Goal: Check status: Check status

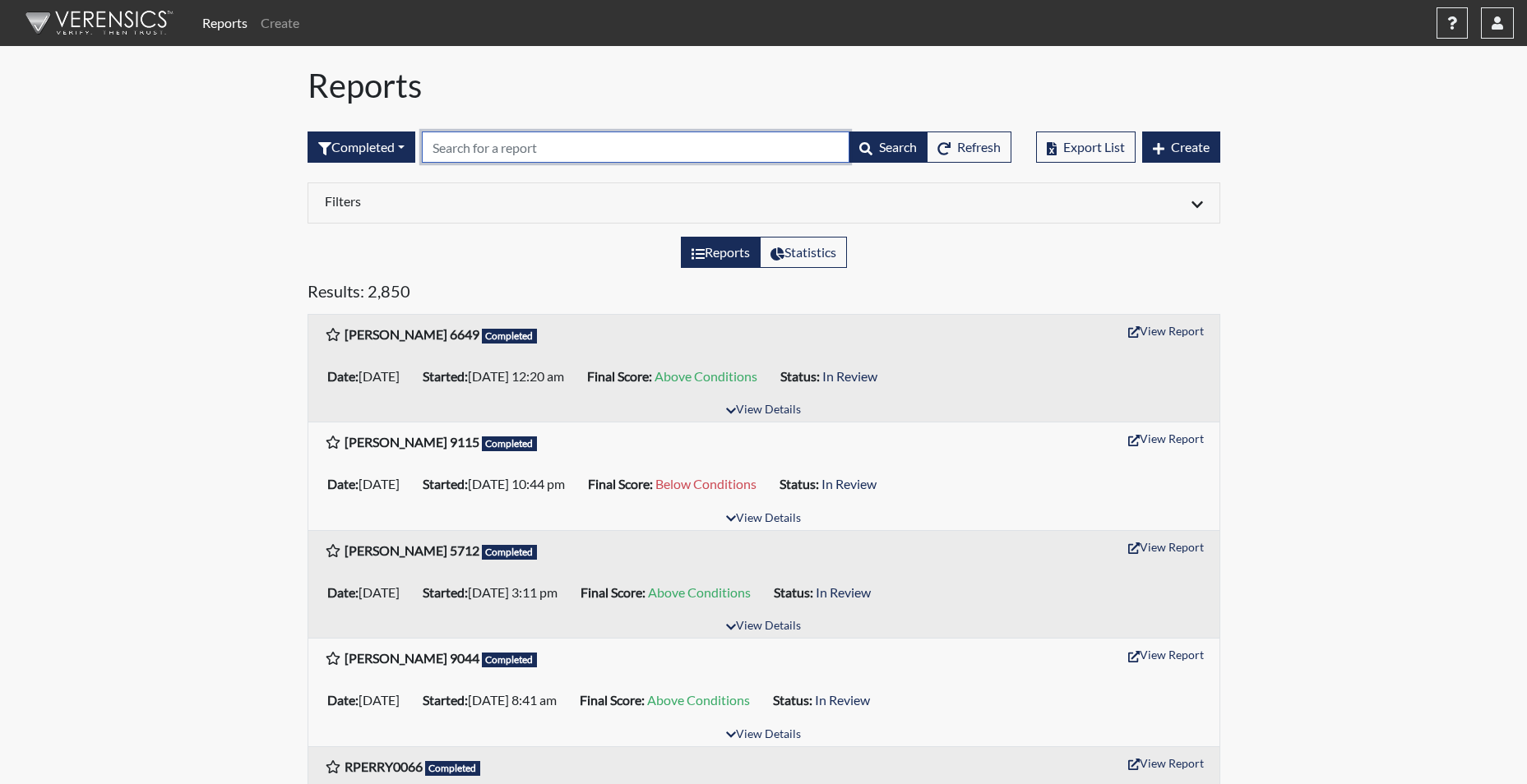
click at [492, 148] on input "text" at bounding box center [636, 147] width 428 height 31
type input "7166"
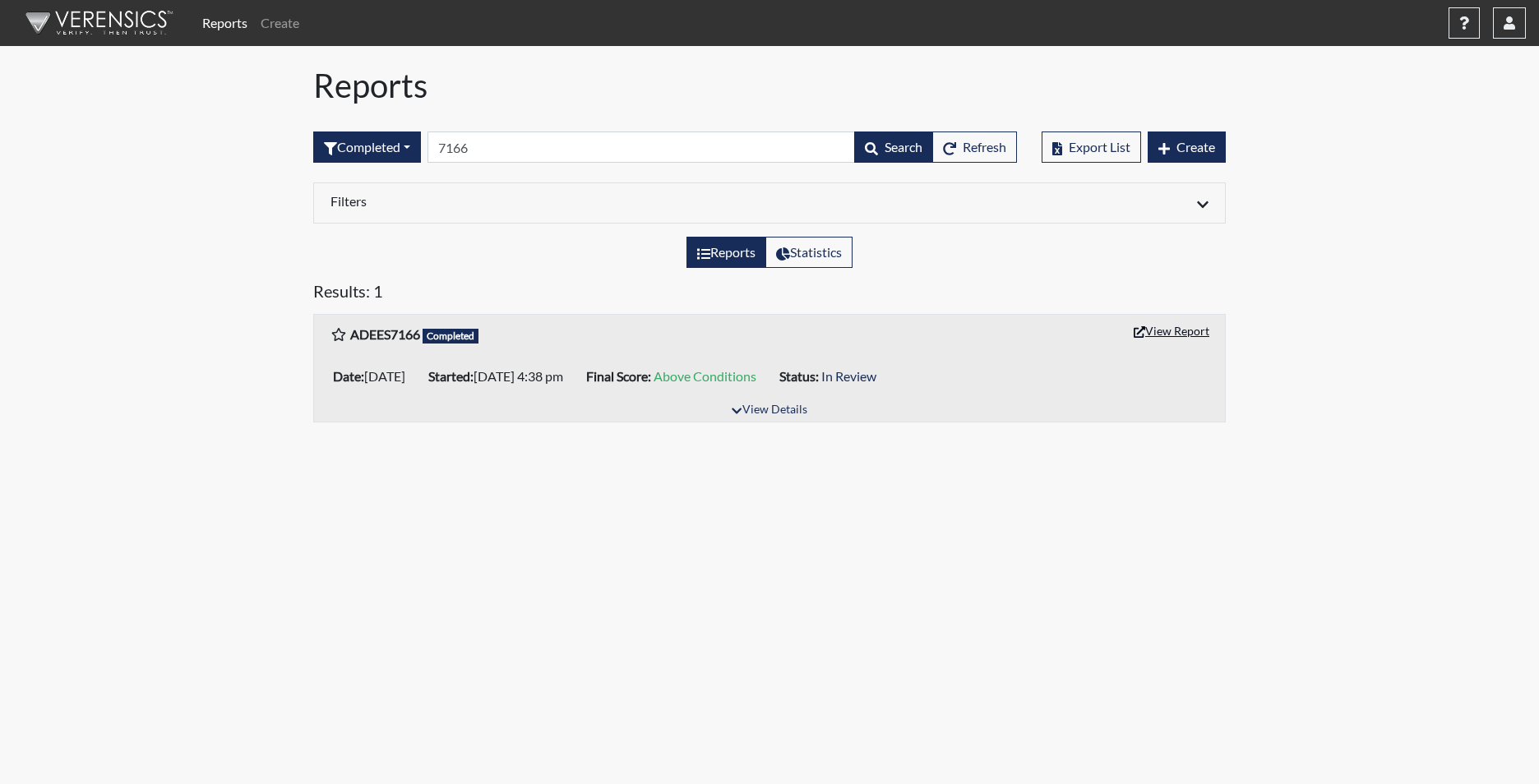
click at [1189, 334] on button "View Report" at bounding box center [1171, 331] width 90 height 26
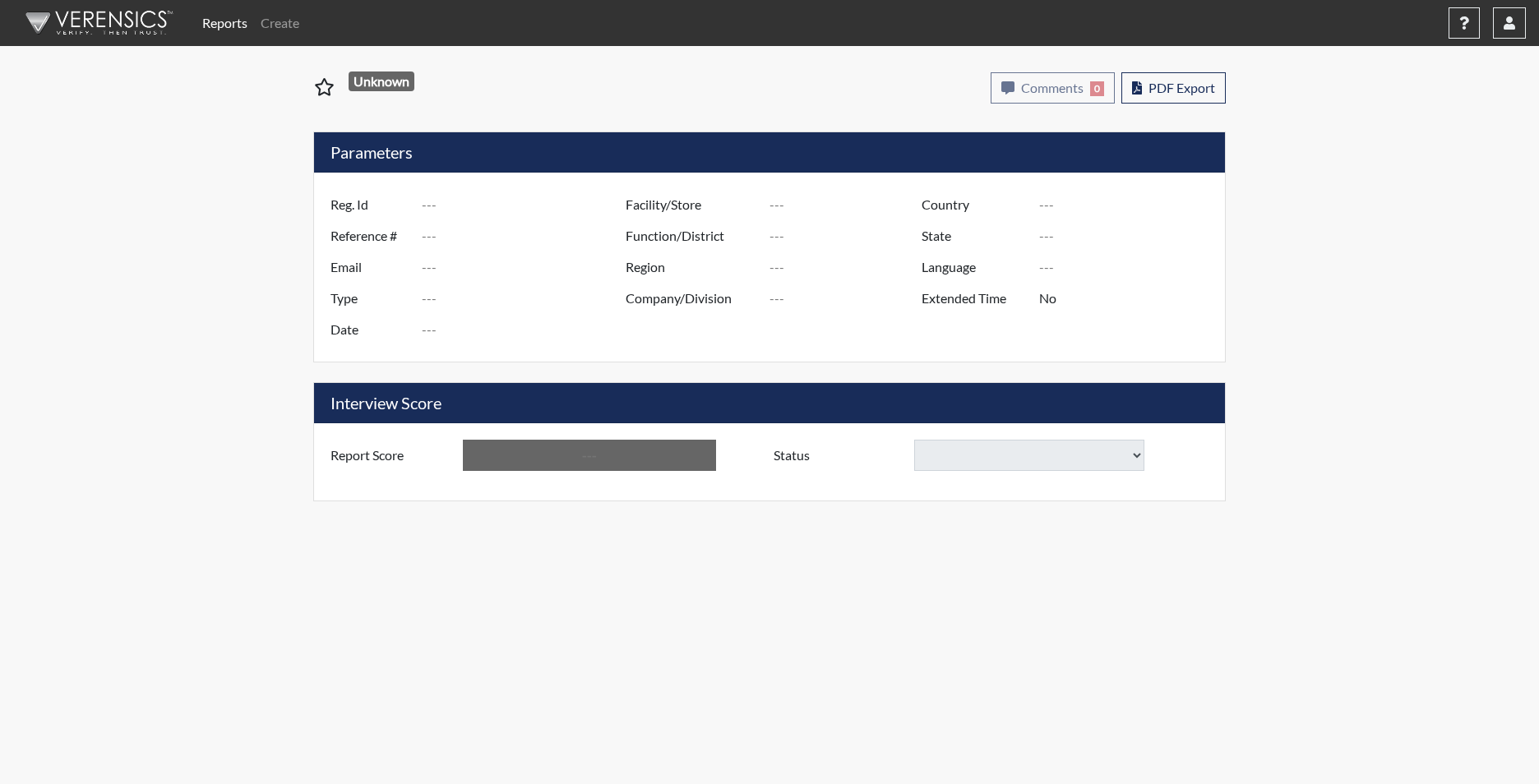
type input "ADEES7166"
type input "51551"
type input "AYANNADEES@ICLOUD.COM"
type input "Corrections Pre-Employment"
type input "Oct 1, 2025"
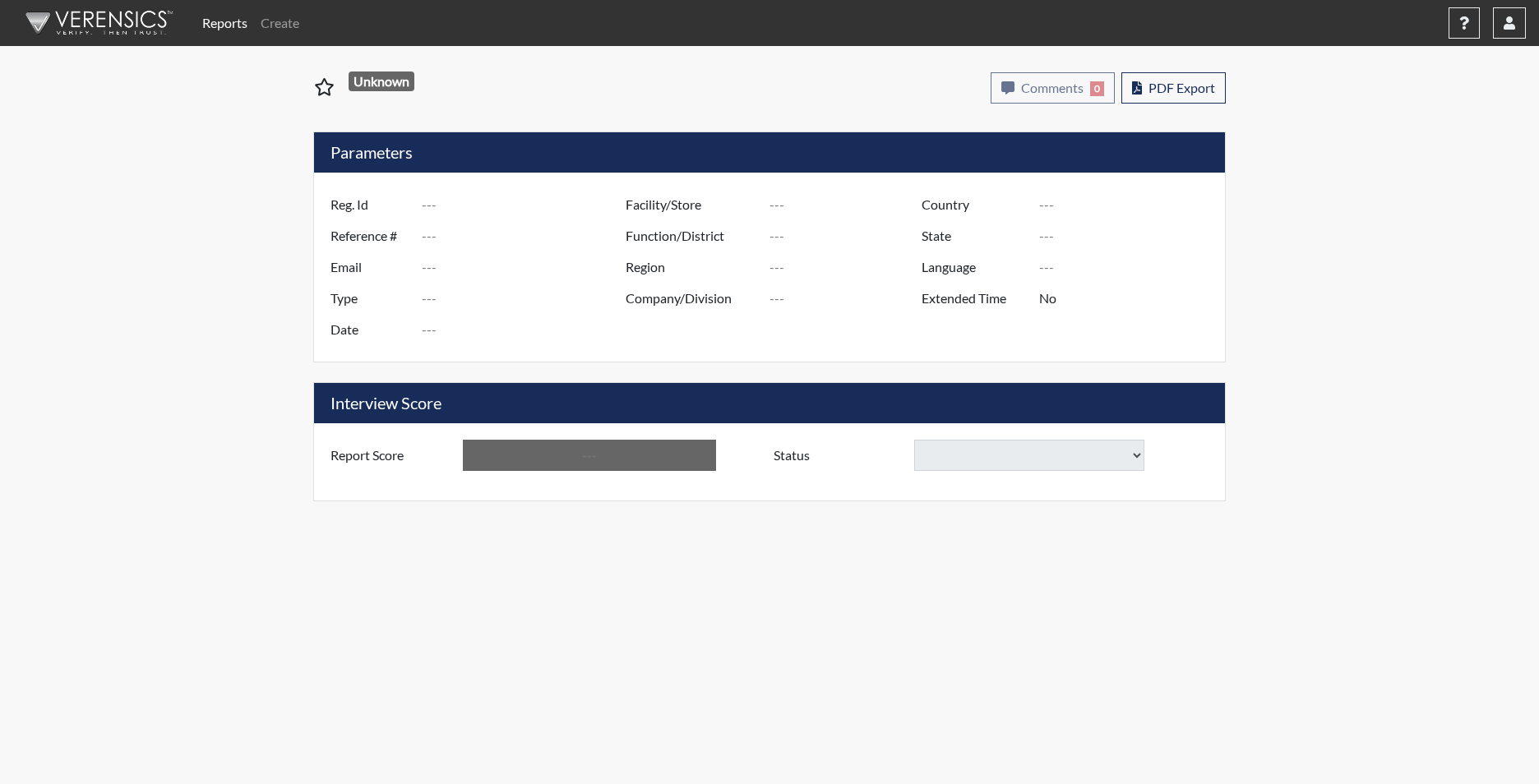
type input "Wateree CI"
type input "[GEOGRAPHIC_DATA]"
type input "North Carolina"
type input "English"
type input "Yes"
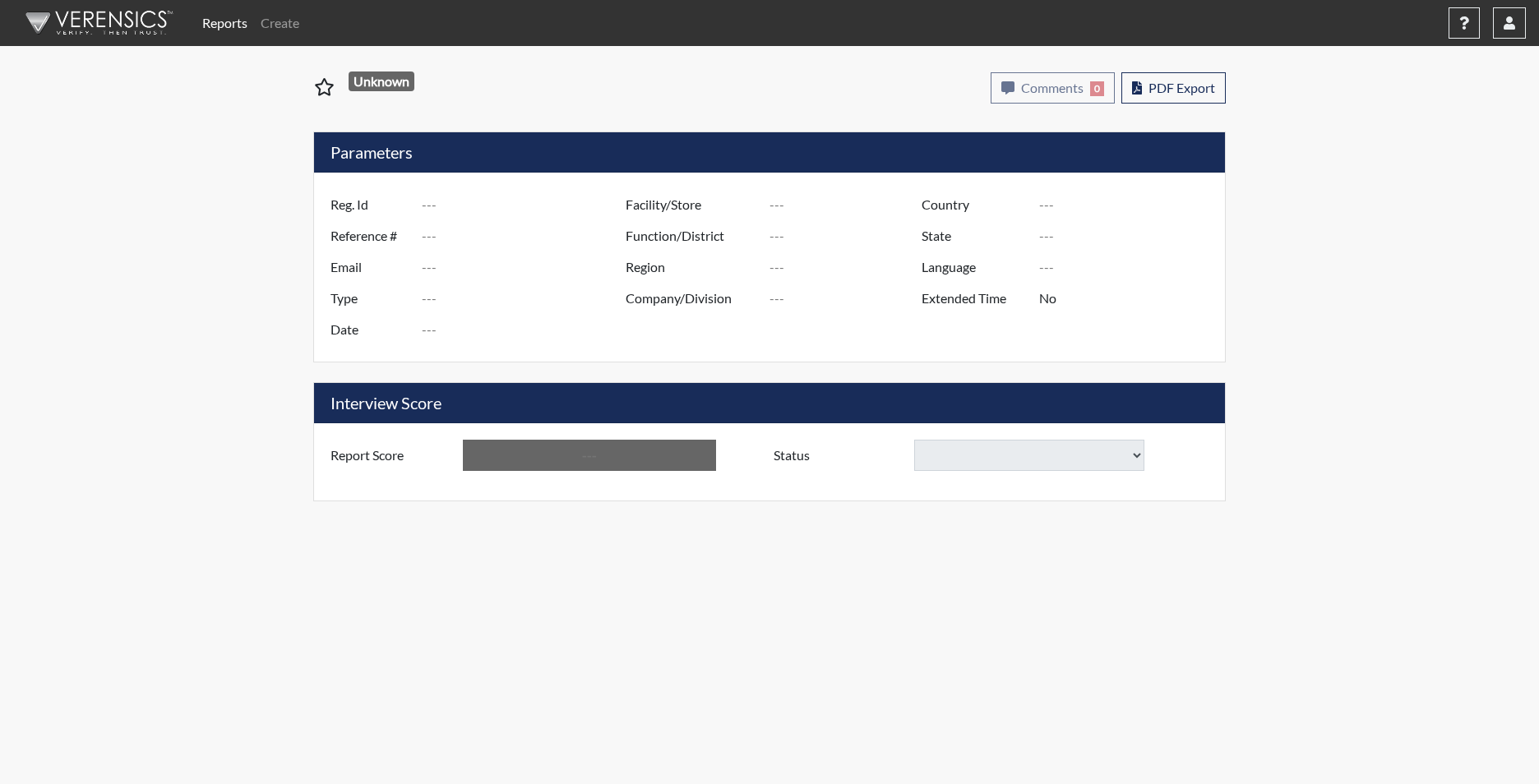
type input "Above Conditions"
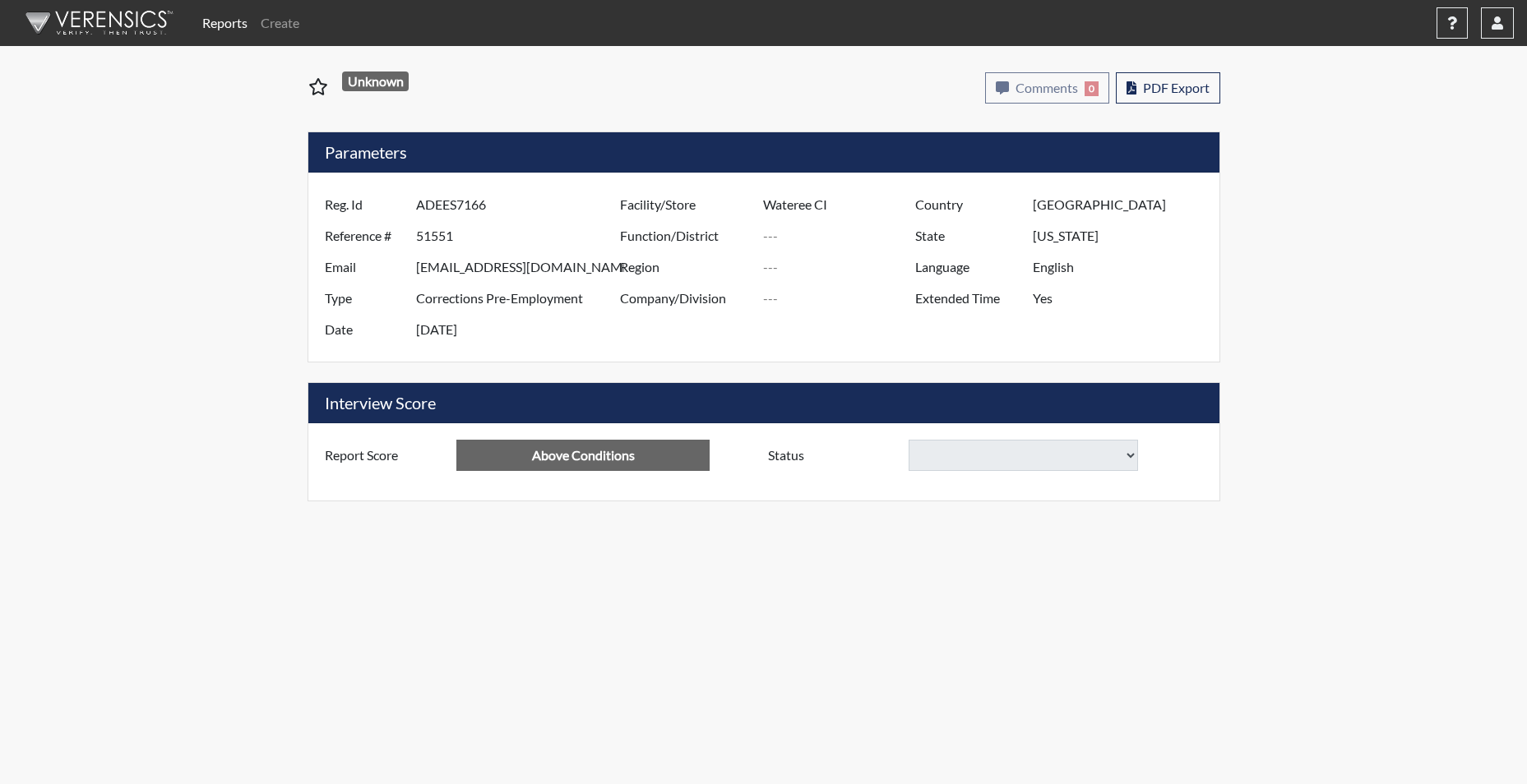
select select
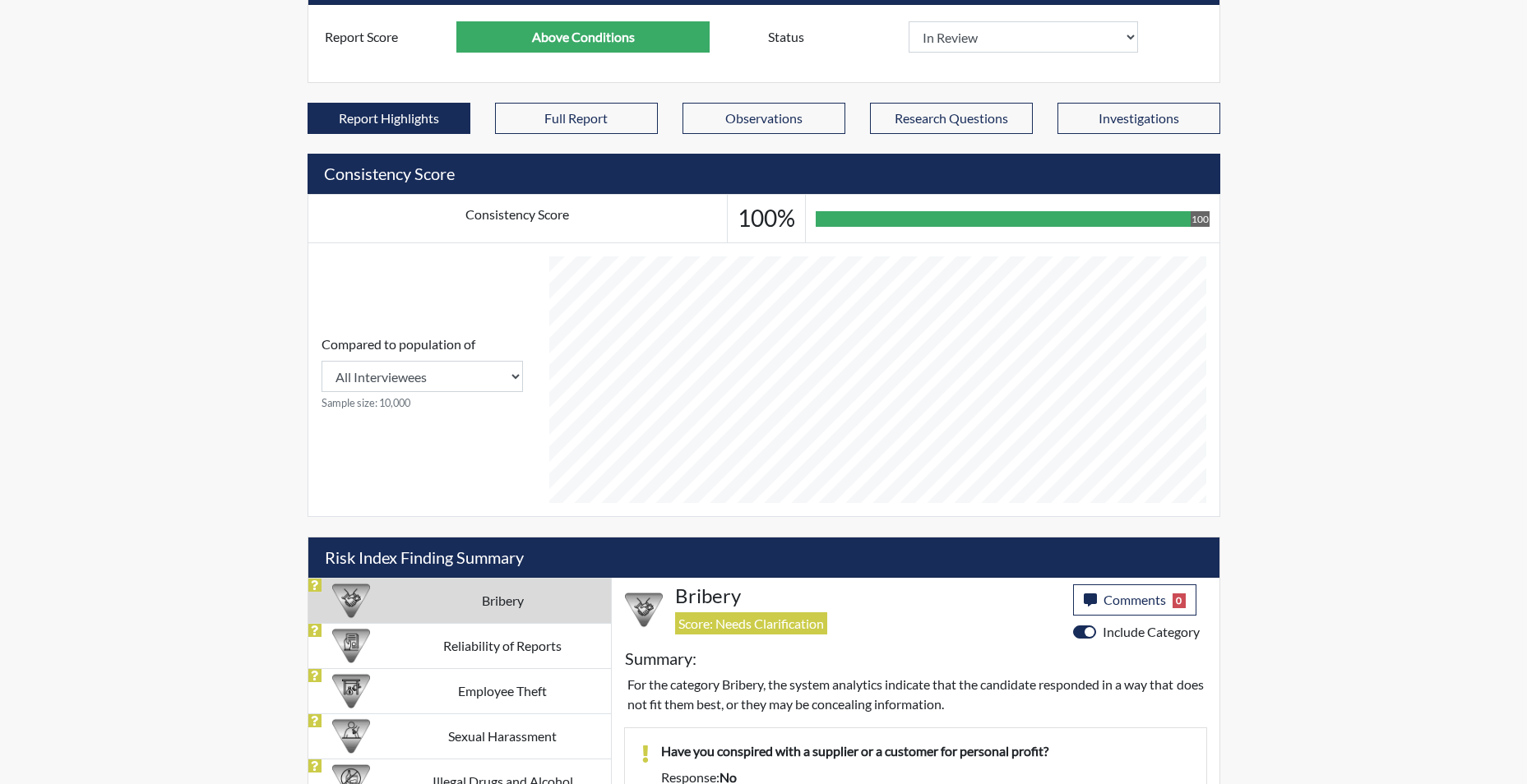
scroll to position [739, 0]
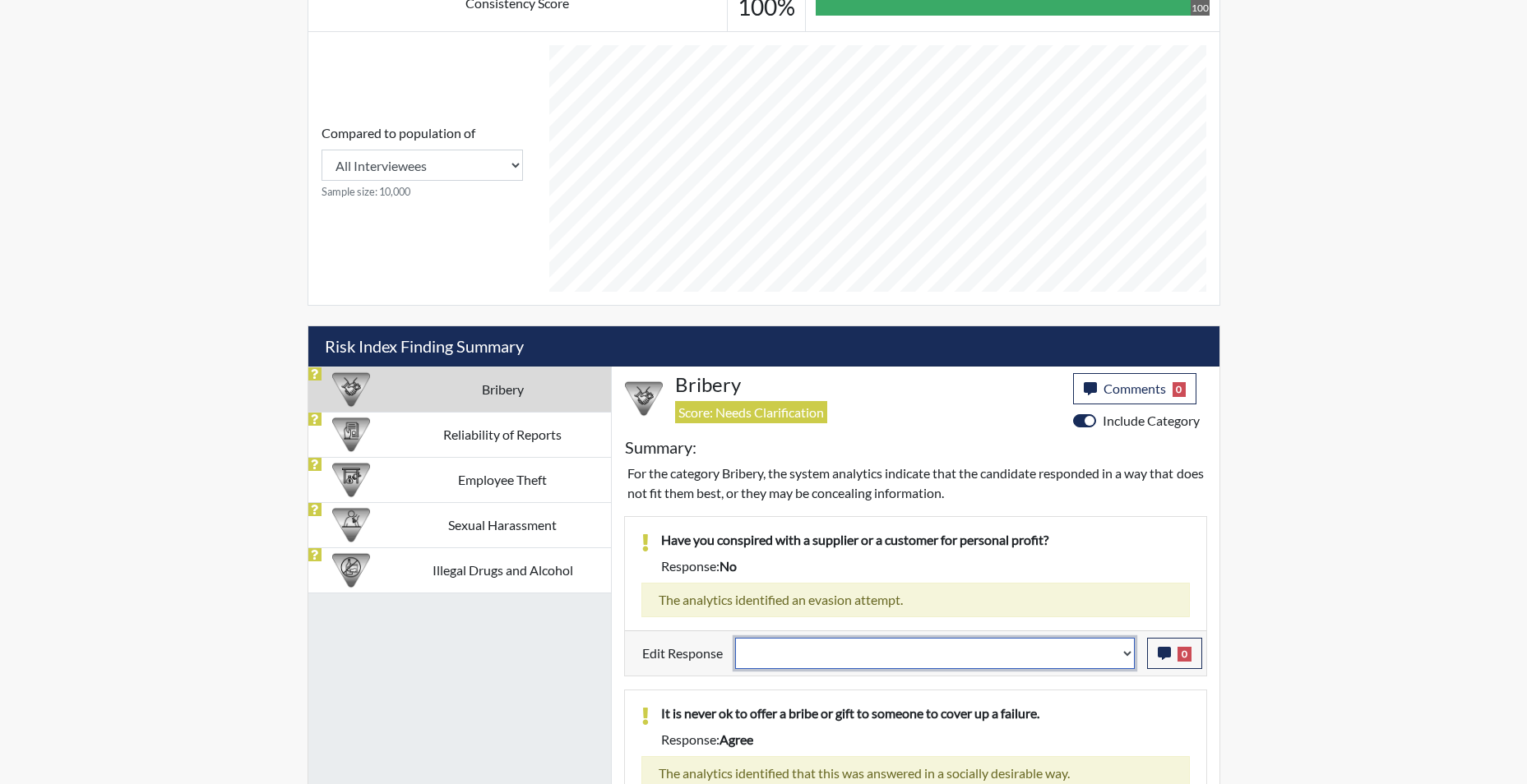
click at [1128, 659] on select "Question is not relevant. Results will be updated. Reasonable explanation provi…" at bounding box center [934, 652] width 400 height 31
select select "reasonable-explanation-provided"
click at [735, 637] on select "Question is not relevant. Results will be updated. Reasonable explanation provi…" at bounding box center [934, 652] width 400 height 31
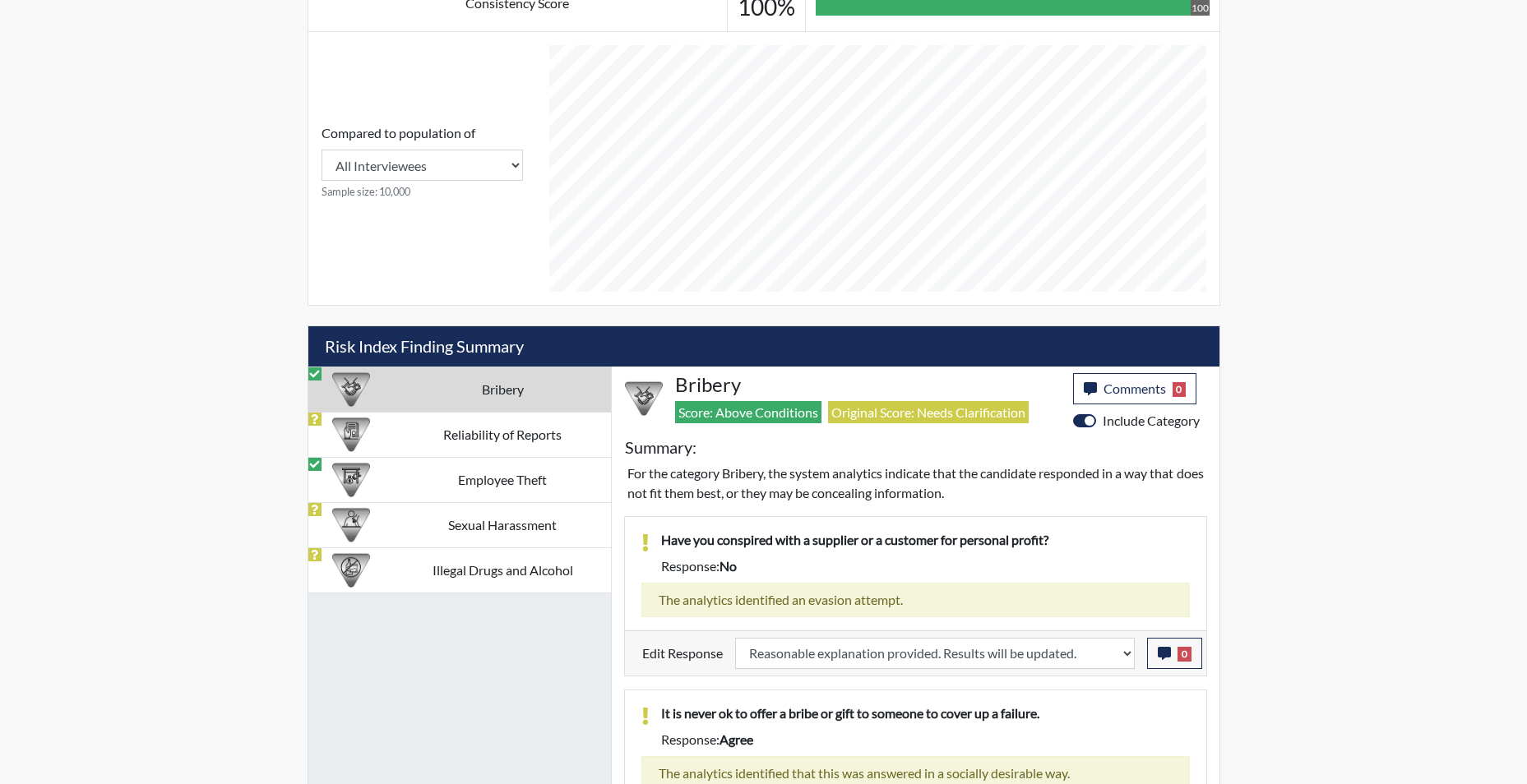
scroll to position [806, 0]
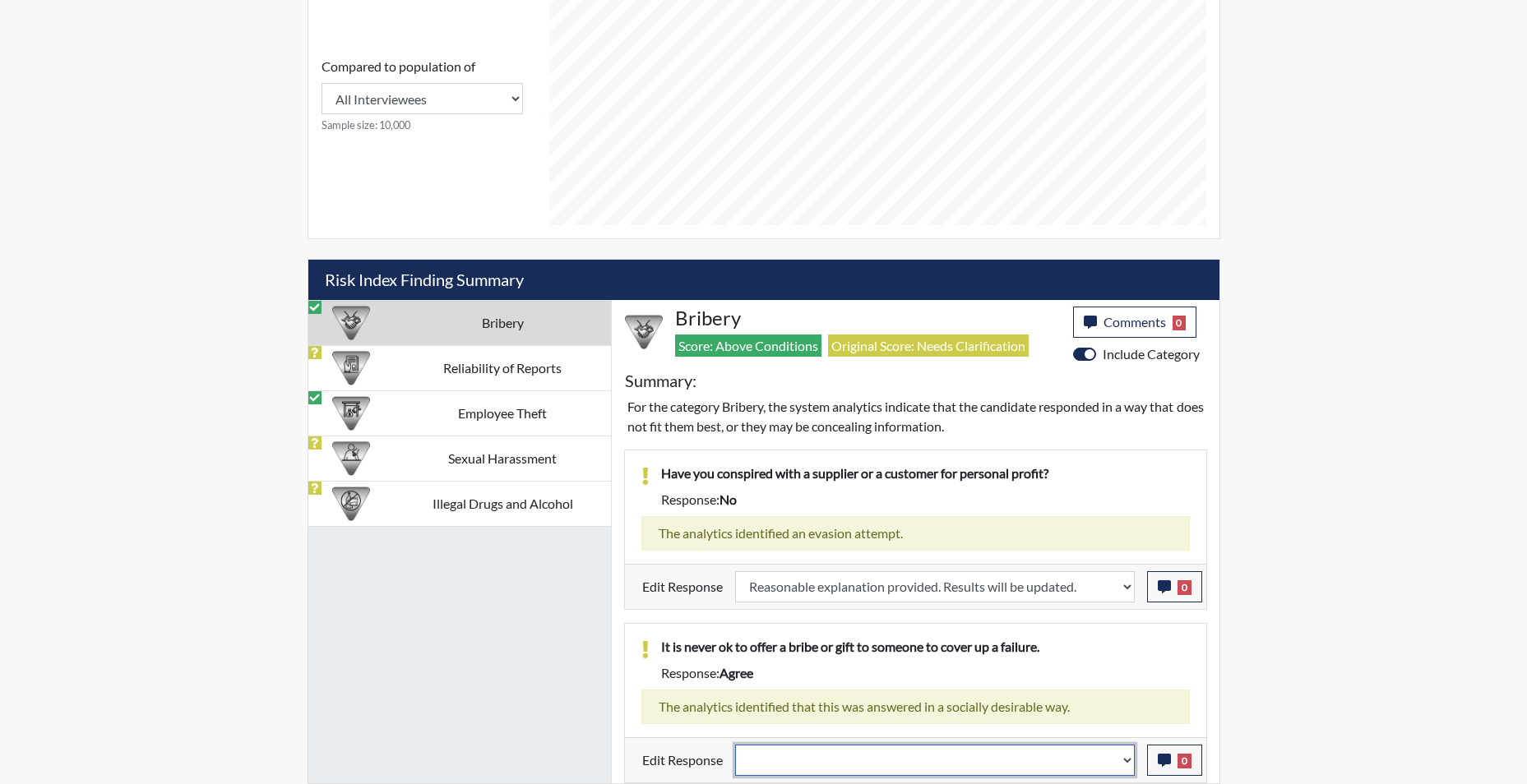
click at [1133, 766] on select "Question is not relevant. Results will be updated. Reasonable explanation provi…" at bounding box center [934, 759] width 400 height 31
select select "reasonable-explanation-provided"
click at [735, 744] on select "Question is not relevant. Results will be updated. Reasonable explanation provi…" at bounding box center [934, 759] width 400 height 31
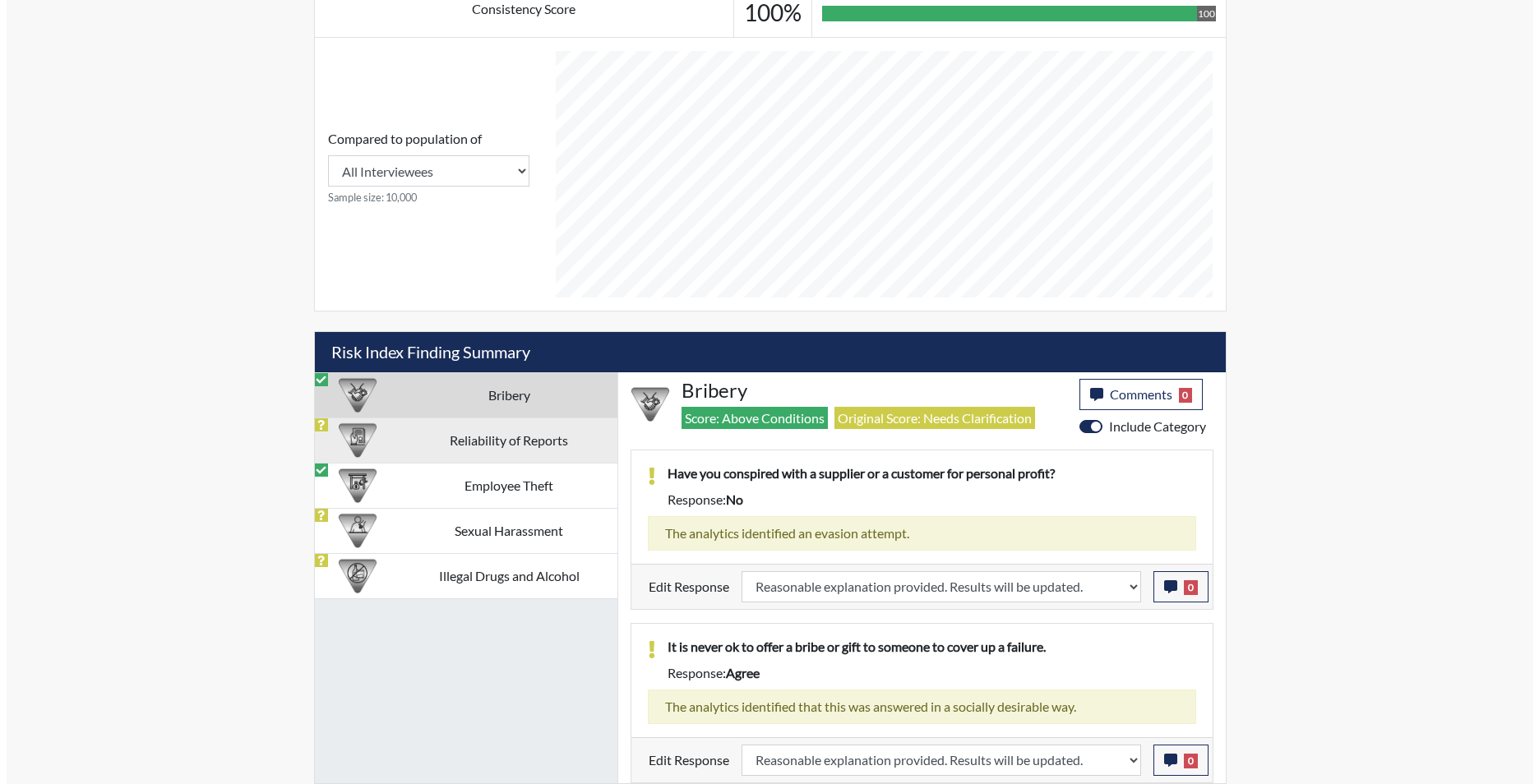
scroll to position [273, 684]
click at [516, 431] on td "Reliability of Reports" at bounding box center [503, 439] width 216 height 45
select select
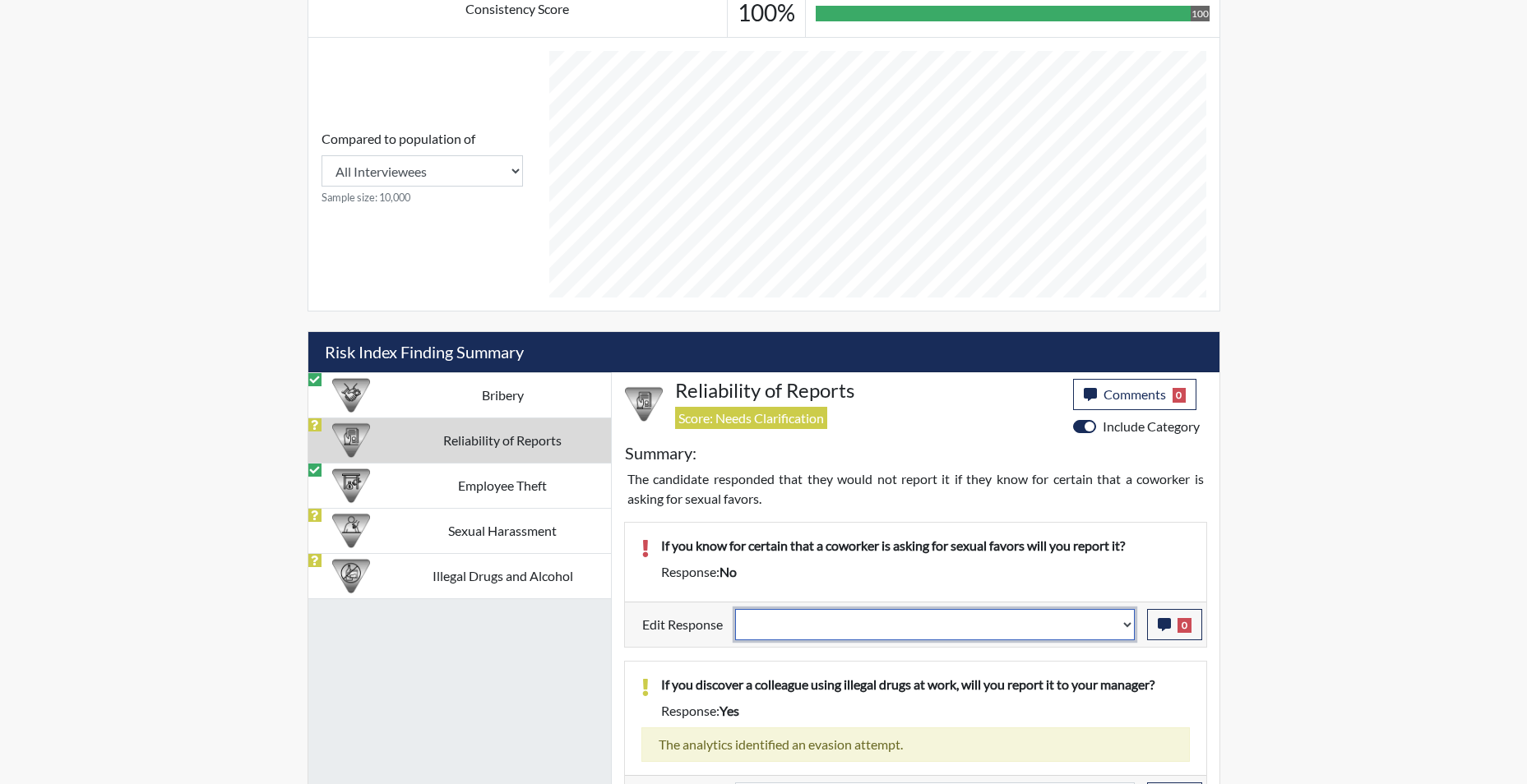
click at [1128, 627] on select "Question is not relevant. Results will be updated. Reasonable explanation provi…" at bounding box center [934, 624] width 400 height 31
select select "reasonable-explanation-provided"
click at [735, 609] on select "Question is not relevant. Results will be updated. Reasonable explanation provi…" at bounding box center [934, 624] width 400 height 31
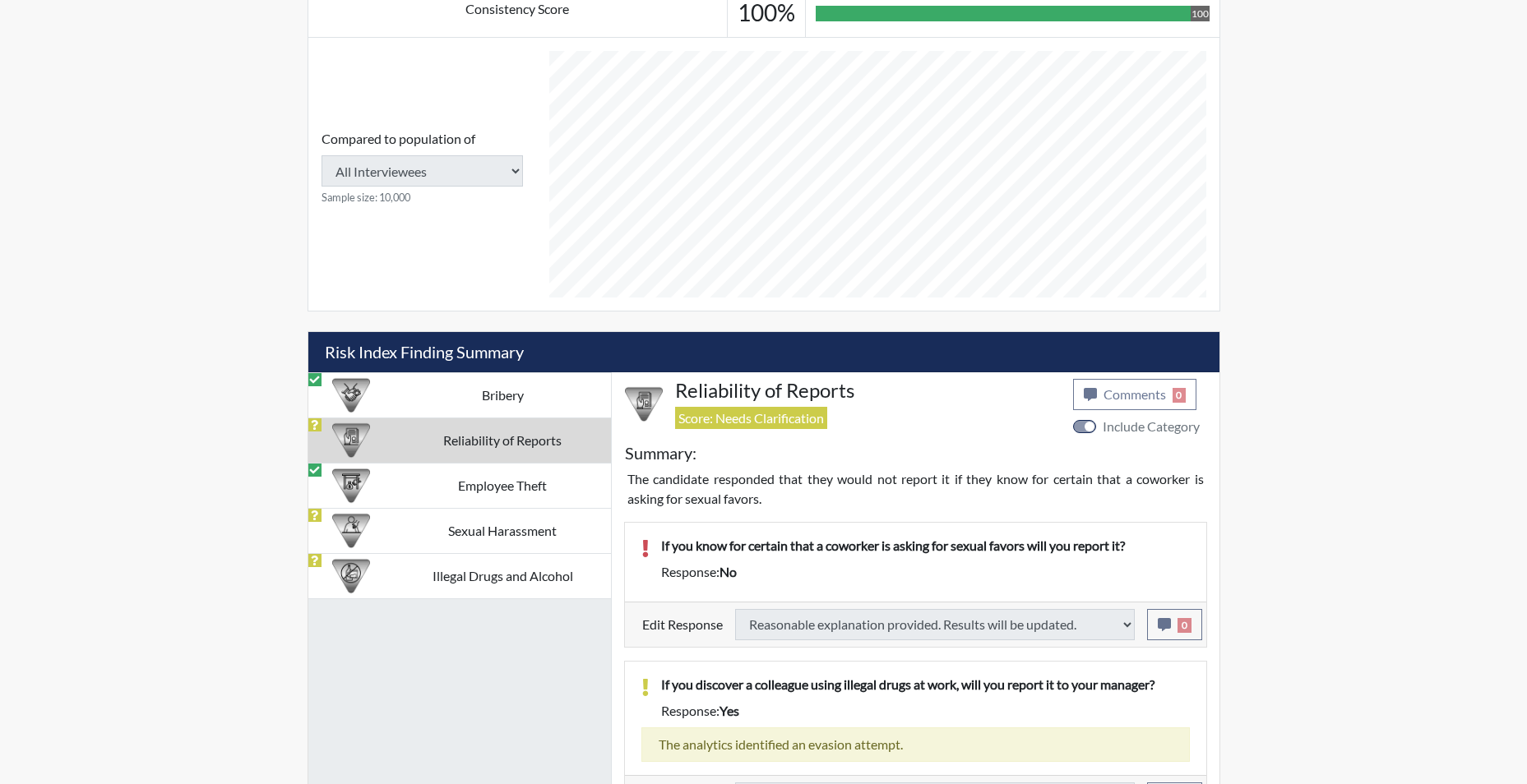
select select
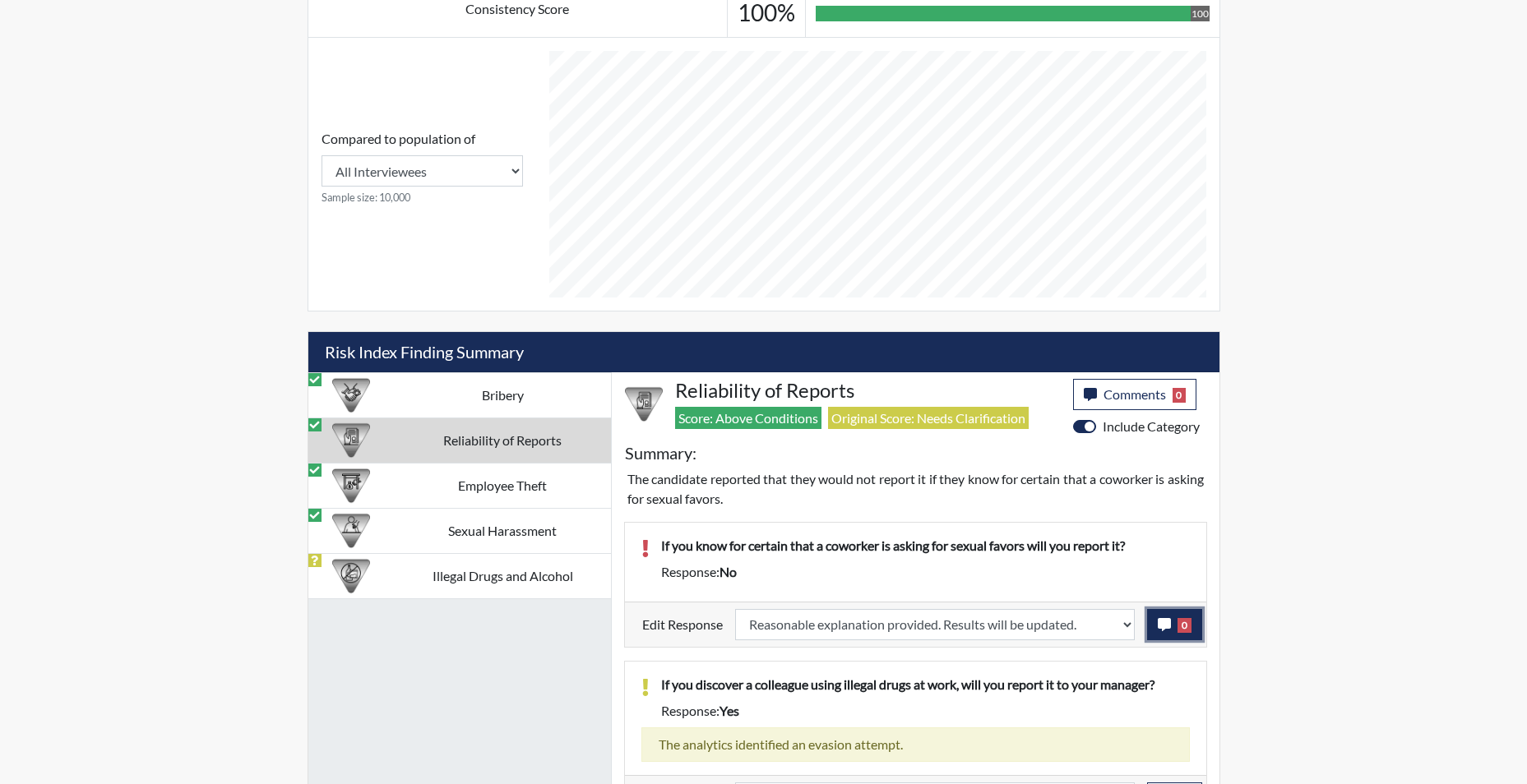
click at [1166, 625] on icon "button" at bounding box center [1163, 624] width 13 height 13
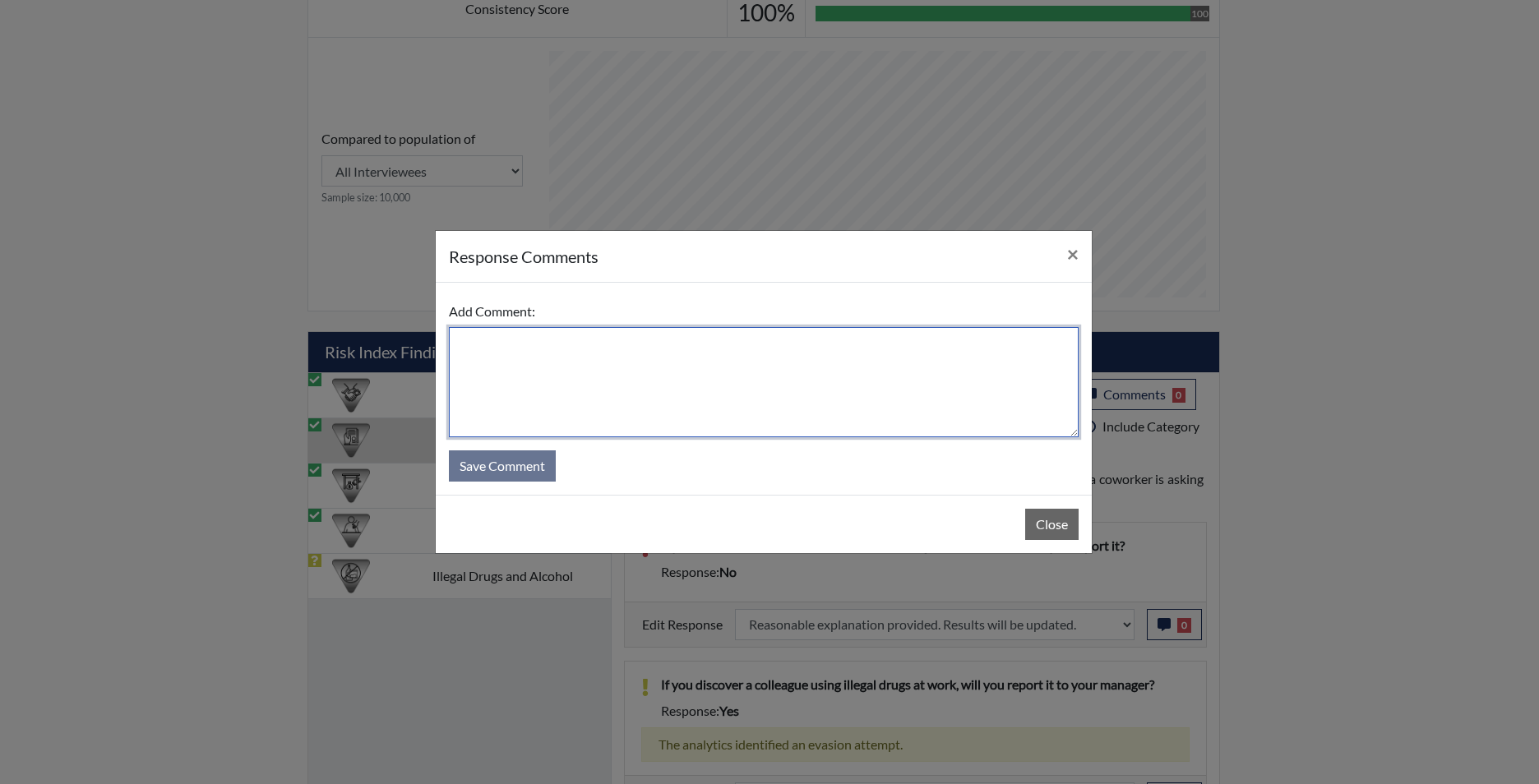
click at [652, 378] on textarea at bounding box center [764, 382] width 630 height 110
type textarea "app states yes"
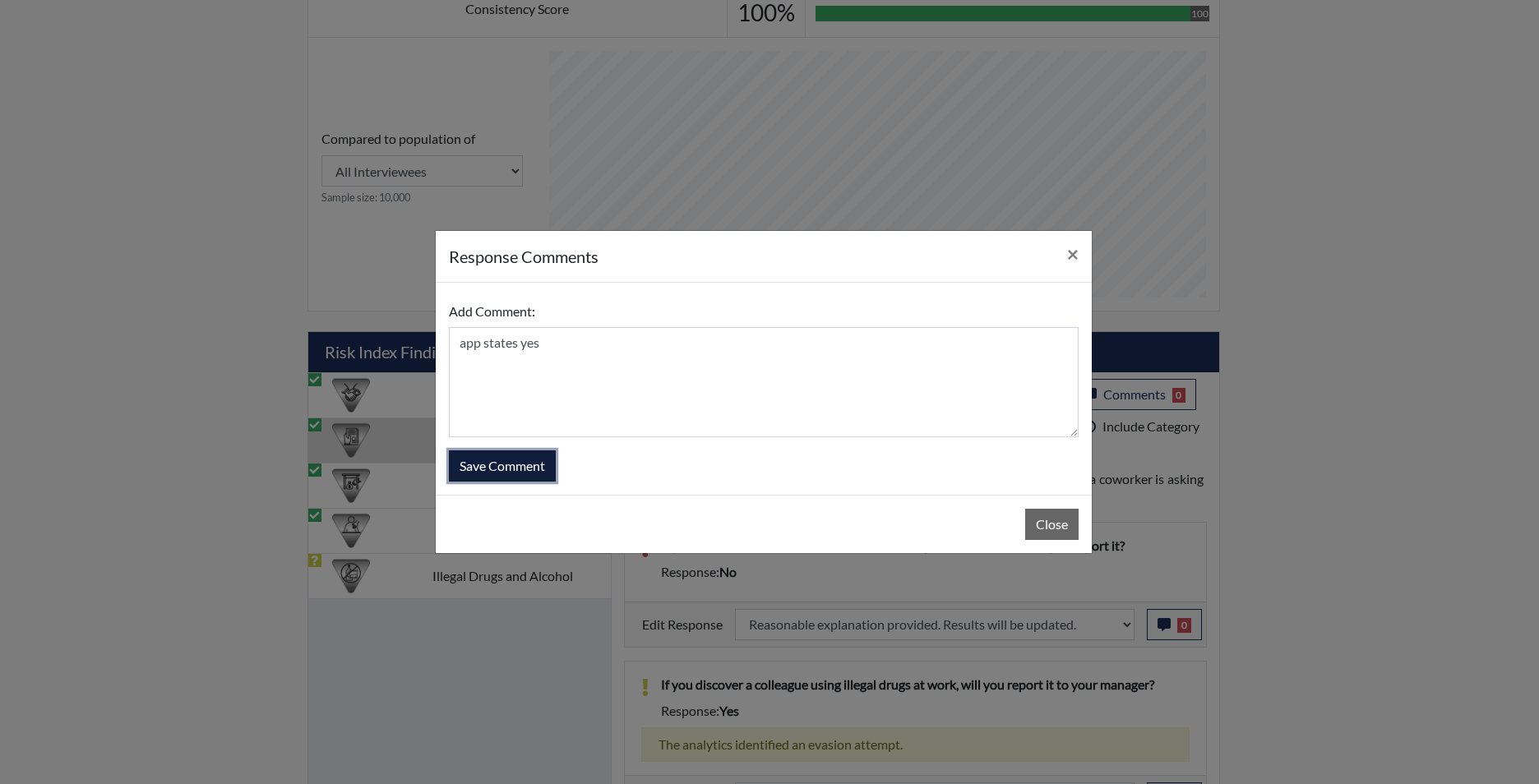
click at [530, 470] on button "Save Comment" at bounding box center [502, 465] width 107 height 31
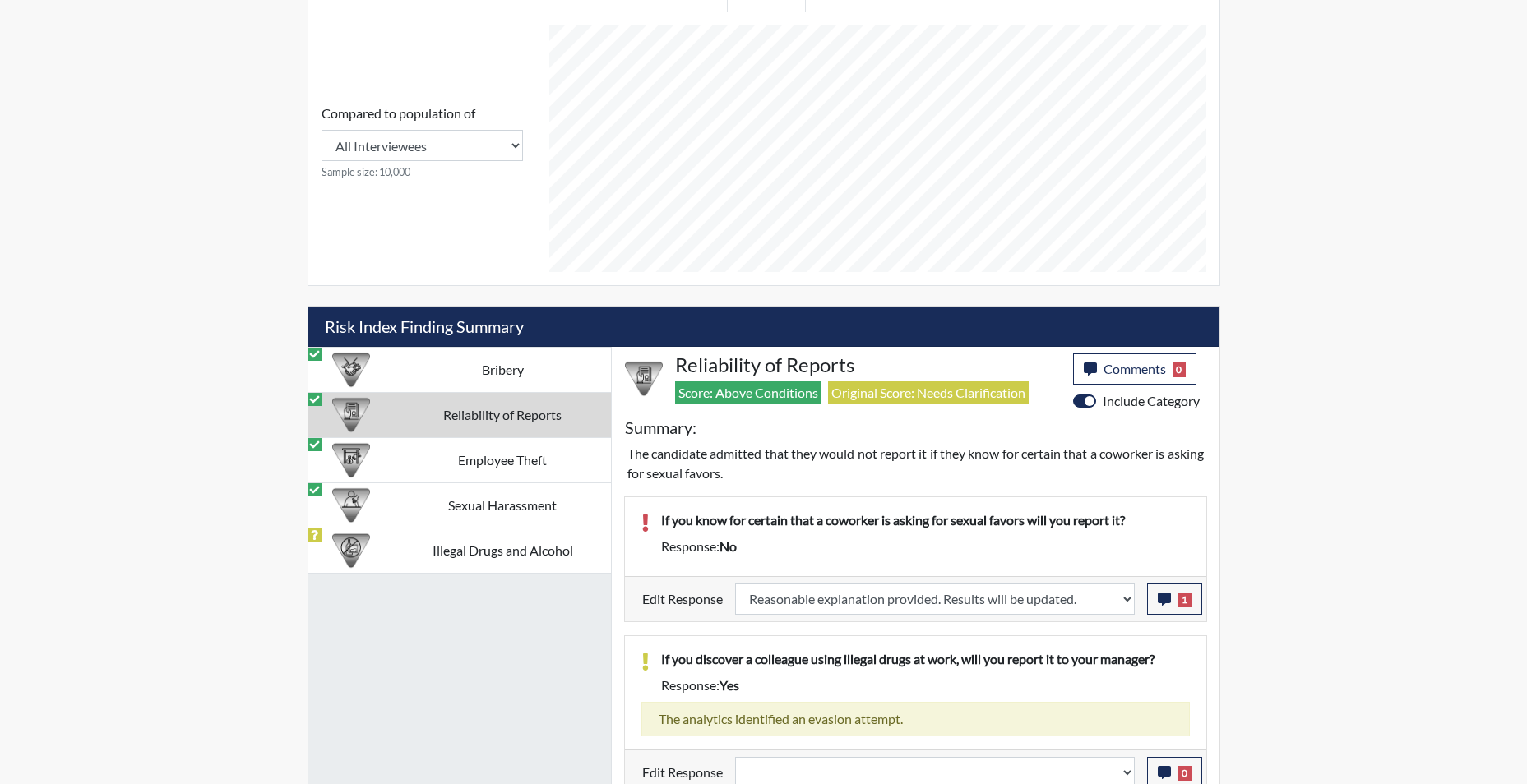
scroll to position [771, 0]
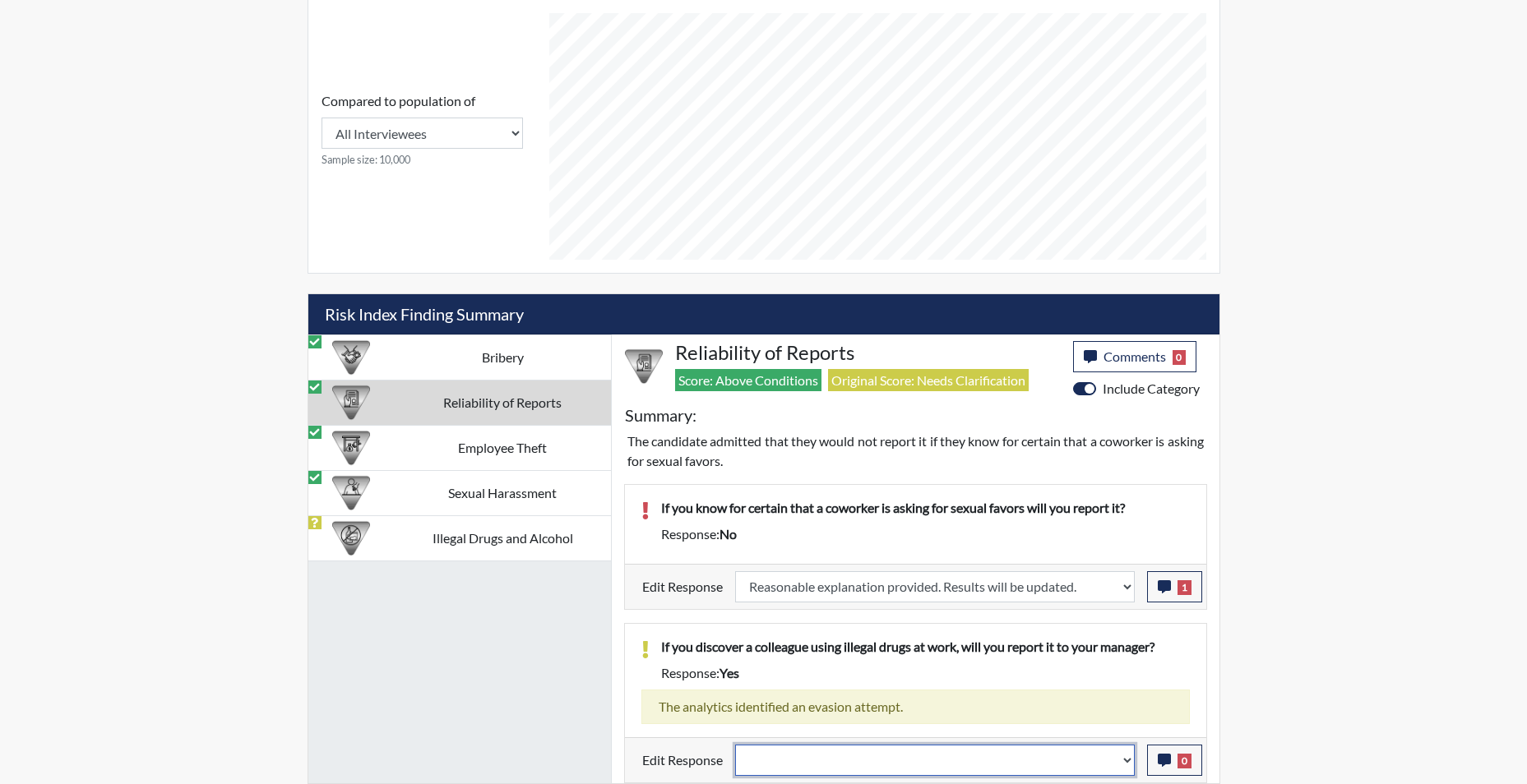
click at [1129, 762] on select "Question is not relevant. Results will be updated. Reasonable explanation provi…" at bounding box center [934, 759] width 400 height 31
select select "reasonable-explanation-provided"
click at [735, 744] on select "Question is not relevant. Results will be updated. Reasonable explanation provi…" at bounding box center [934, 759] width 400 height 31
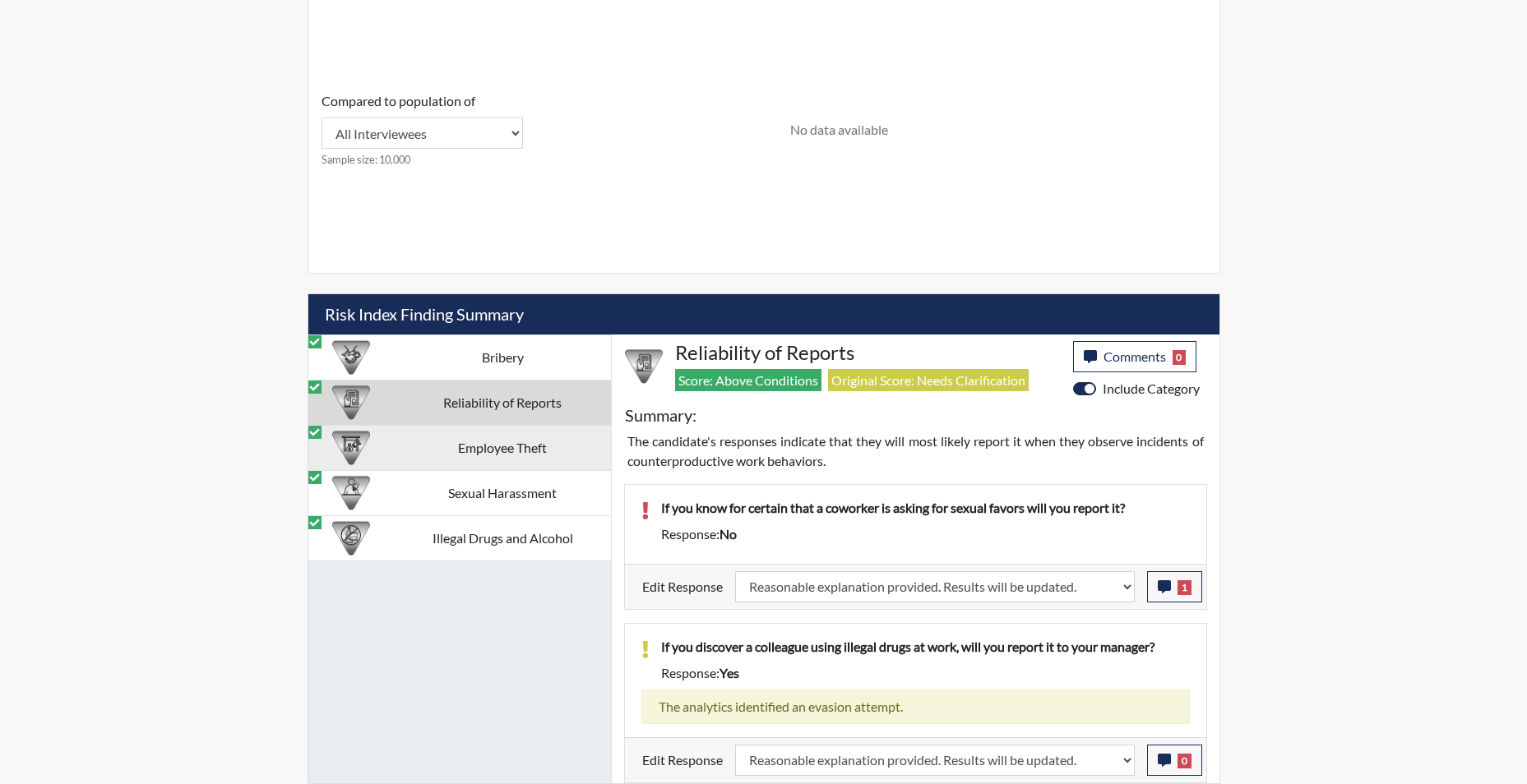
click at [486, 449] on td "Employee Theft" at bounding box center [503, 446] width 216 height 45
select select
select select "reasonable-explanation-provided"
select select
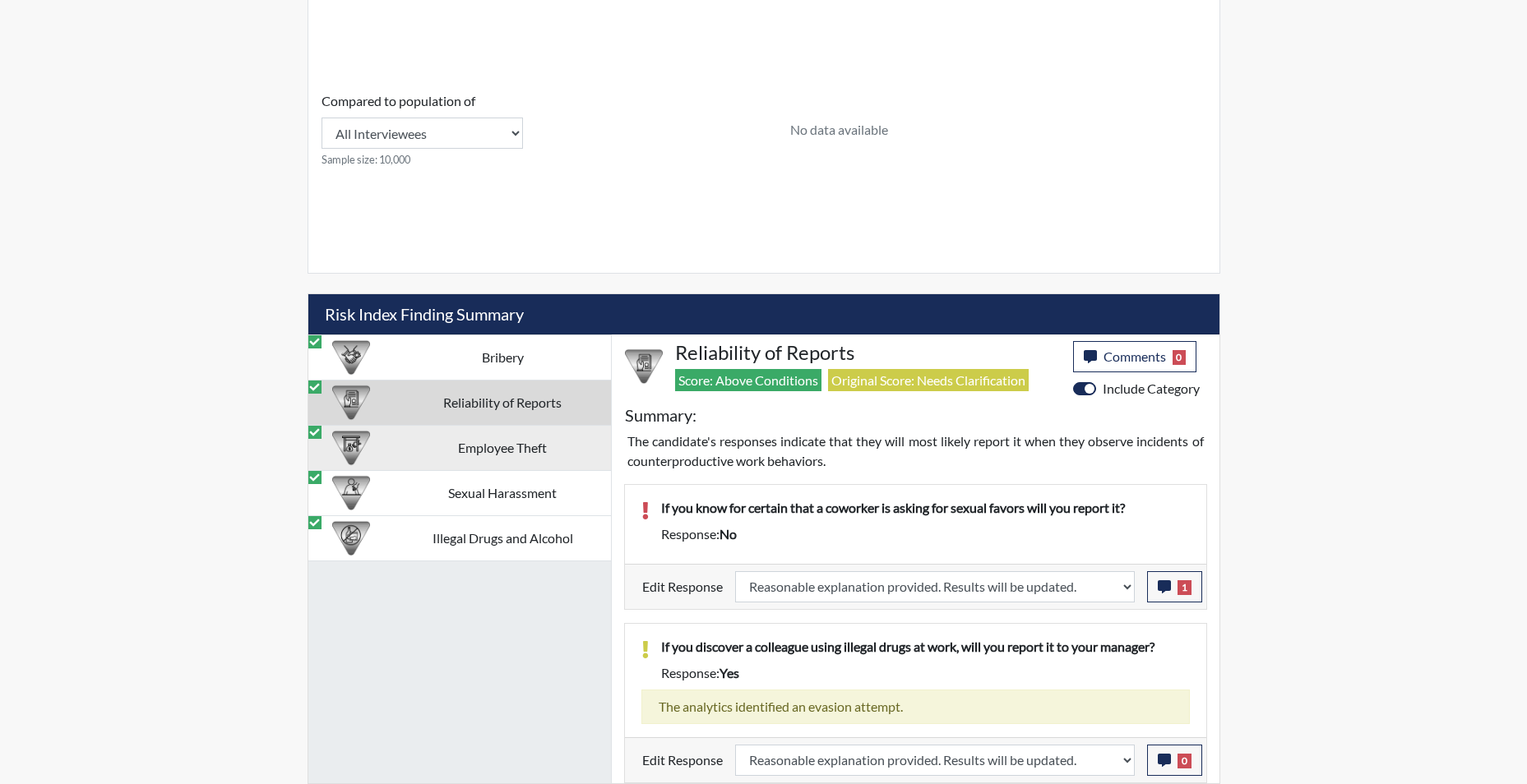
select select
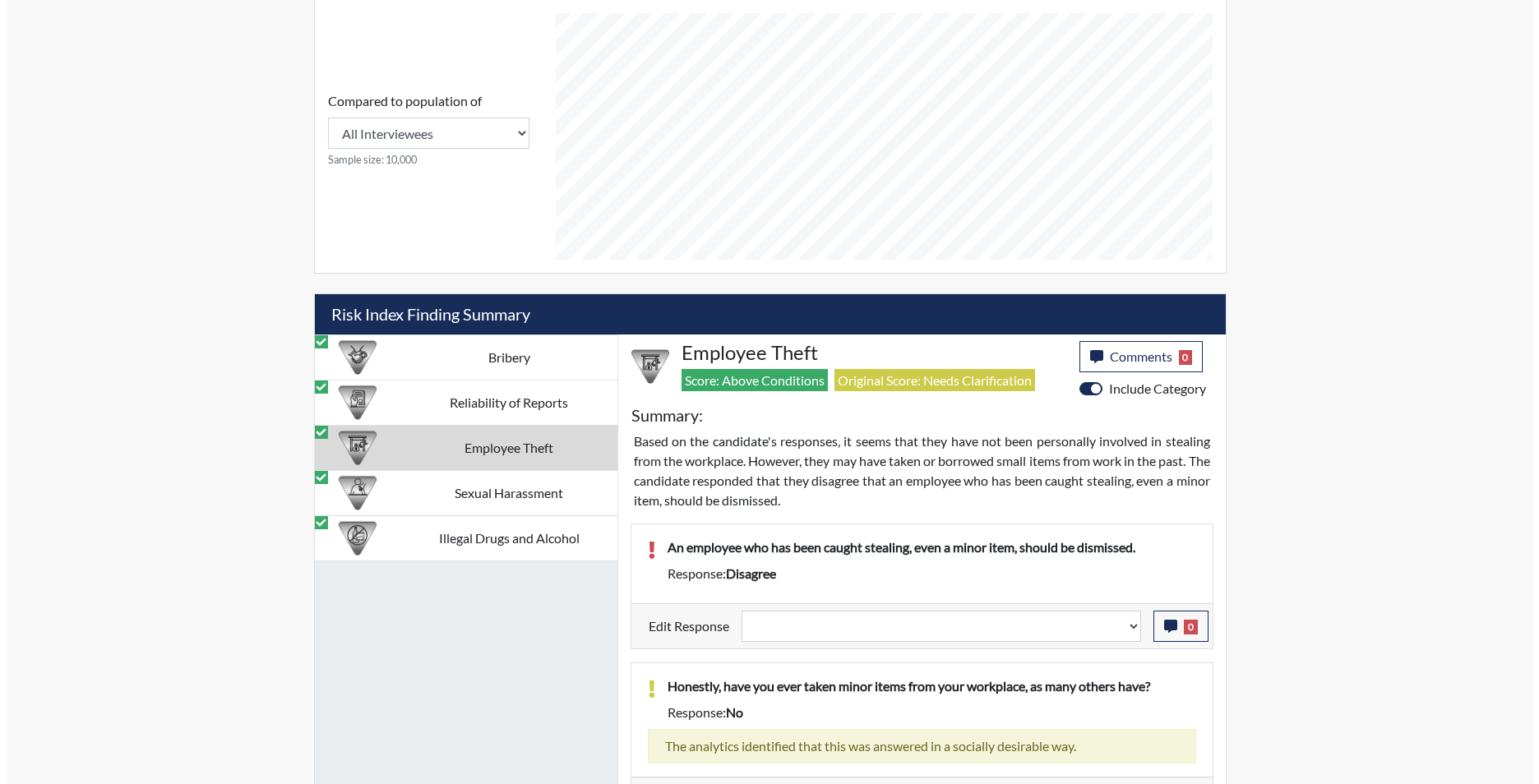
scroll to position [273, 684]
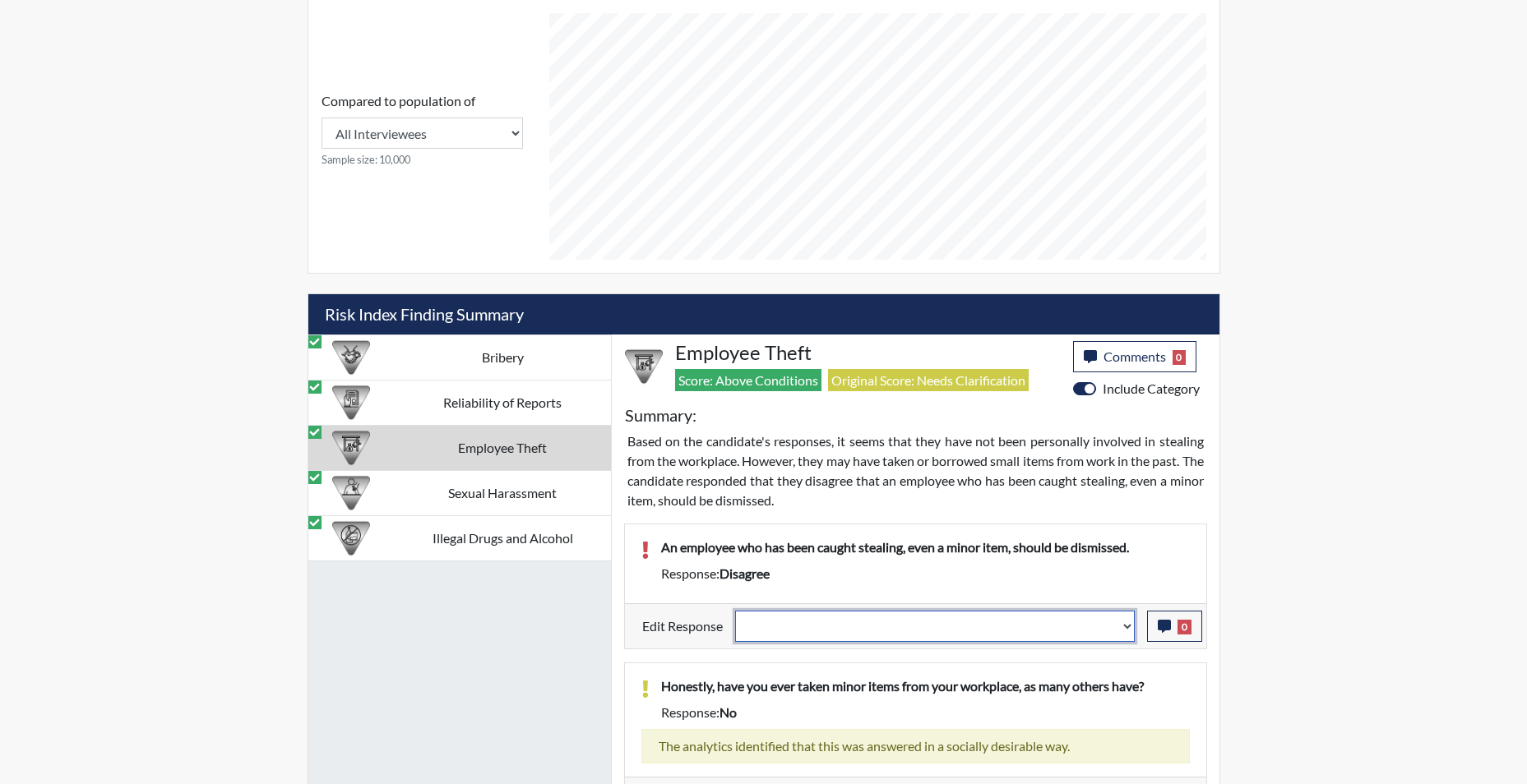
click at [1131, 633] on select "Question is not relevant. Results will be updated. Reasonable explanation provi…" at bounding box center [934, 625] width 400 height 31
select select "reasonable-explanation-provided"
click at [735, 610] on select "Question is not relevant. Results will be updated. Reasonable explanation provi…" at bounding box center [934, 625] width 400 height 31
select select
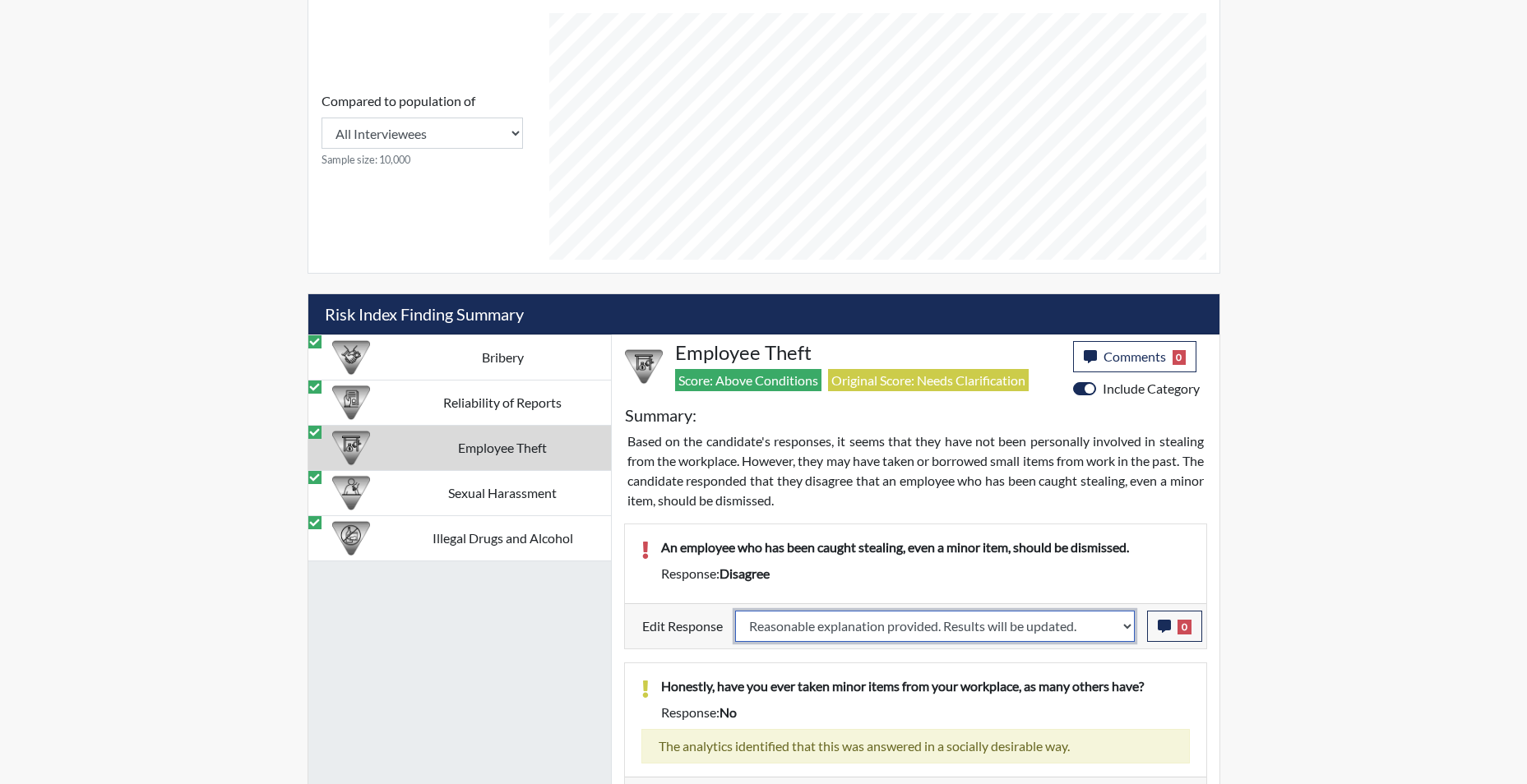
select select
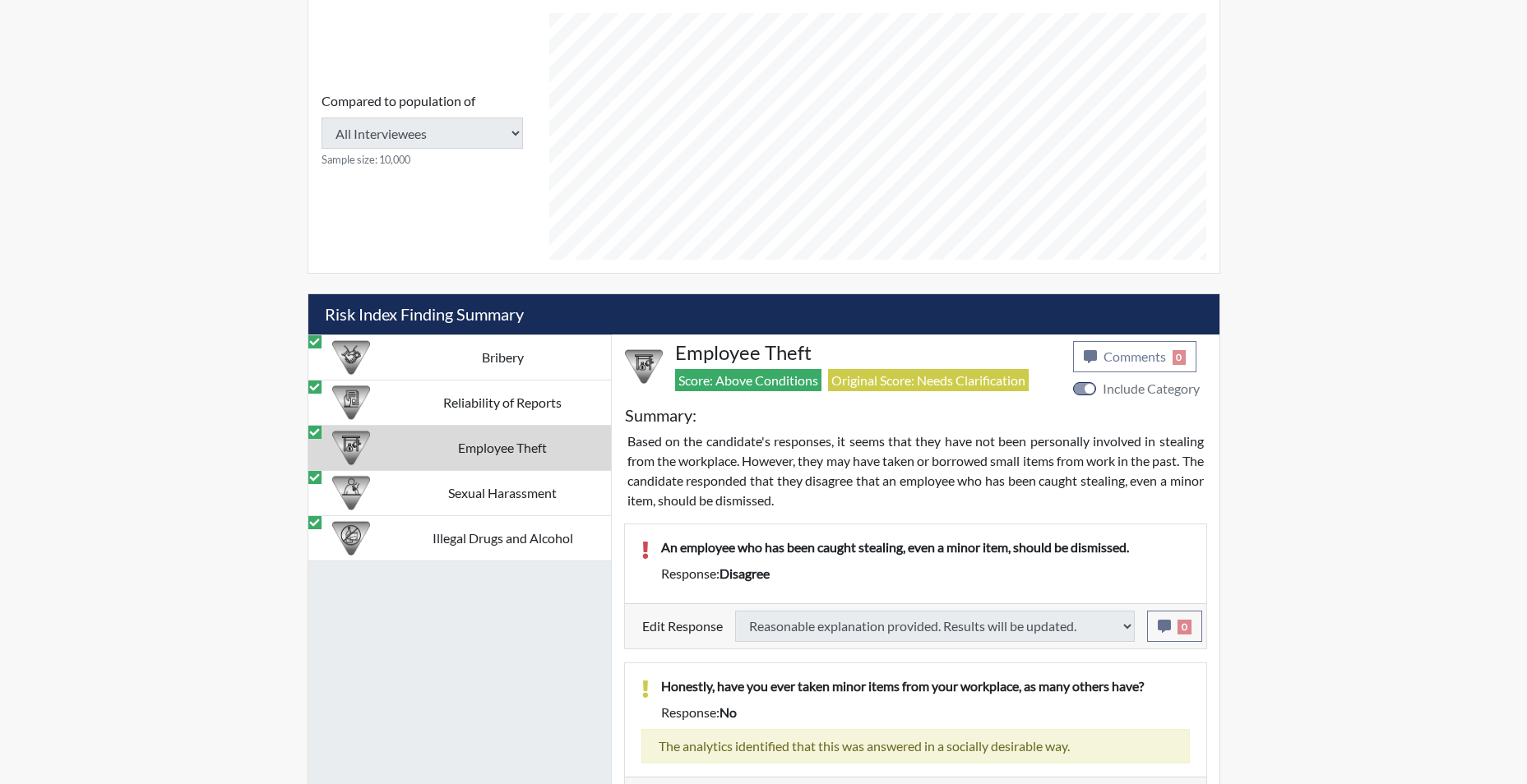
select select
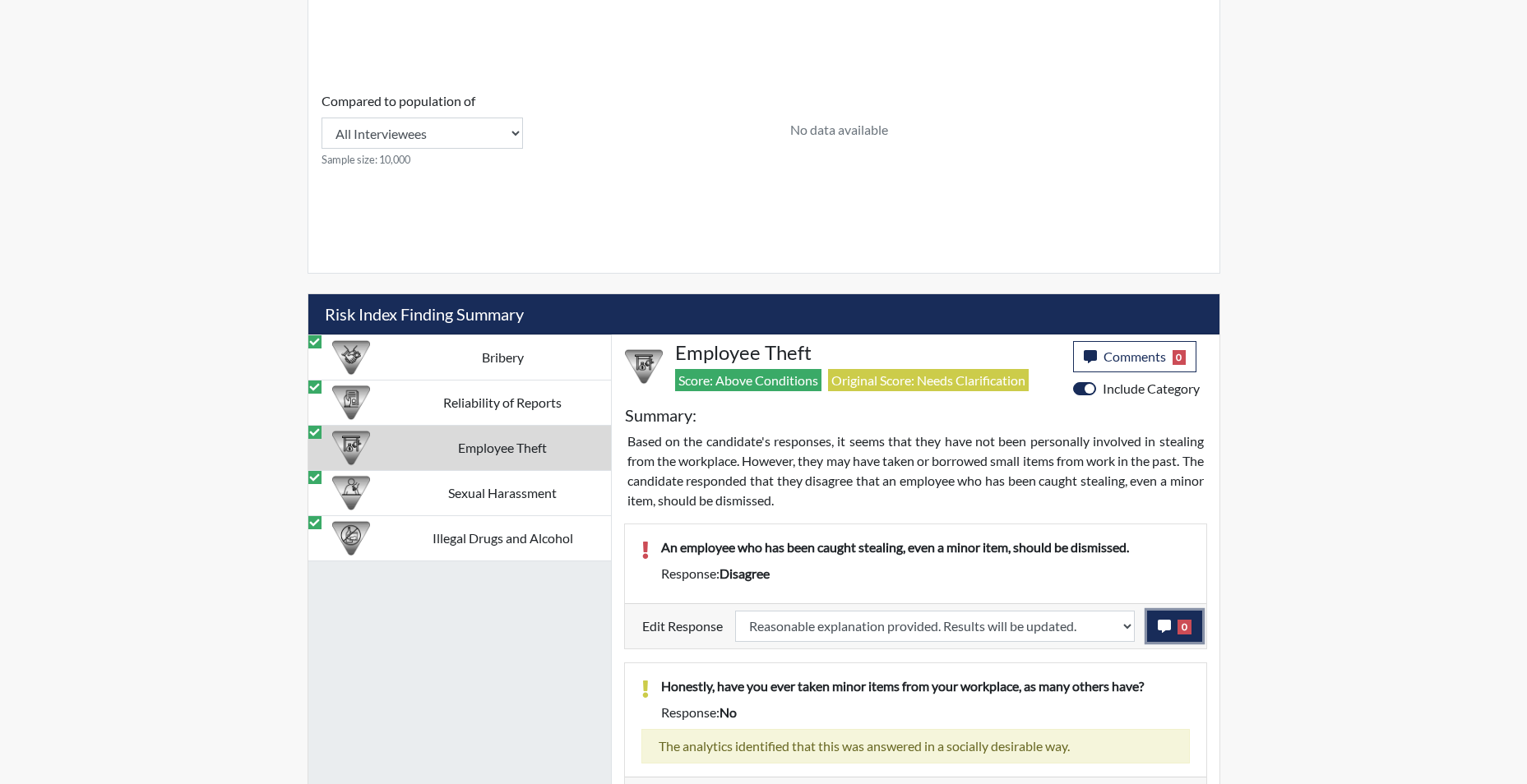
click at [1169, 628] on icon "button" at bounding box center [1163, 625] width 13 height 13
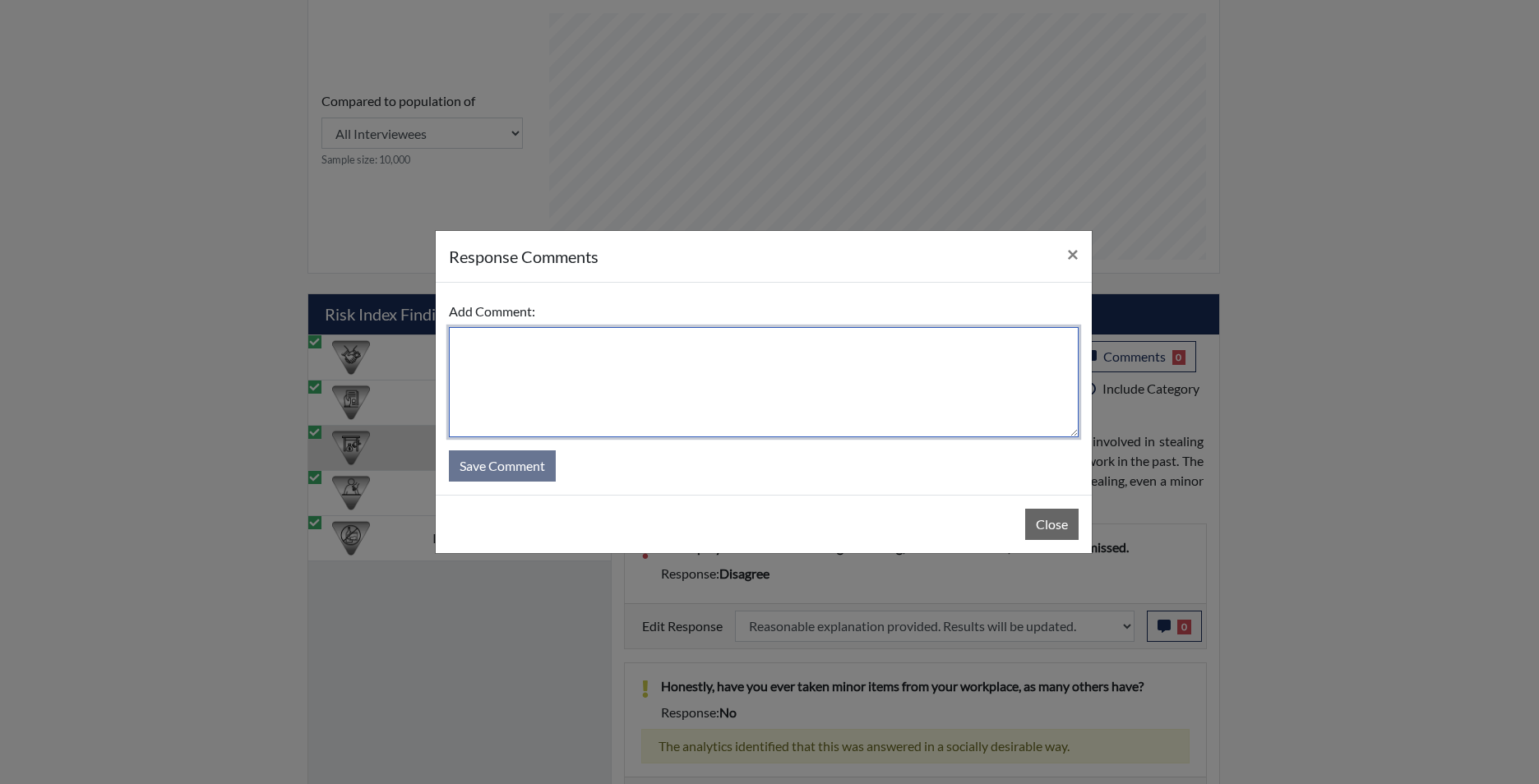
click at [823, 391] on textarea at bounding box center [764, 382] width 630 height 110
type textarea "app agrees"
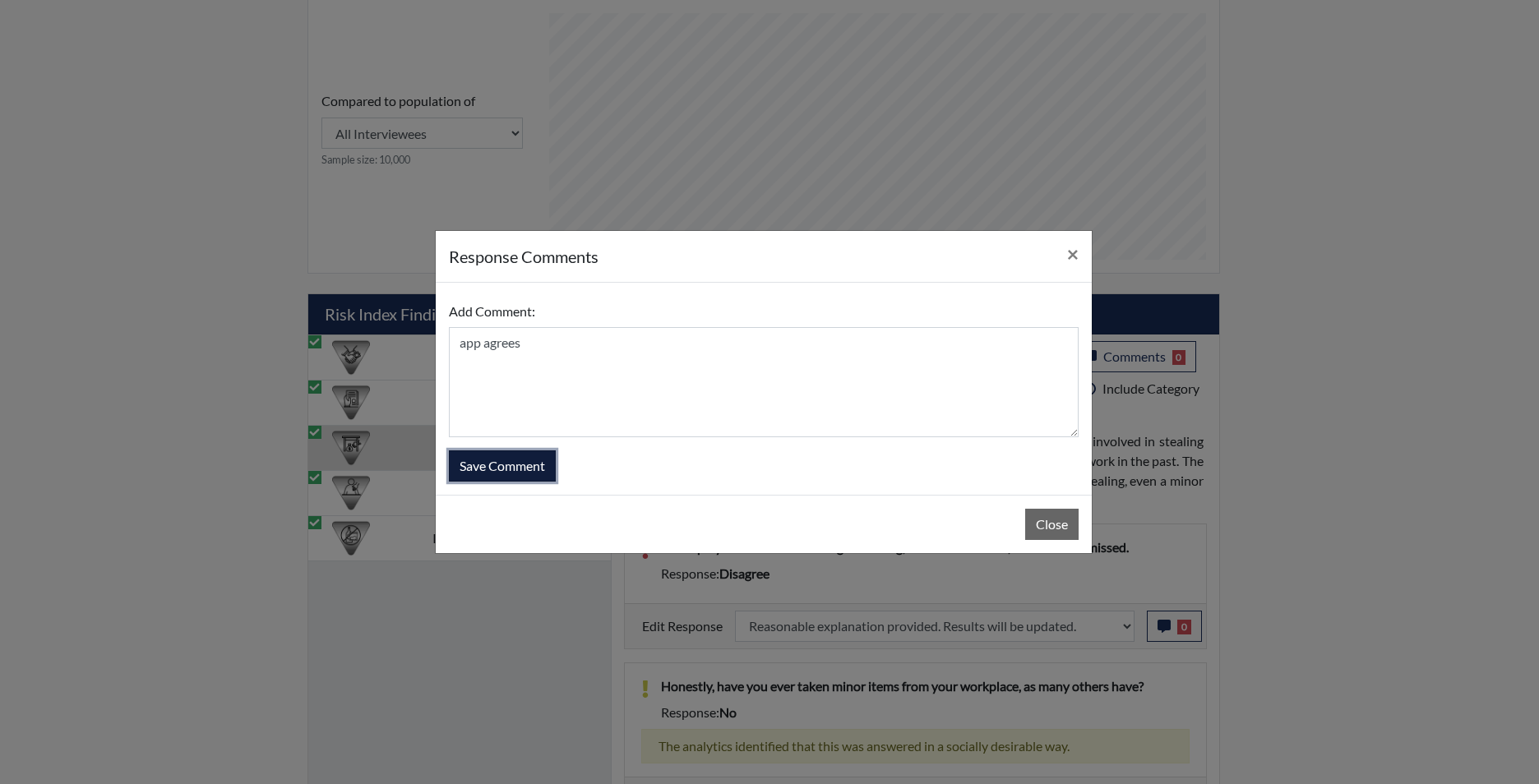
click at [536, 469] on button "Save Comment" at bounding box center [502, 465] width 107 height 31
select select
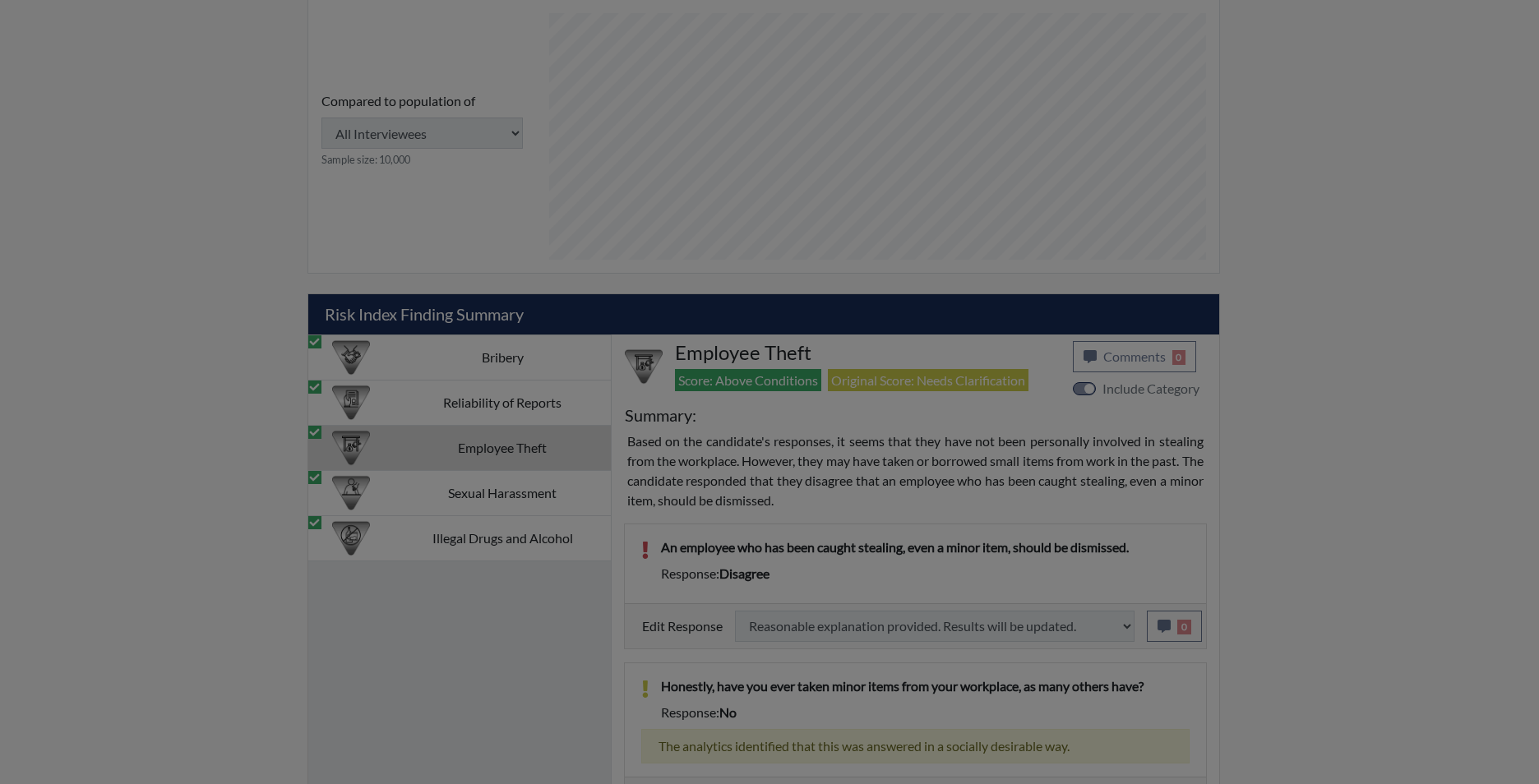
select select
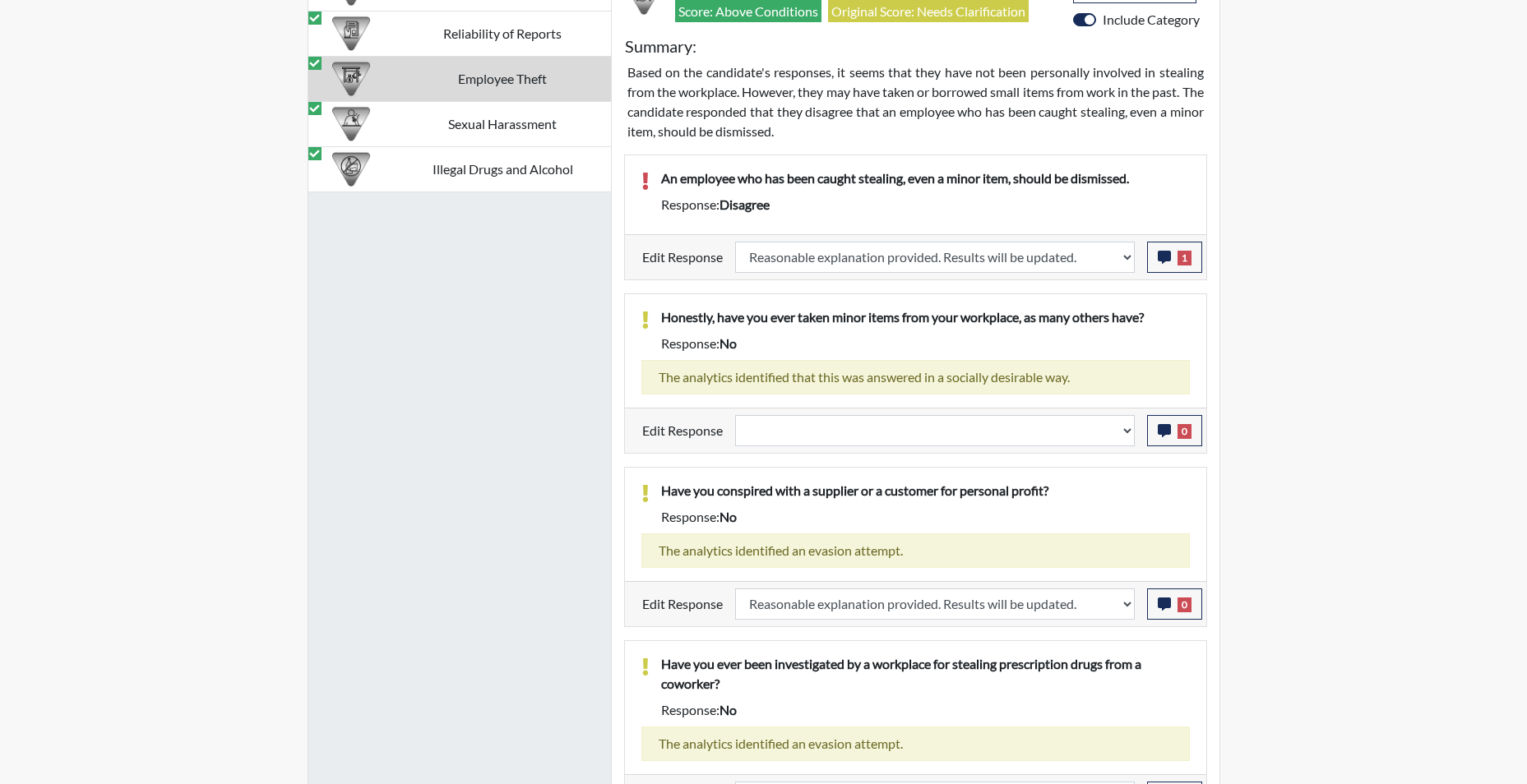
scroll to position [1182, 0]
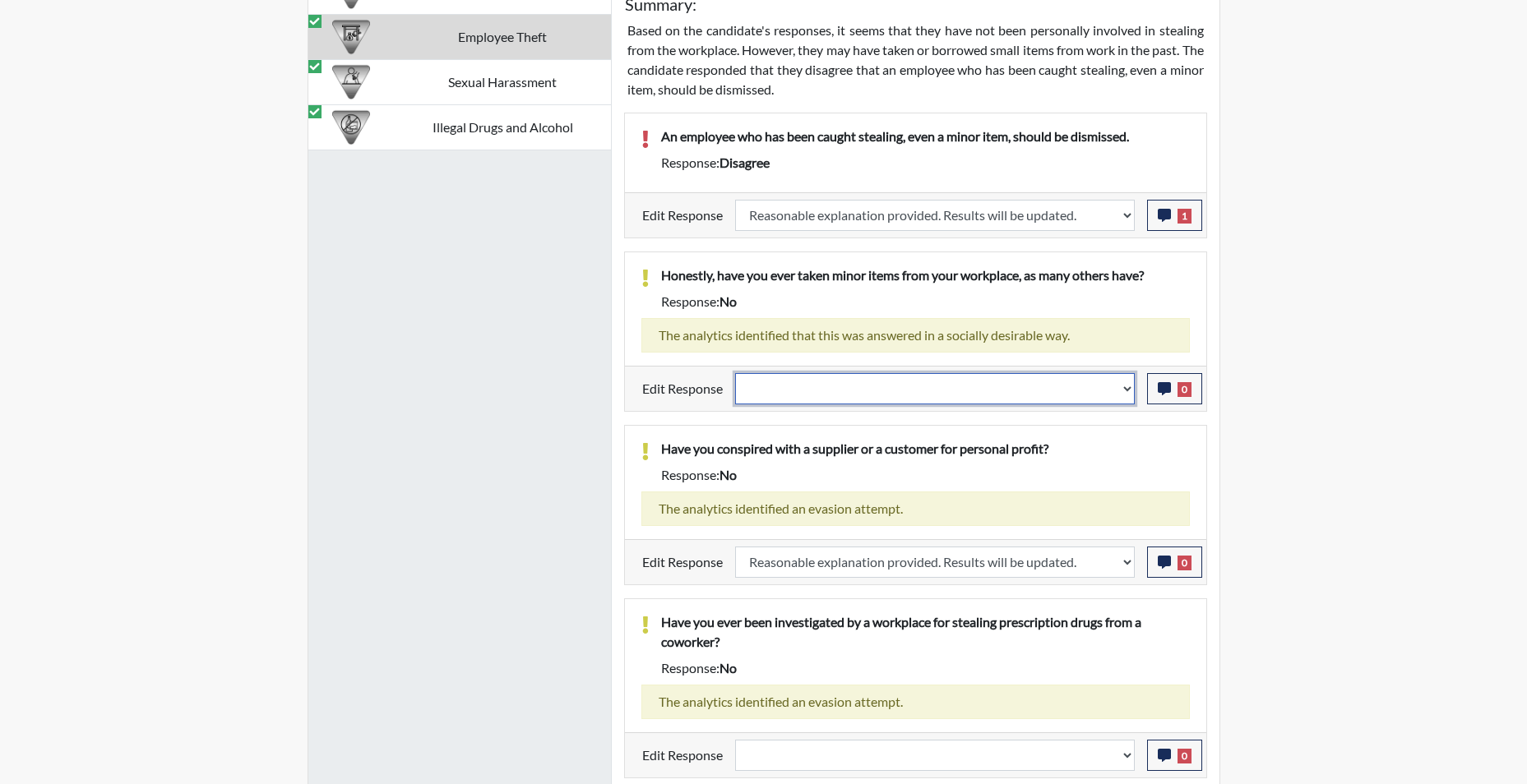
click at [1128, 395] on select "Question is not relevant. Results will be updated. Reasonable explanation provi…" at bounding box center [934, 388] width 400 height 31
select select "reasonable-explanation-provided"
click at [735, 373] on select "Question is not relevant. Results will be updated. Reasonable explanation provi…" at bounding box center [934, 388] width 400 height 31
select select
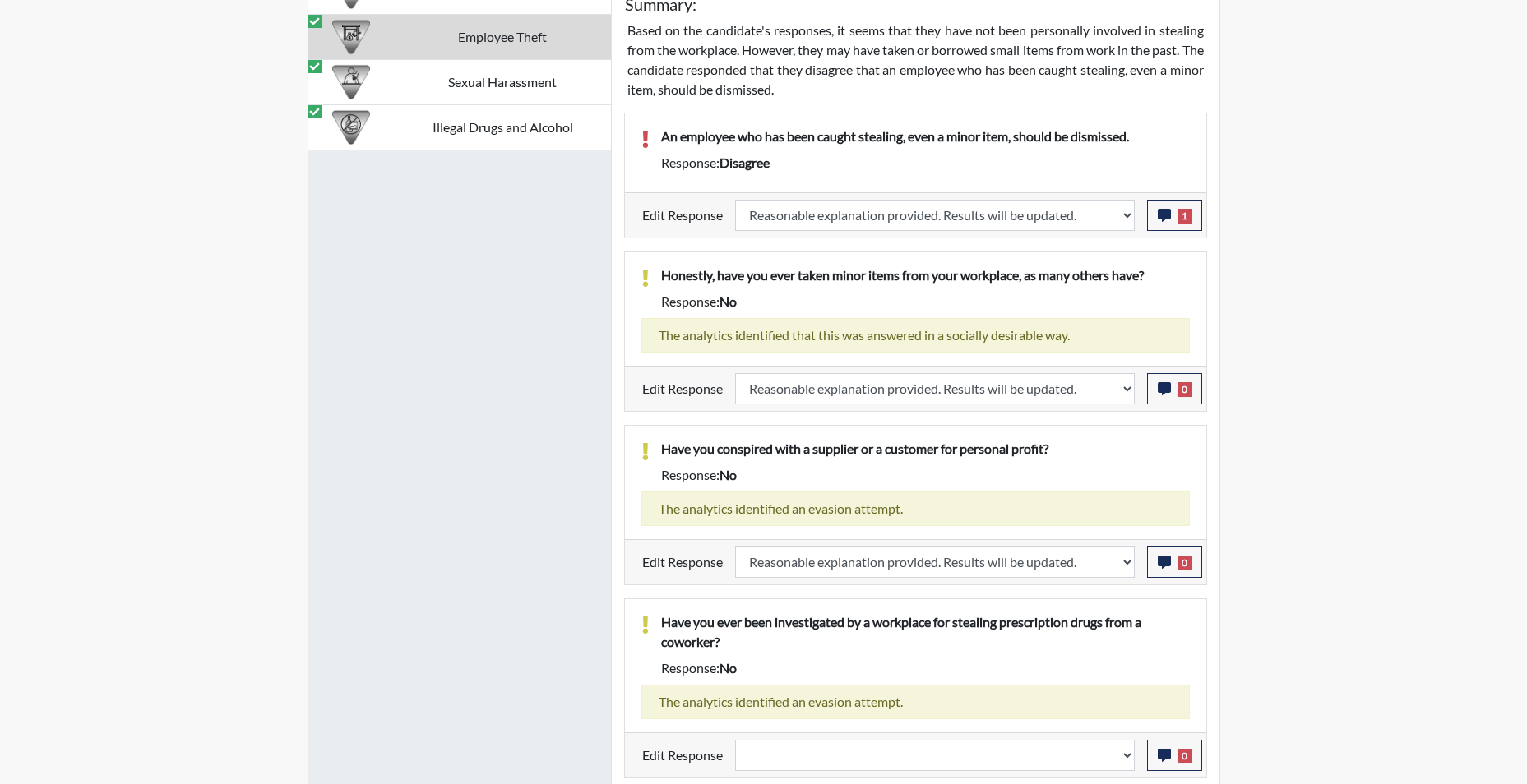
select select
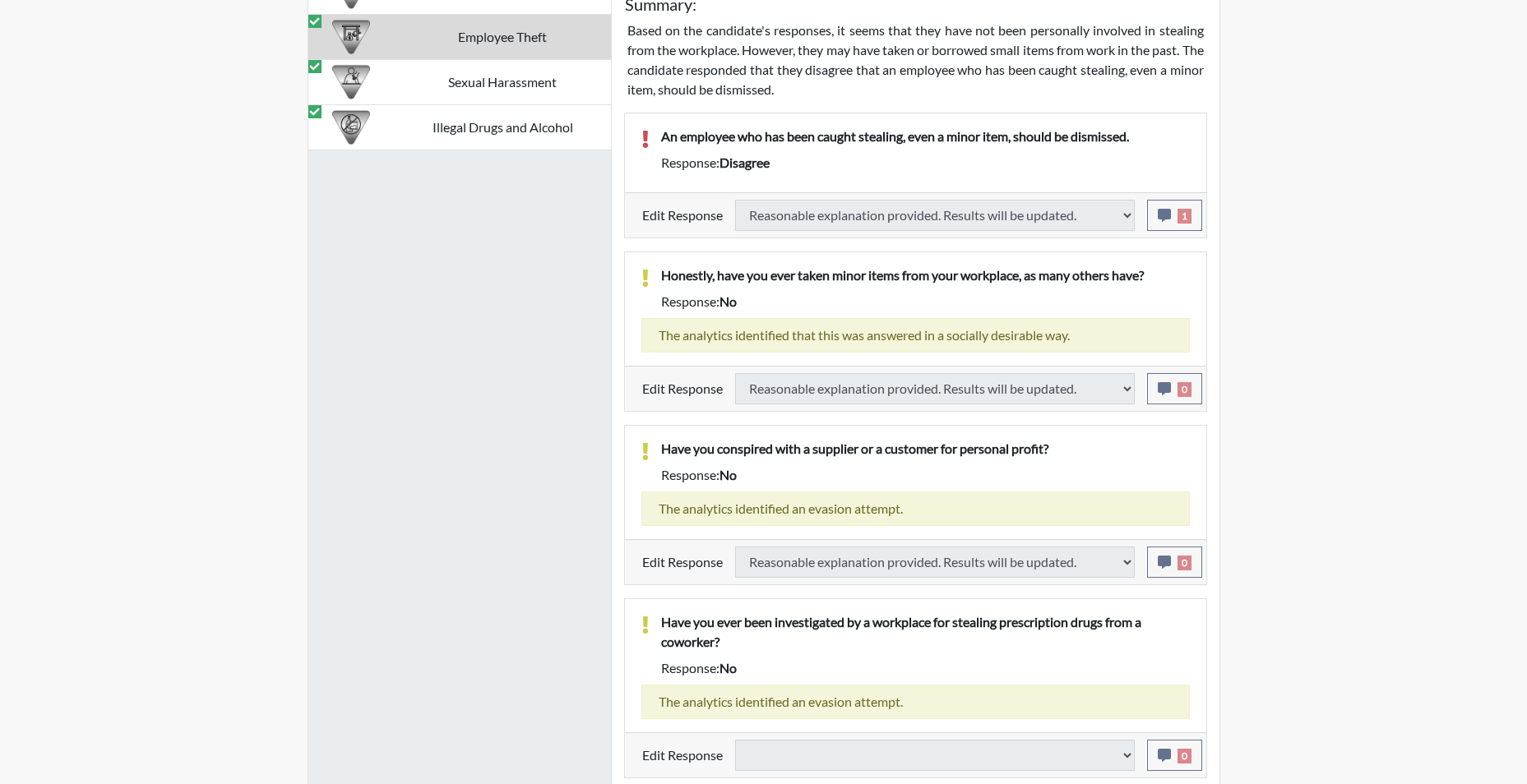
select select
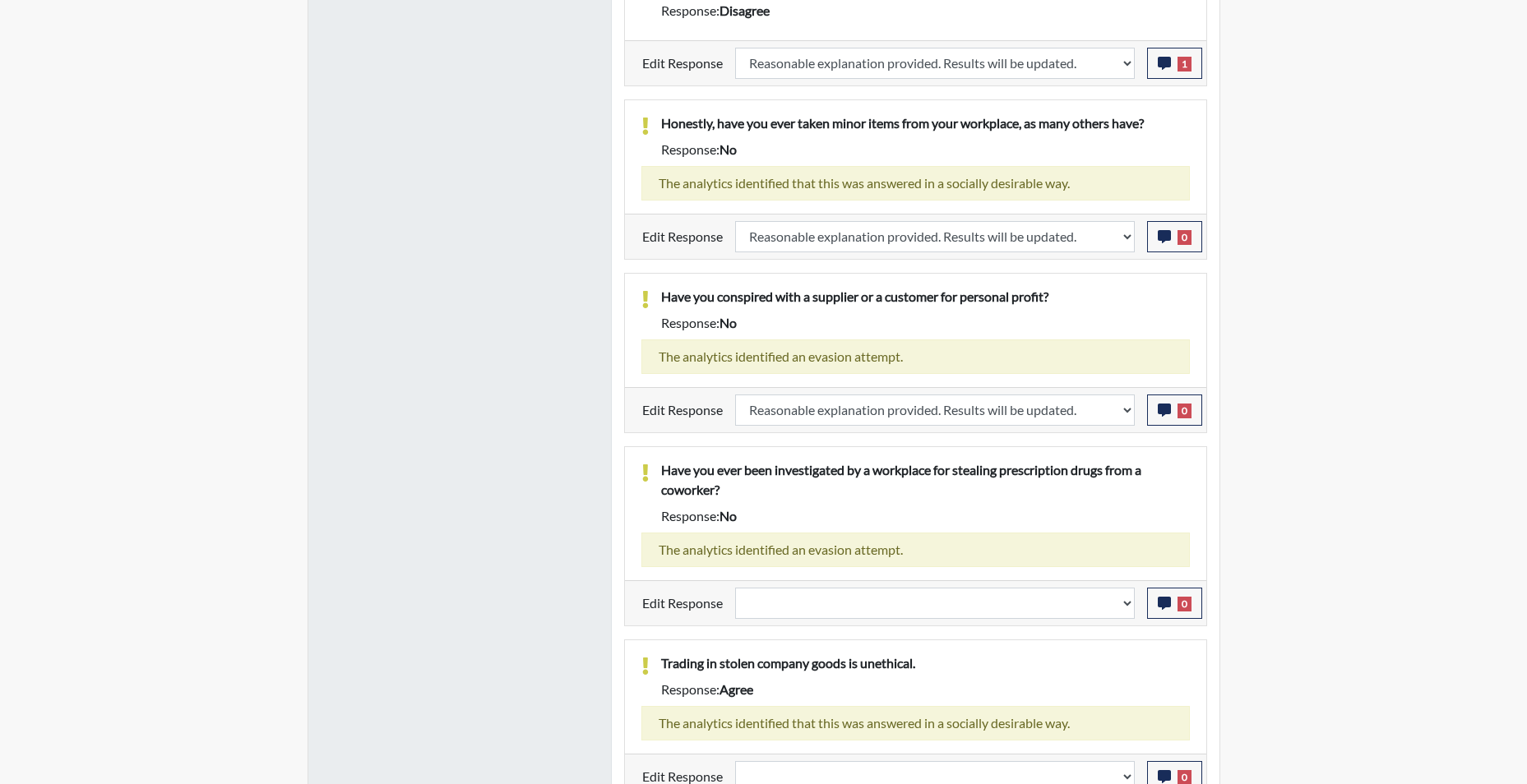
scroll to position [1346, 0]
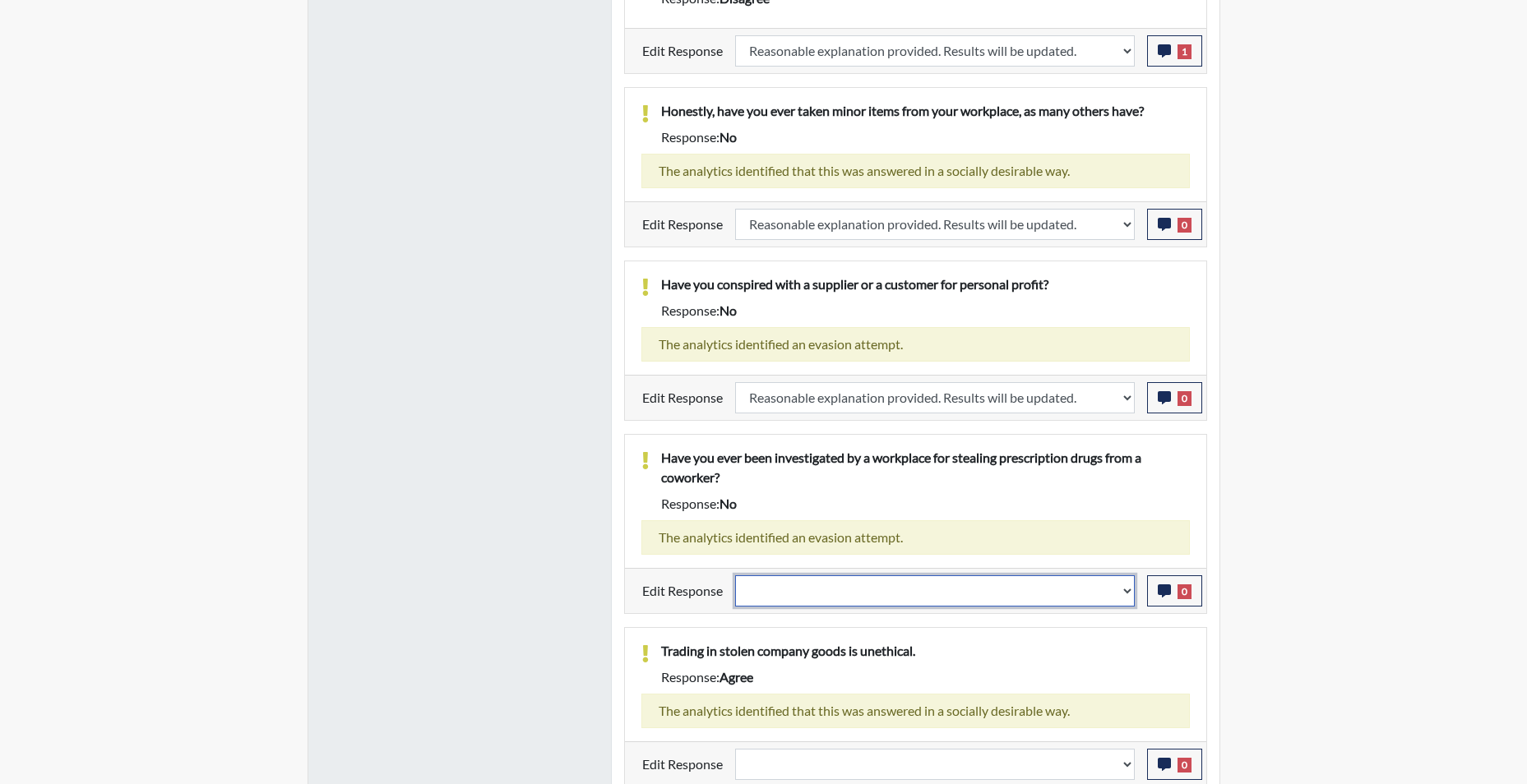
click at [1120, 593] on select "Question is not relevant. Results will be updated. Reasonable explanation provi…" at bounding box center [934, 590] width 400 height 31
select select "reasonable-explanation-provided"
click at [735, 575] on select "Question is not relevant. Results will be updated. Reasonable explanation provi…" at bounding box center [934, 590] width 400 height 31
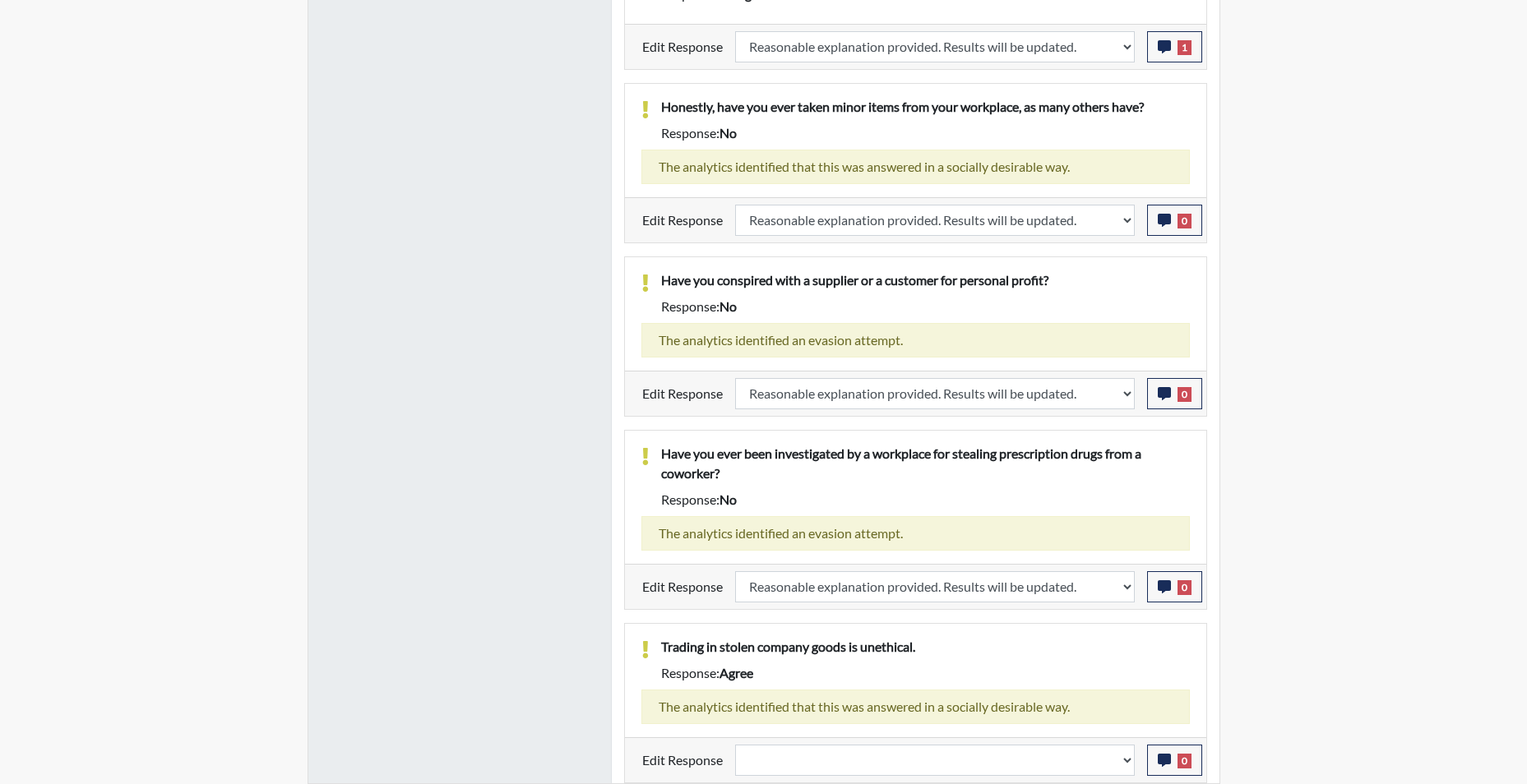
scroll to position [273, 684]
click at [1137, 763] on div "Question is not relevant. Results will be updated. Reasonable explanation provi…" at bounding box center [934, 759] width 424 height 31
click at [1121, 762] on select "Question is not relevant. Results will be updated. Reasonable explanation provi…" at bounding box center [934, 759] width 400 height 31
select select "reasonable-explanation-provided"
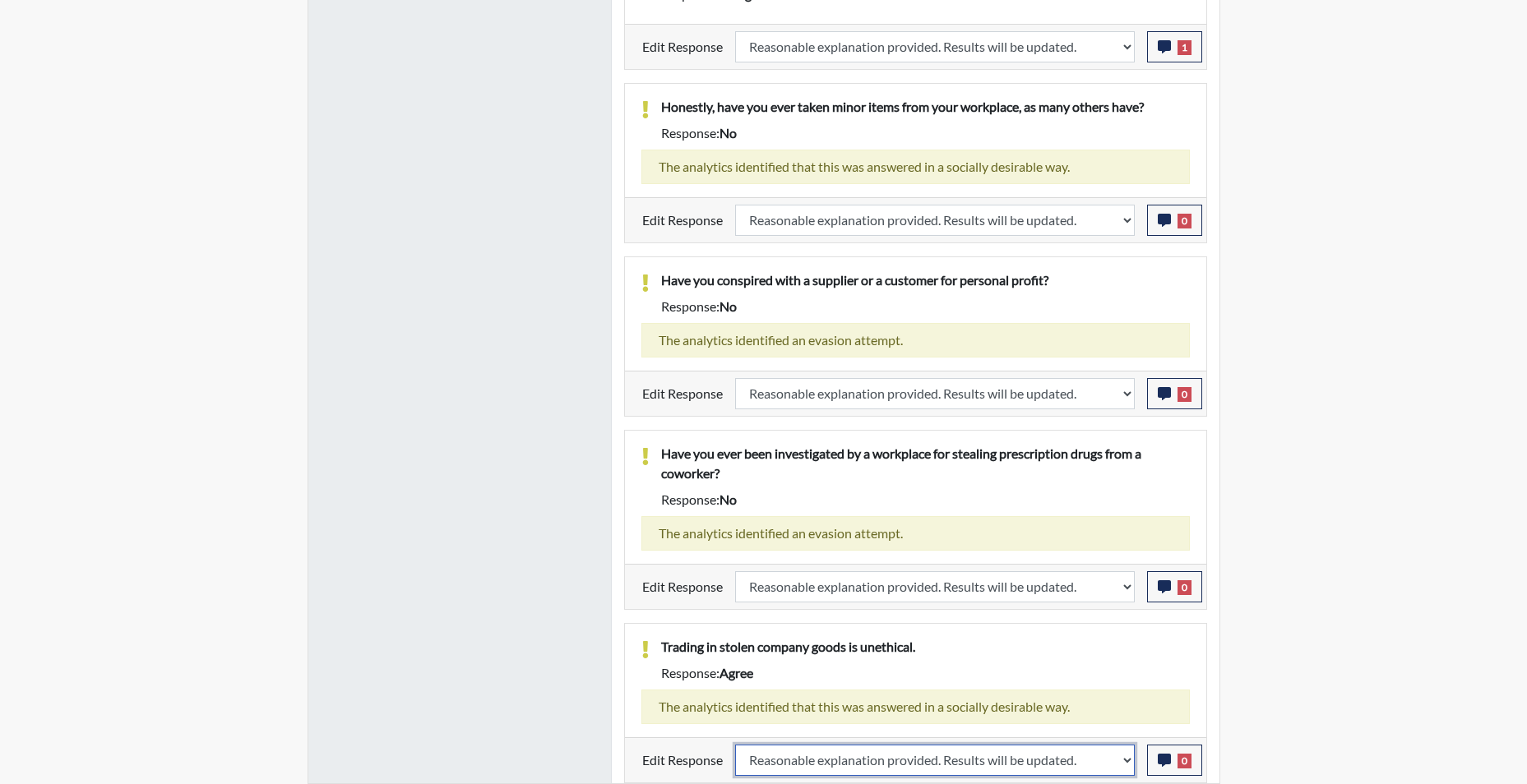
click at [735, 744] on select "Question is not relevant. Results will be updated. Reasonable explanation provi…" at bounding box center [934, 759] width 400 height 31
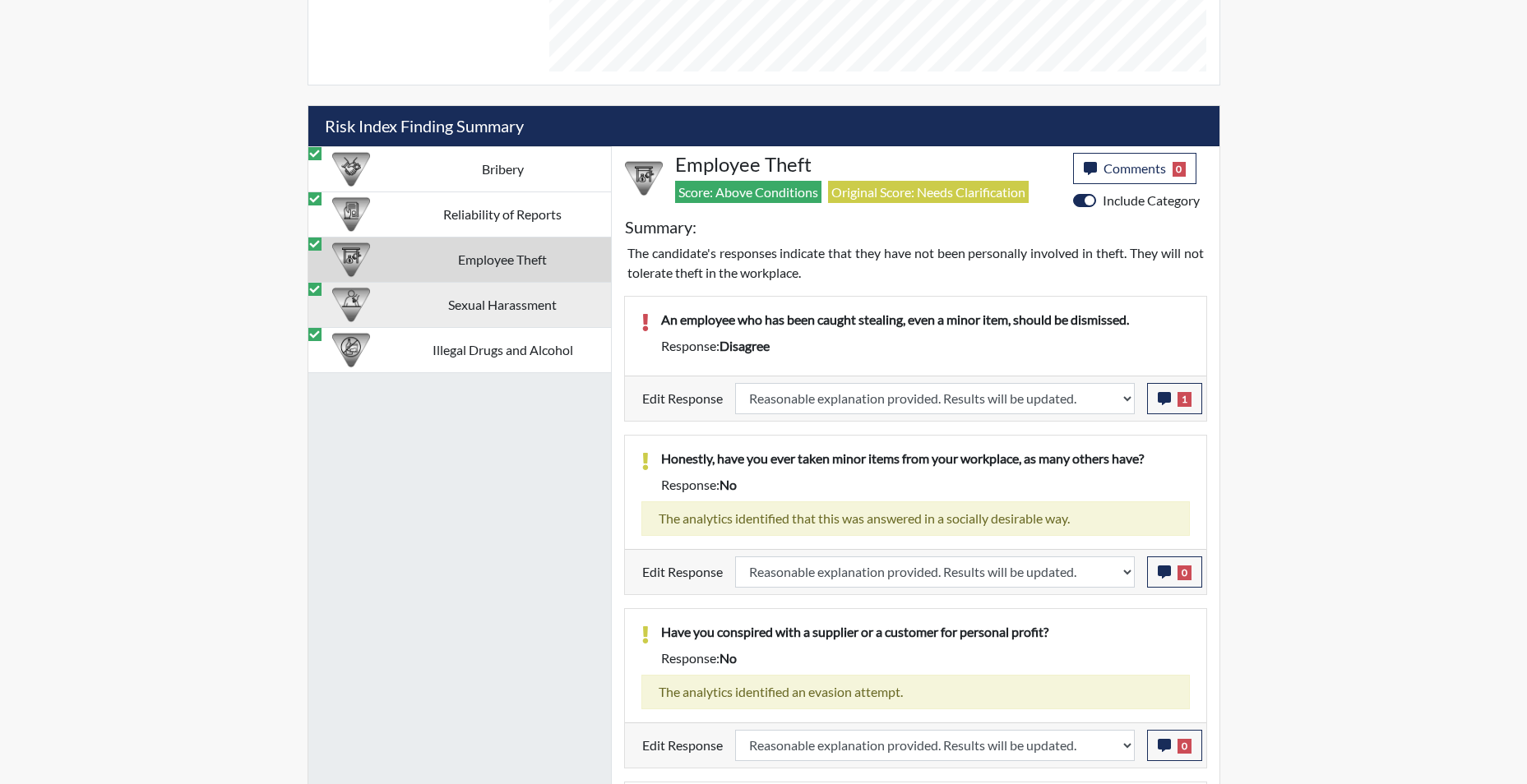
click at [496, 292] on td "Sexual Harassment" at bounding box center [503, 304] width 216 height 45
select select "reasonable-explanation-provided"
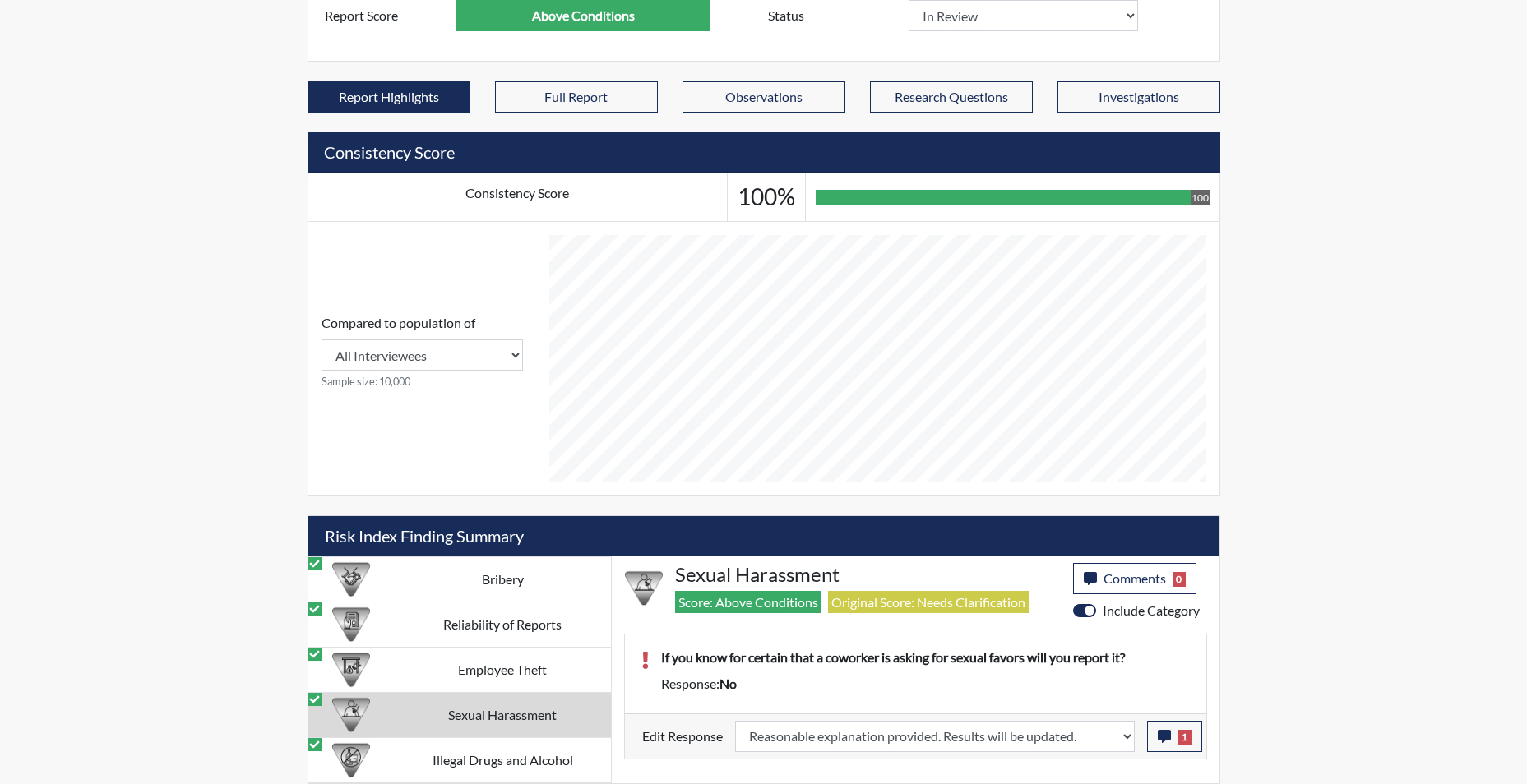
scroll to position [549, 0]
click at [498, 720] on td "Sexual Harassment" at bounding box center [503, 714] width 216 height 45
click at [512, 764] on td "Illegal Drugs and Alcohol" at bounding box center [503, 759] width 216 height 45
select select "reasonable-explanation-provided"
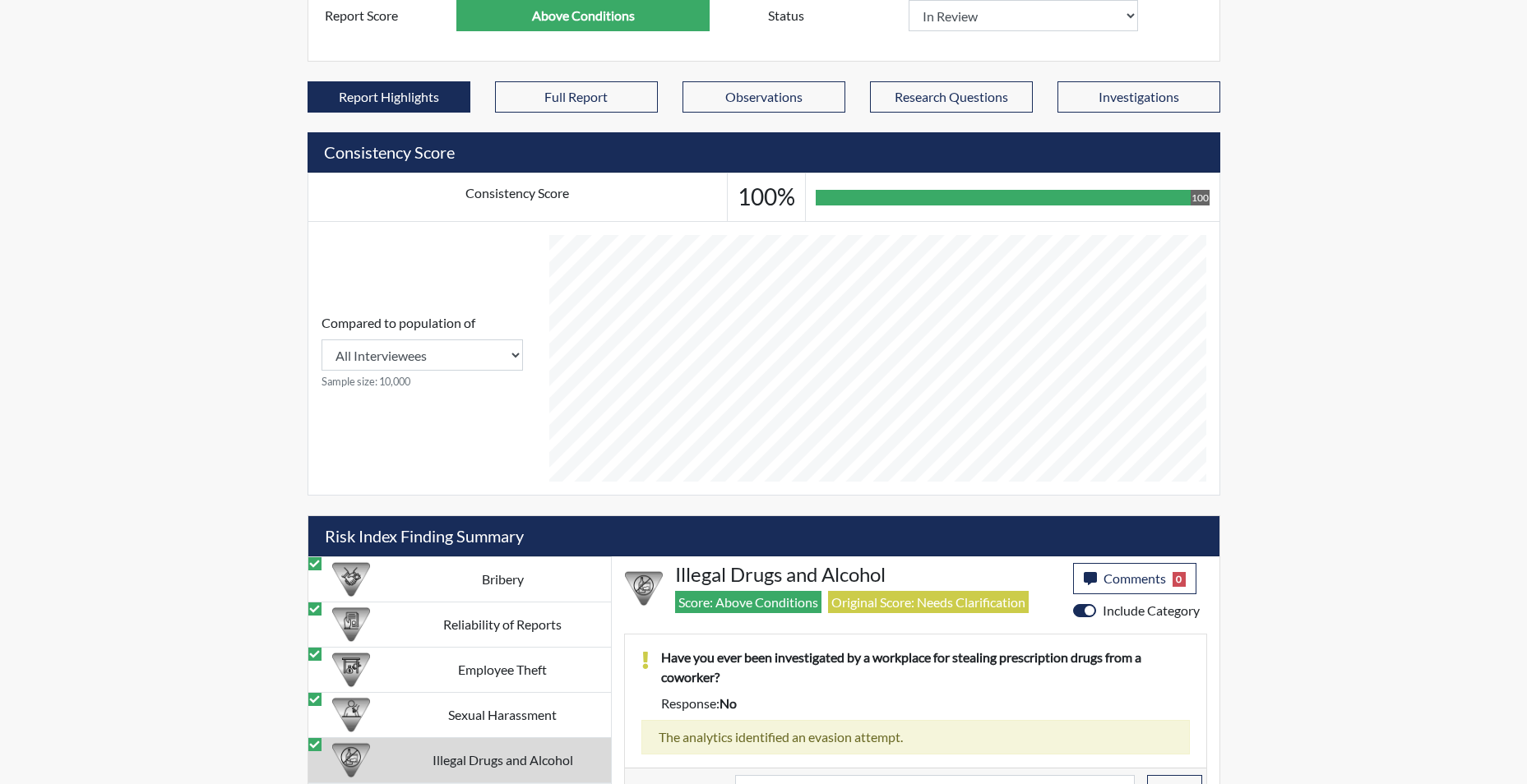
scroll to position [753, 0]
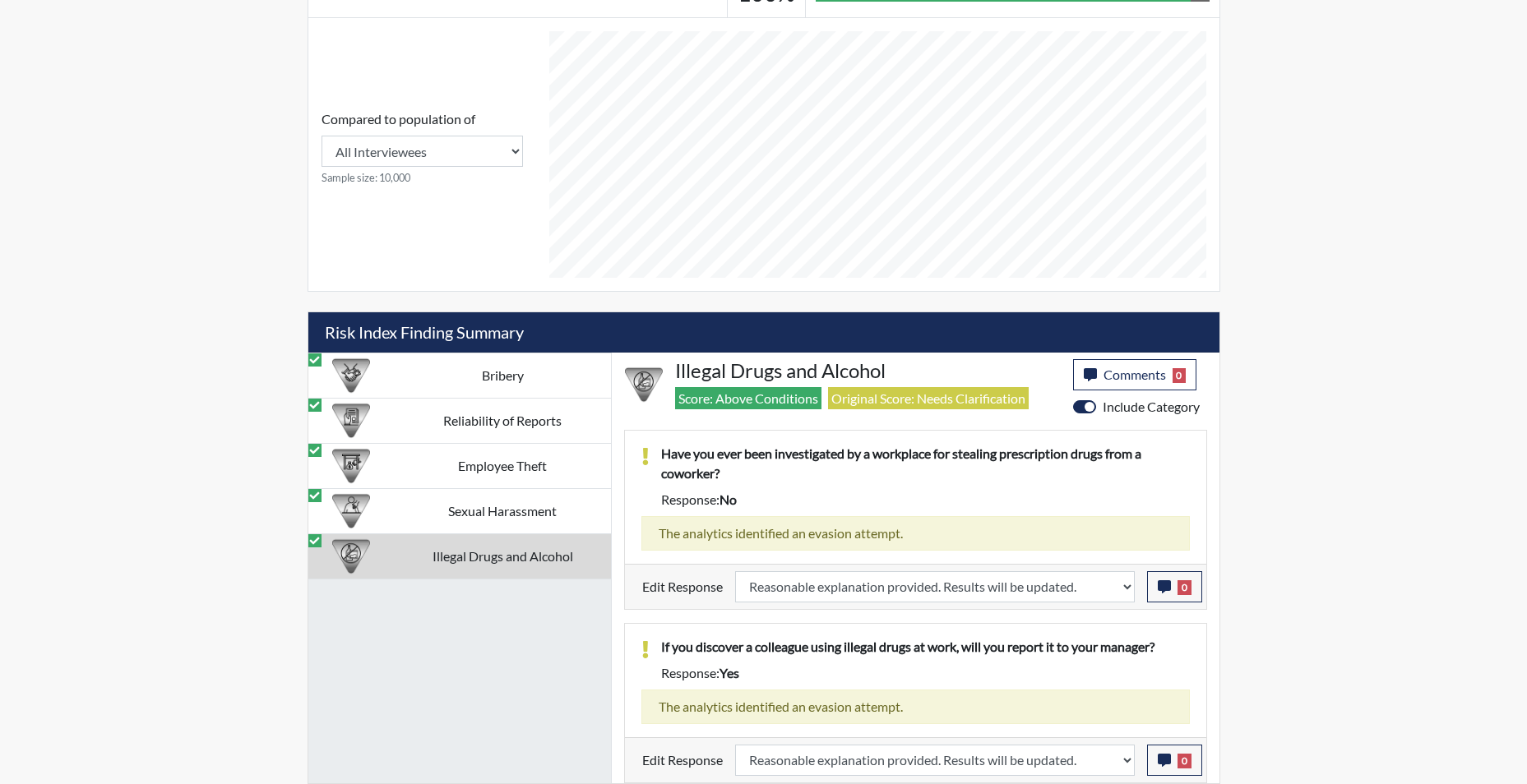
drag, startPoint x: 862, startPoint y: 620, endPoint x: 869, endPoint y: 654, distance: 34.7
click at [502, 505] on td "Sexual Harassment" at bounding box center [503, 510] width 216 height 45
select select "reasonable-explanation-provided"
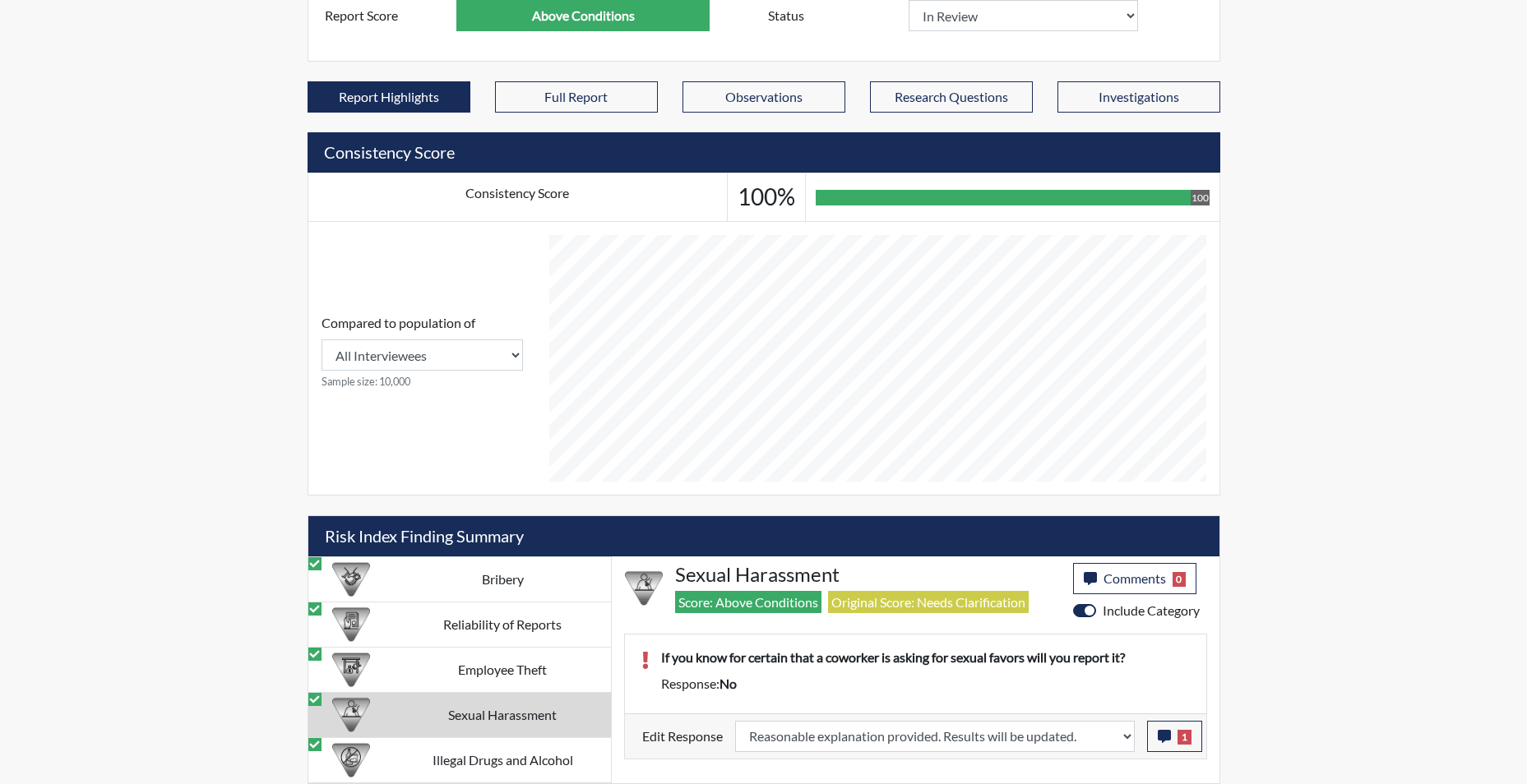
scroll to position [549, 0]
click at [512, 482] on div "Compared to population of All Interviewees South Carolina Department of Correct…" at bounding box center [422, 358] width 228 height 273
click at [496, 676] on td "Employee Theft" at bounding box center [503, 668] width 216 height 45
select select "reasonable-explanation-provided"
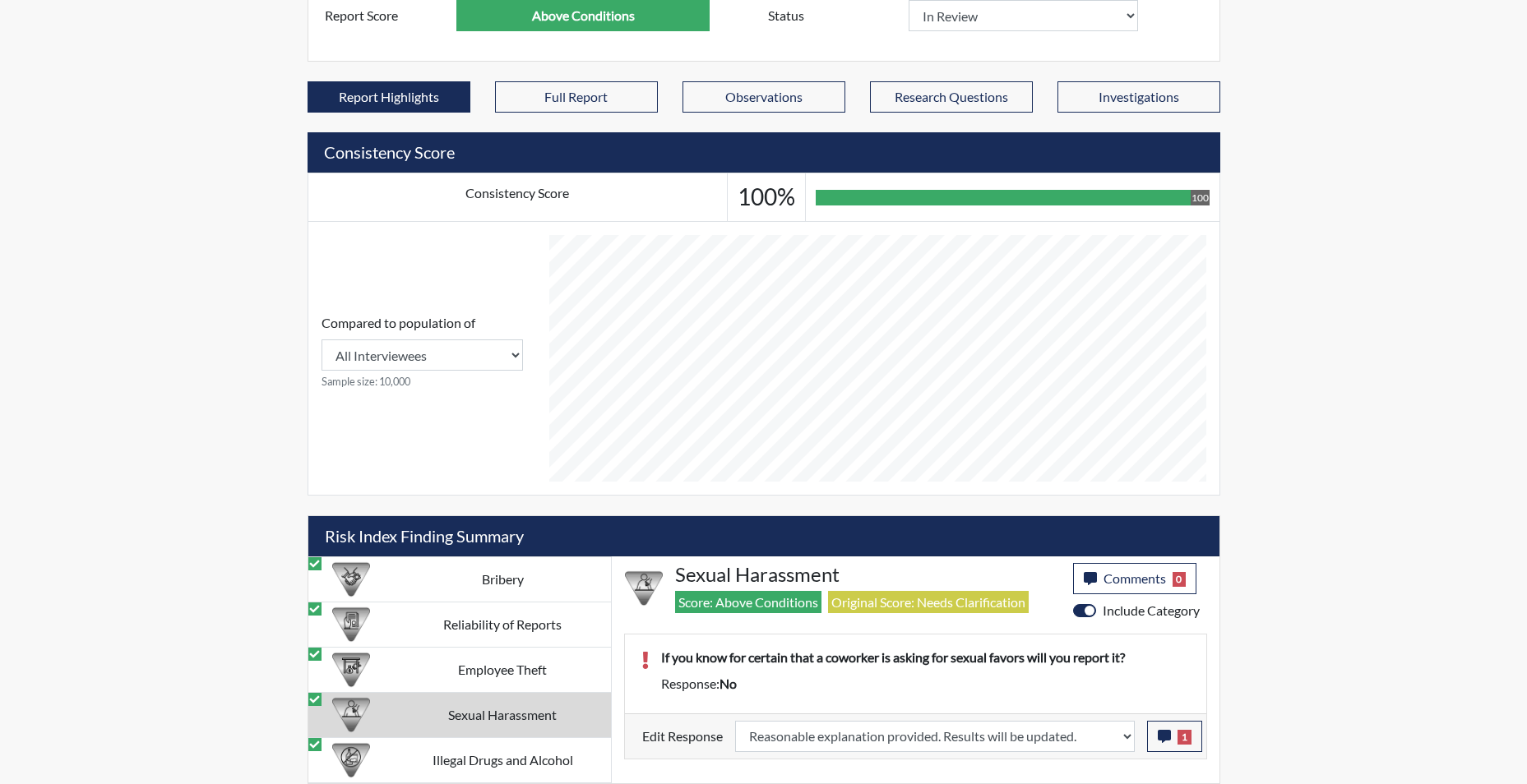
select select "reasonable-explanation-provided"
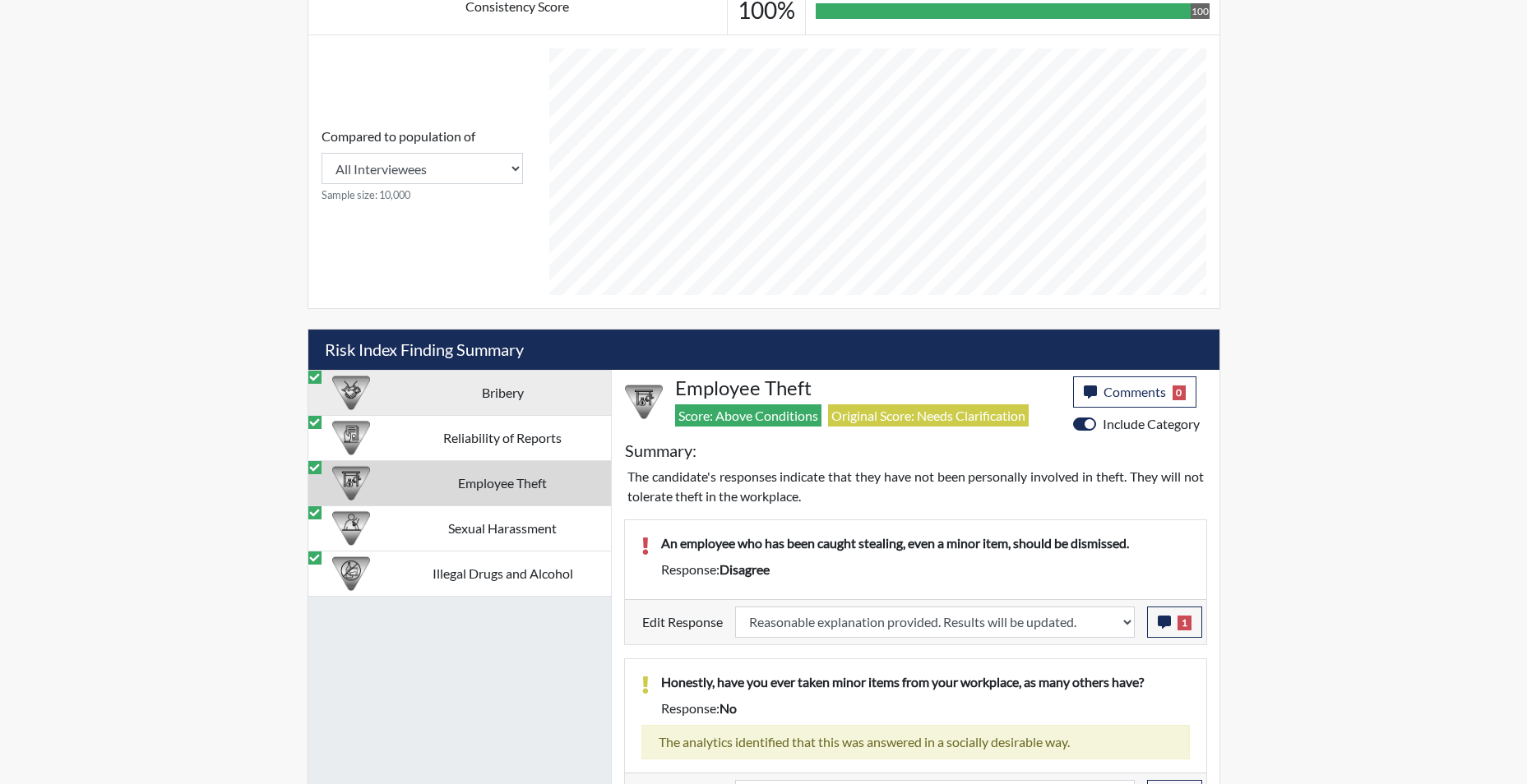
click at [465, 404] on td "Bribery" at bounding box center [503, 392] width 216 height 45
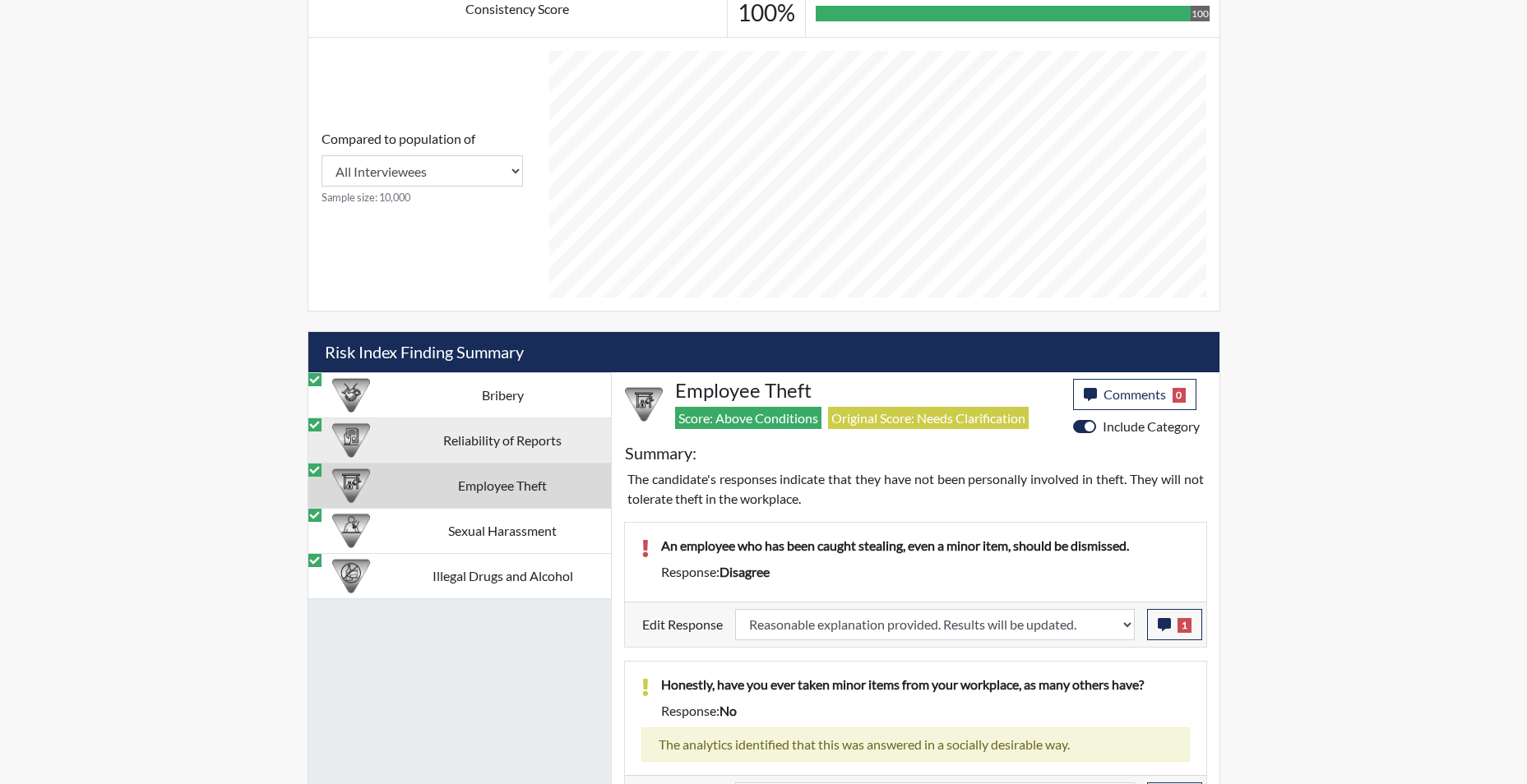
select select "reasonable-explanation-provided"
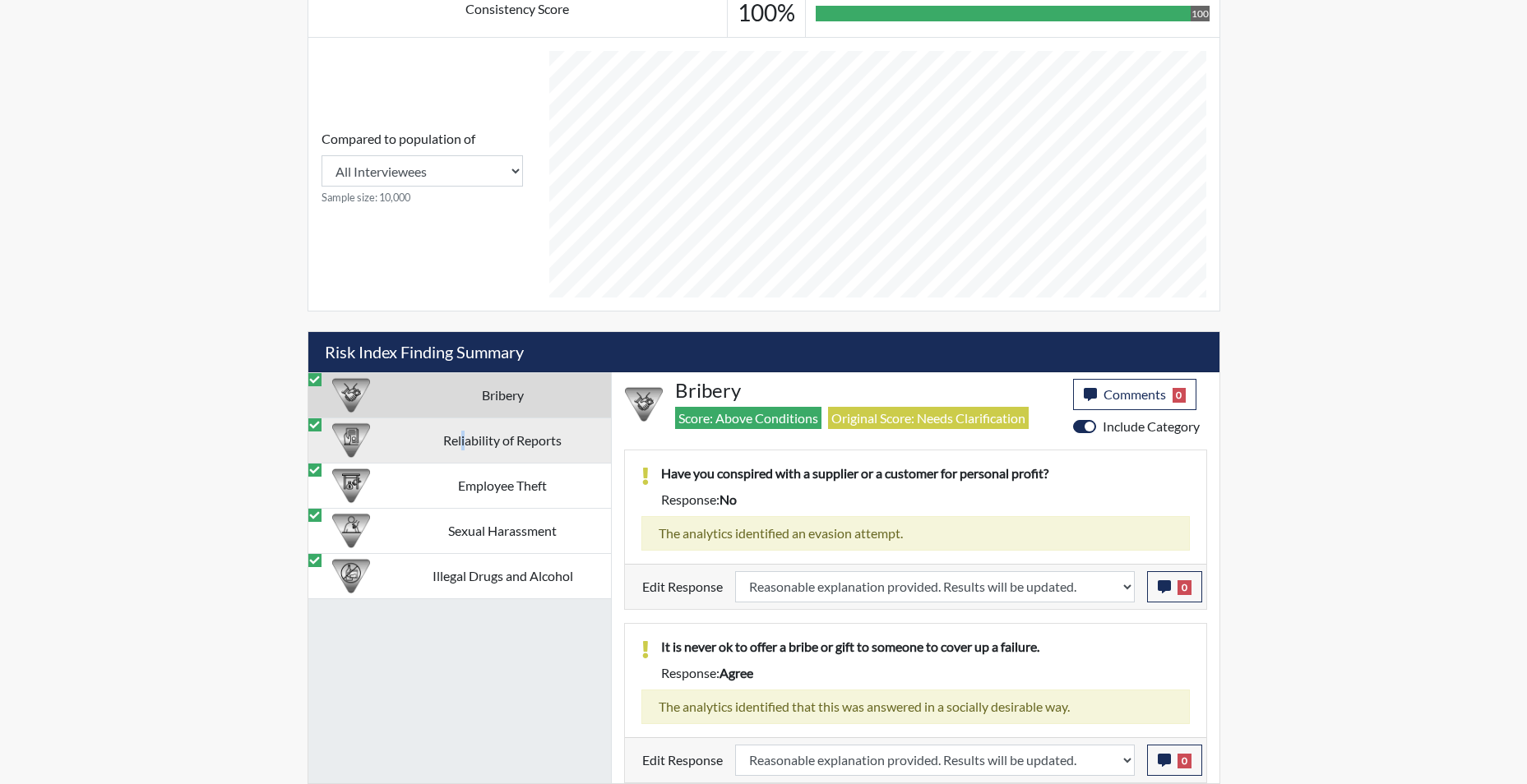
click at [463, 451] on td "Reliability of Reports" at bounding box center [503, 439] width 216 height 45
select select "reasonable-explanation-provided"
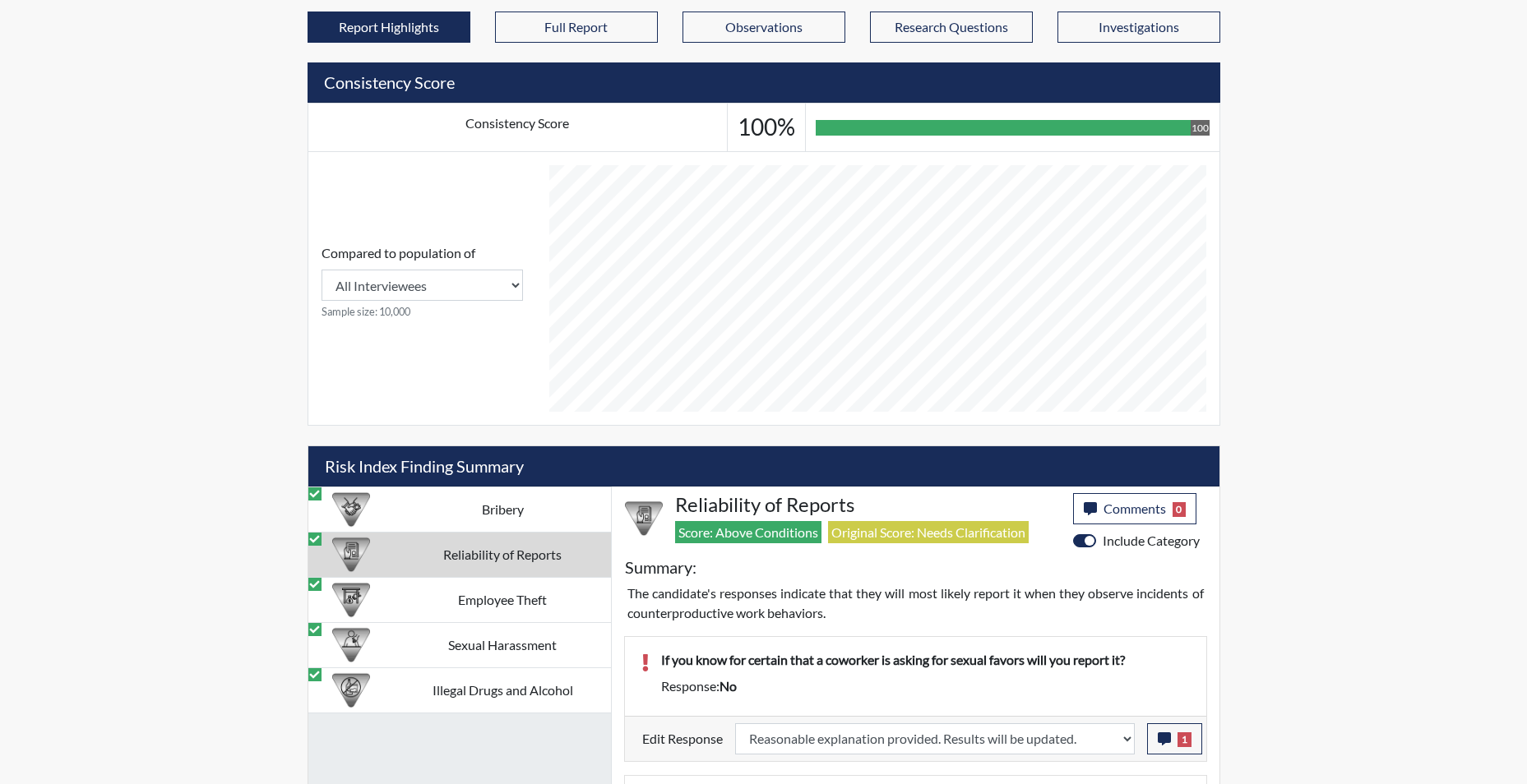
scroll to position [442, 0]
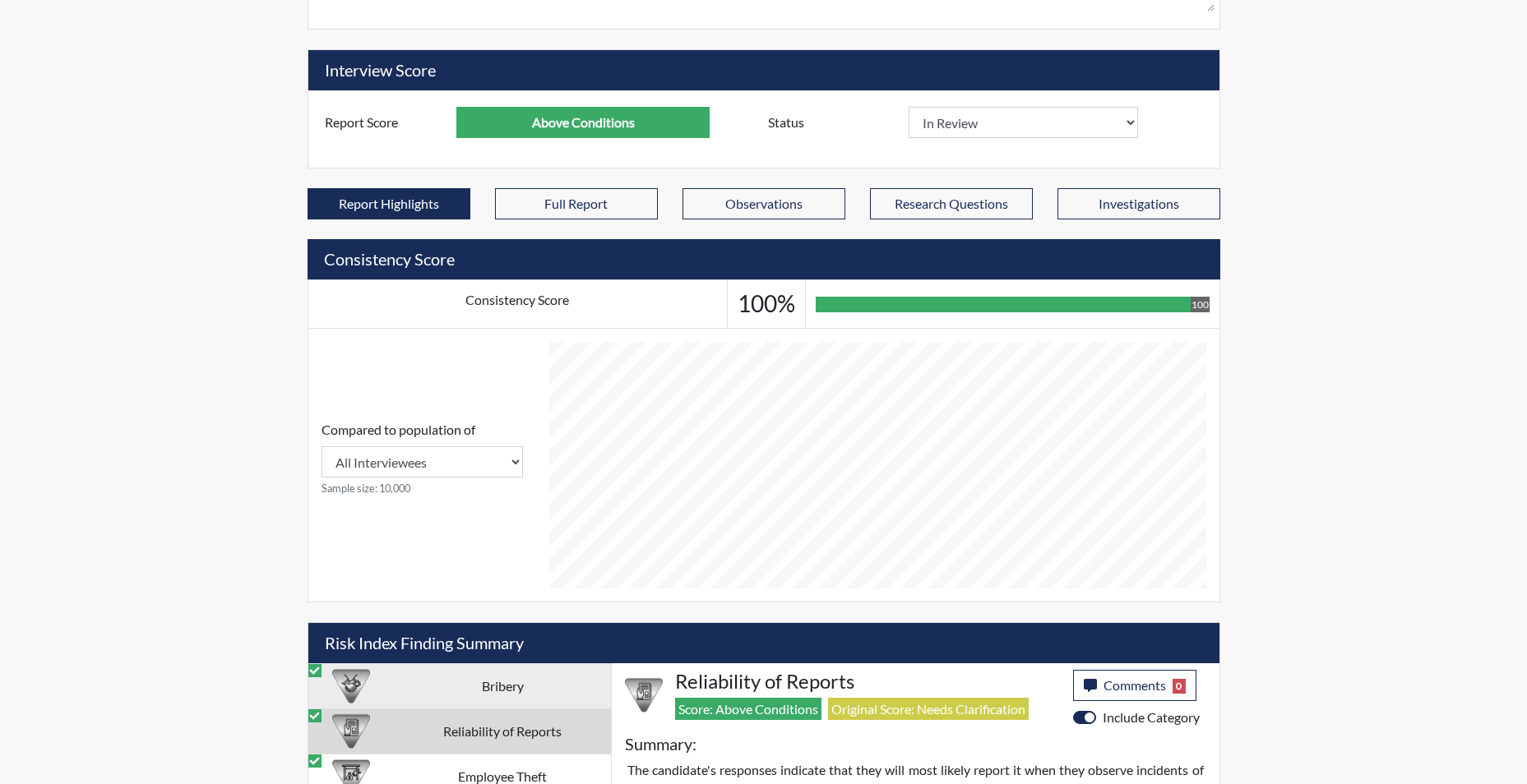
click at [521, 676] on td "Bribery" at bounding box center [503, 685] width 216 height 45
select select "reasonable-explanation-provided"
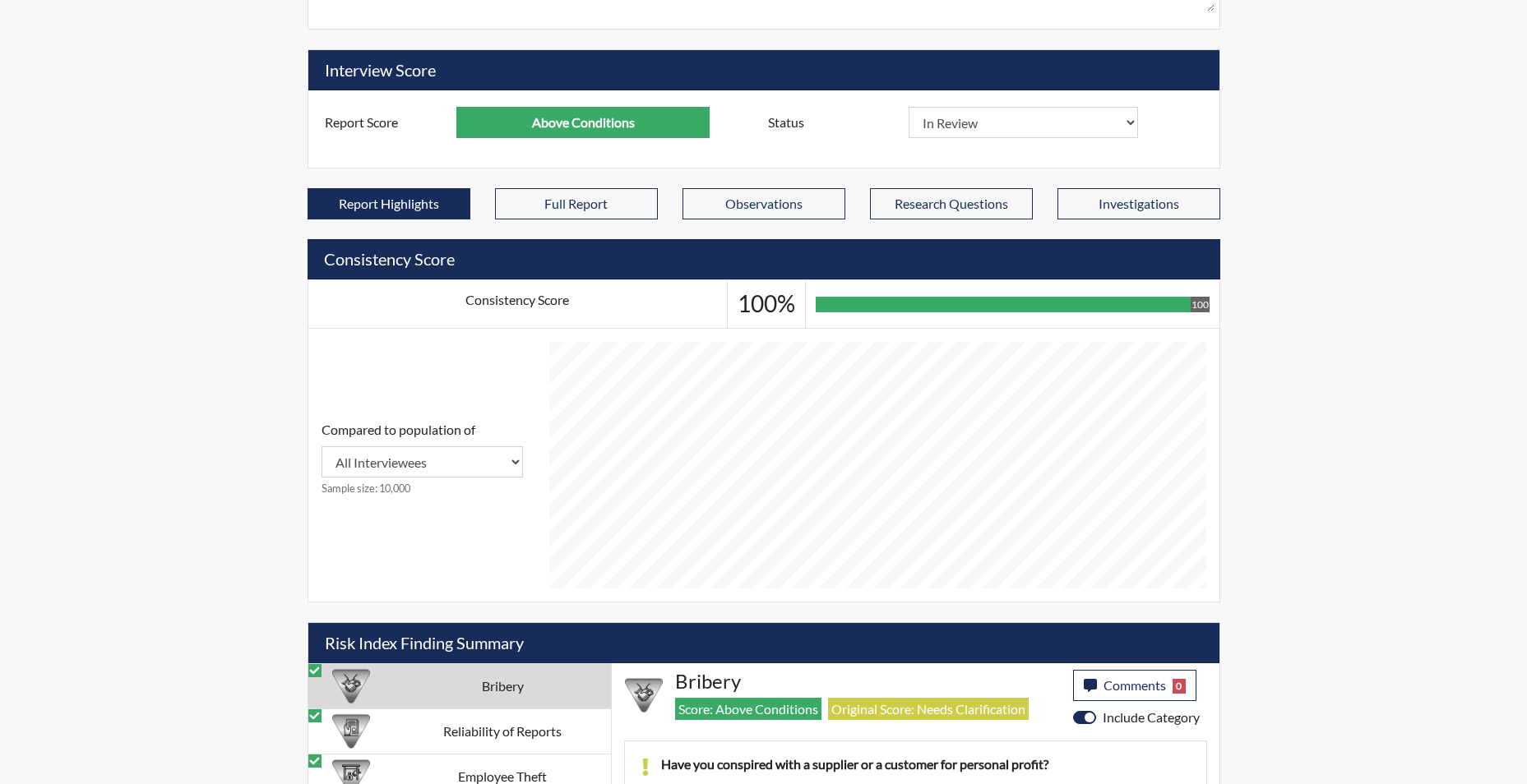
drag, startPoint x: 860, startPoint y: 687, endPoint x: 908, endPoint y: 731, distance: 65.1
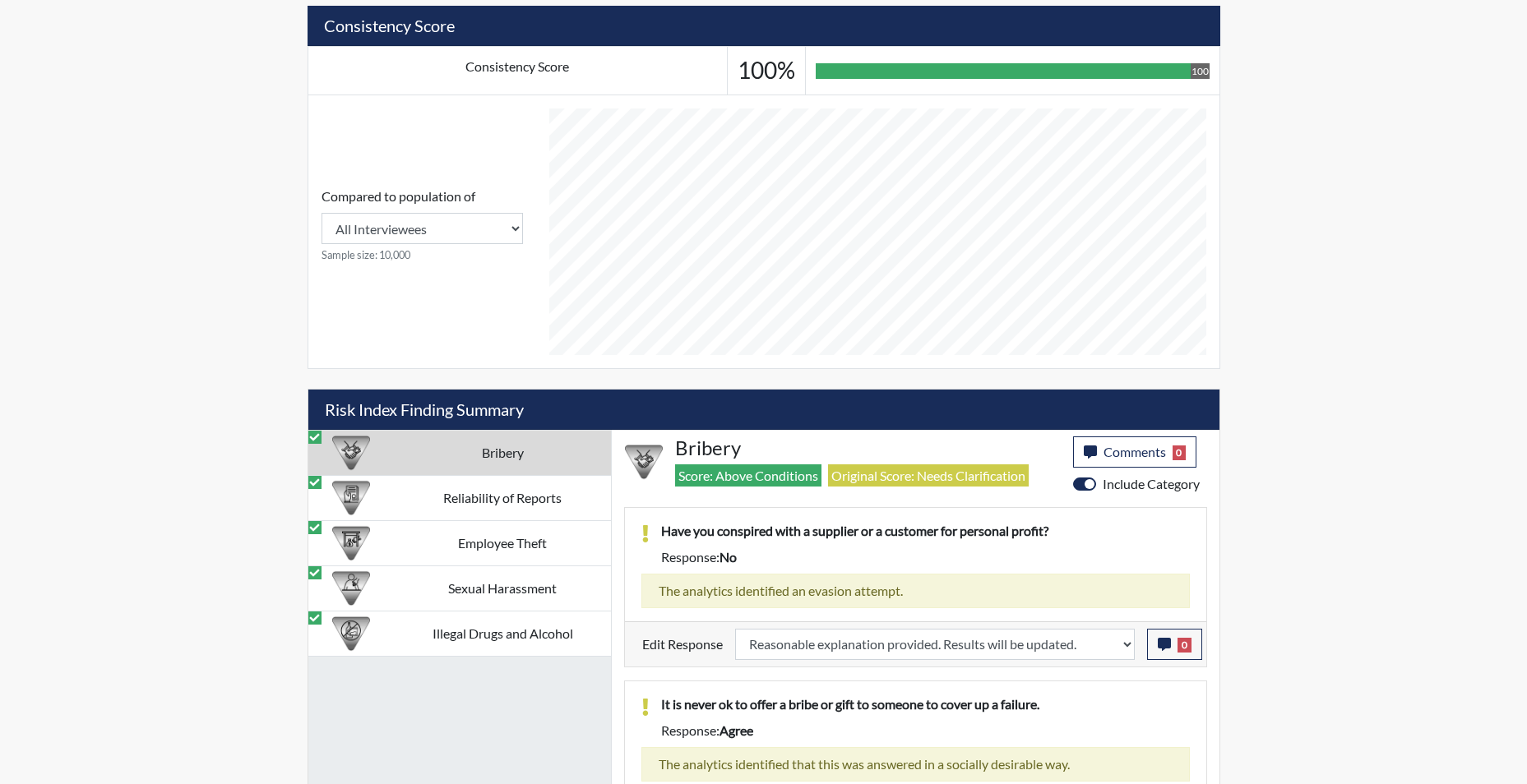
scroll to position [0, 0]
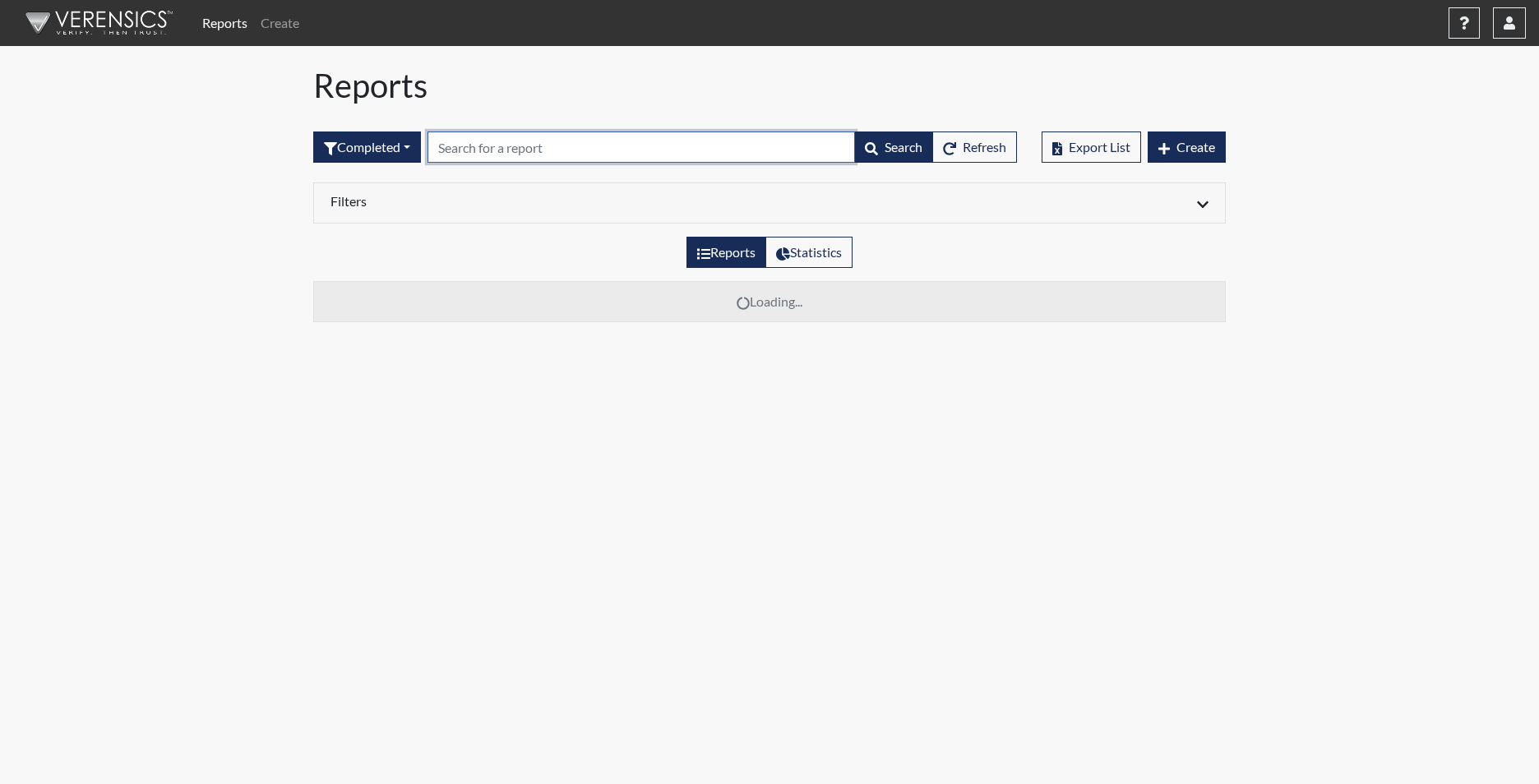
click at [471, 153] on input "text" at bounding box center [642, 147] width 428 height 31
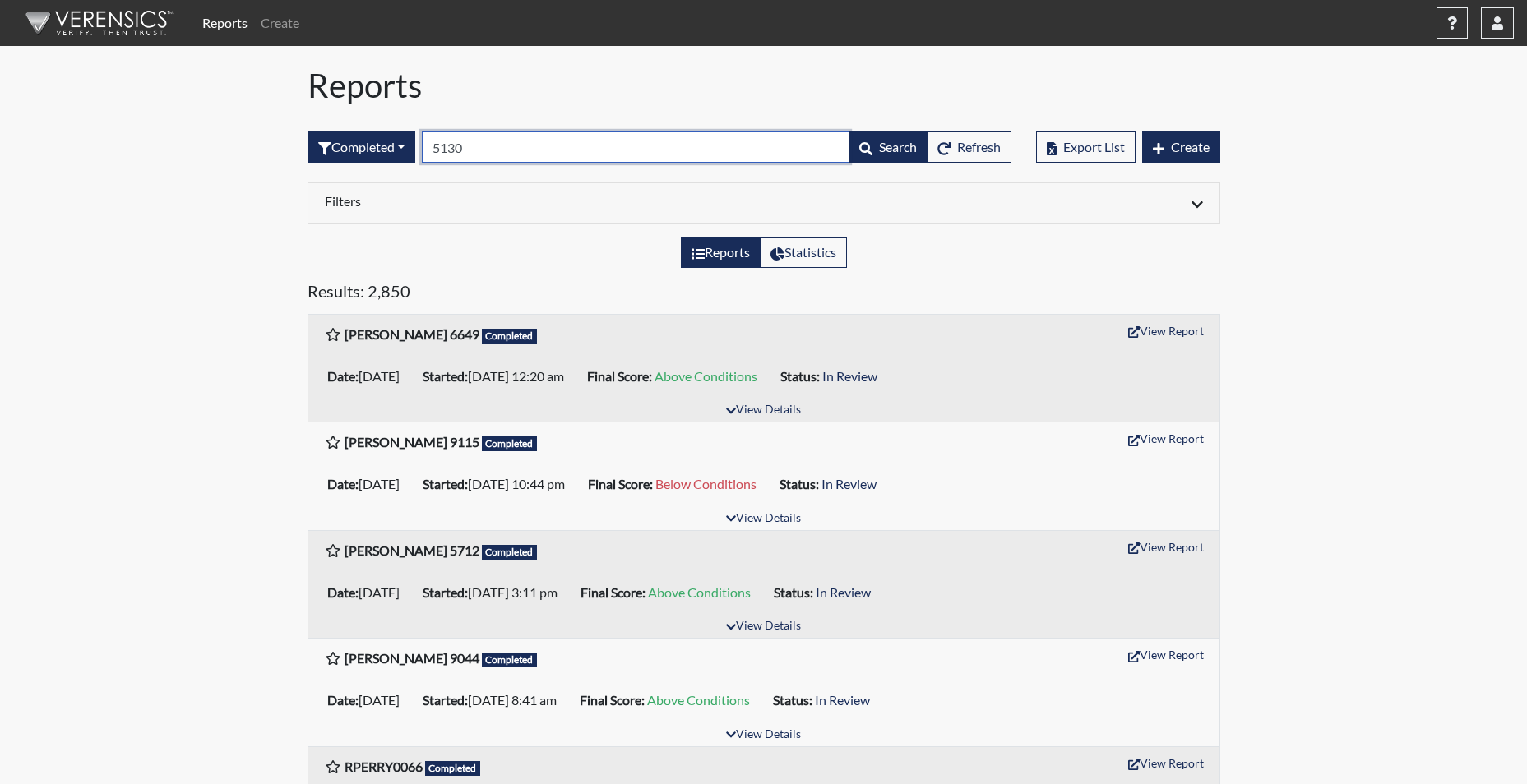
type input "5130"
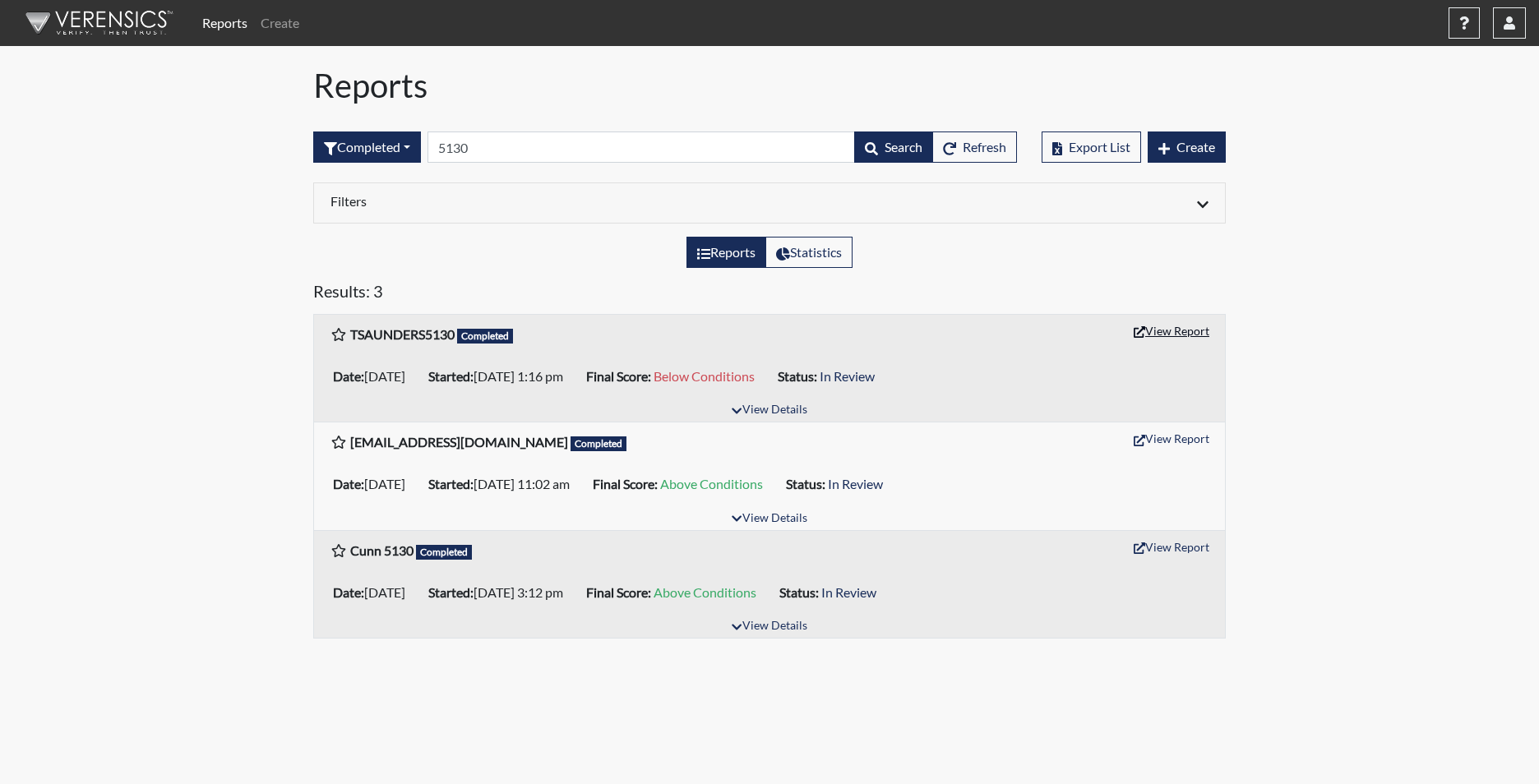
click at [1166, 339] on button "View Report" at bounding box center [1171, 331] width 90 height 26
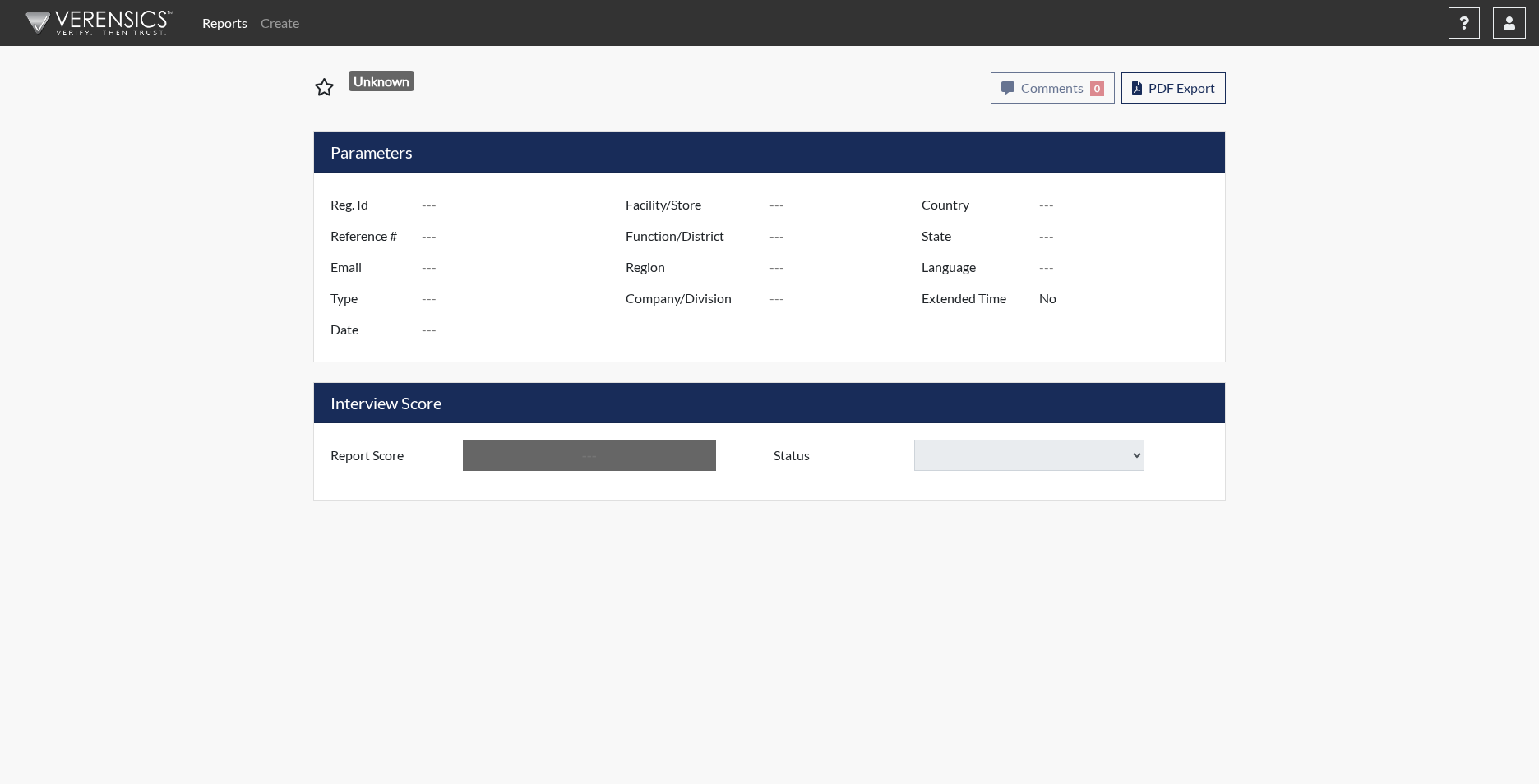
type input "TSAUNDERS5130"
type input "51533"
type input "TRINITYSAUNDERS25@YAHOO.COM"
type input "Corrections Pre-Employment"
type input "Oct 1, 2025"
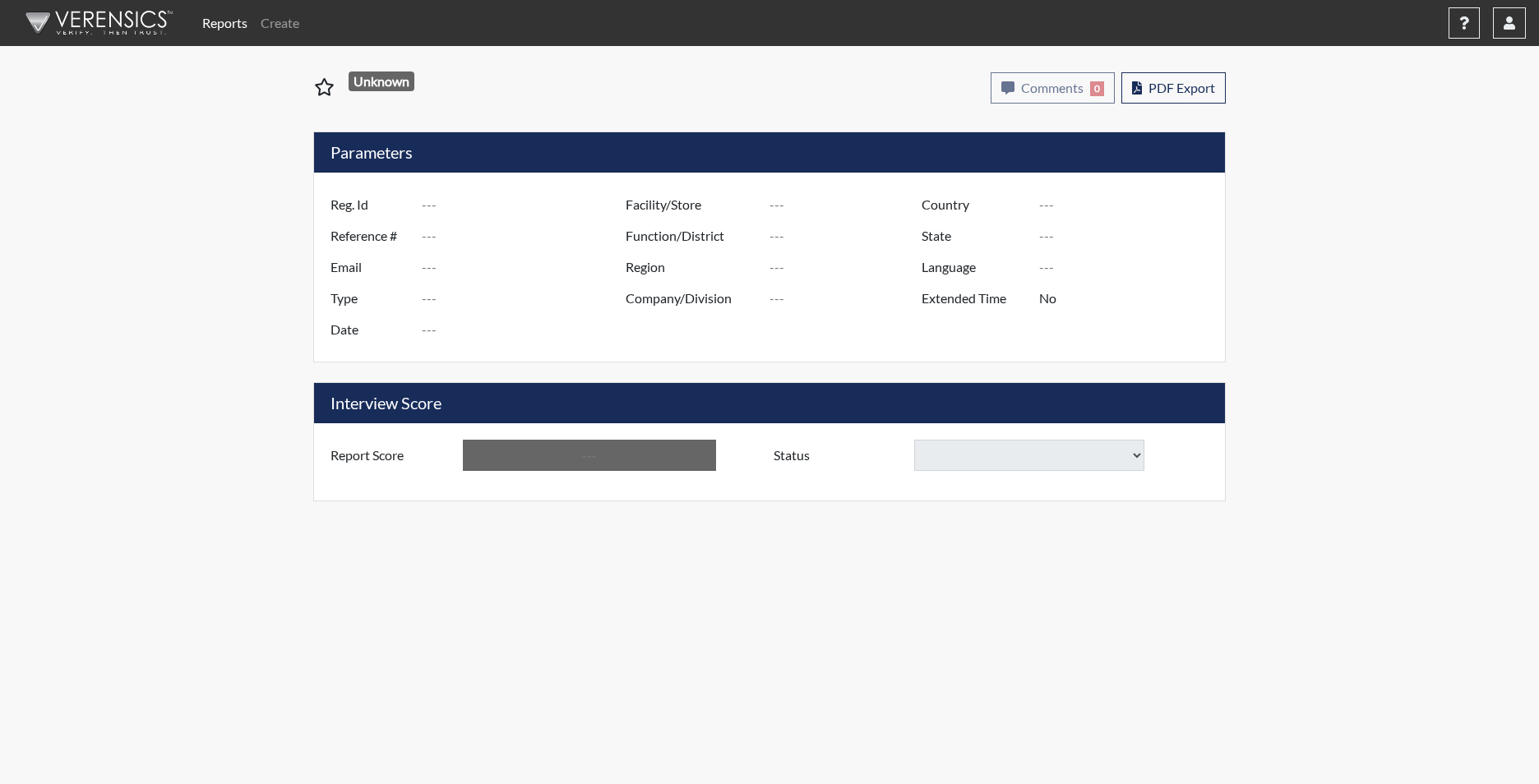
type input "Ridgeland CI"
type input "[GEOGRAPHIC_DATA]"
type input "[US_STATE]"
type input "English"
type input "Yes"
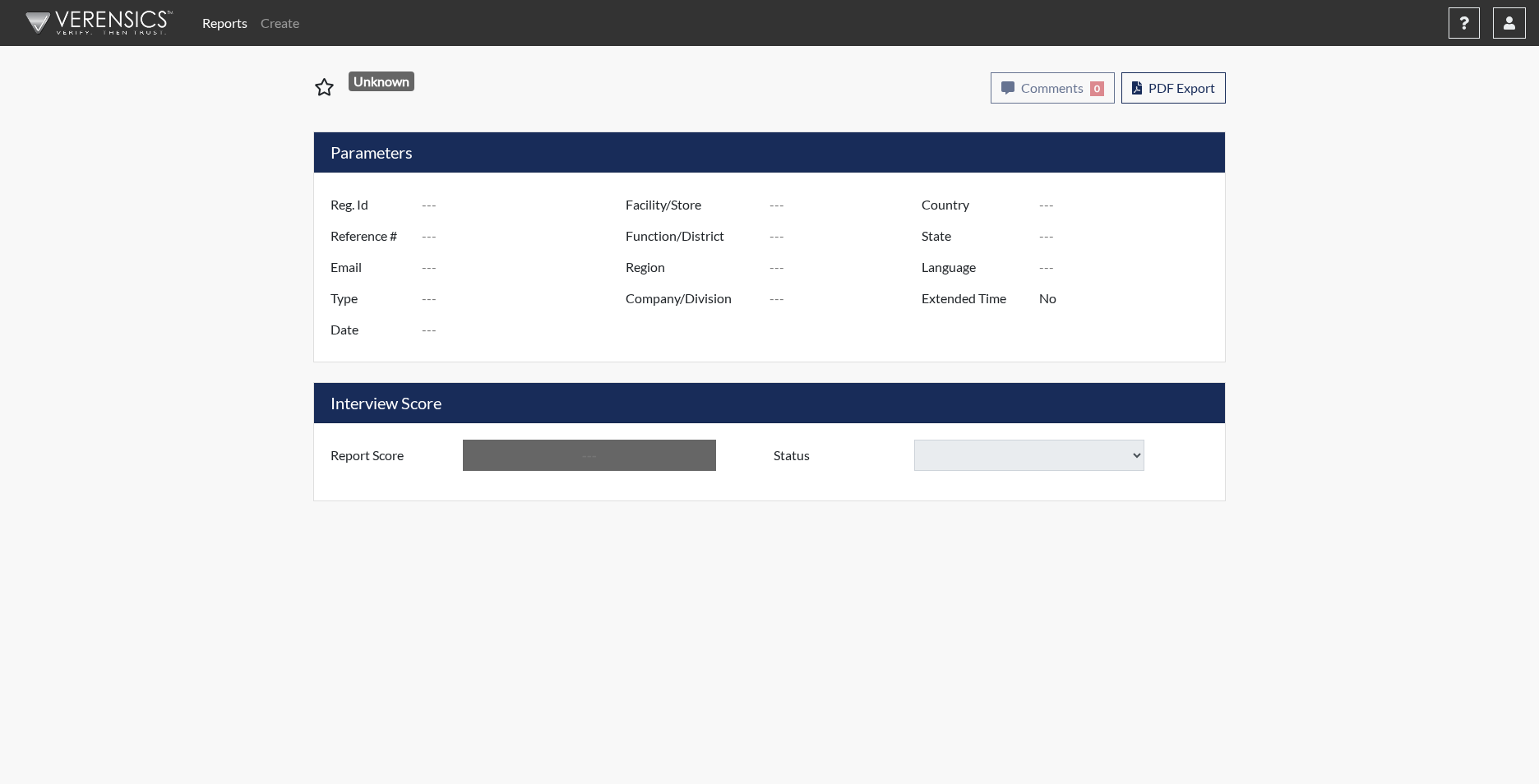
type input "Below Conditions"
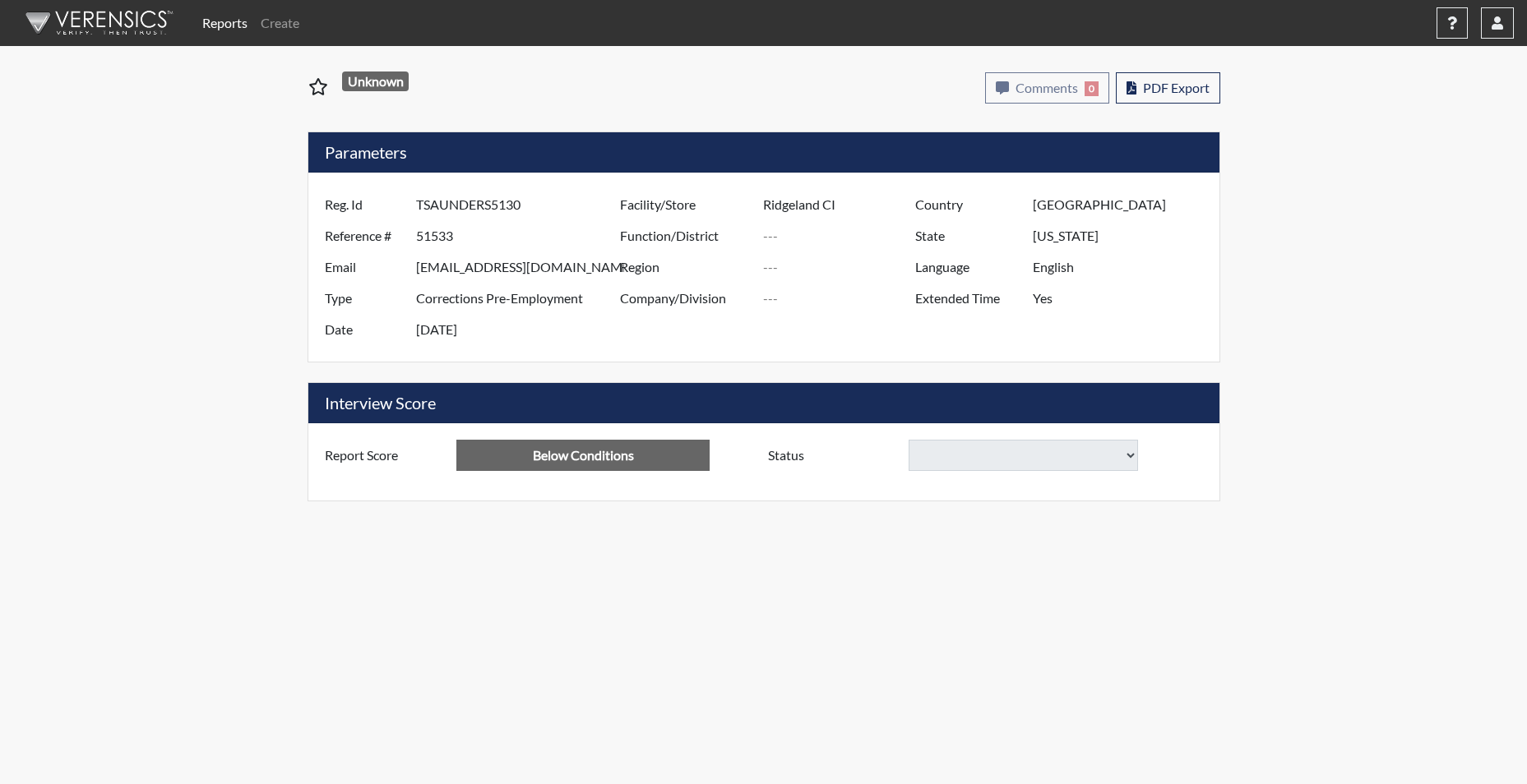
select select
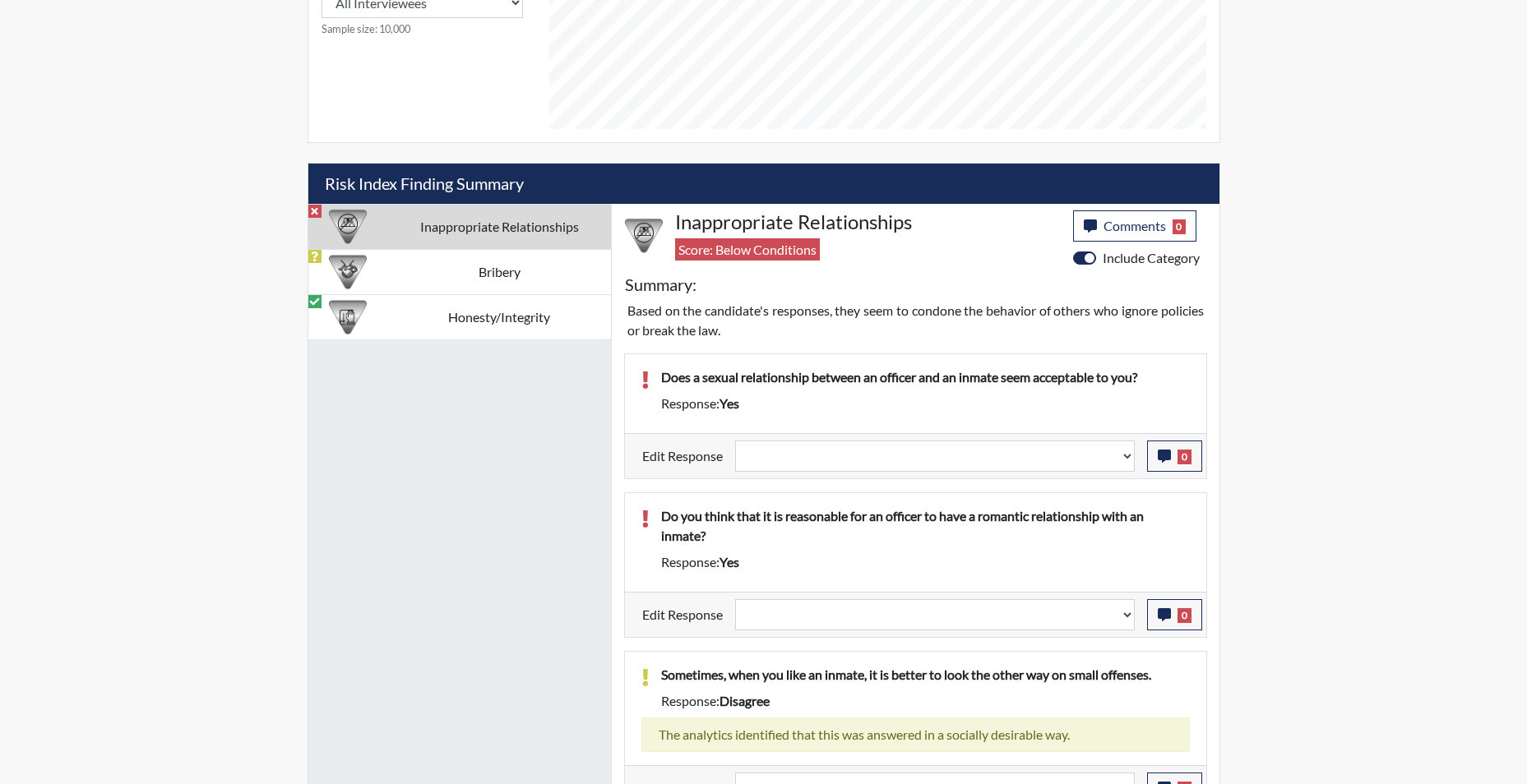
scroll to position [904, 0]
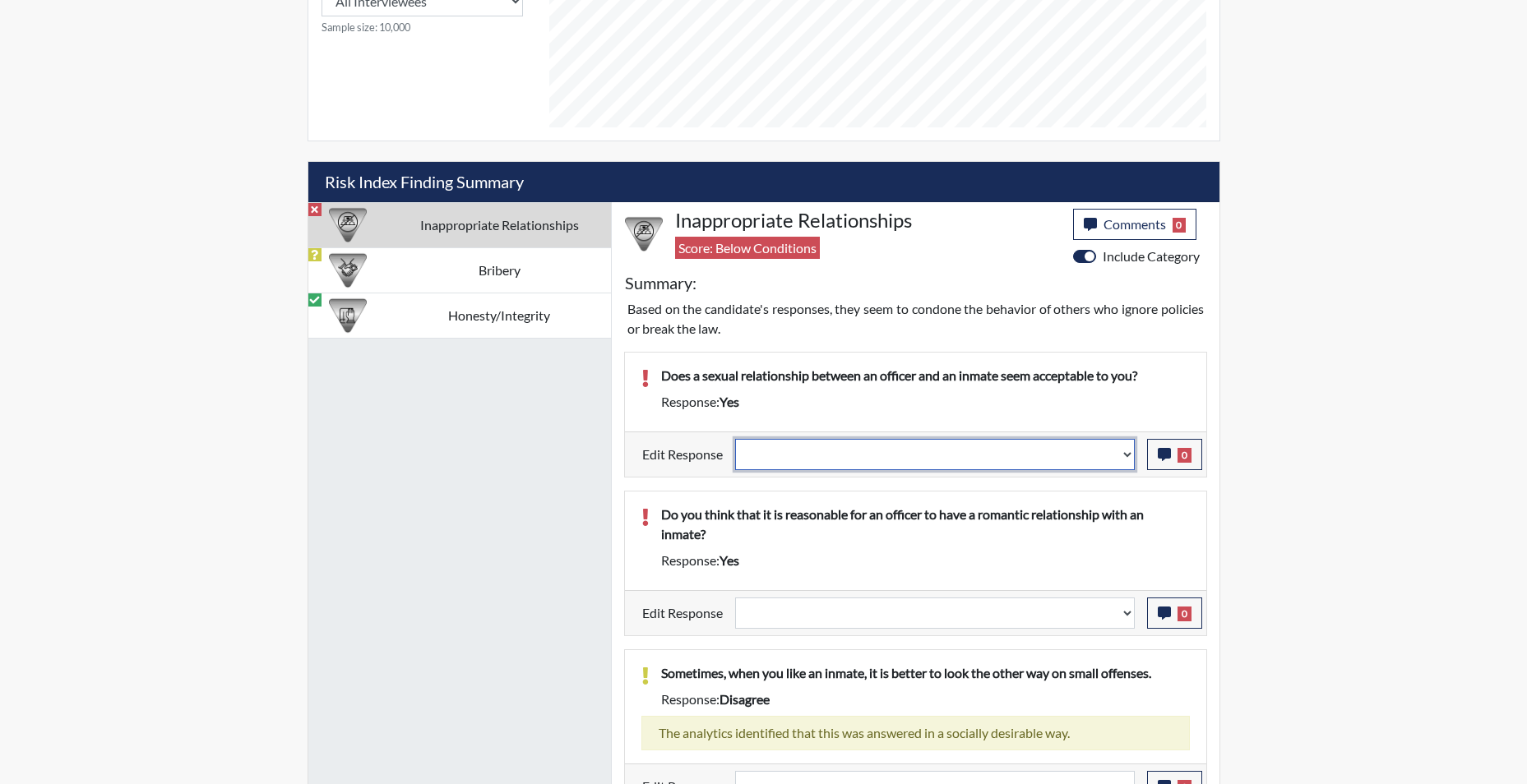
click at [1125, 457] on select "Question is not relevant. Results will be updated. Reasonable explanation provi…" at bounding box center [934, 453] width 400 height 31
select select "reasonable-explanation-provided"
click at [735, 438] on select "Question is not relevant. Results will be updated. Reasonable explanation provi…" at bounding box center [934, 453] width 400 height 31
select select
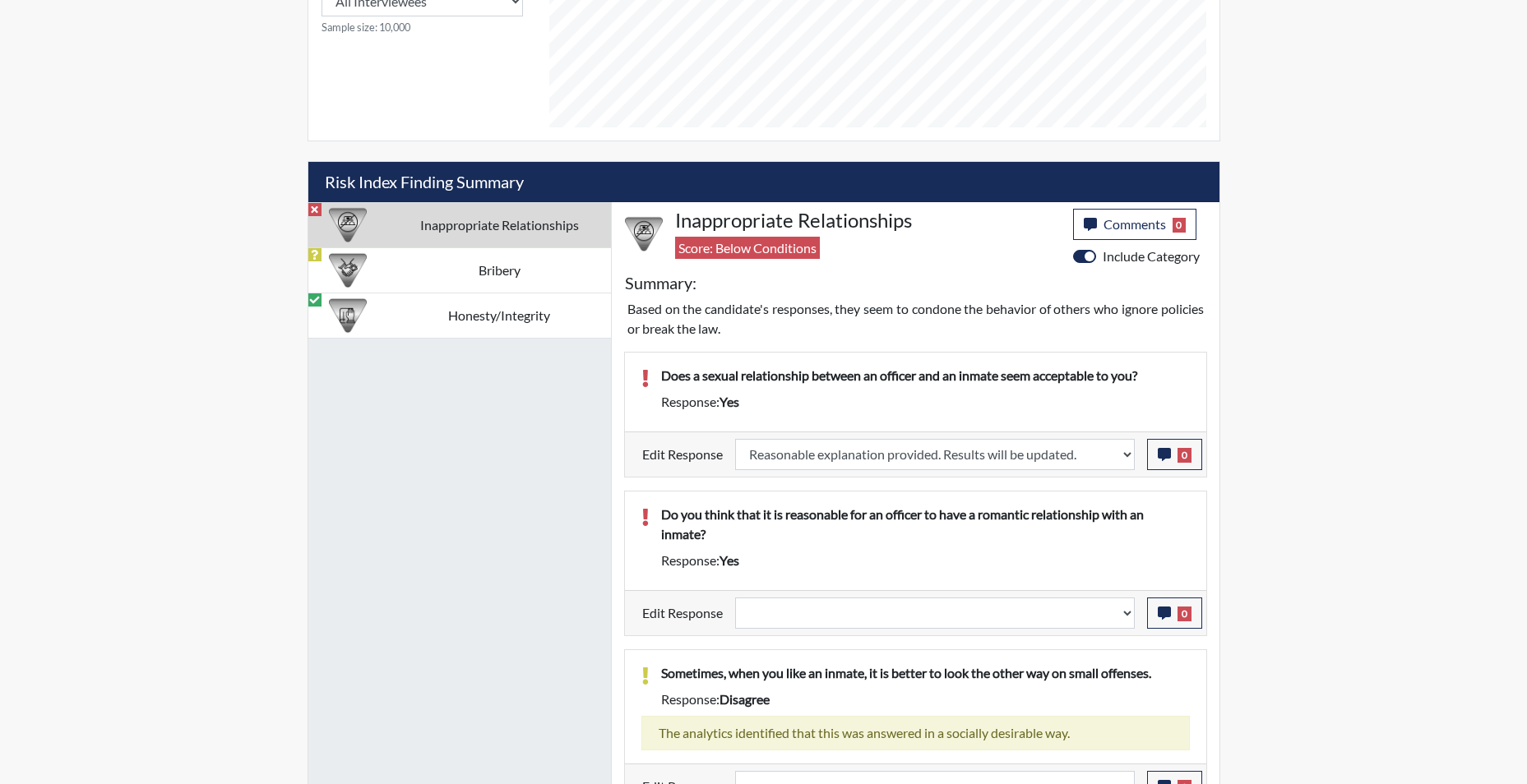
select select
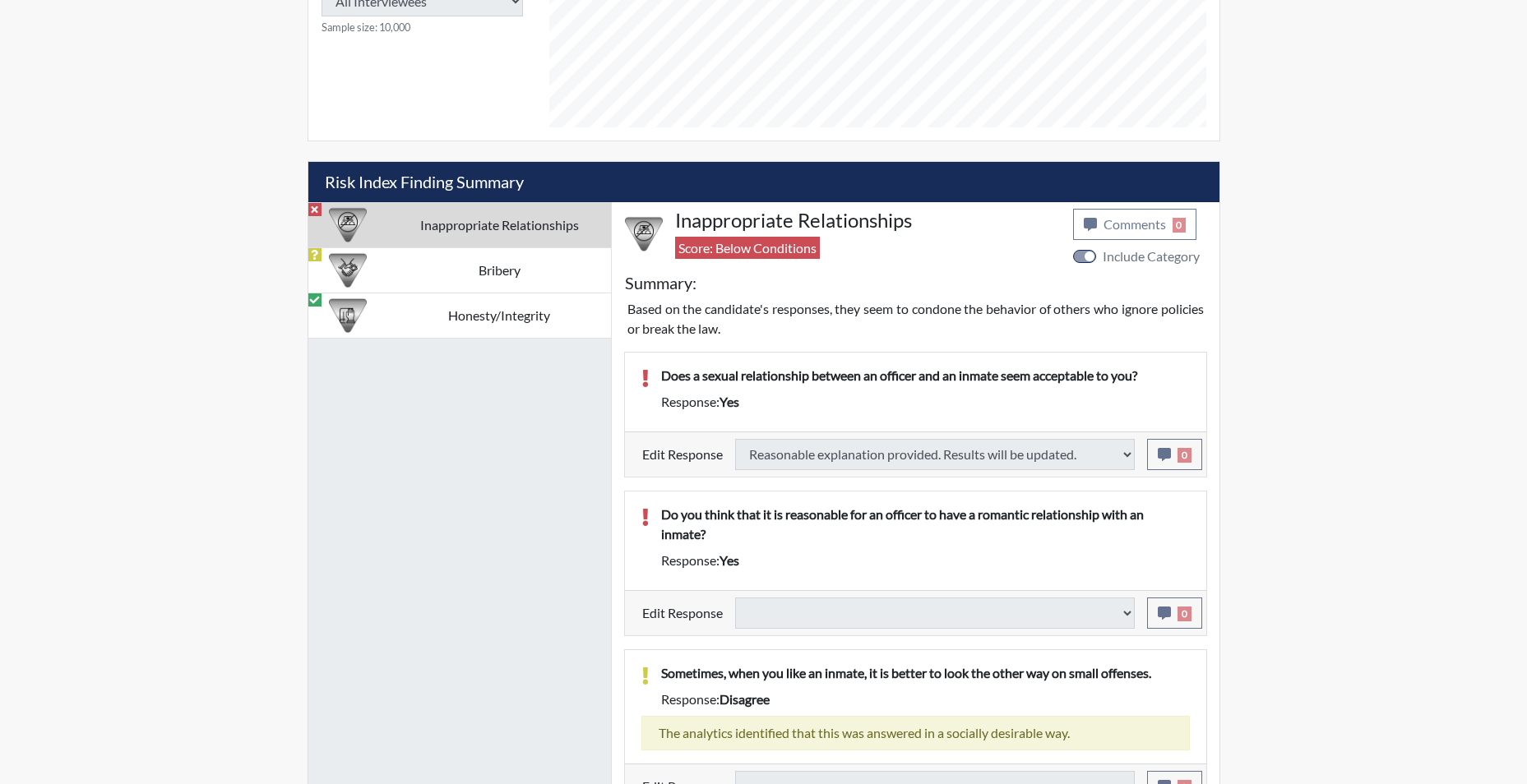
select select
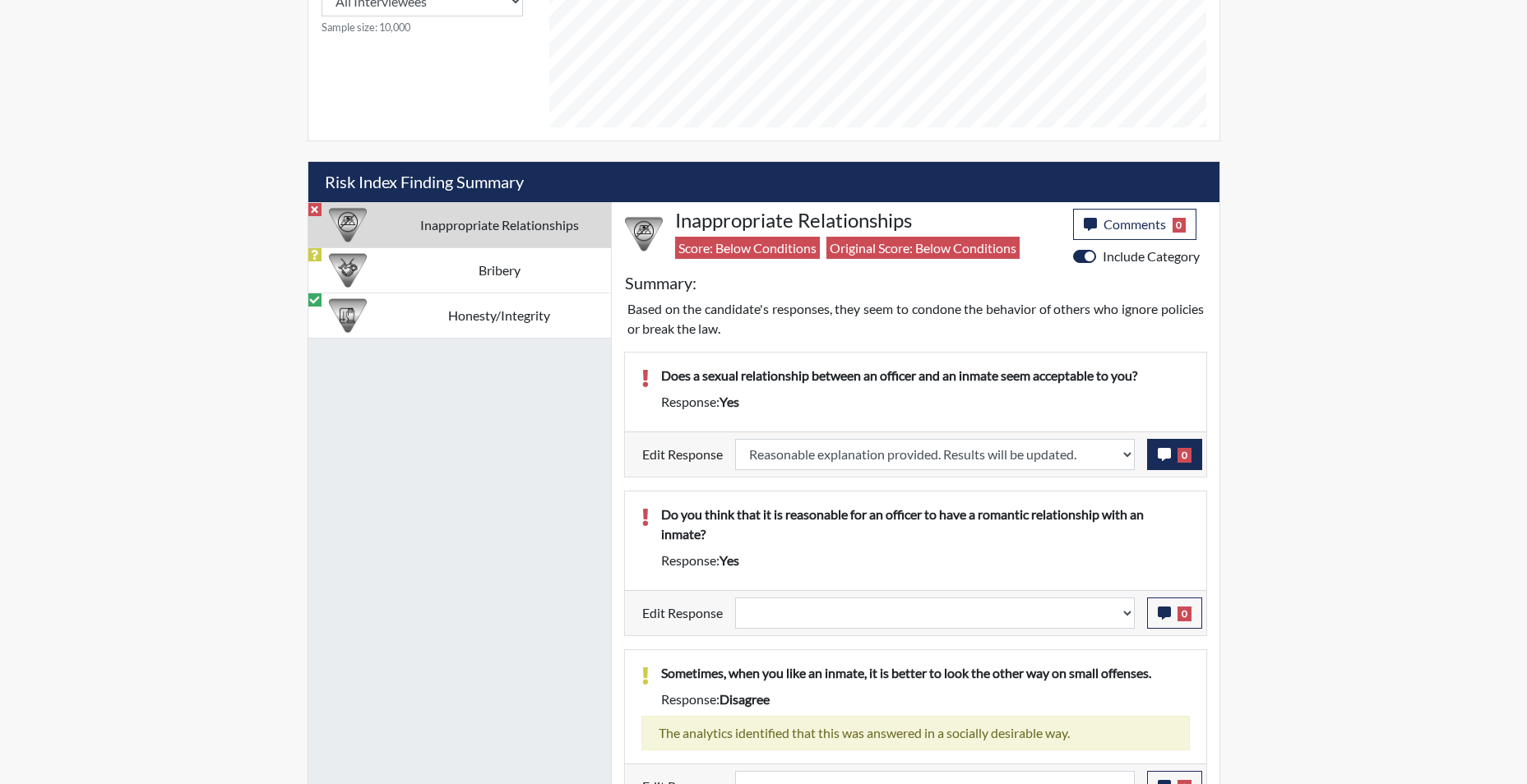
scroll to position [273, 684]
click at [1161, 459] on icon "button" at bounding box center [1163, 453] width 13 height 13
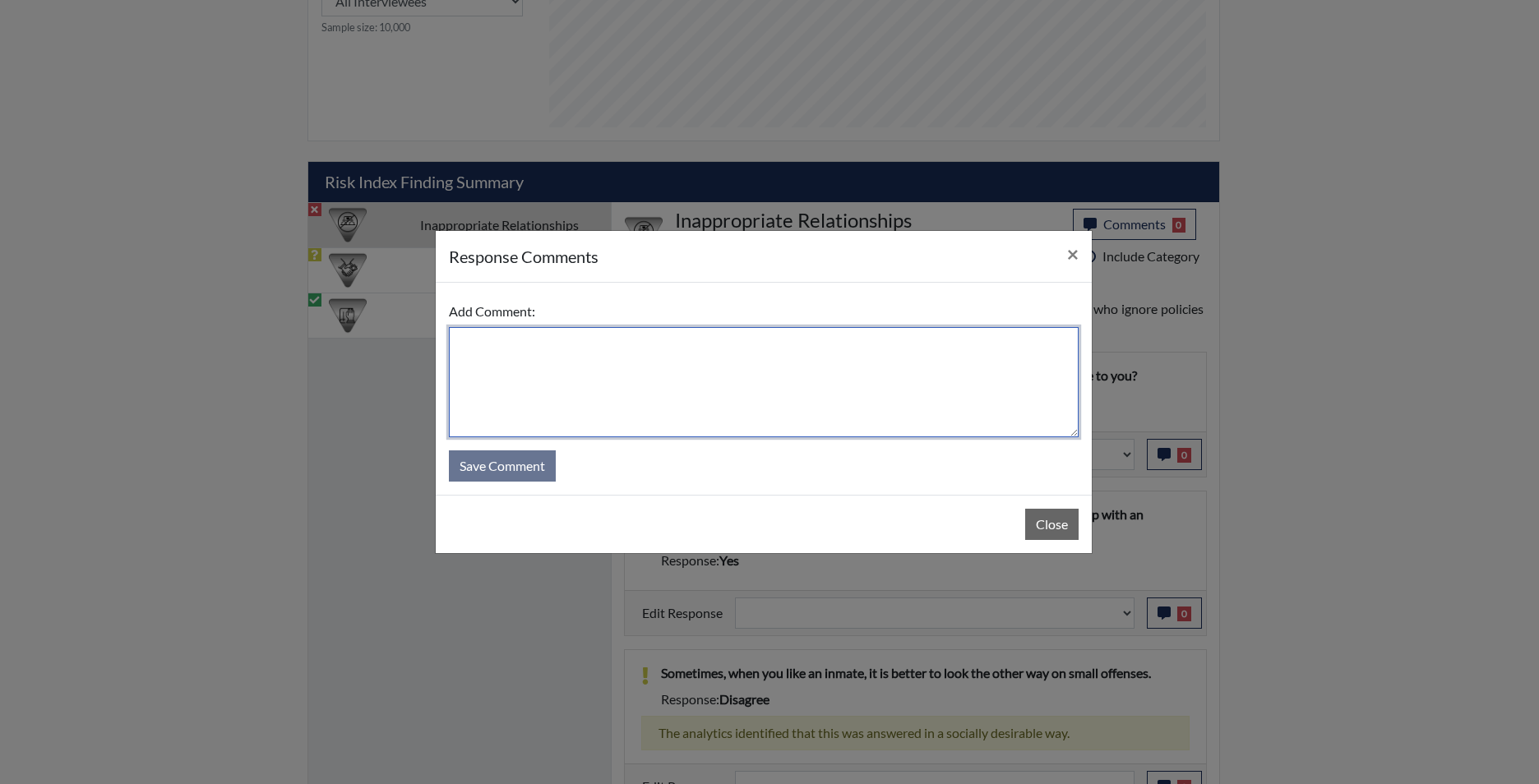
click at [770, 354] on textarea at bounding box center [764, 382] width 630 height 110
type textarea "app states no"
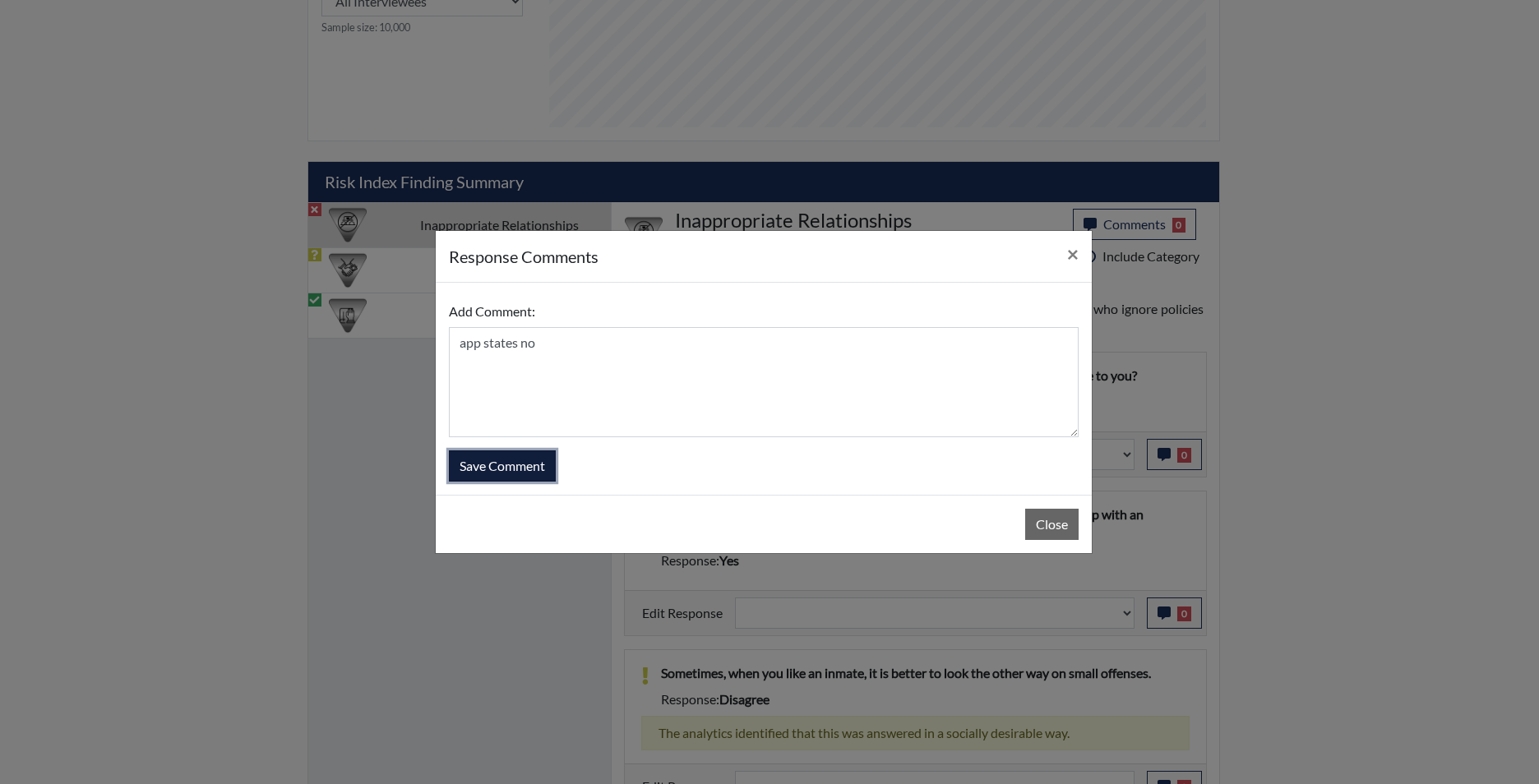
click at [510, 456] on button "Save Comment" at bounding box center [502, 465] width 107 height 31
select select
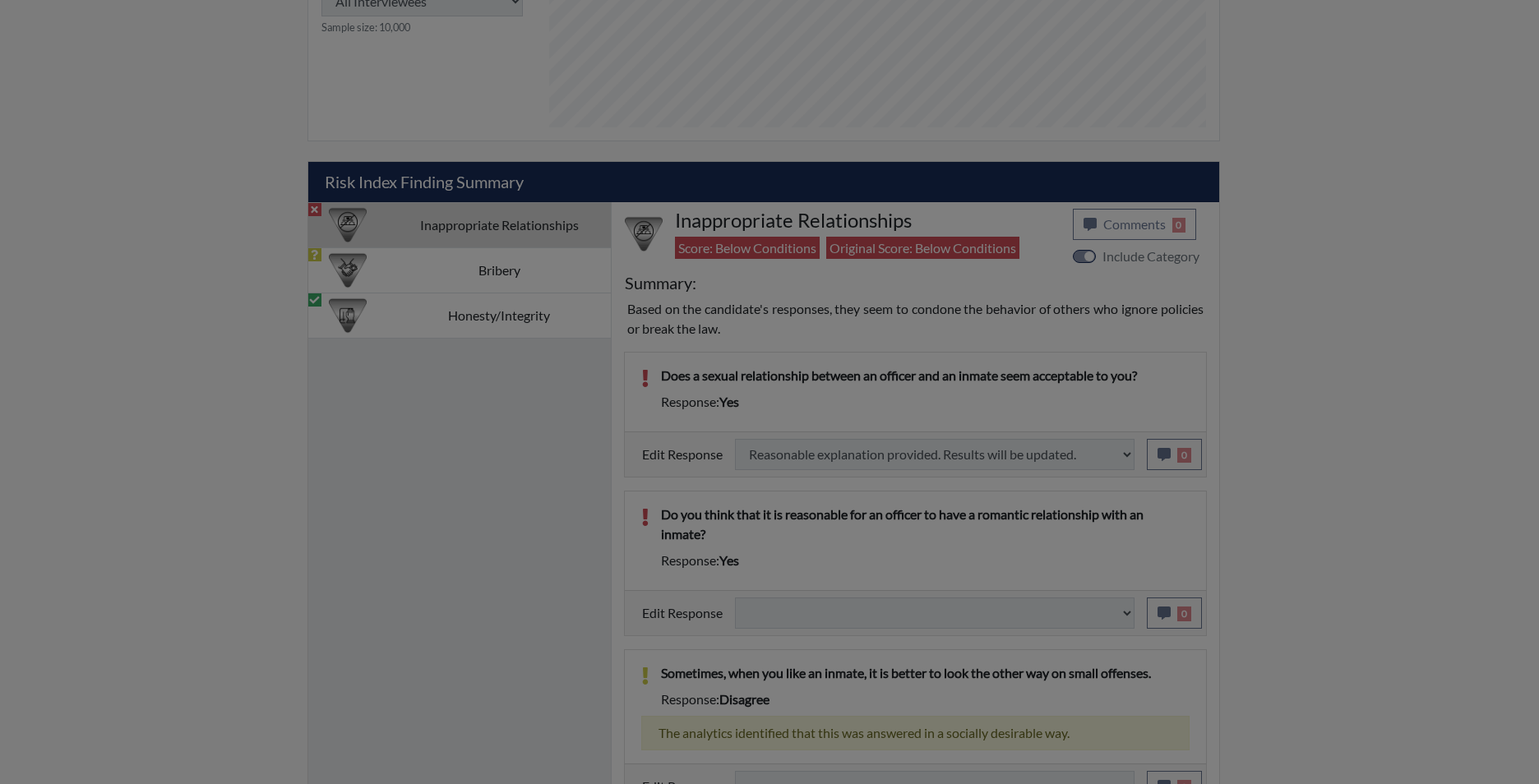
select select
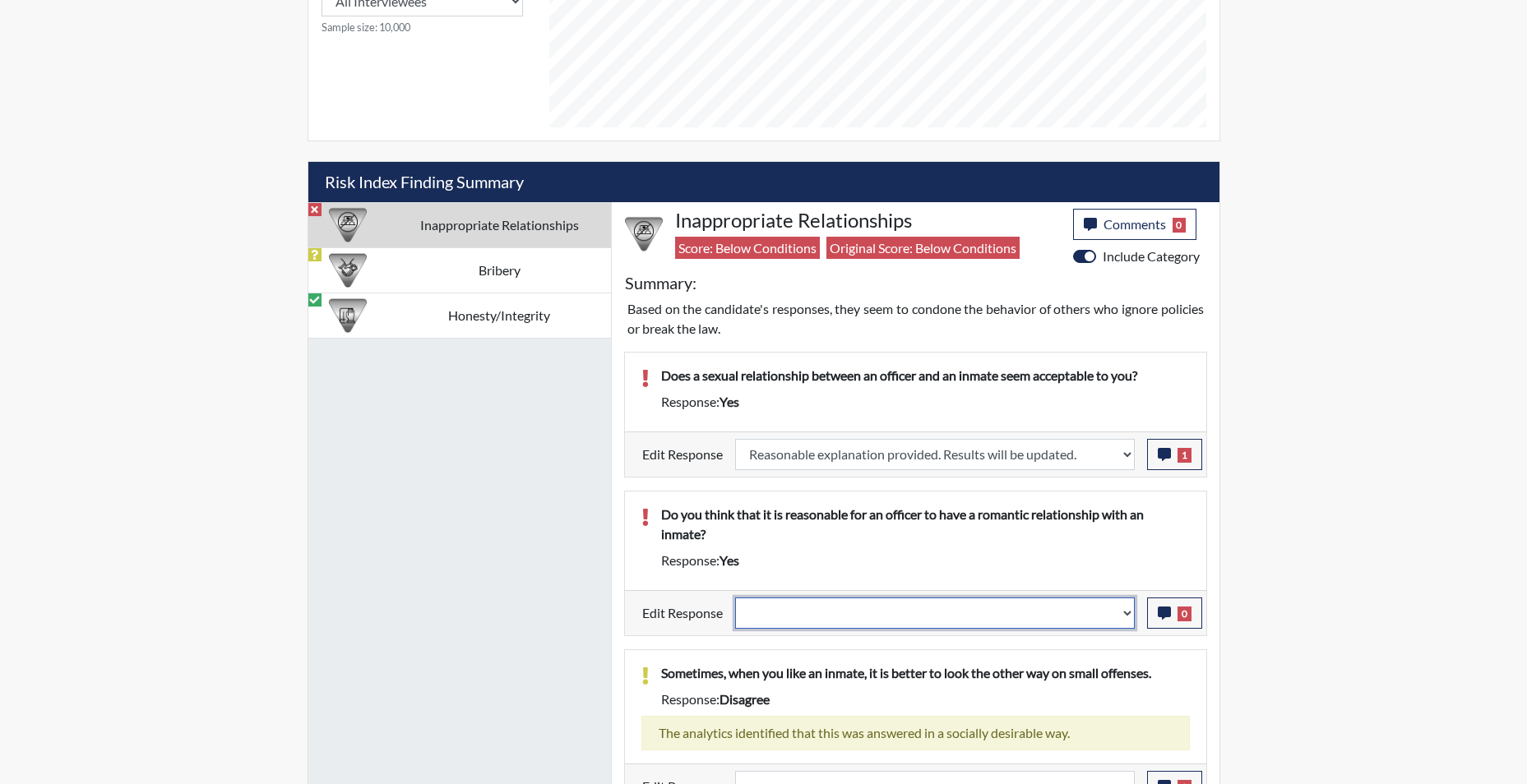
click at [1126, 615] on select "Question is not relevant. Results will be updated. Reasonable explanation provi…" at bounding box center [934, 612] width 400 height 31
select select "reasonable-explanation-provided"
click at [735, 597] on select "Question is not relevant. Results will be updated. Reasonable explanation provi…" at bounding box center [934, 612] width 400 height 31
select select
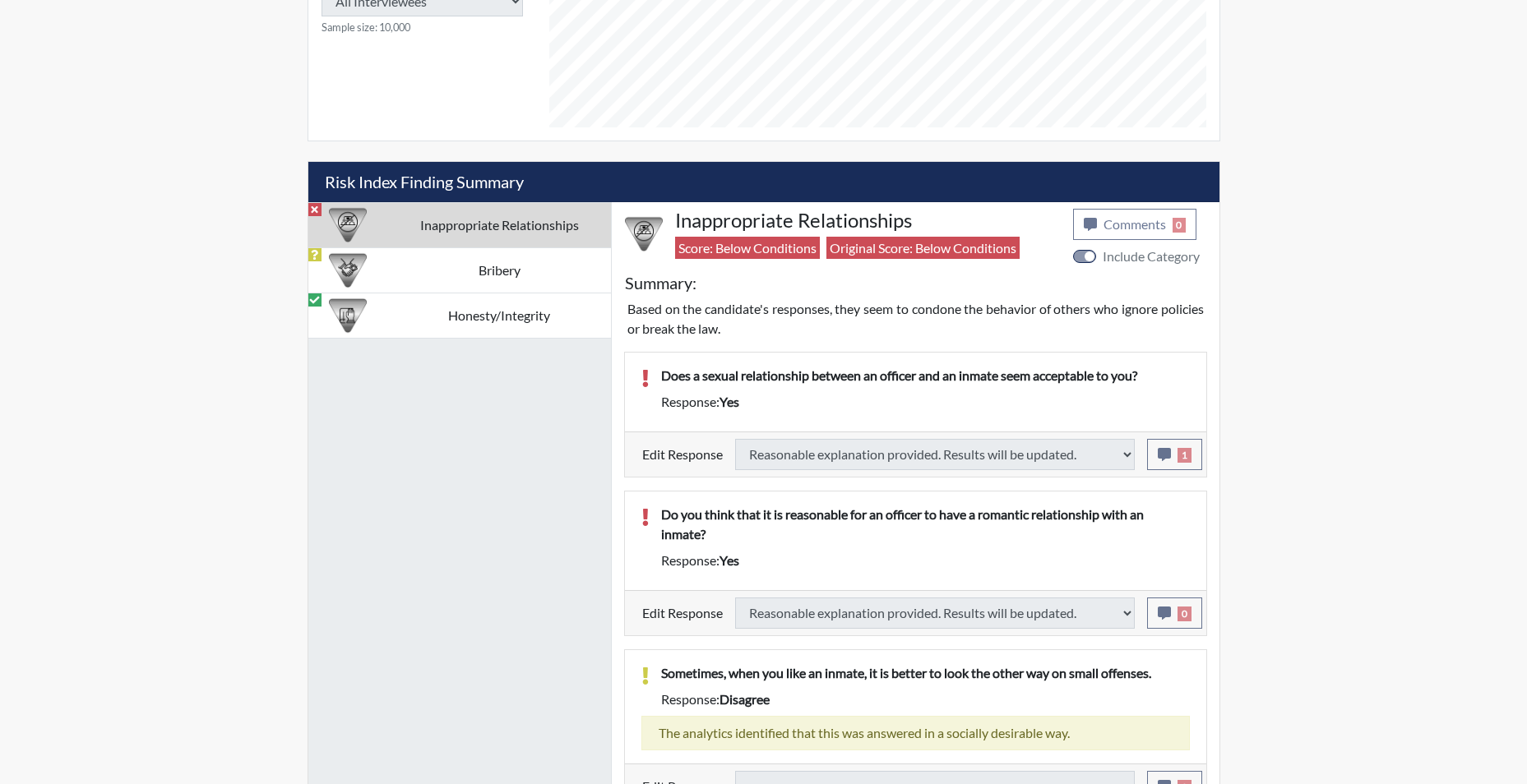
type input "Above Conditions"
select select
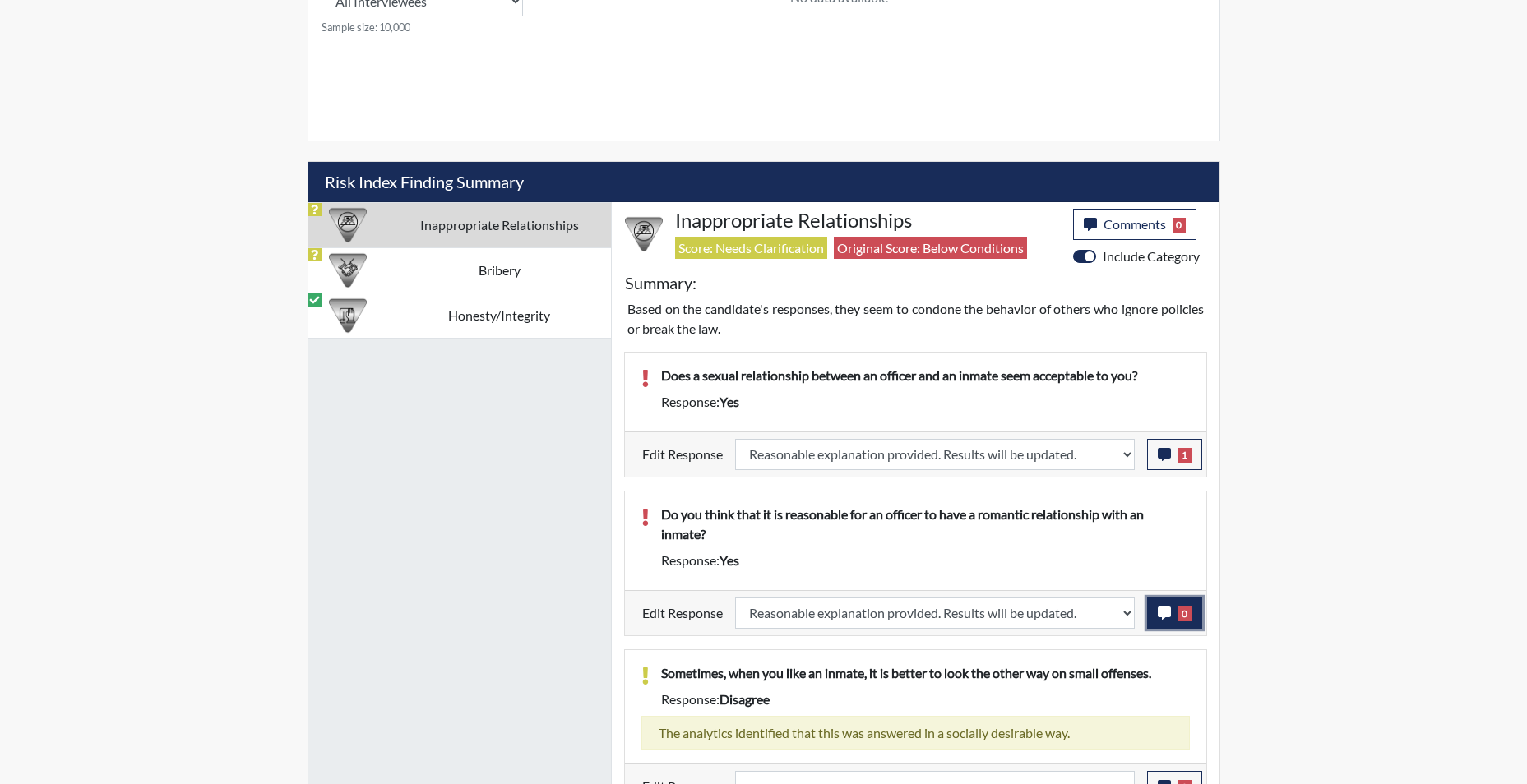
click at [1161, 614] on icon "button" at bounding box center [1163, 612] width 13 height 13
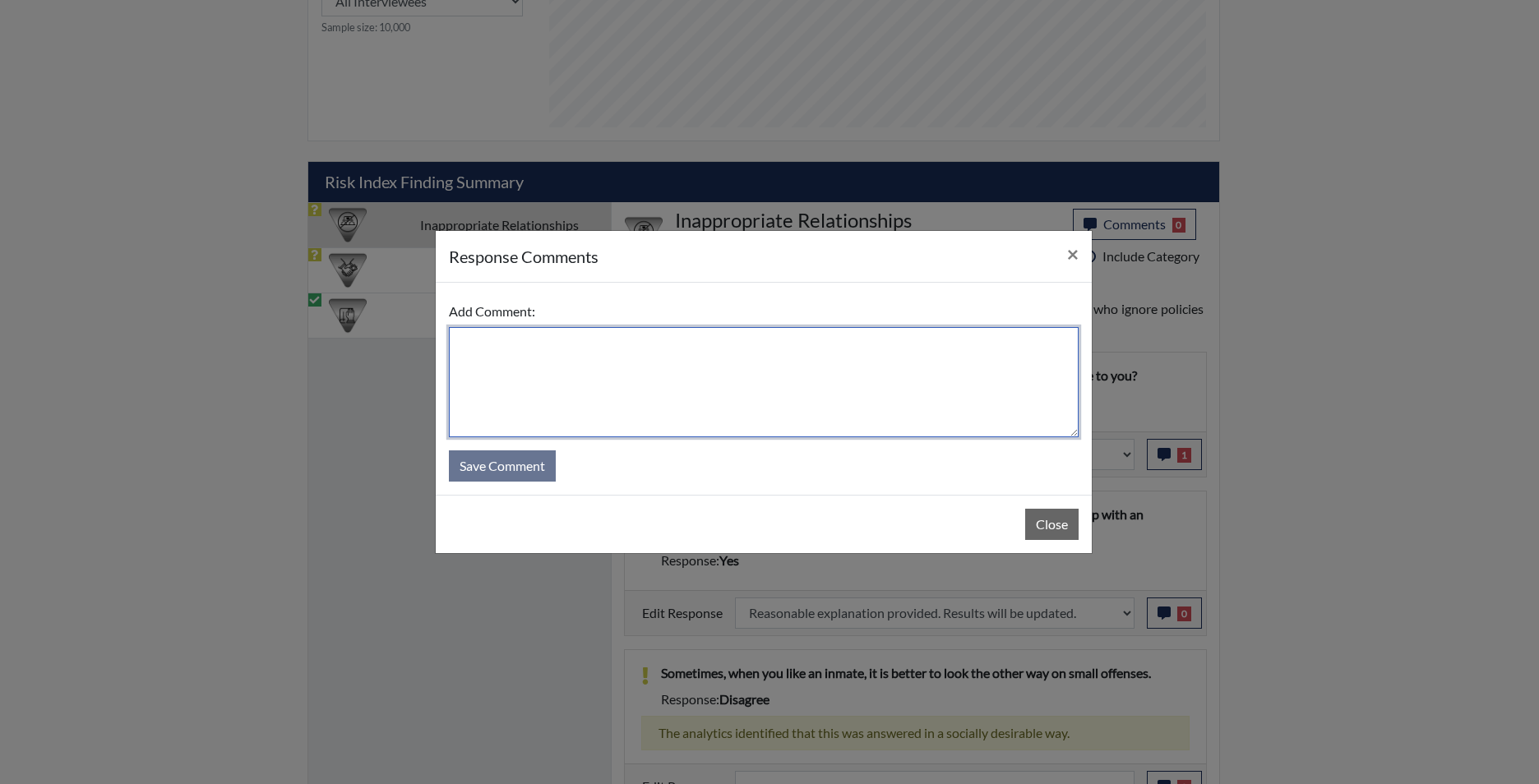
click at [744, 359] on textarea at bounding box center [764, 382] width 630 height 110
type textarea "app states no"
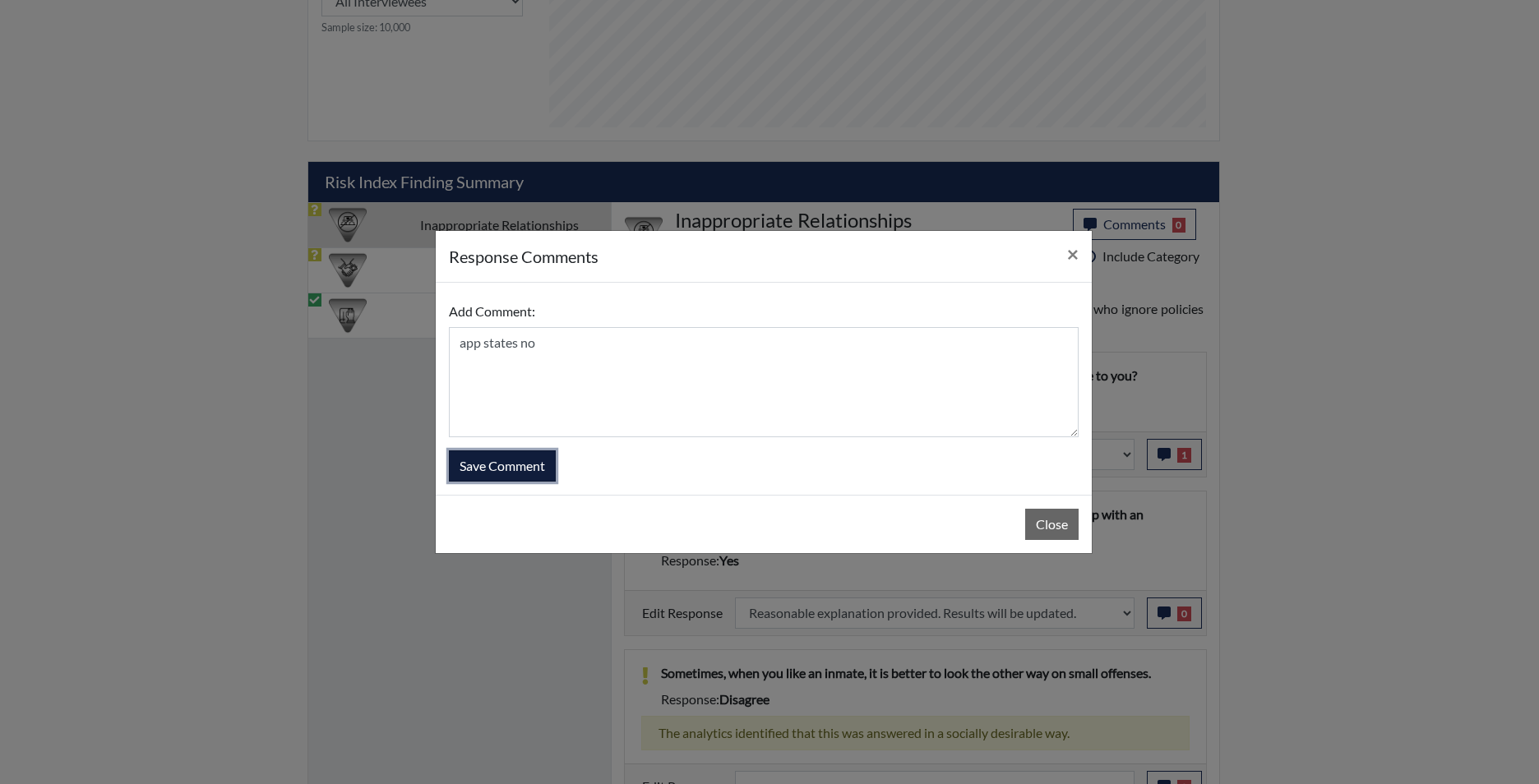
click at [536, 454] on button "Save Comment" at bounding box center [502, 465] width 107 height 31
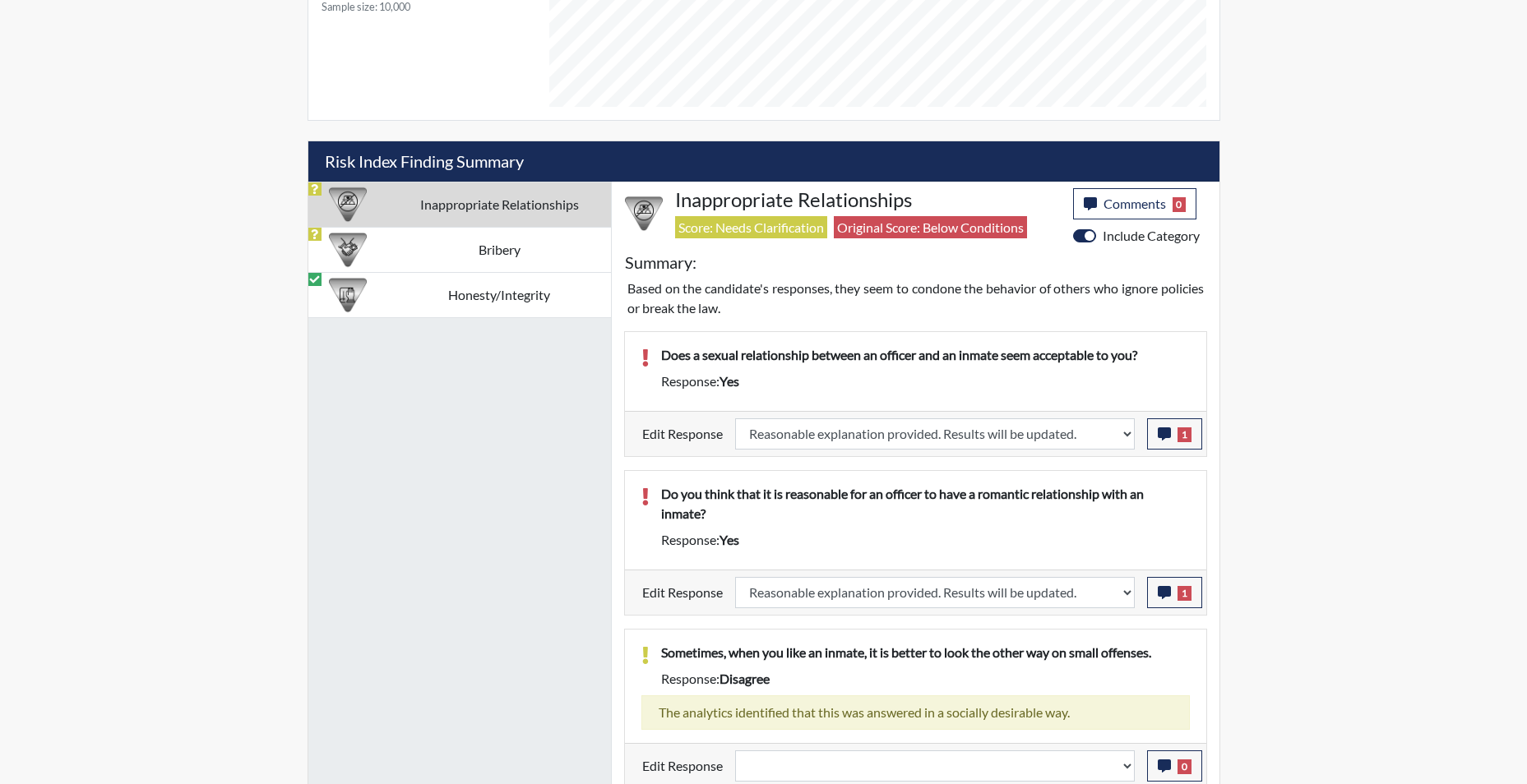
scroll to position [930, 0]
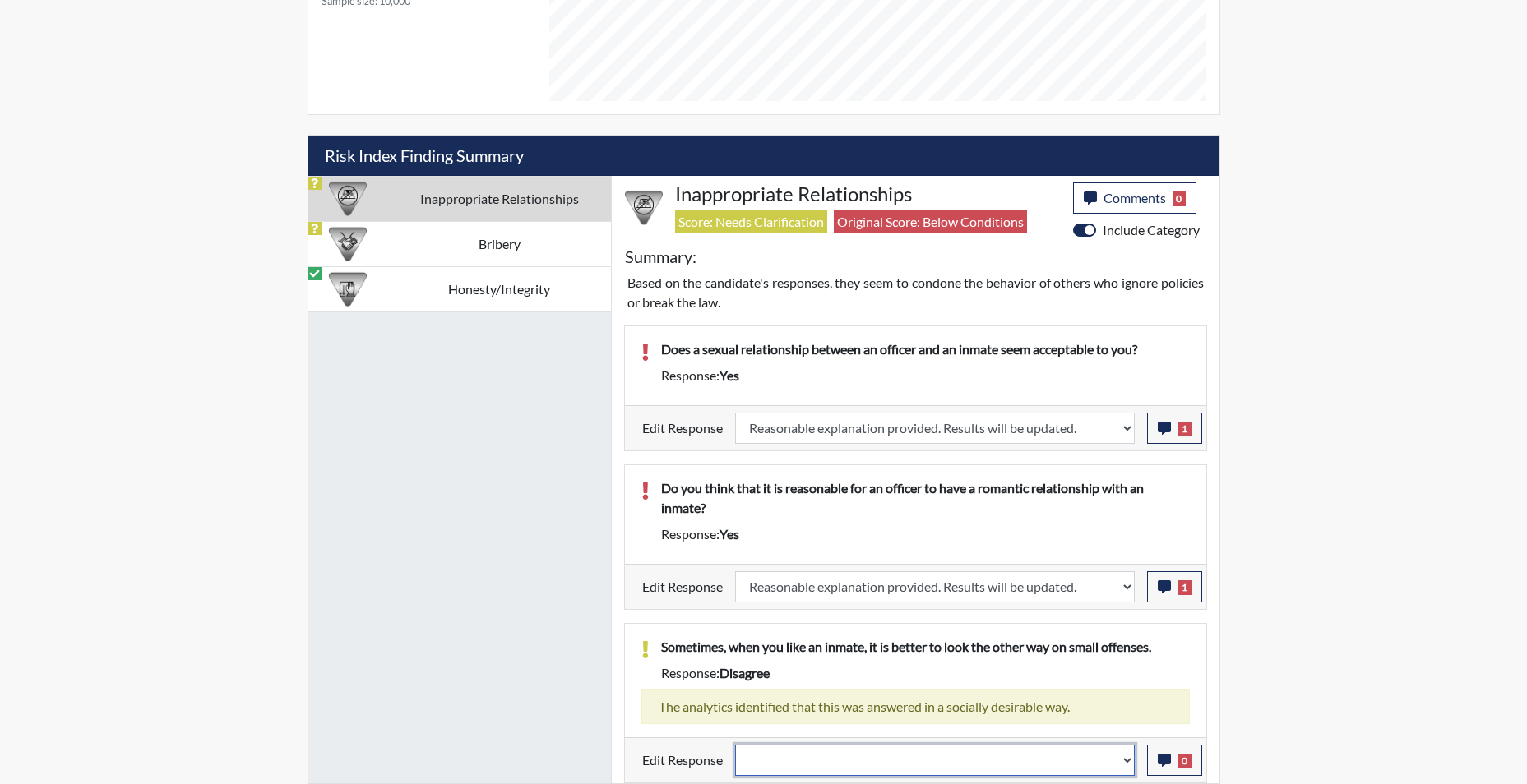
click at [1125, 760] on select "Question is not relevant. Results will be updated. Reasonable explanation provi…" at bounding box center [934, 759] width 400 height 31
select select "reasonable-explanation-provided"
click at [735, 744] on select "Question is not relevant. Results will be updated. Reasonable explanation provi…" at bounding box center [934, 759] width 400 height 31
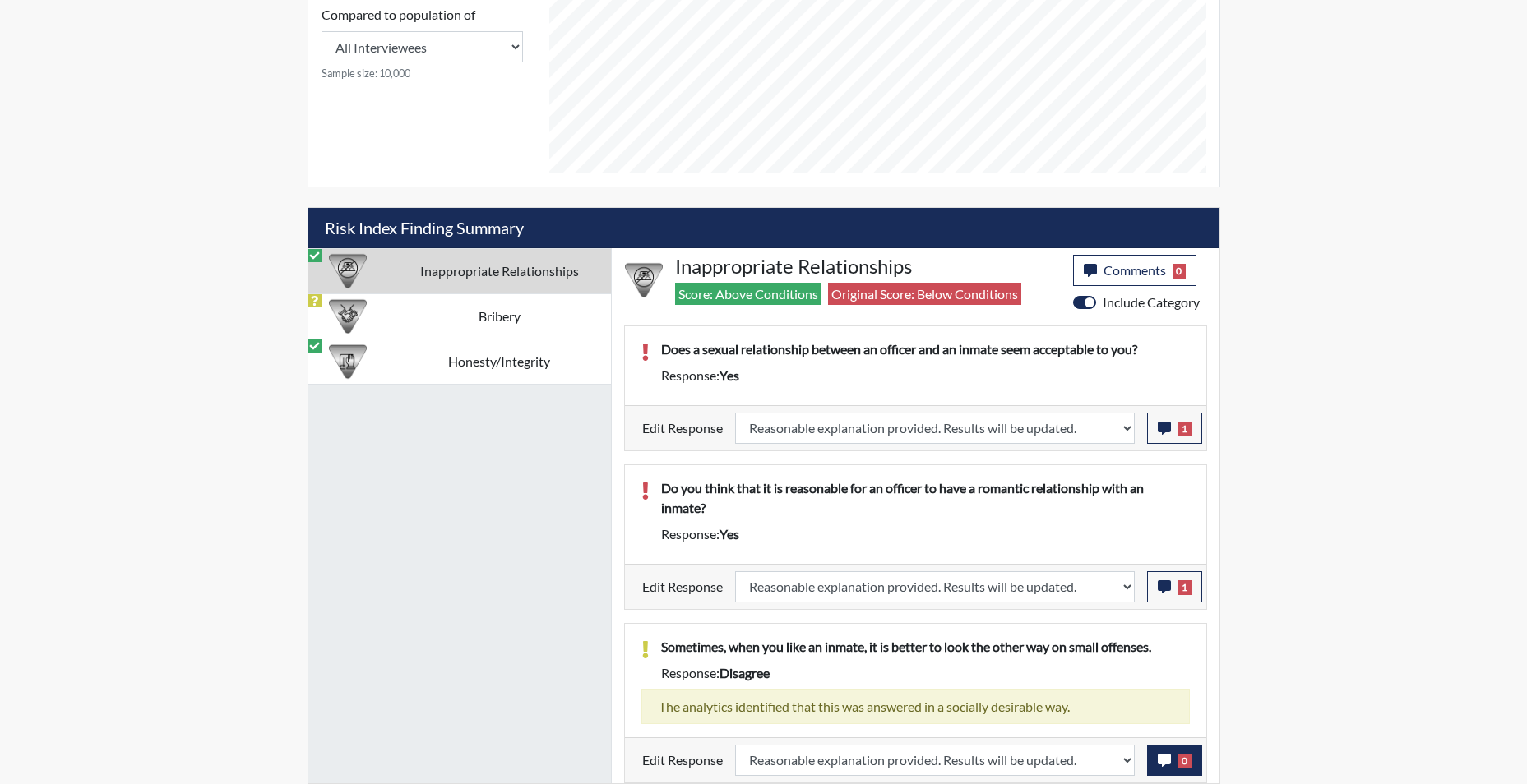
scroll to position [273, 684]
click at [1164, 766] on icon "button" at bounding box center [1163, 759] width 13 height 13
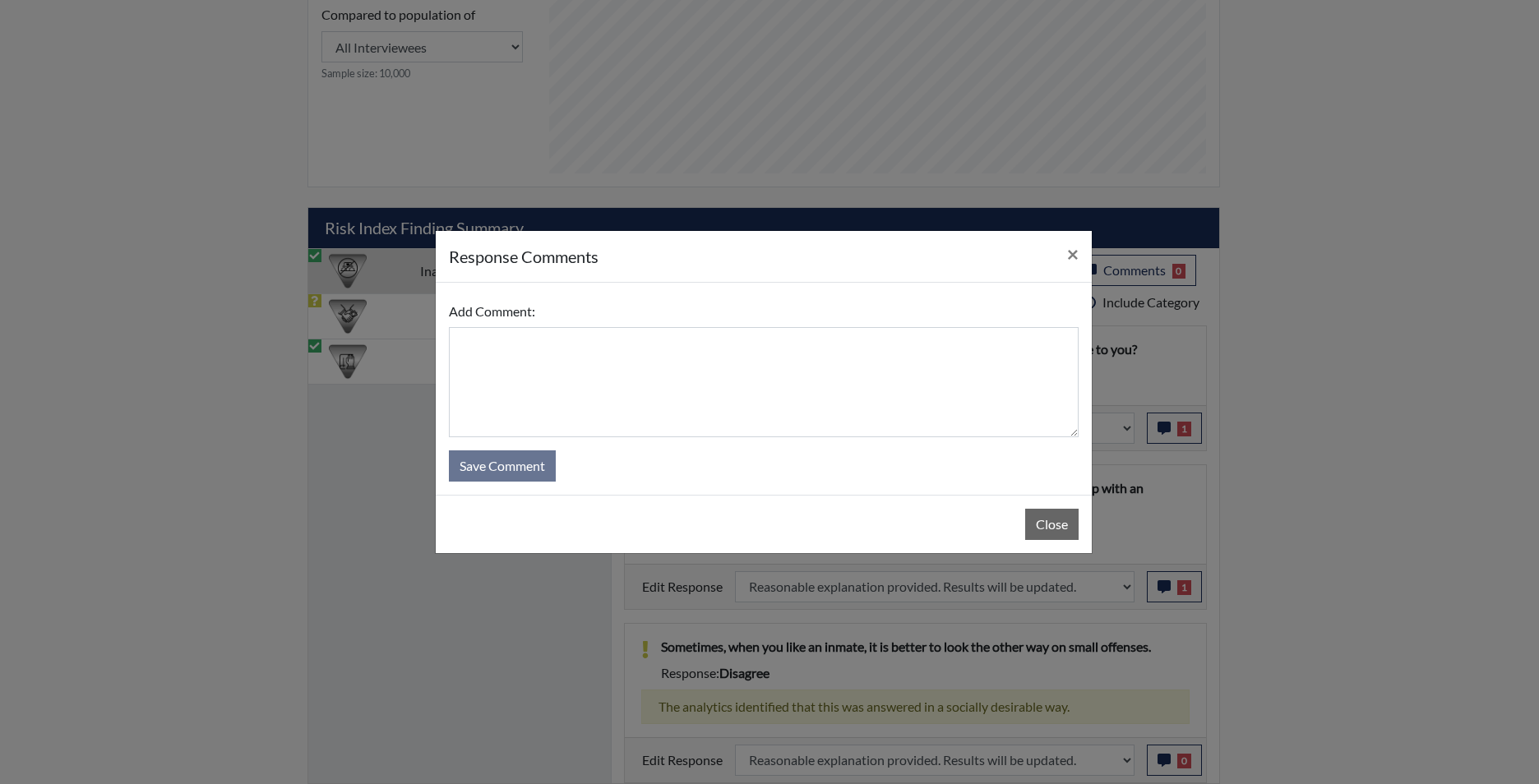
click at [816, 658] on div "response Comments × Add Comment: Save Comment Close" at bounding box center [770, 392] width 1539 height 784
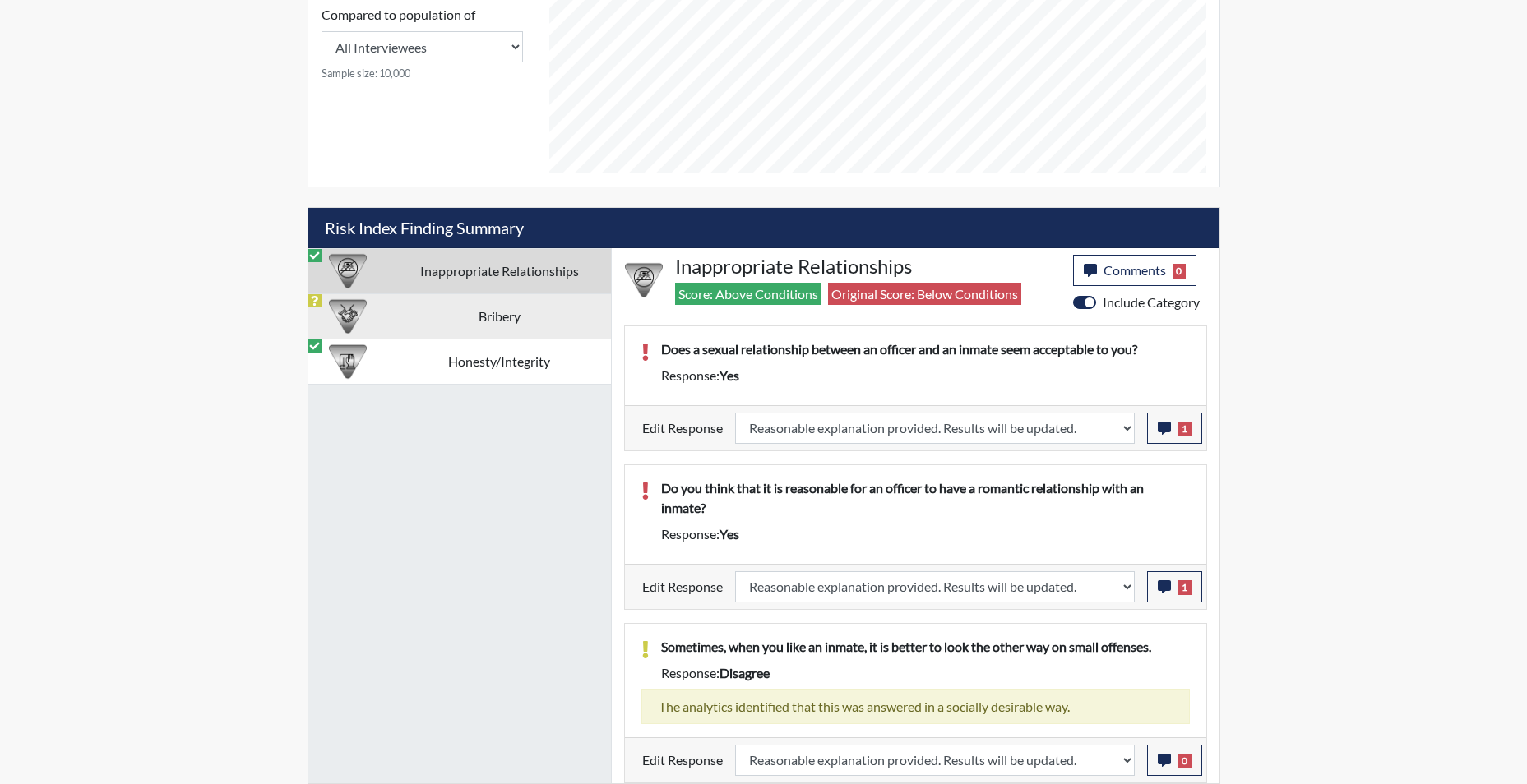
click at [505, 317] on td "Bribery" at bounding box center [499, 316] width 223 height 45
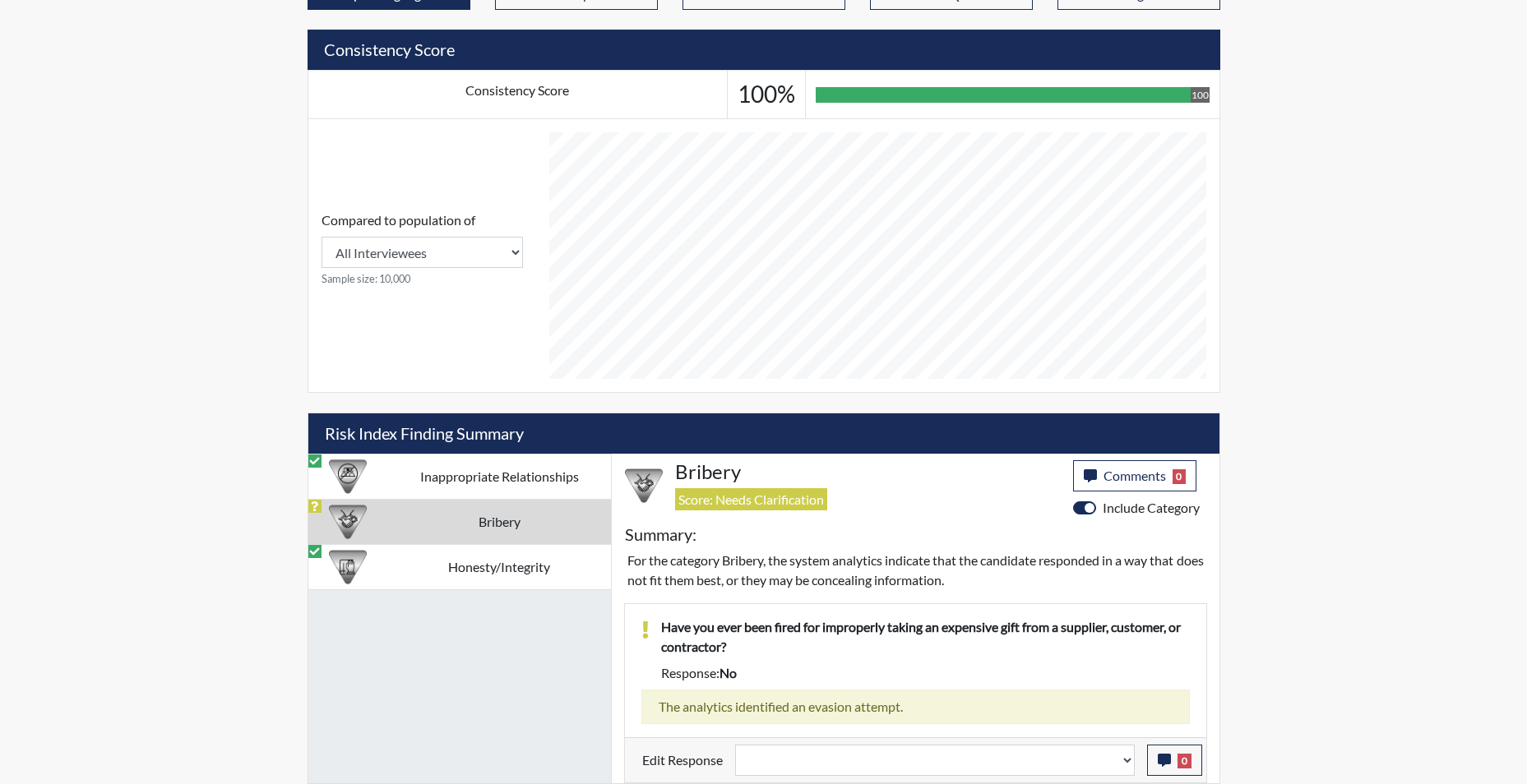
scroll to position [652, 0]
click at [1124, 766] on select "Question is not relevant. Results will be updated. Reasonable explanation provi…" at bounding box center [934, 759] width 400 height 31
select select "reasonable-explanation-provided"
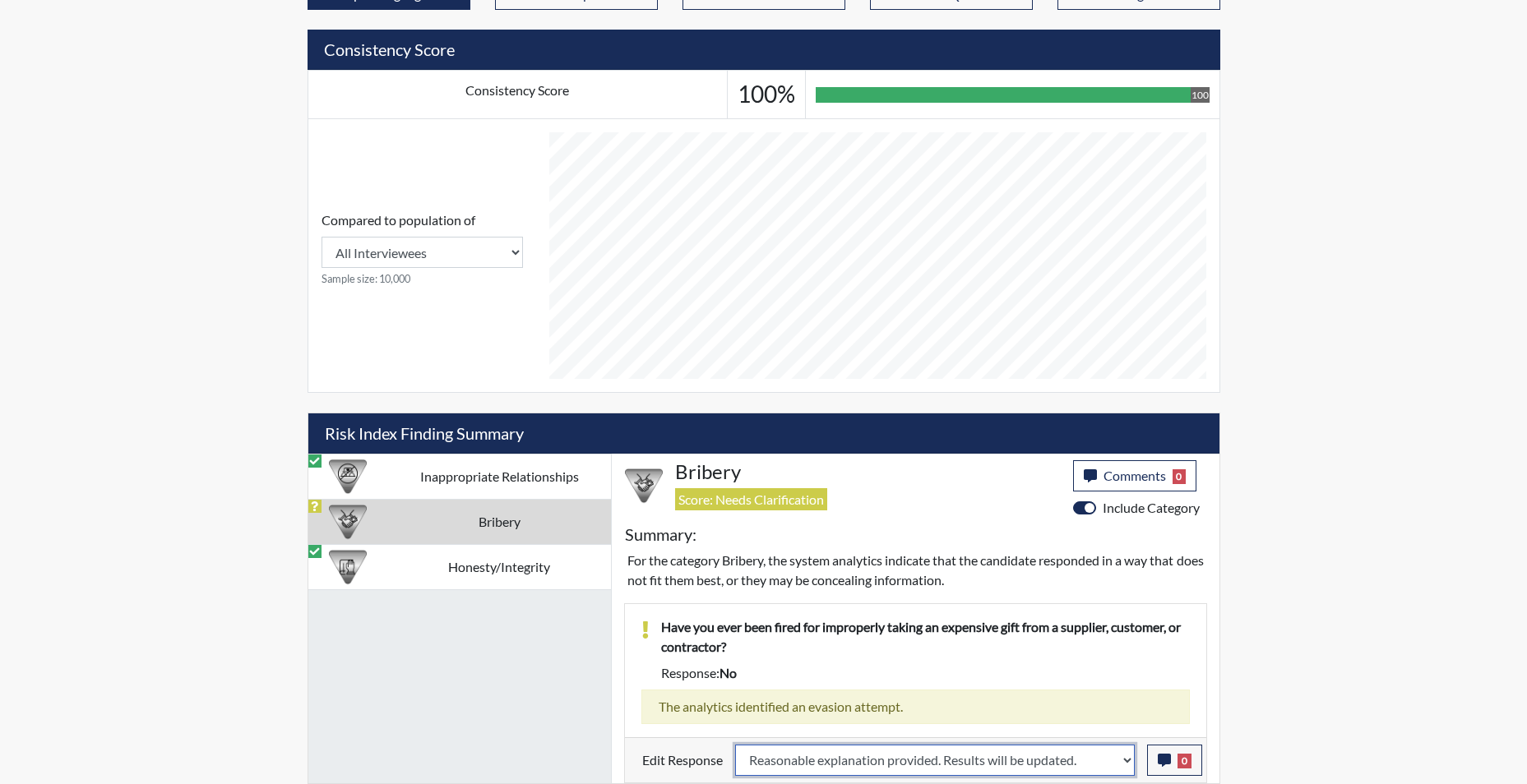
click at [735, 744] on select "Question is not relevant. Results will be updated. Reasonable explanation provi…" at bounding box center [934, 759] width 400 height 31
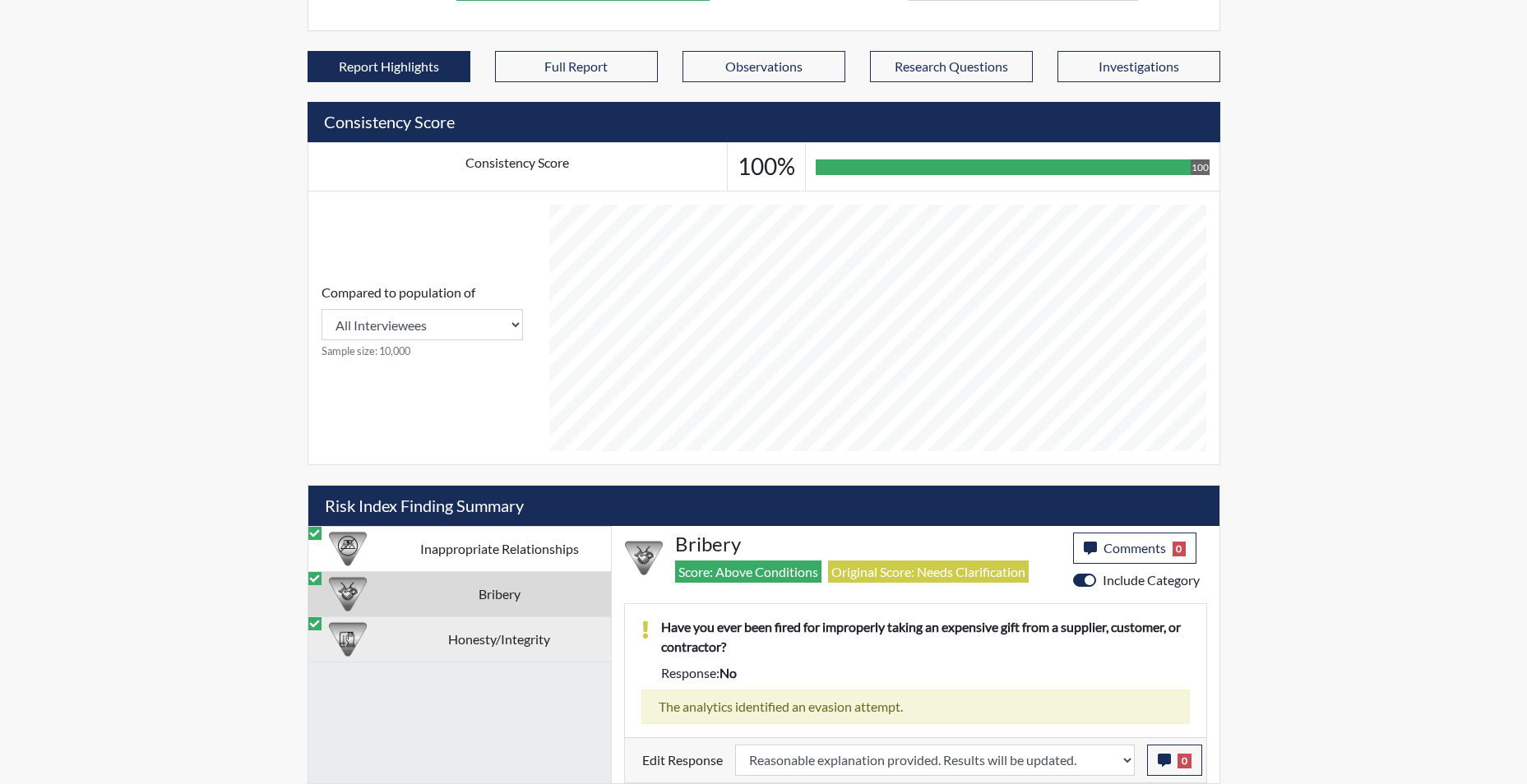
scroll to position [273, 684]
click at [481, 641] on td "Honesty/Integrity" at bounding box center [499, 638] width 223 height 45
select select
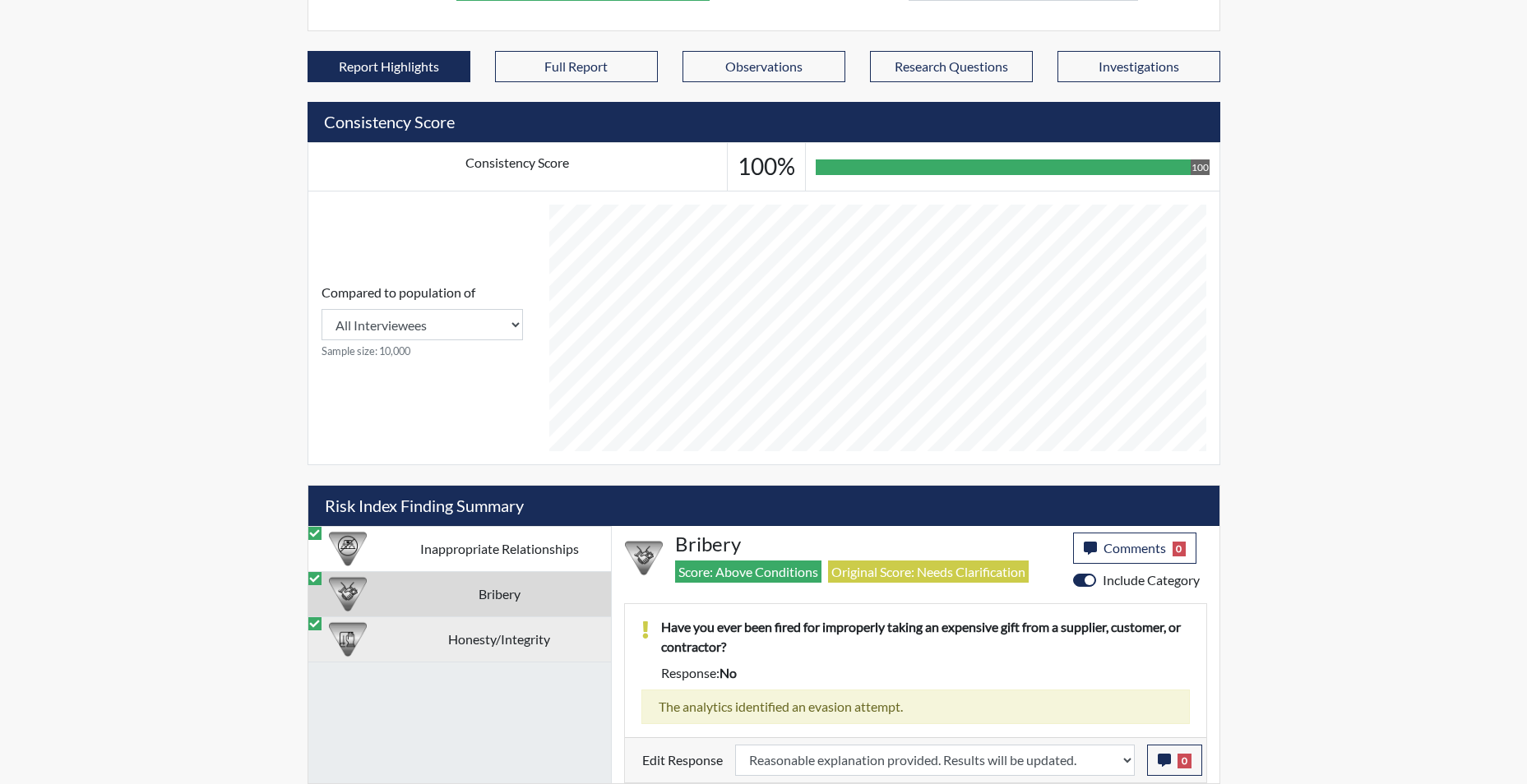
select select
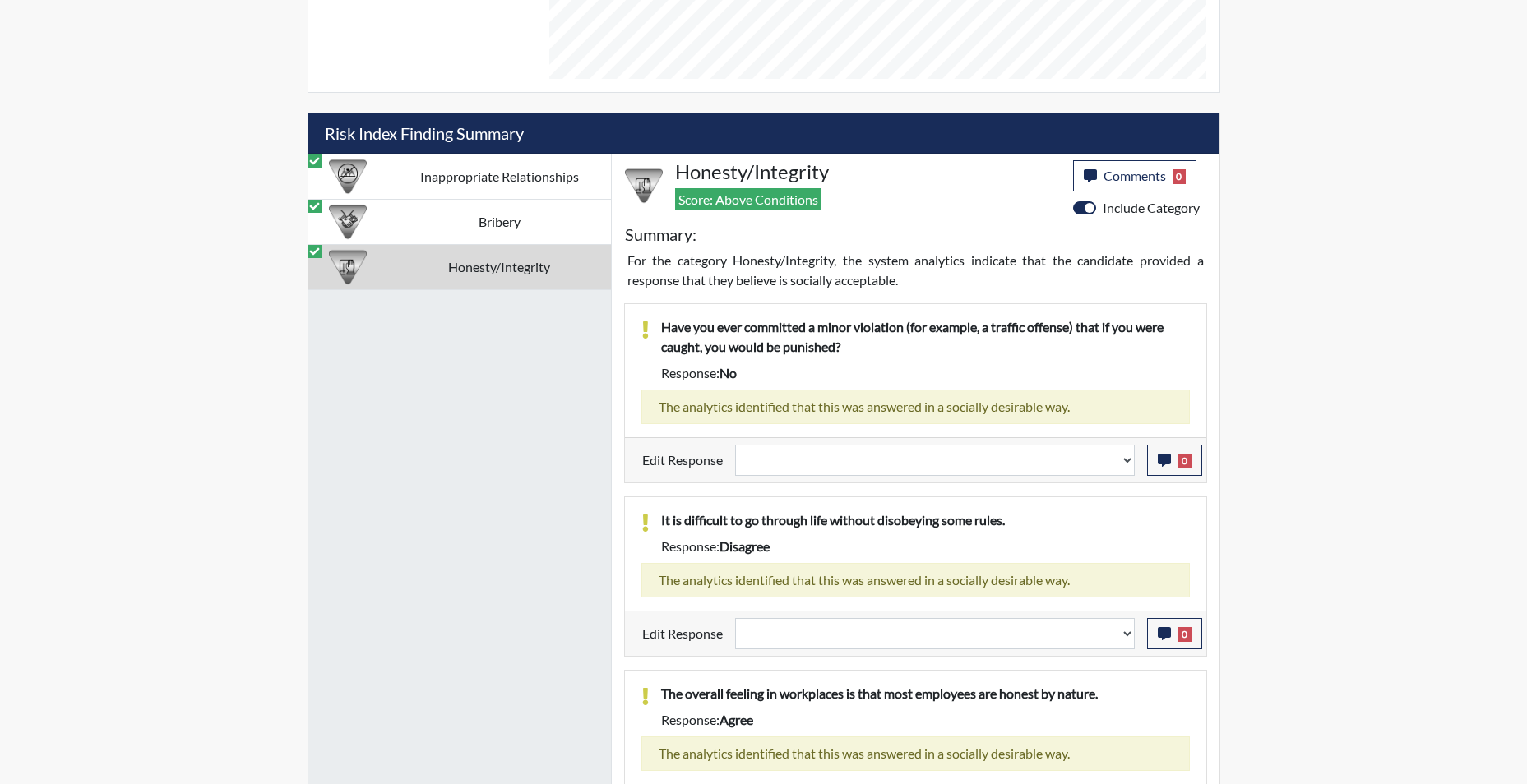
scroll to position [991, 0]
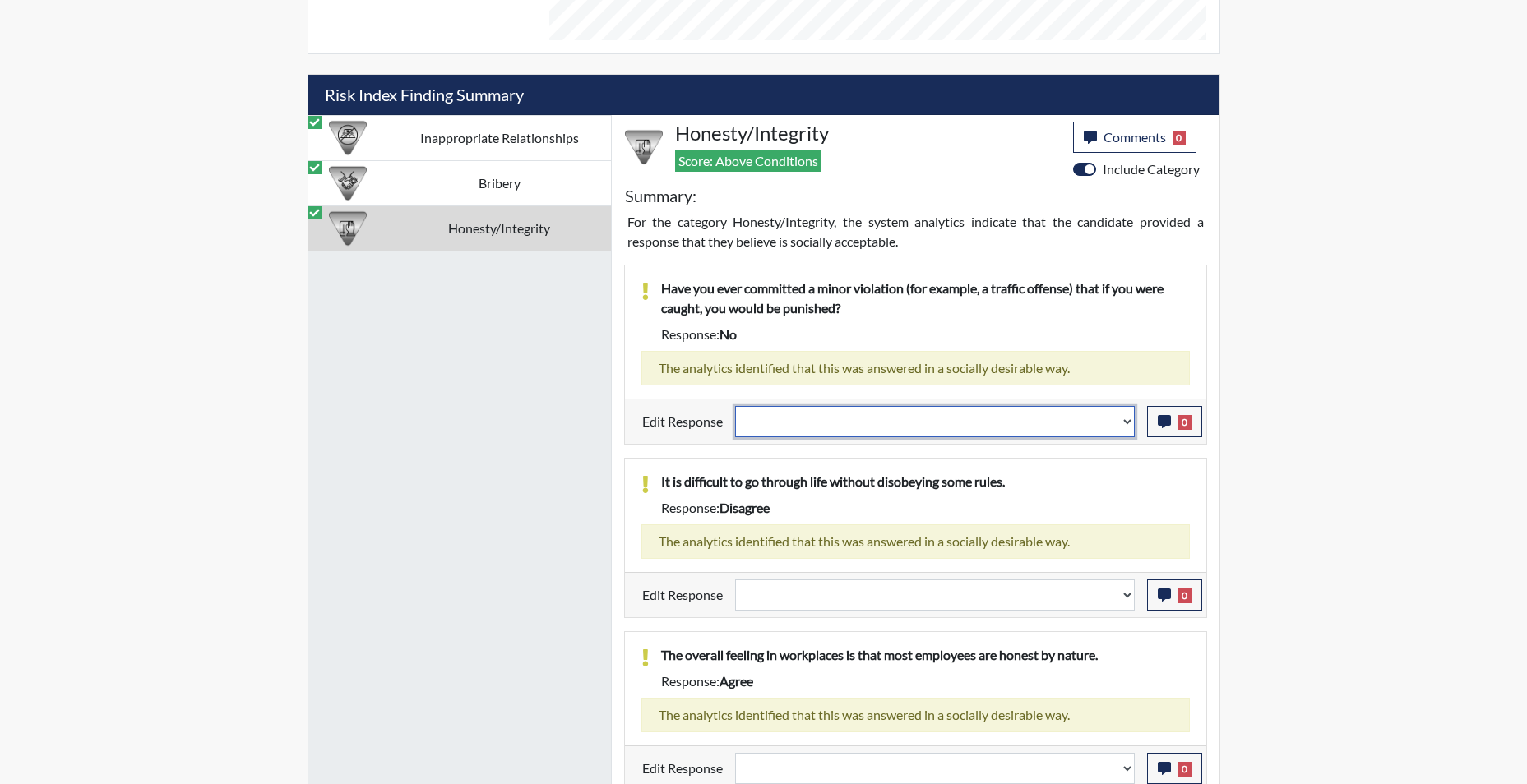
click at [1124, 419] on select "Question is not relevant. Results will be updated. Reasonable explanation provi…" at bounding box center [934, 420] width 400 height 31
select select "reasonable-explanation-provided"
click at [735, 405] on select "Question is not relevant. Results will be updated. Reasonable explanation provi…" at bounding box center [934, 420] width 400 height 31
select select
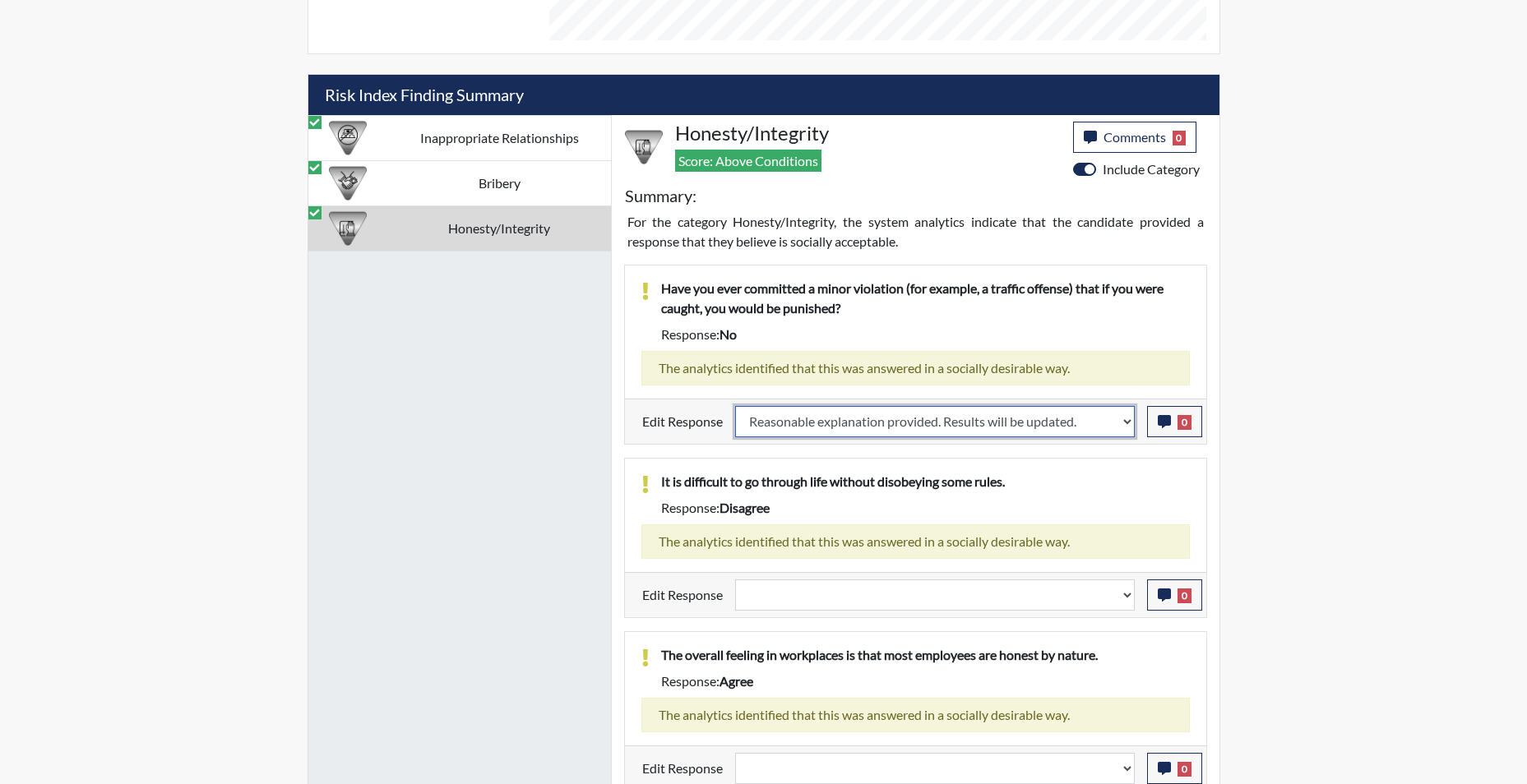
select select
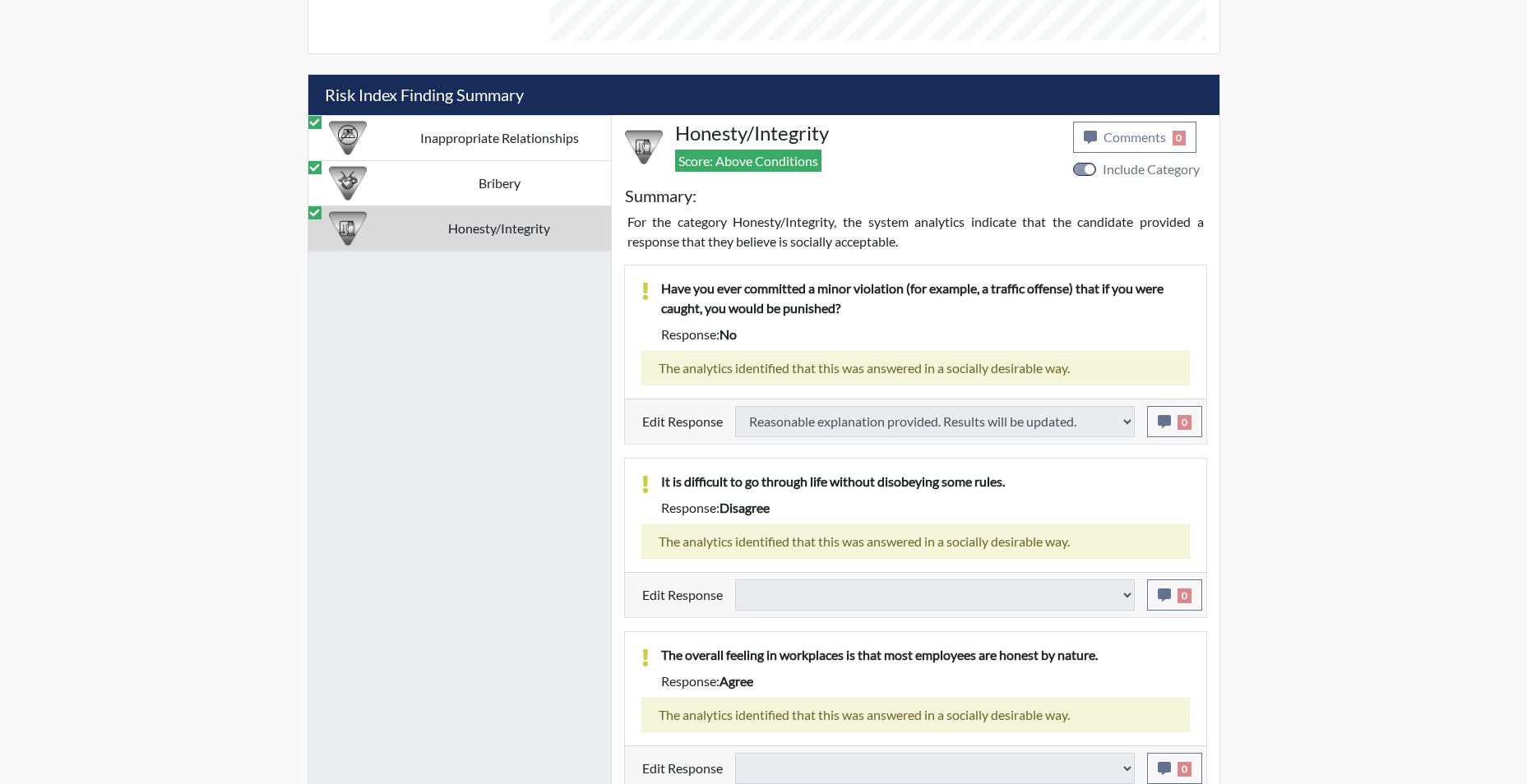
select select
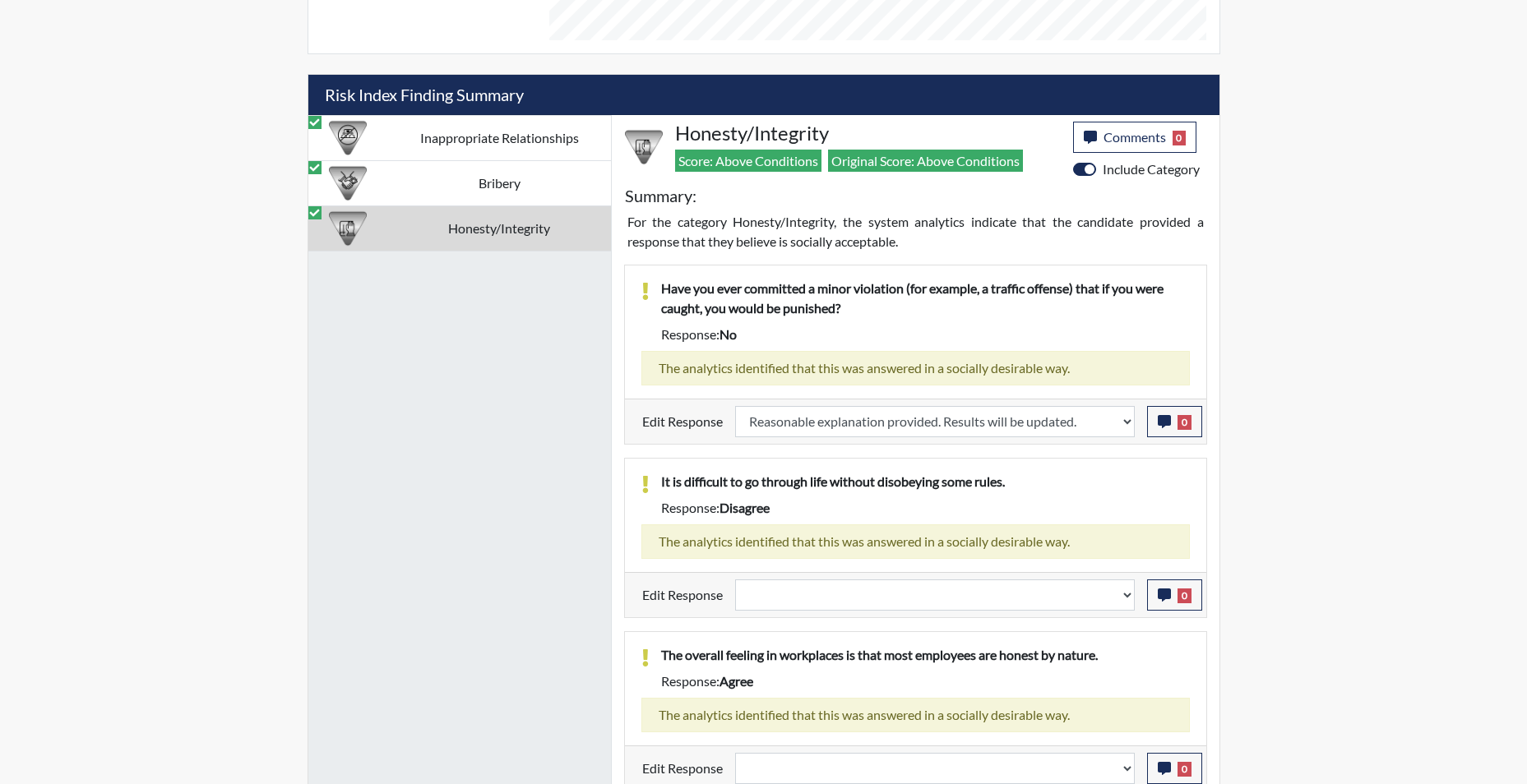
scroll to position [273, 684]
click at [1126, 599] on select "Question is not relevant. Results will be updated. Reasonable explanation provi…" at bounding box center [934, 594] width 400 height 31
select select "reasonable-explanation-provided"
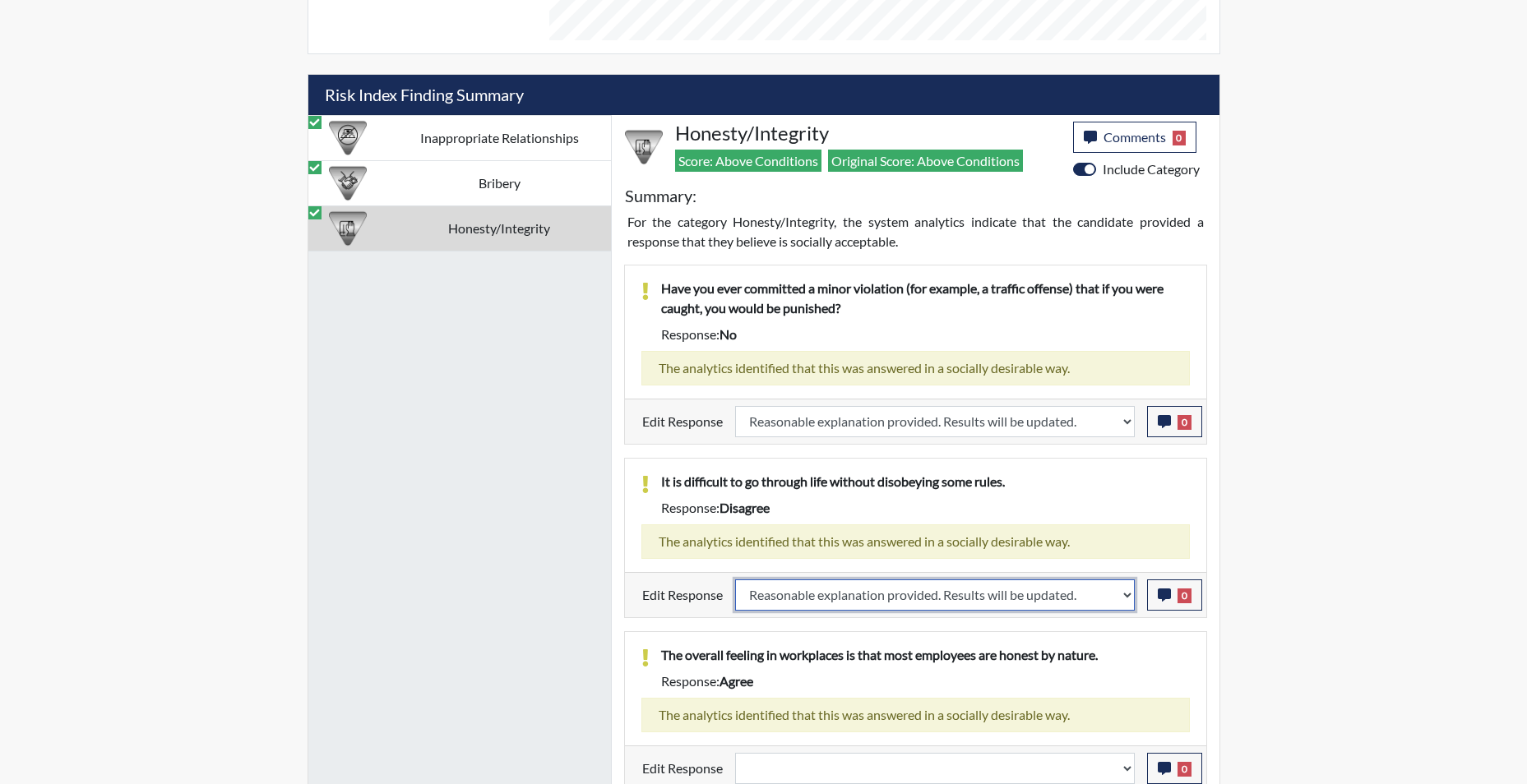
click at [735, 579] on select "Question is not relevant. Results will be updated. Reasonable explanation provi…" at bounding box center [934, 594] width 400 height 31
select select
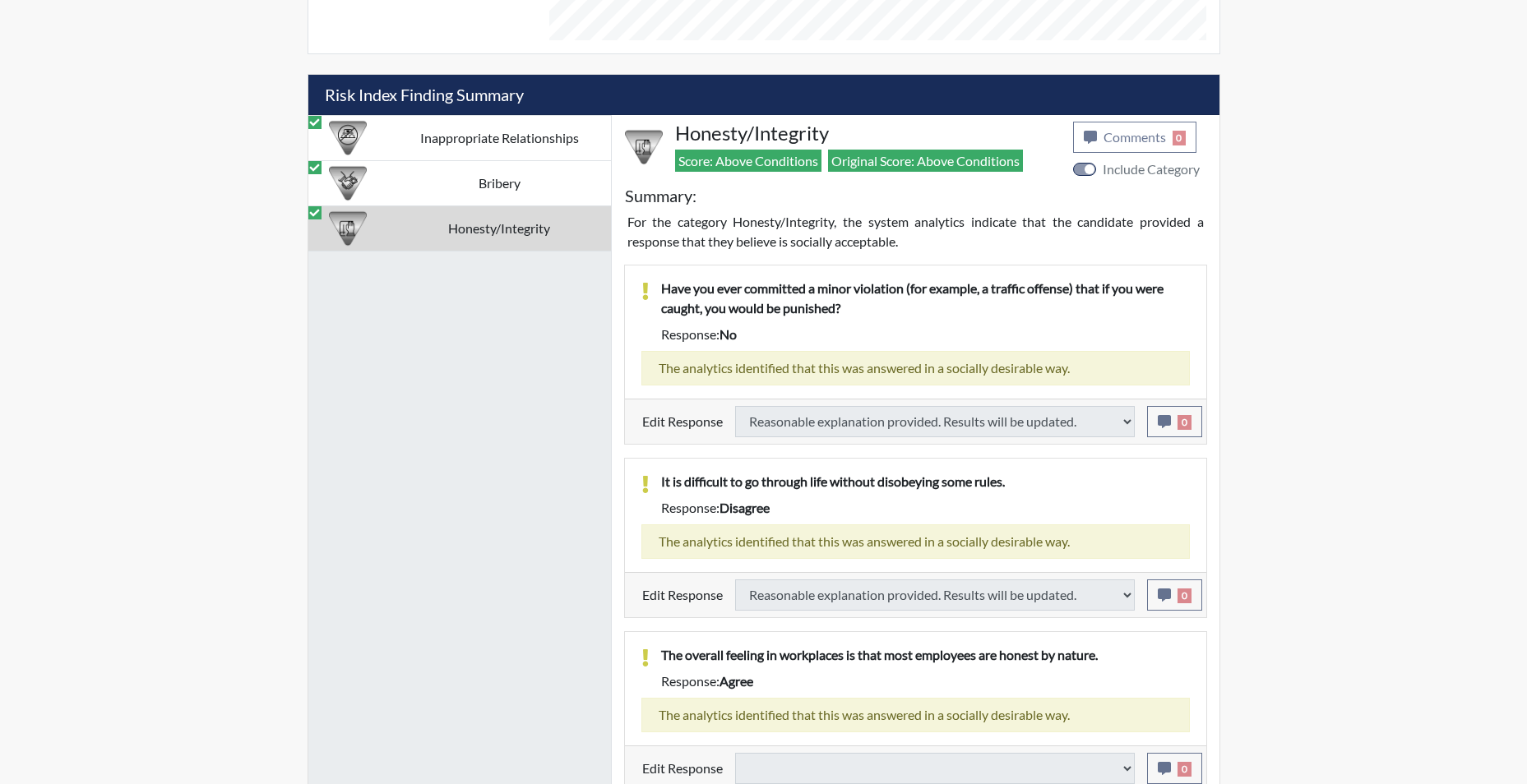
select select
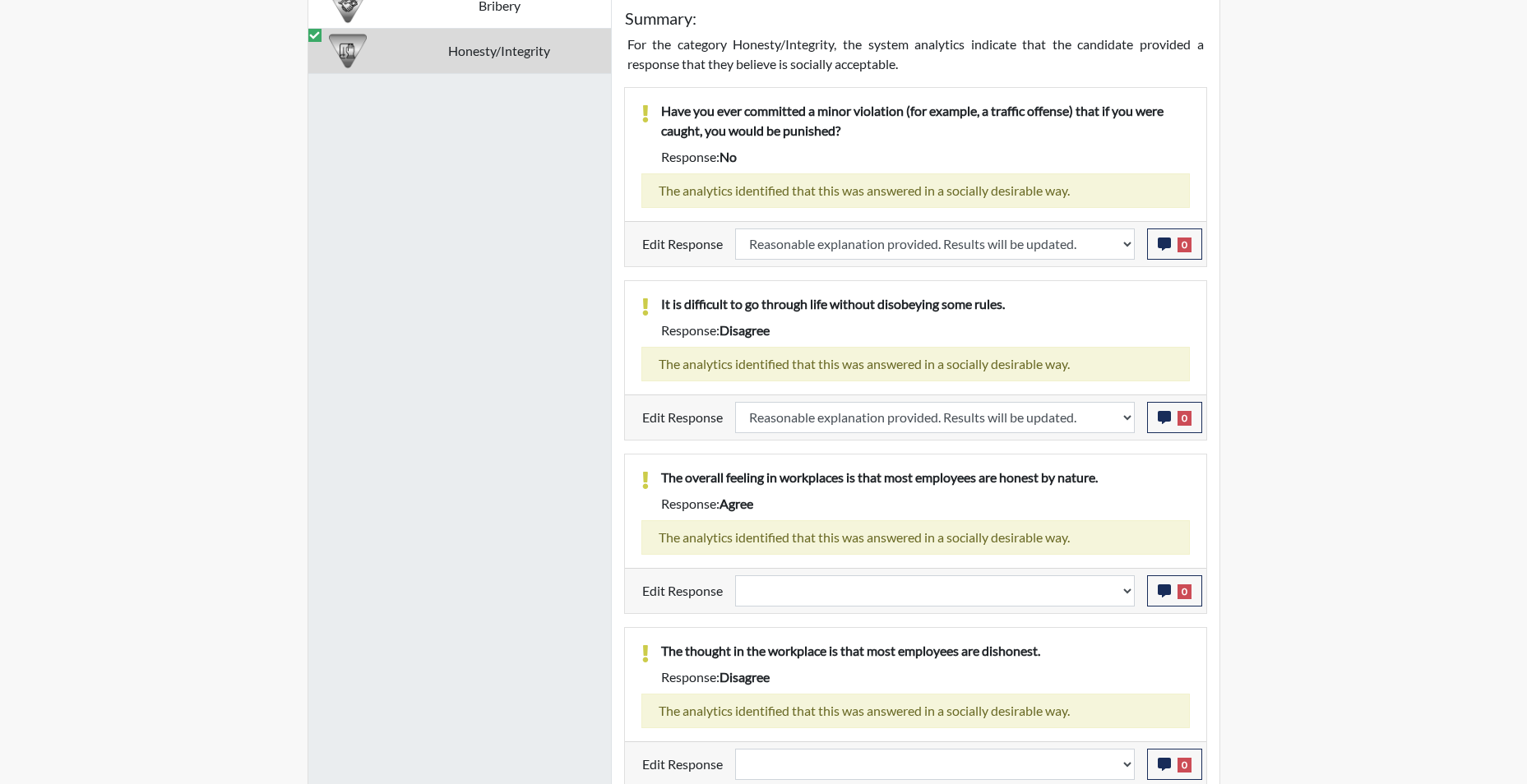
scroll to position [1173, 0]
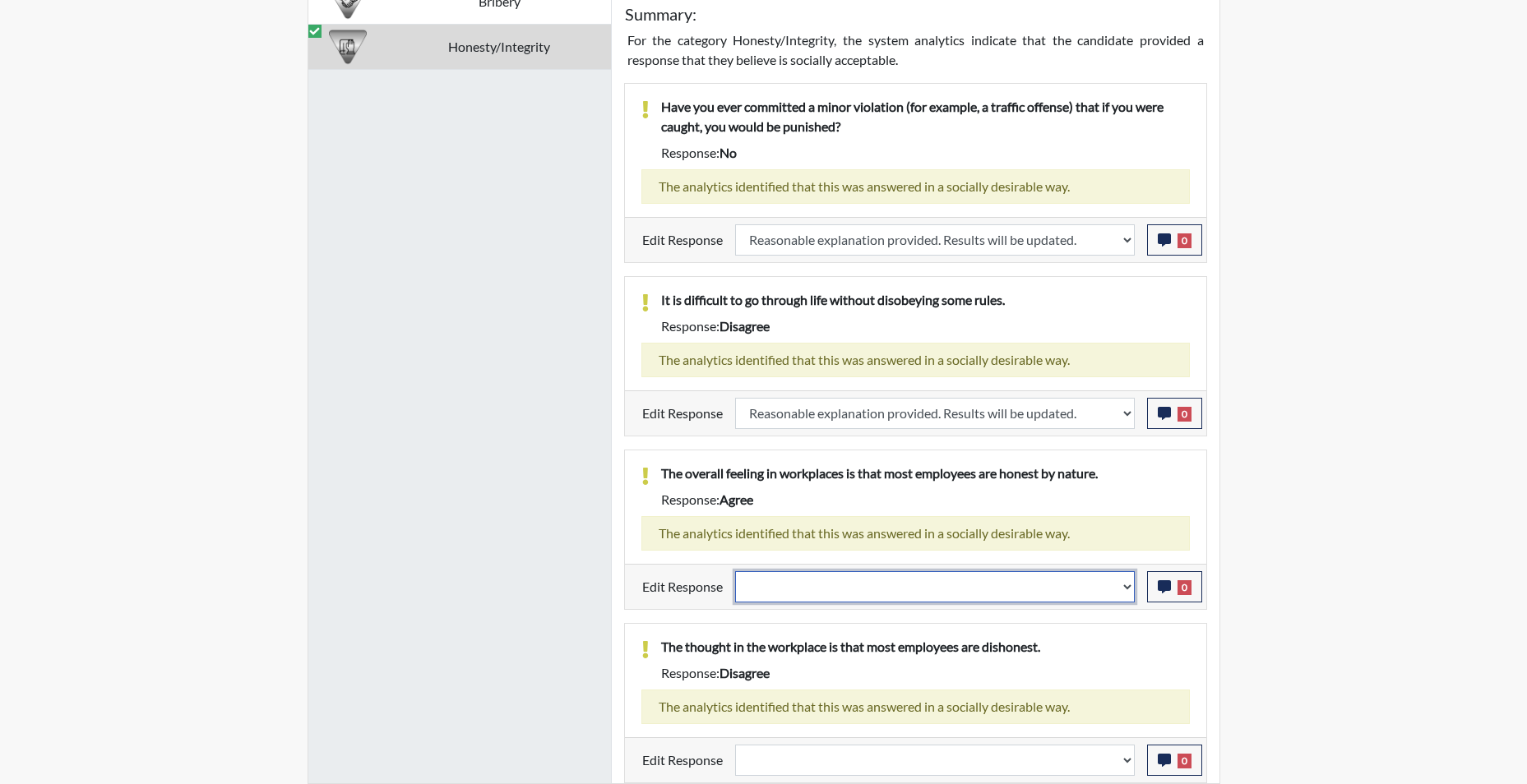
click at [1127, 595] on select "Question is not relevant. Results will be updated. Reasonable explanation provi…" at bounding box center [934, 586] width 400 height 31
select select "confirmed"
click at [735, 571] on select "Question is not relevant. Results will be updated. Reasonable explanation provi…" at bounding box center [934, 586] width 400 height 31
click at [1022, 653] on p "The thought in the workplace is that most employees are dishonest." at bounding box center [924, 647] width 529 height 20
select select
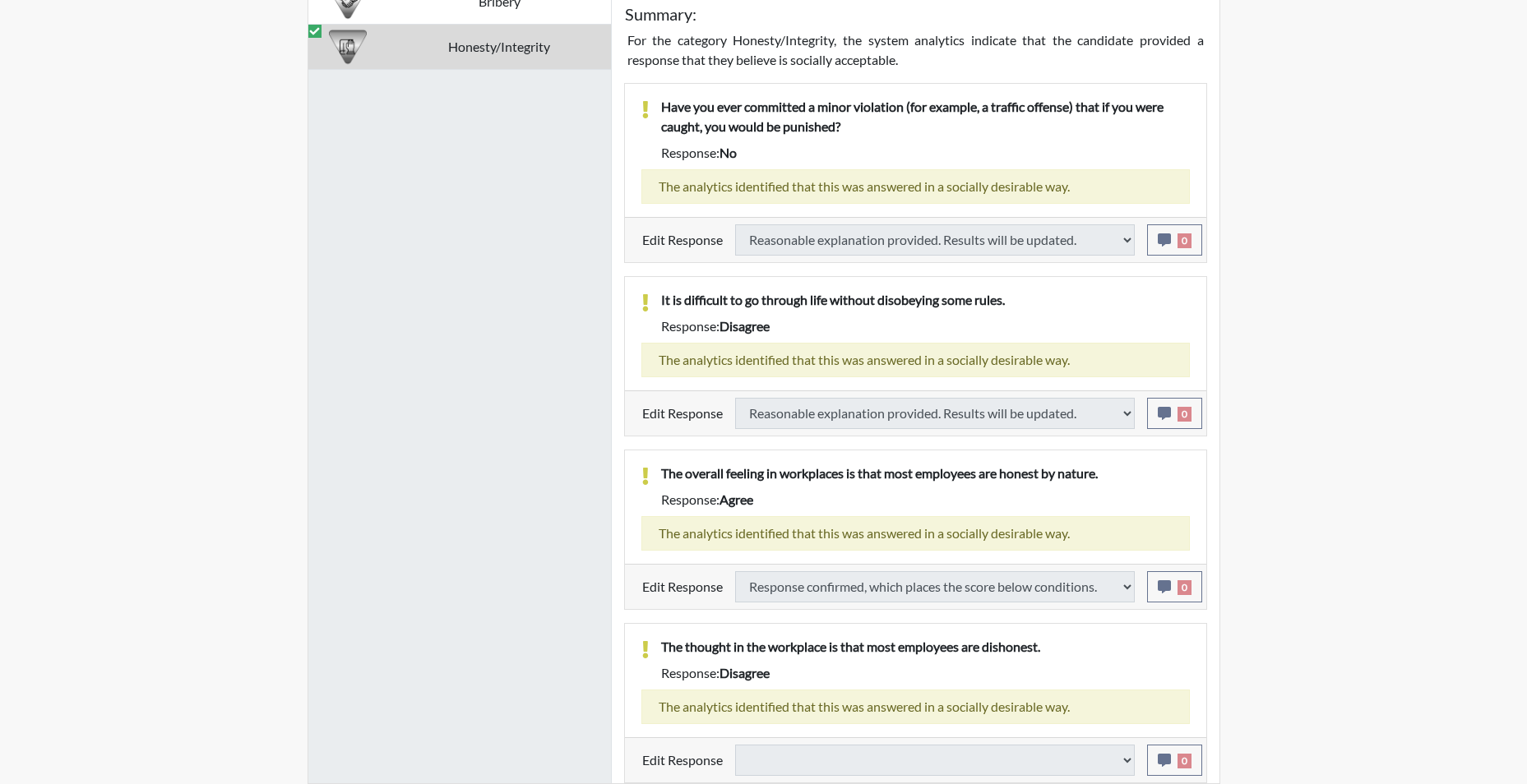
type input "Below Conditions"
select select
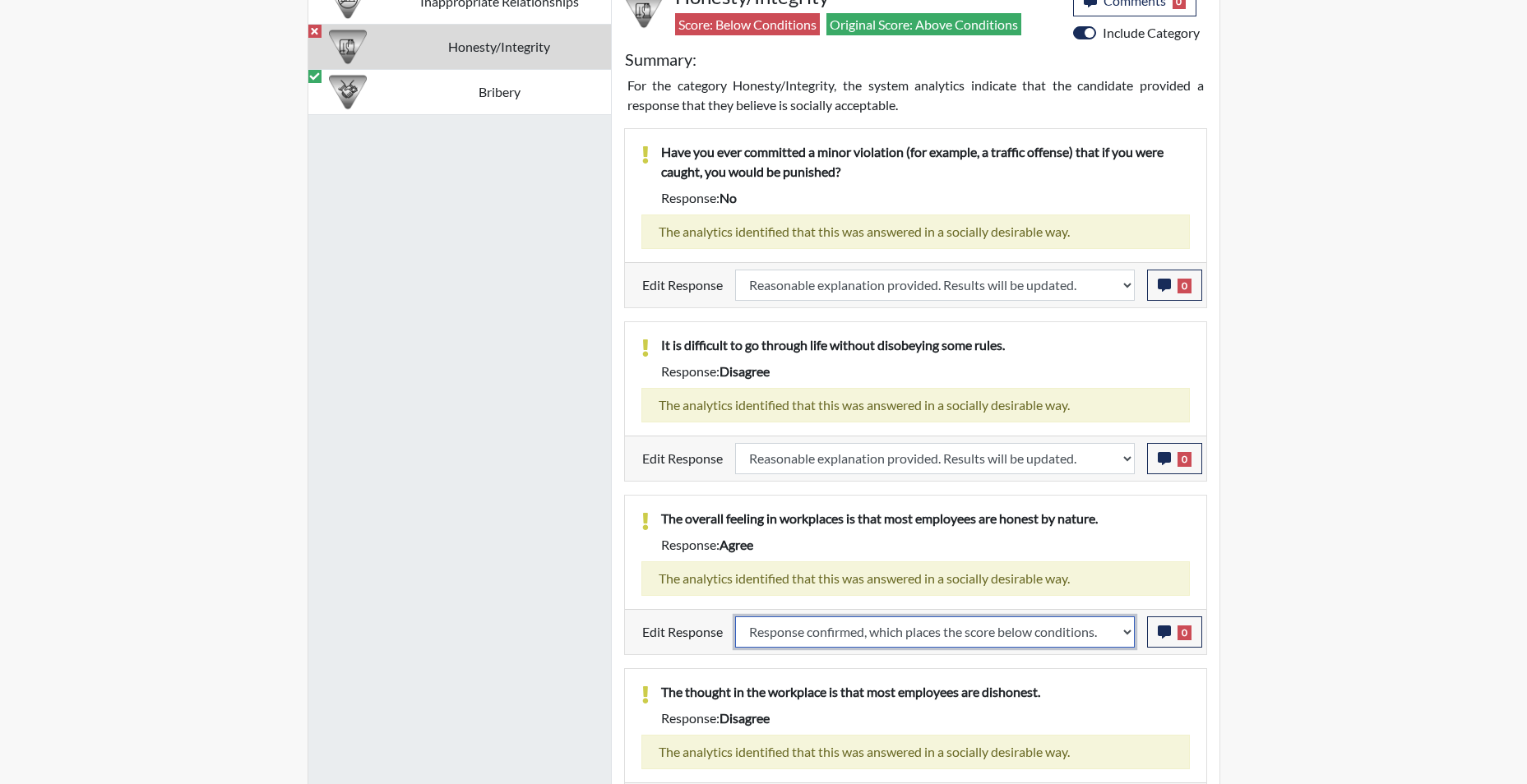
scroll to position [273, 684]
click at [1129, 636] on select "Question is not relevant. Results will be updated. Reasonable explanation provi…" at bounding box center [934, 631] width 400 height 31
select select "reasonable-explanation-provided"
click at [735, 616] on select "Question is not relevant. Results will be updated. Reasonable explanation provi…" at bounding box center [934, 631] width 400 height 31
select select
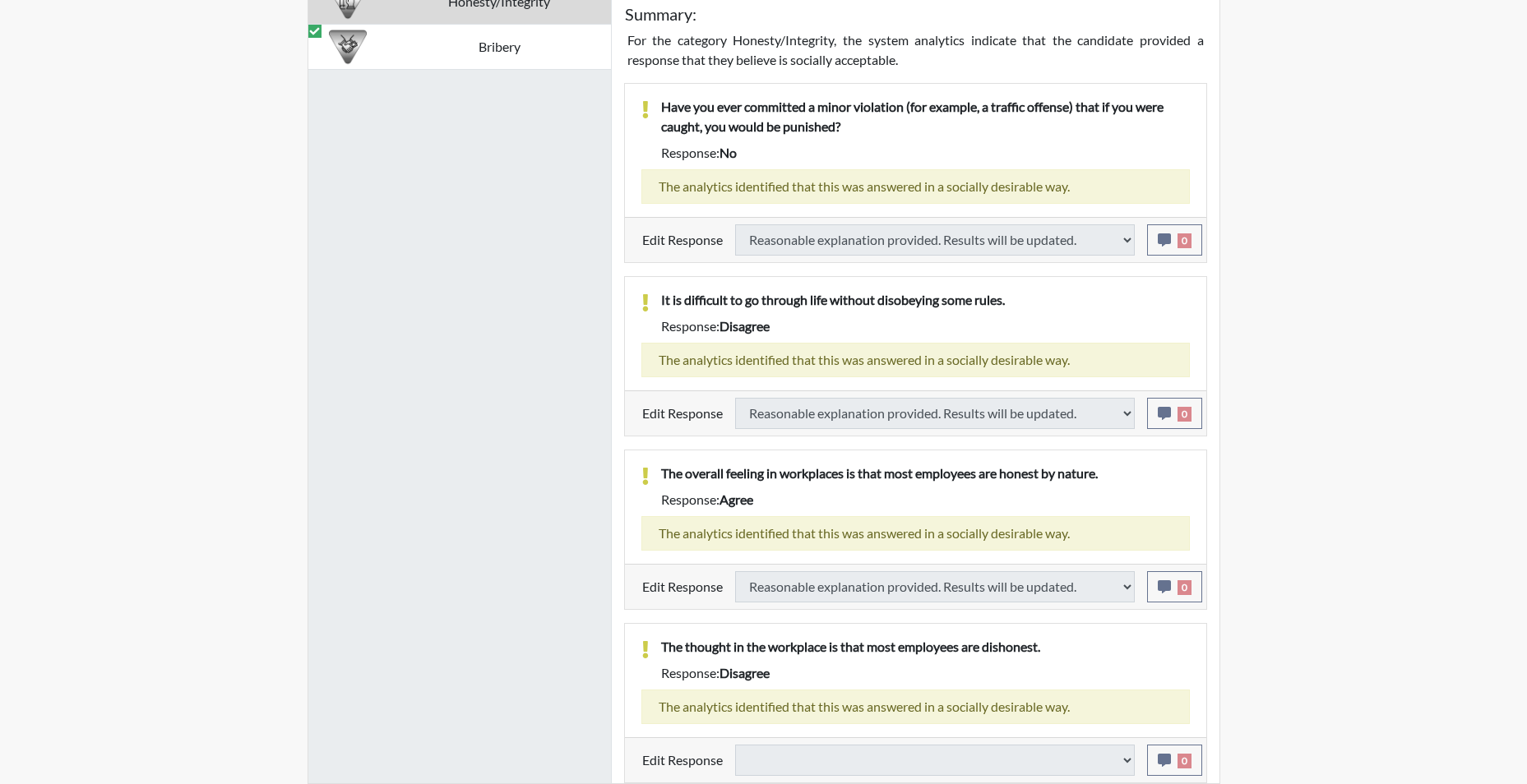
type input "Above Conditions"
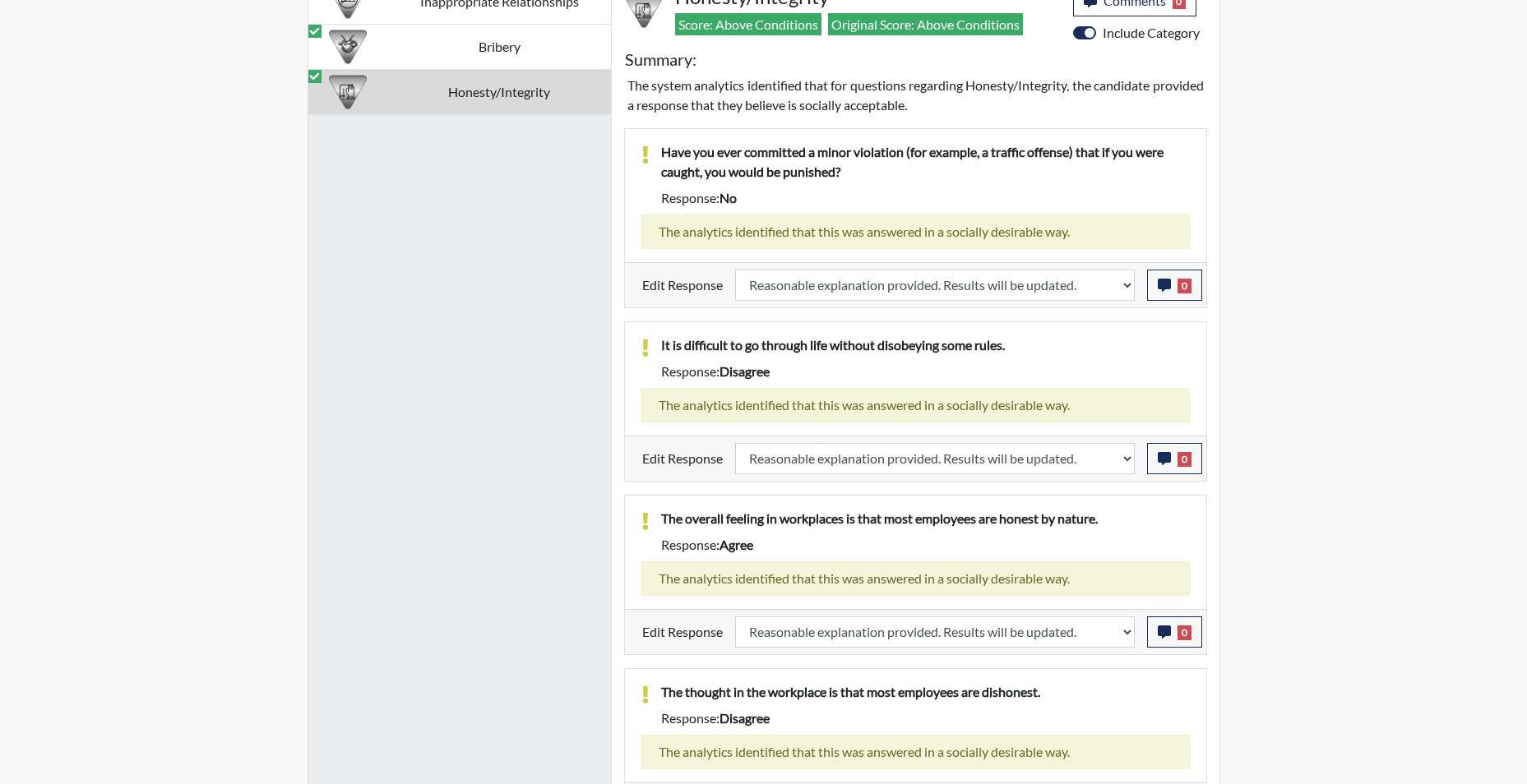
scroll to position [1173, 0]
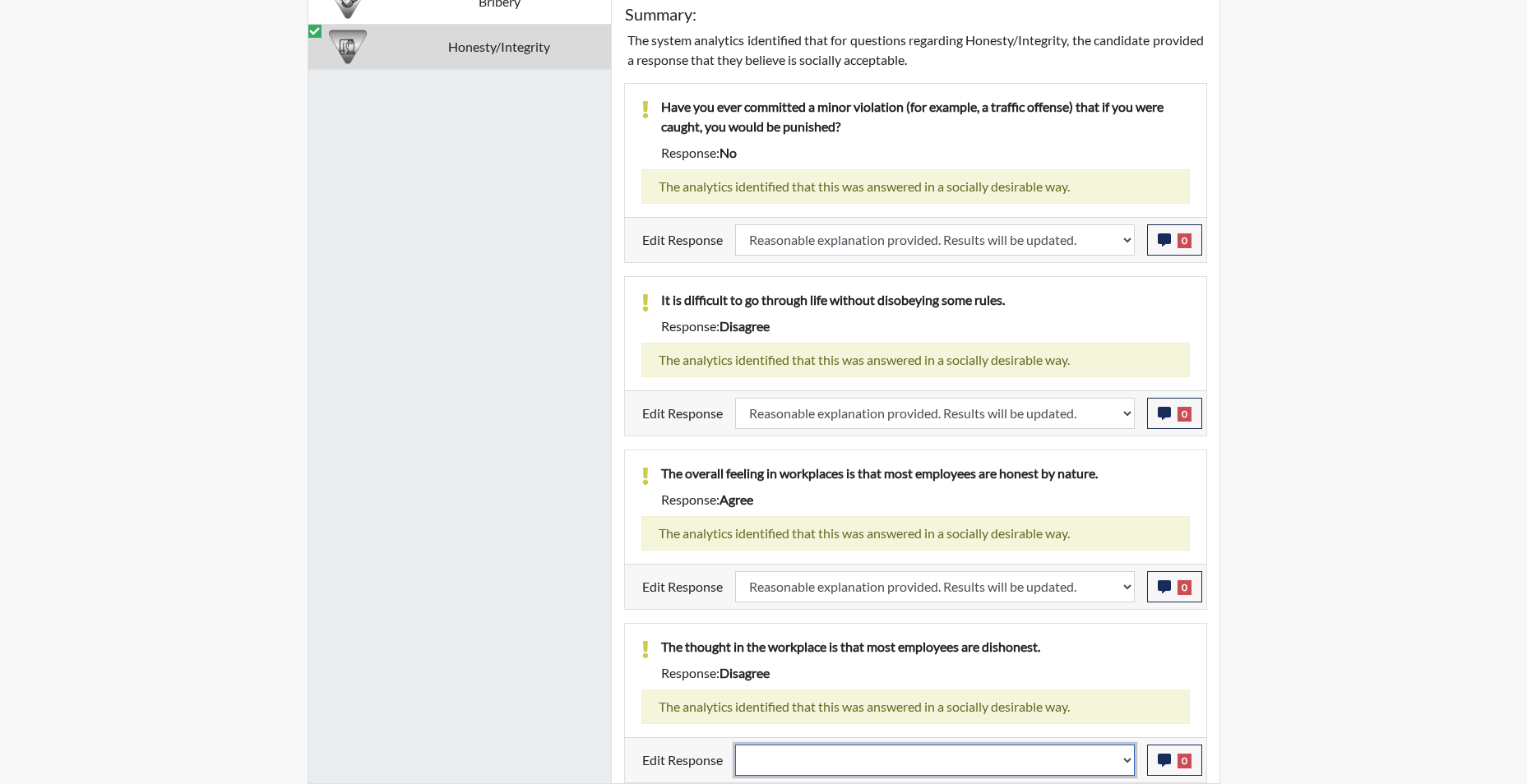
click at [1122, 766] on select "Question is not relevant. Results will be updated. Reasonable explanation provi…" at bounding box center [934, 759] width 400 height 31
select select "reasonable-explanation-provided"
click at [735, 744] on select "Question is not relevant. Results will be updated. Reasonable explanation provi…" at bounding box center [934, 759] width 400 height 31
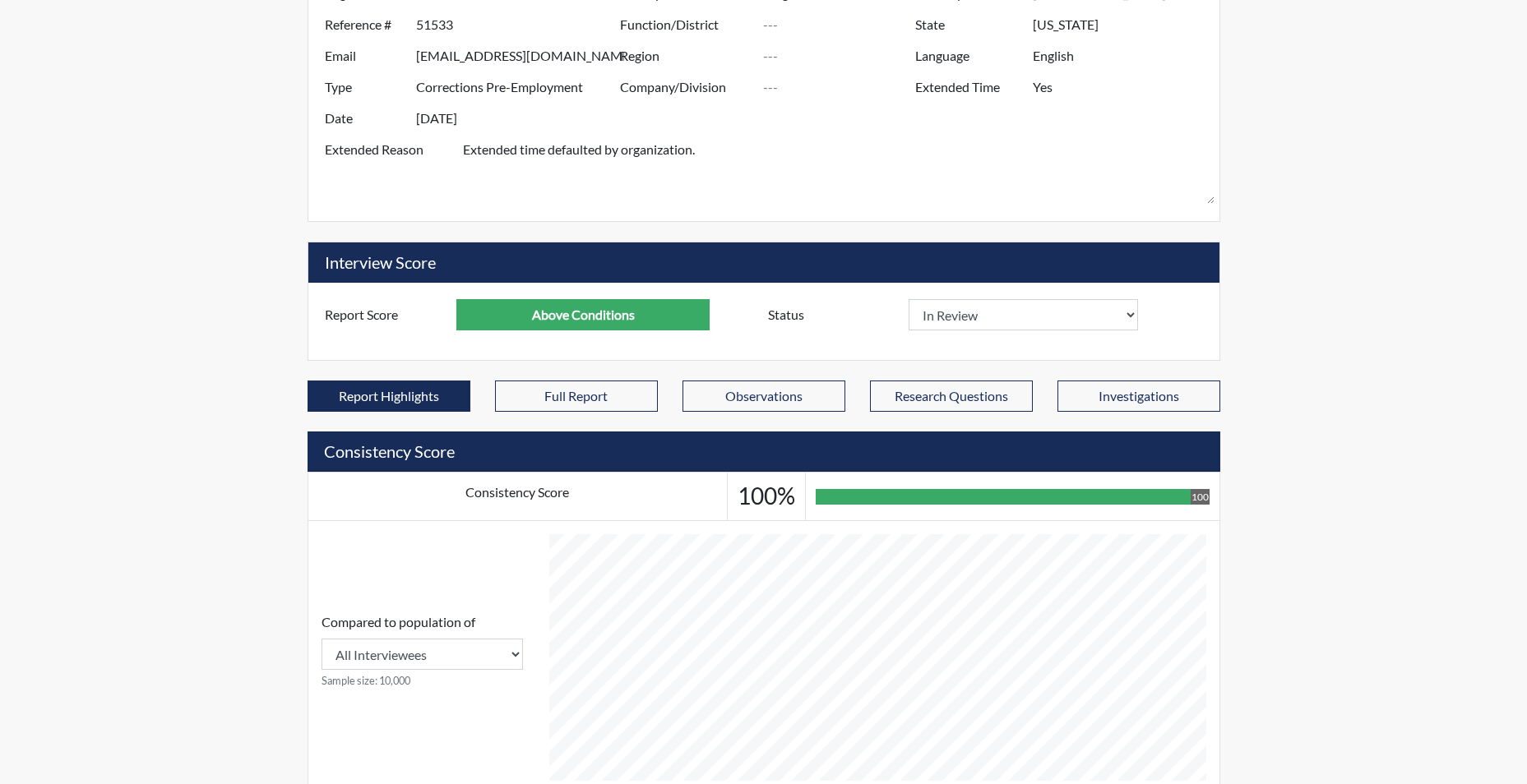
scroll to position [249, 0]
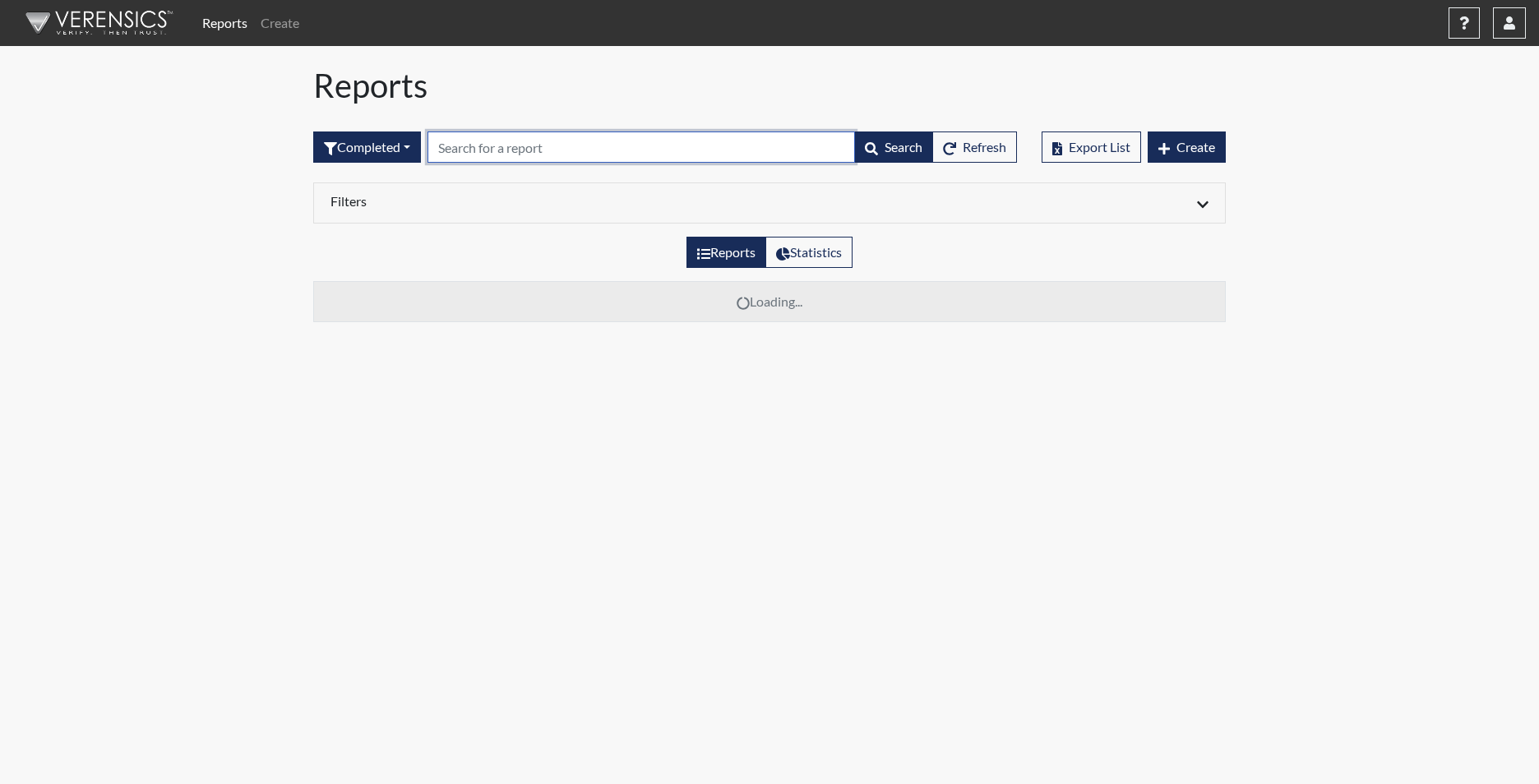
click at [503, 149] on input "text" at bounding box center [642, 147] width 428 height 31
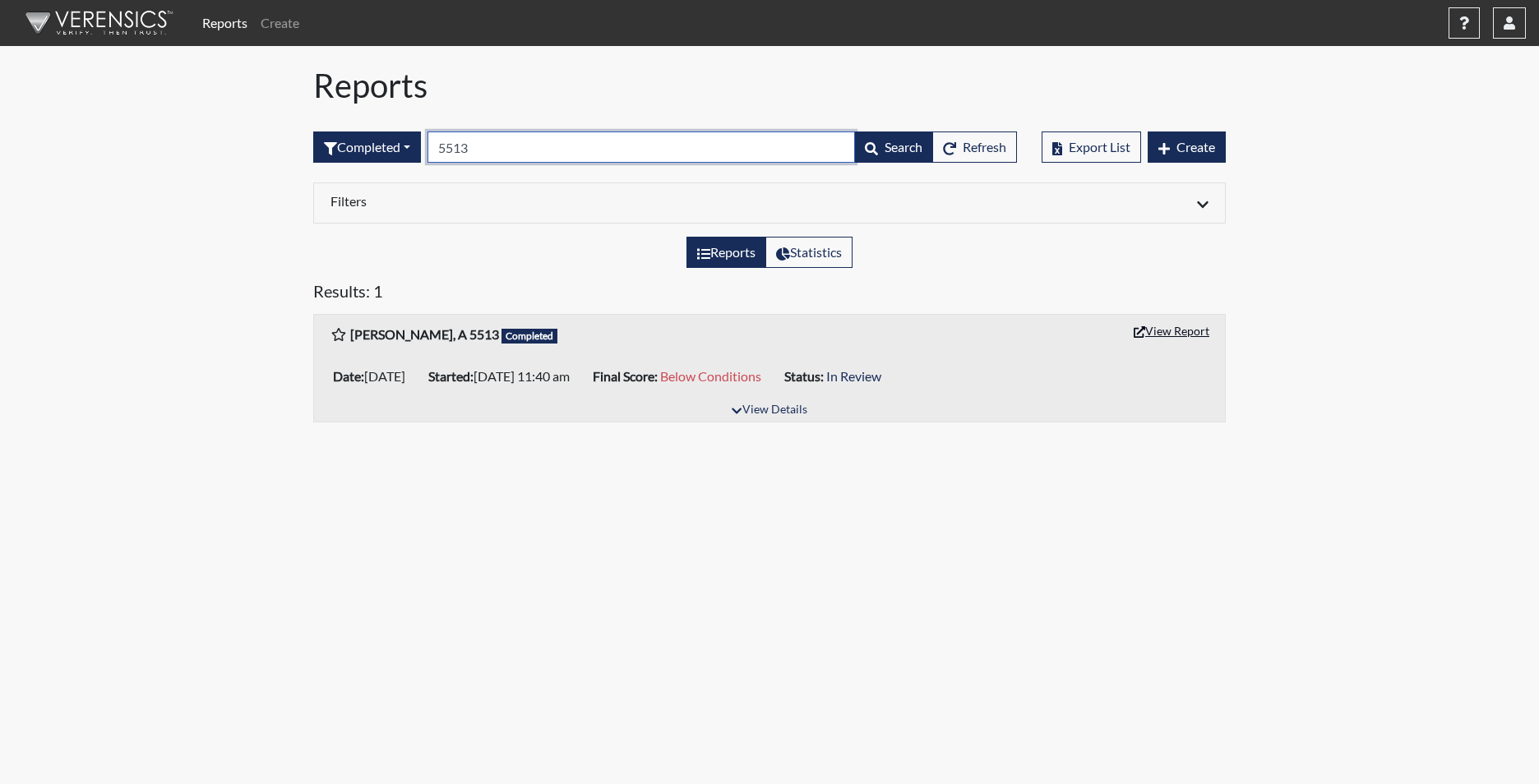
type input "5513"
click at [1163, 341] on button "View Report" at bounding box center [1171, 331] width 90 height 26
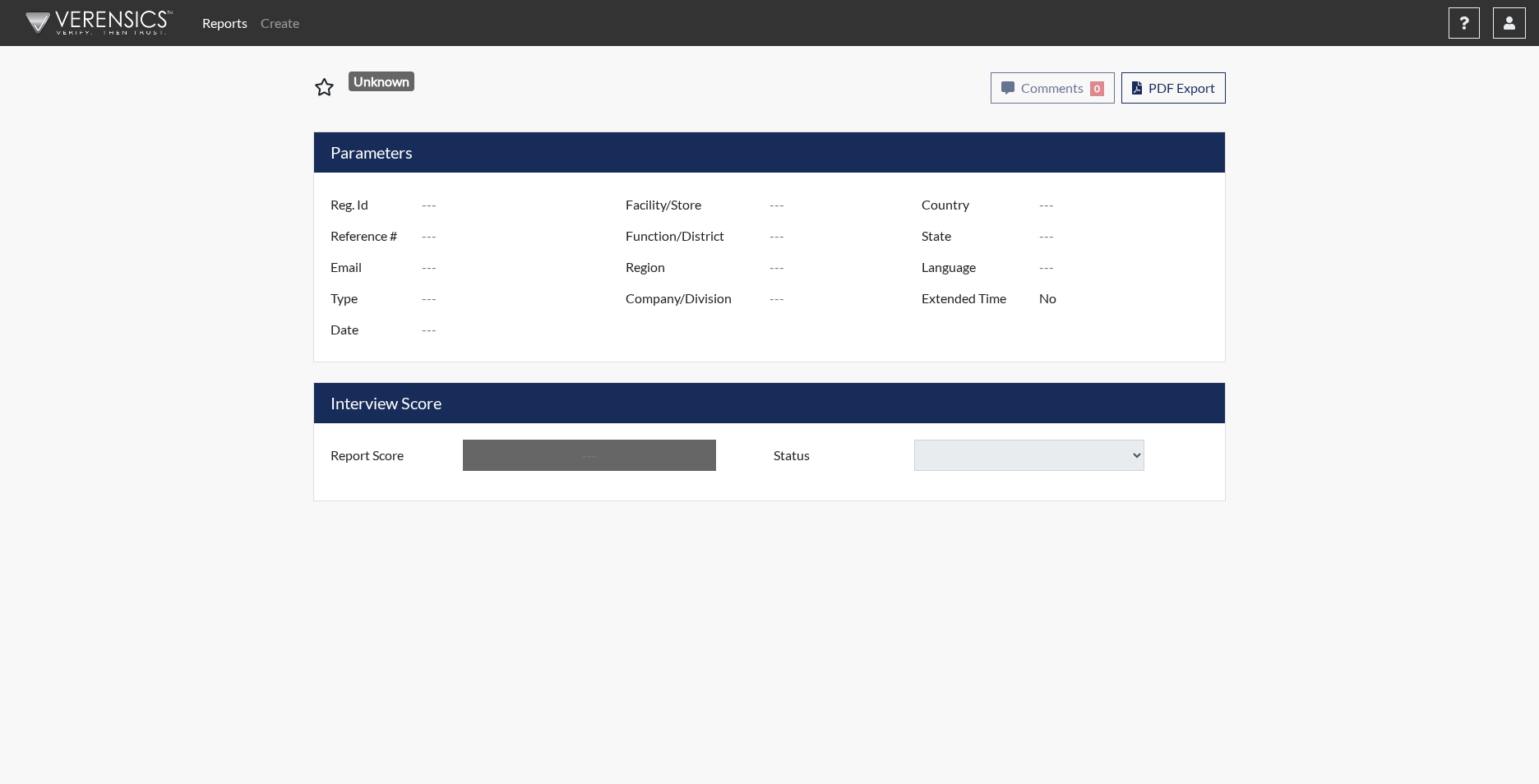
type input "[PERSON_NAME], A 5513"
type input "51560"
type input "[EMAIL_ADDRESS][DOMAIN_NAME]"
type input "Corrections Pre-Employment"
type input "[DATE]"
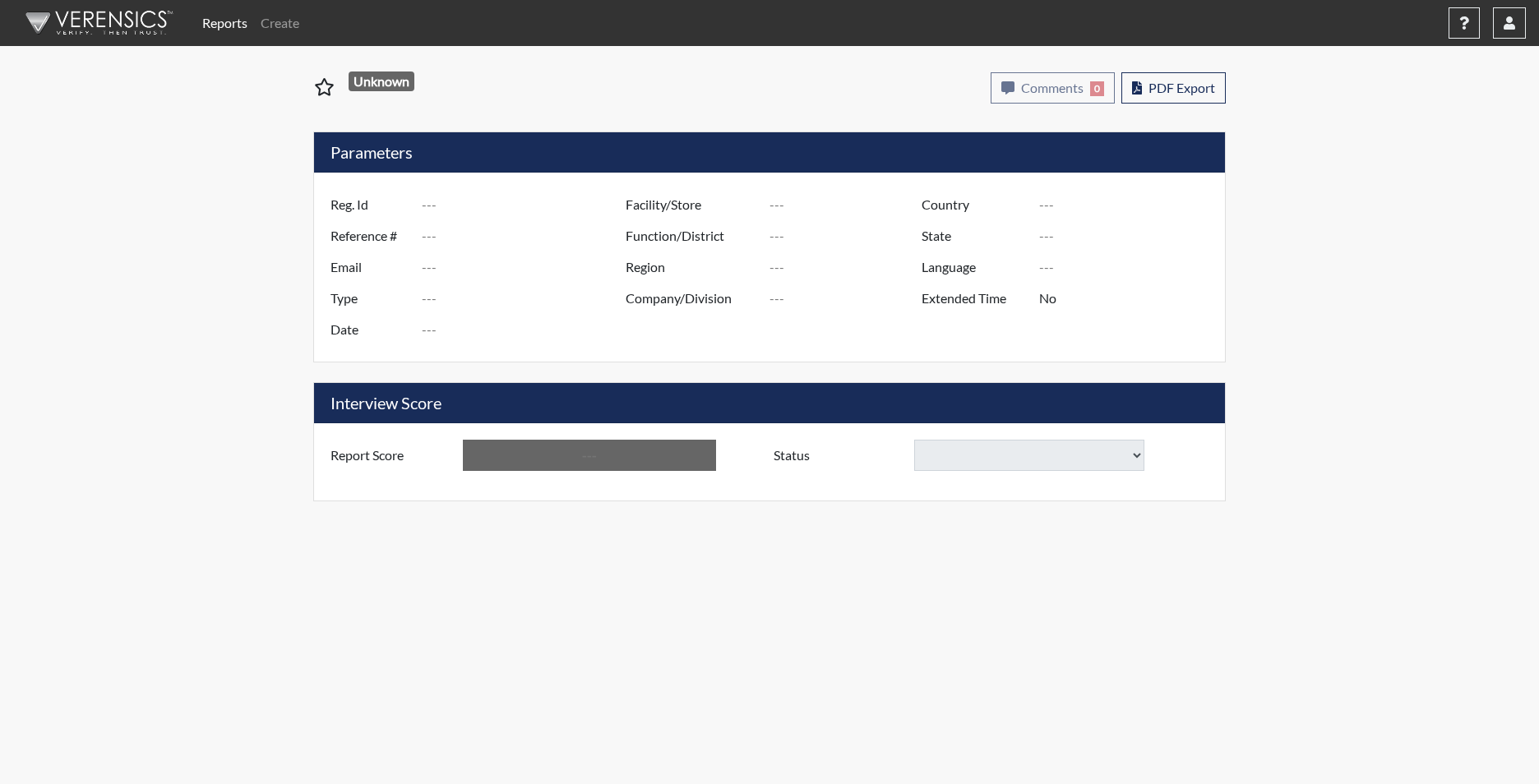
type input "[PERSON_NAME]"
type input "[GEOGRAPHIC_DATA]"
type input "[US_STATE]"
type input "English"
type input "Yes"
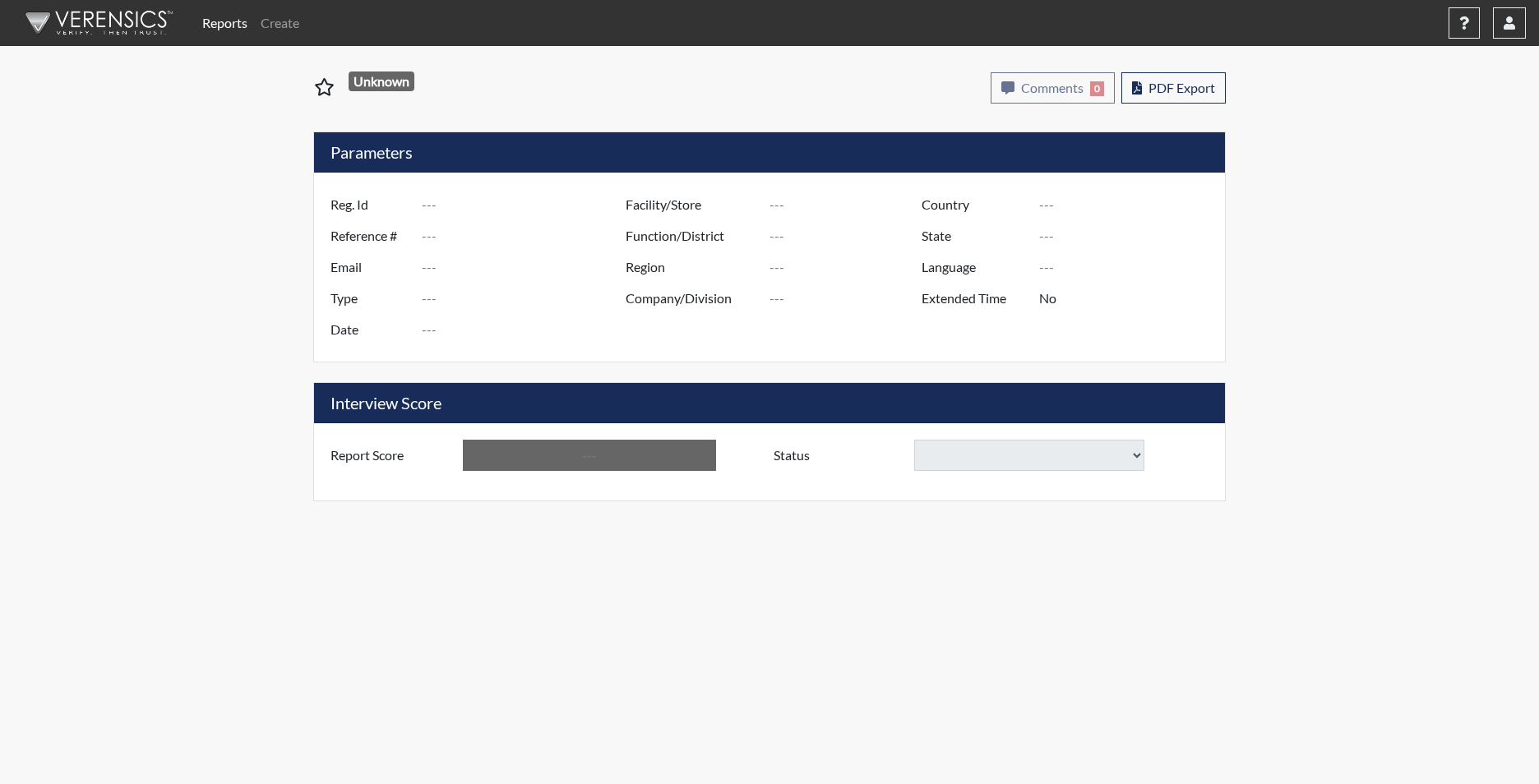
type input "Below Conditions"
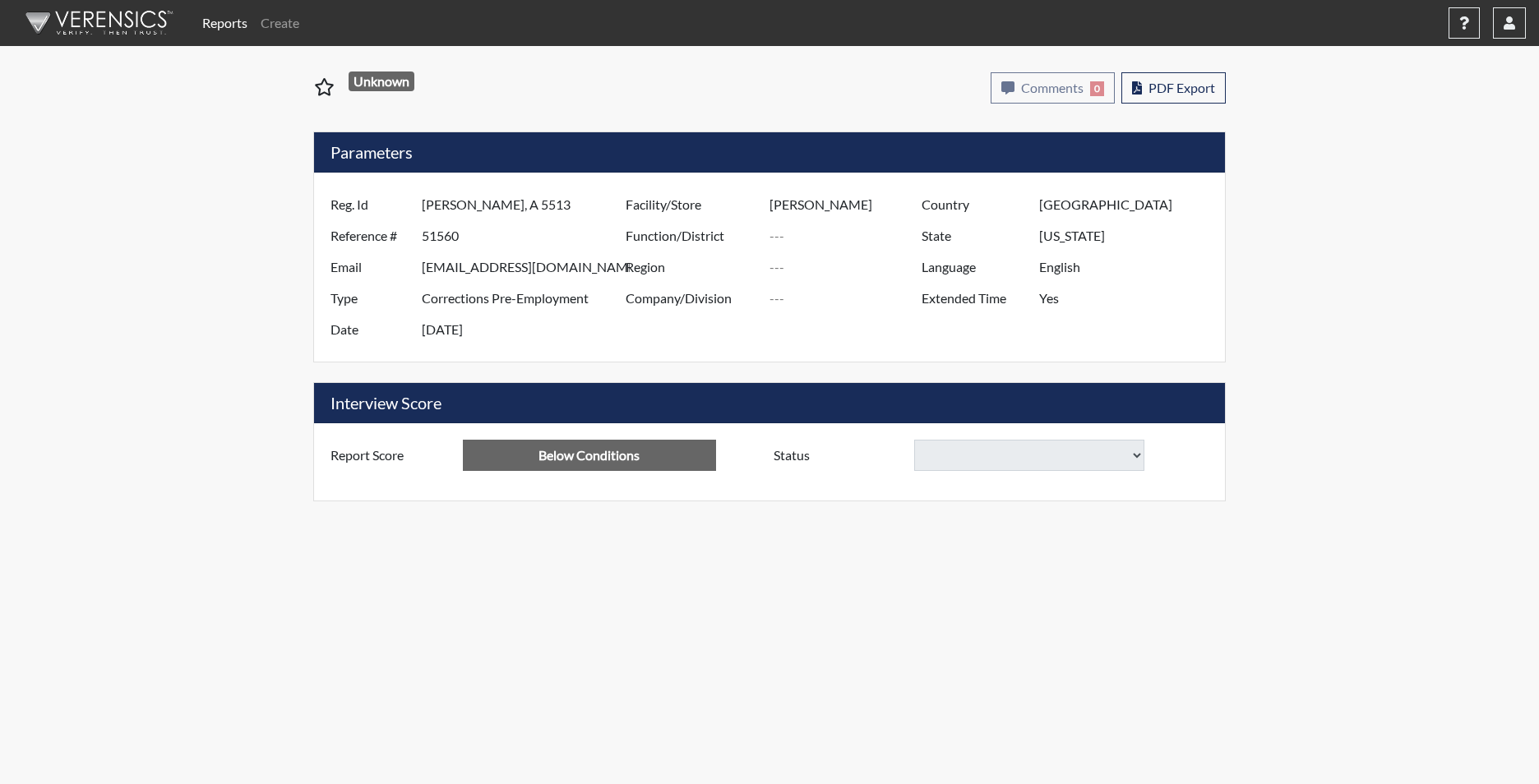
select select
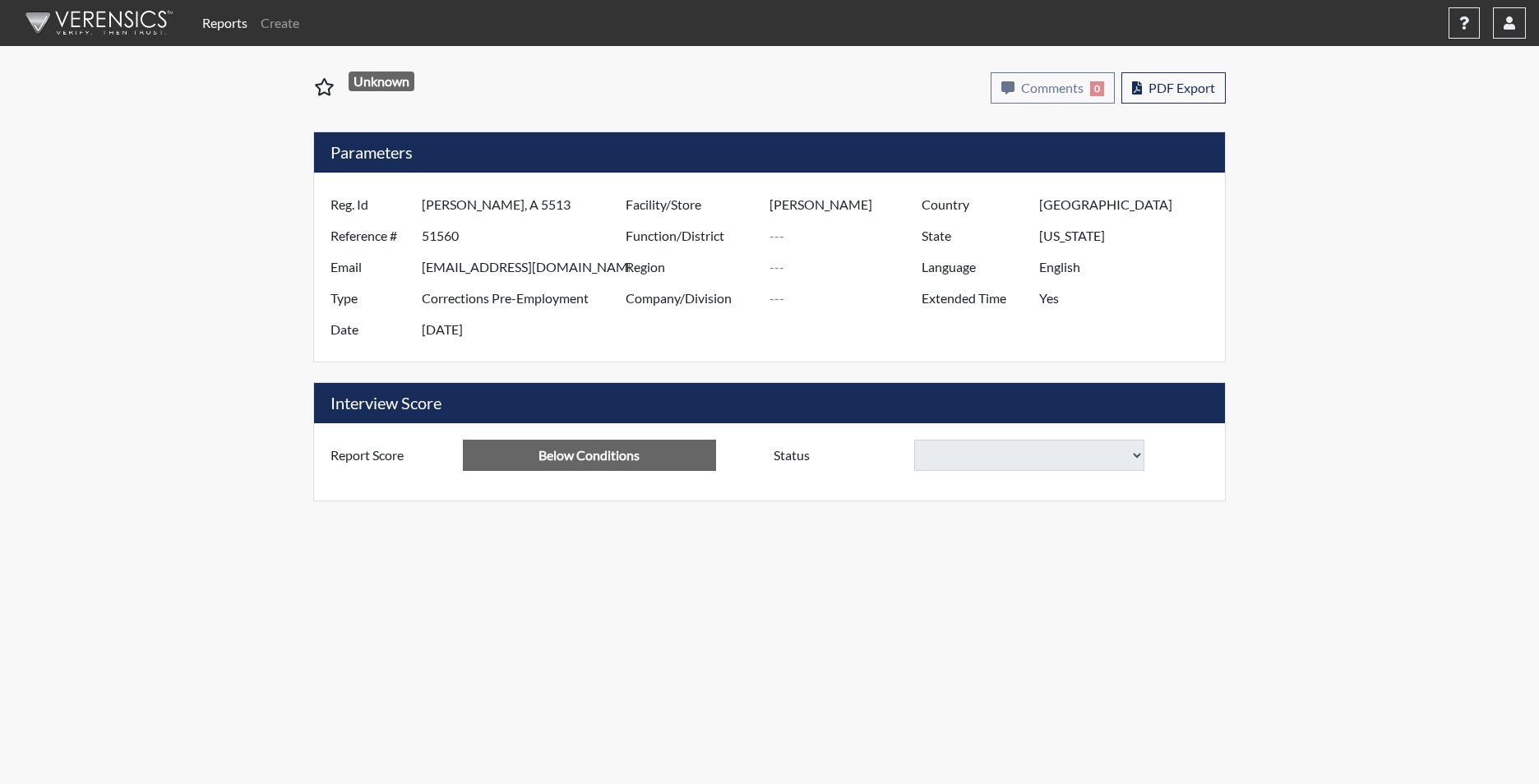
select select
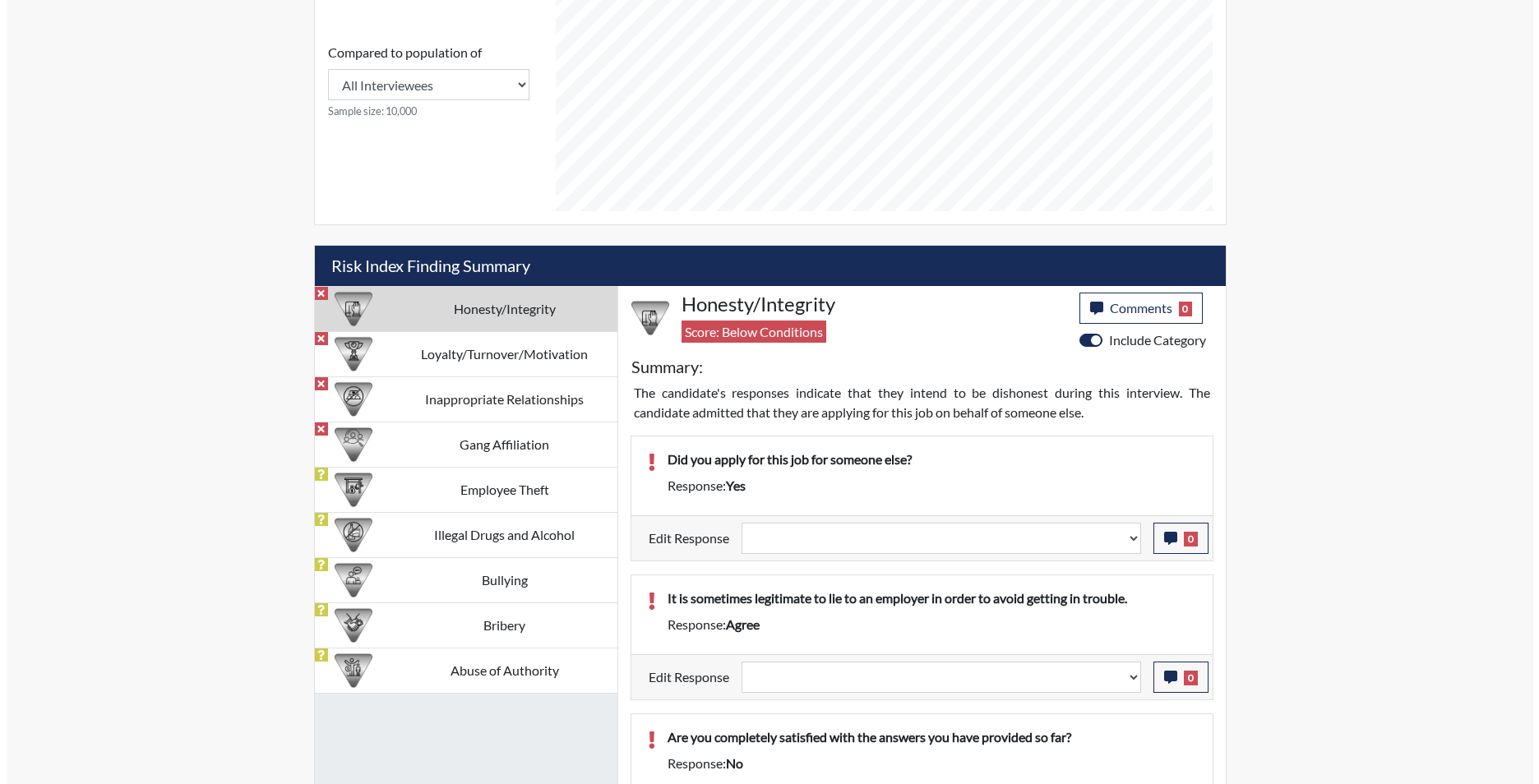
scroll to position [822, 0]
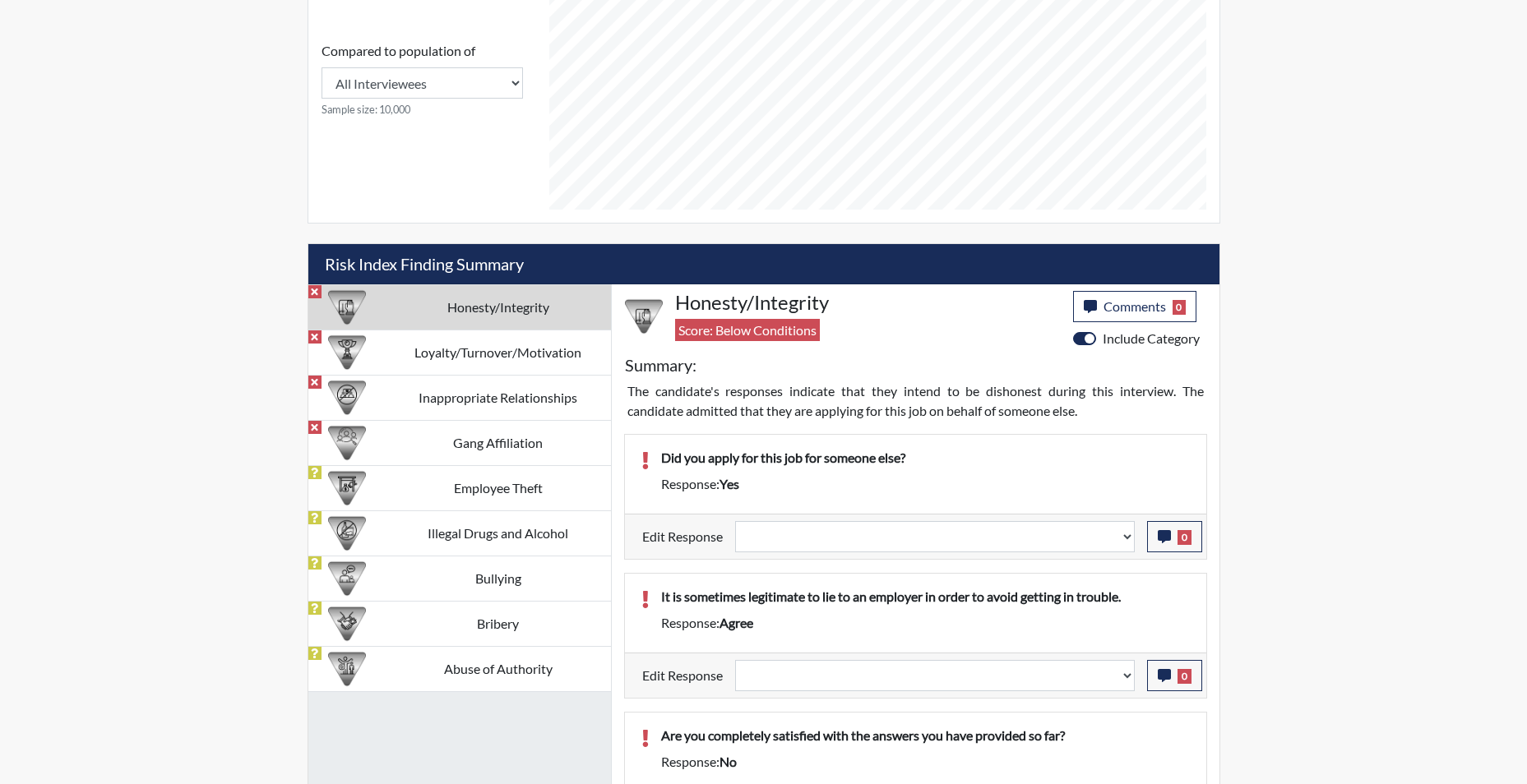
click at [1134, 539] on div "Question is not relevant. Results will be updated. Reasonable explanation provi…" at bounding box center [934, 536] width 424 height 31
click at [1124, 539] on select "Question is not relevant. Results will be updated. Reasonable explanation provi…" at bounding box center [934, 536] width 400 height 31
select select "reasonable-explanation-provided"
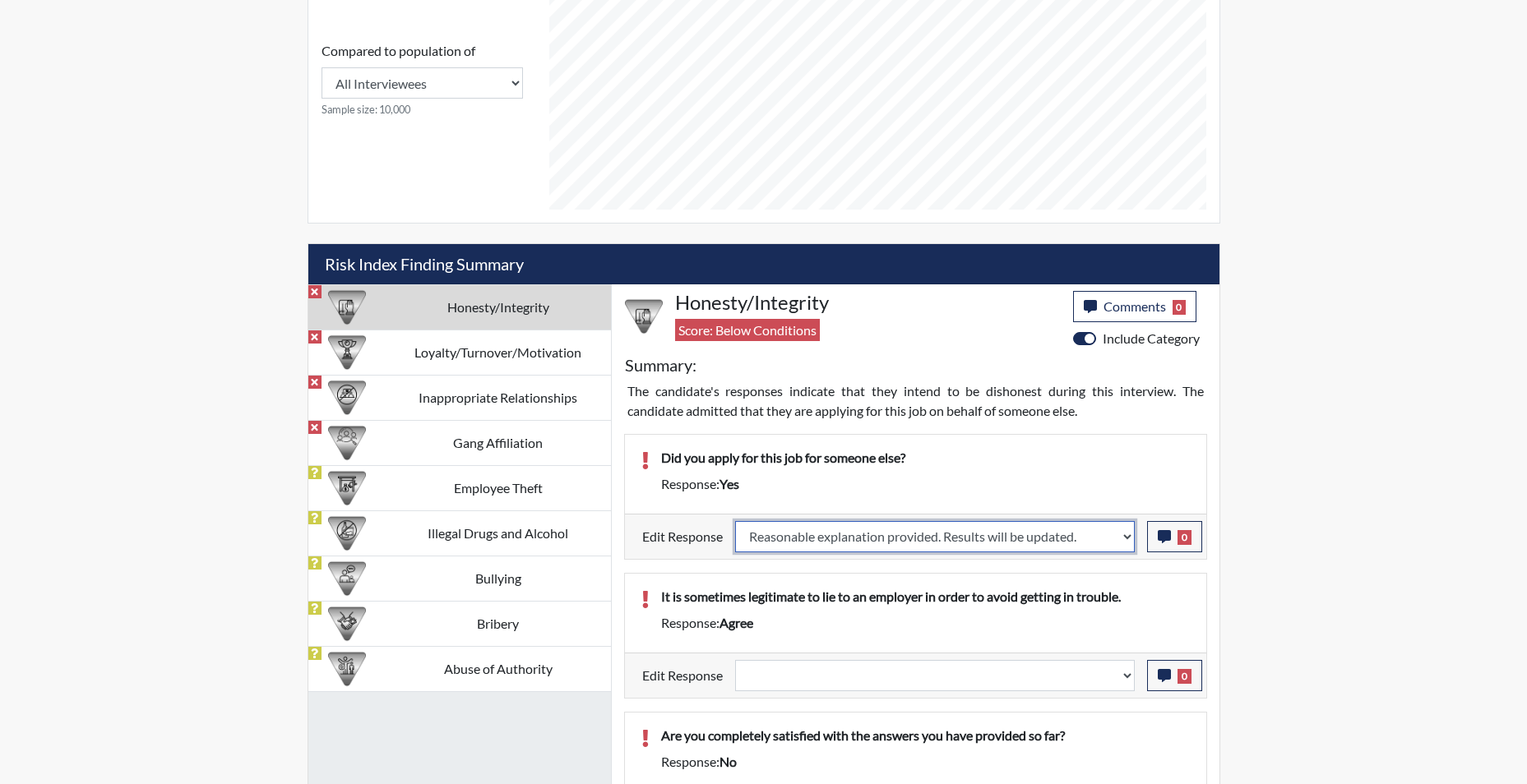
click at [735, 521] on select "Question is not relevant. Results will be updated. Reasonable explanation provi…" at bounding box center [934, 536] width 400 height 31
select select
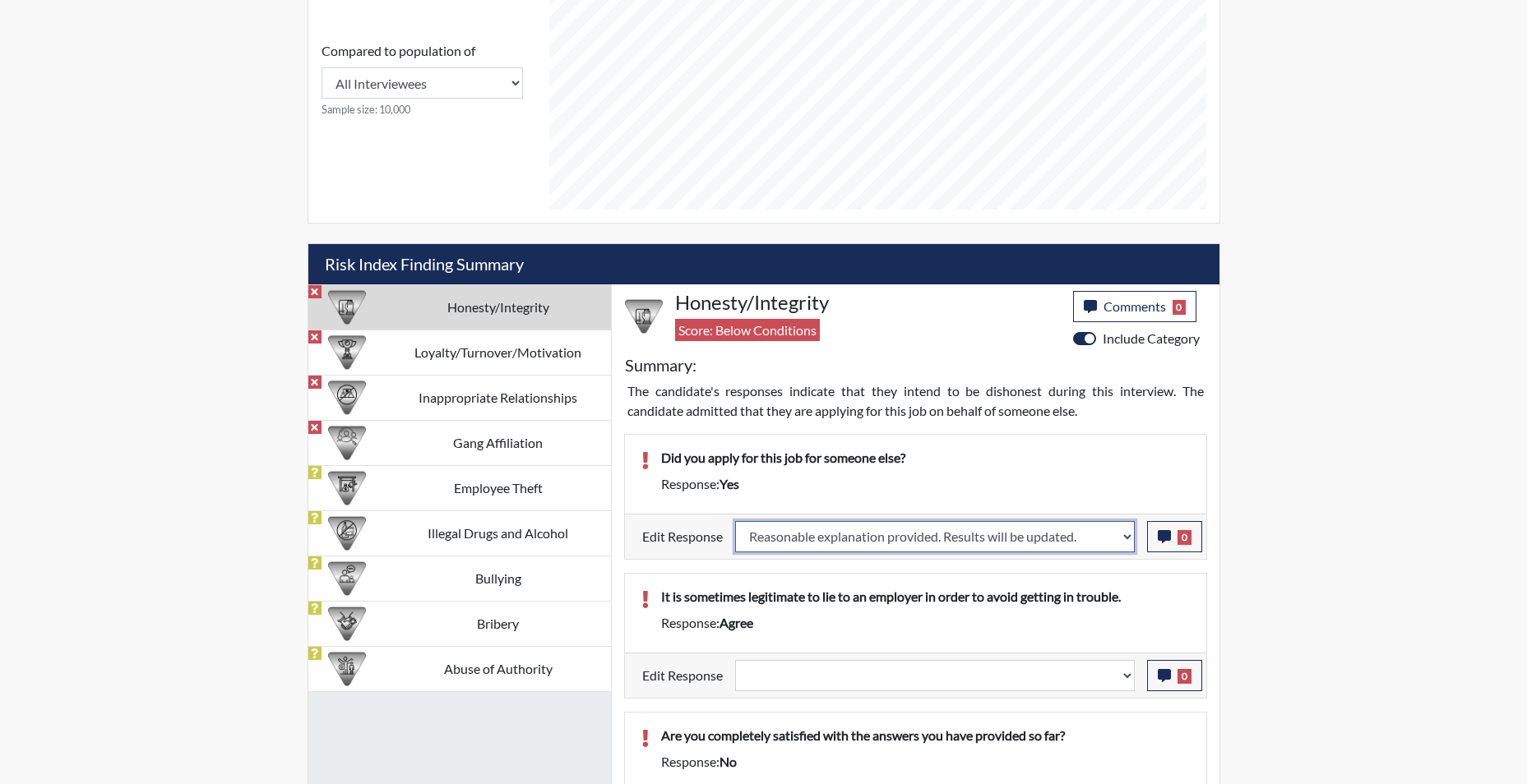
select select
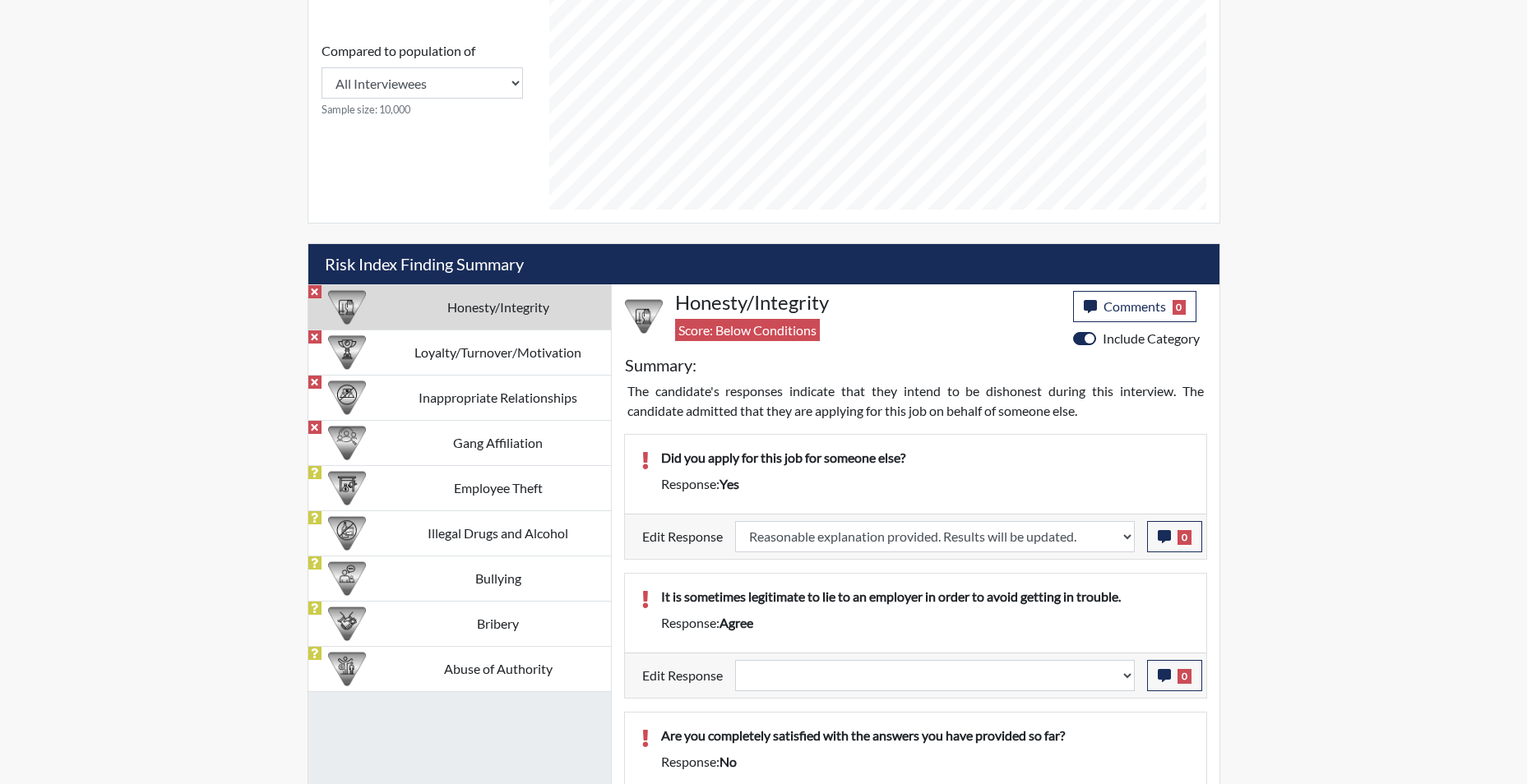
select select
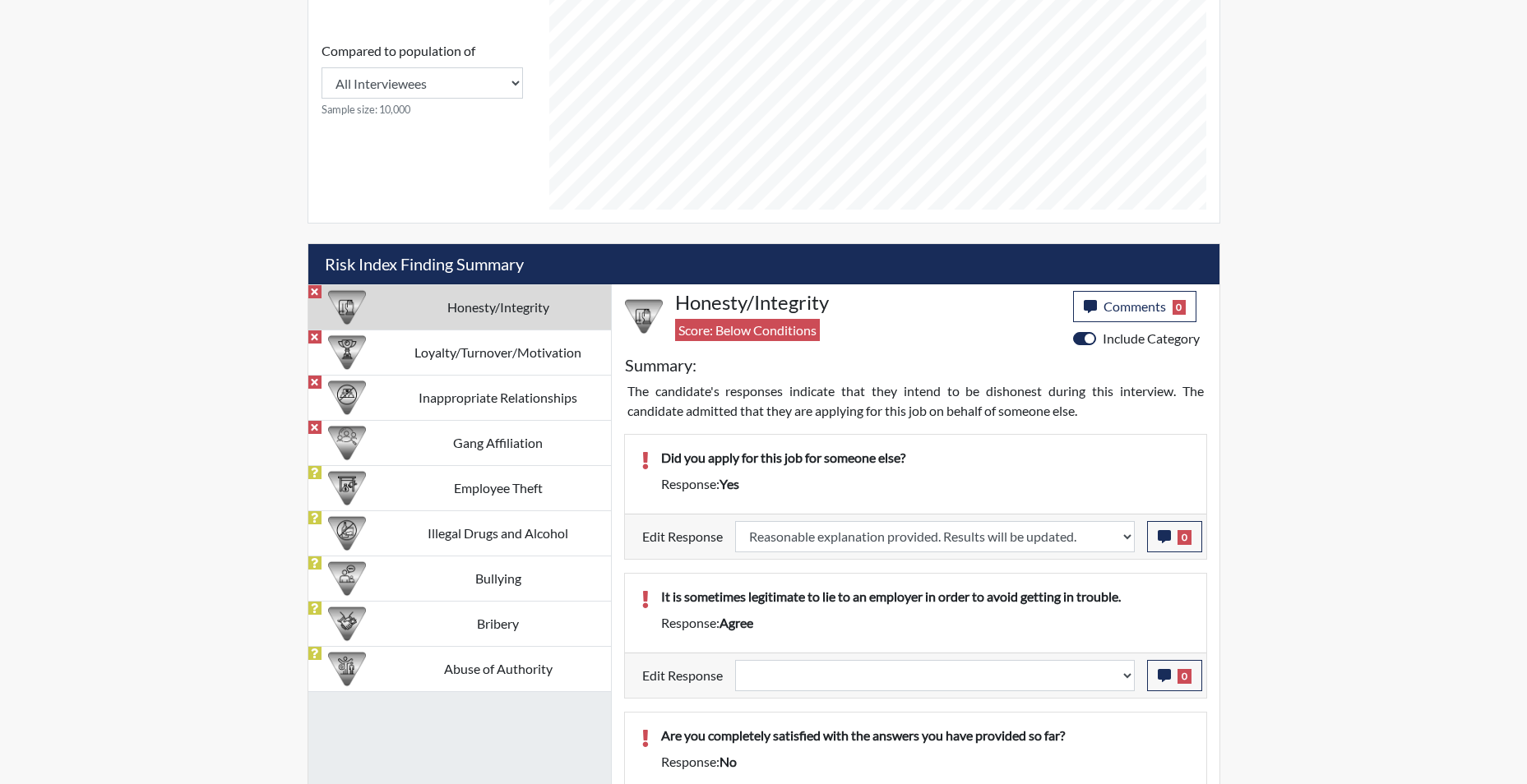
select select
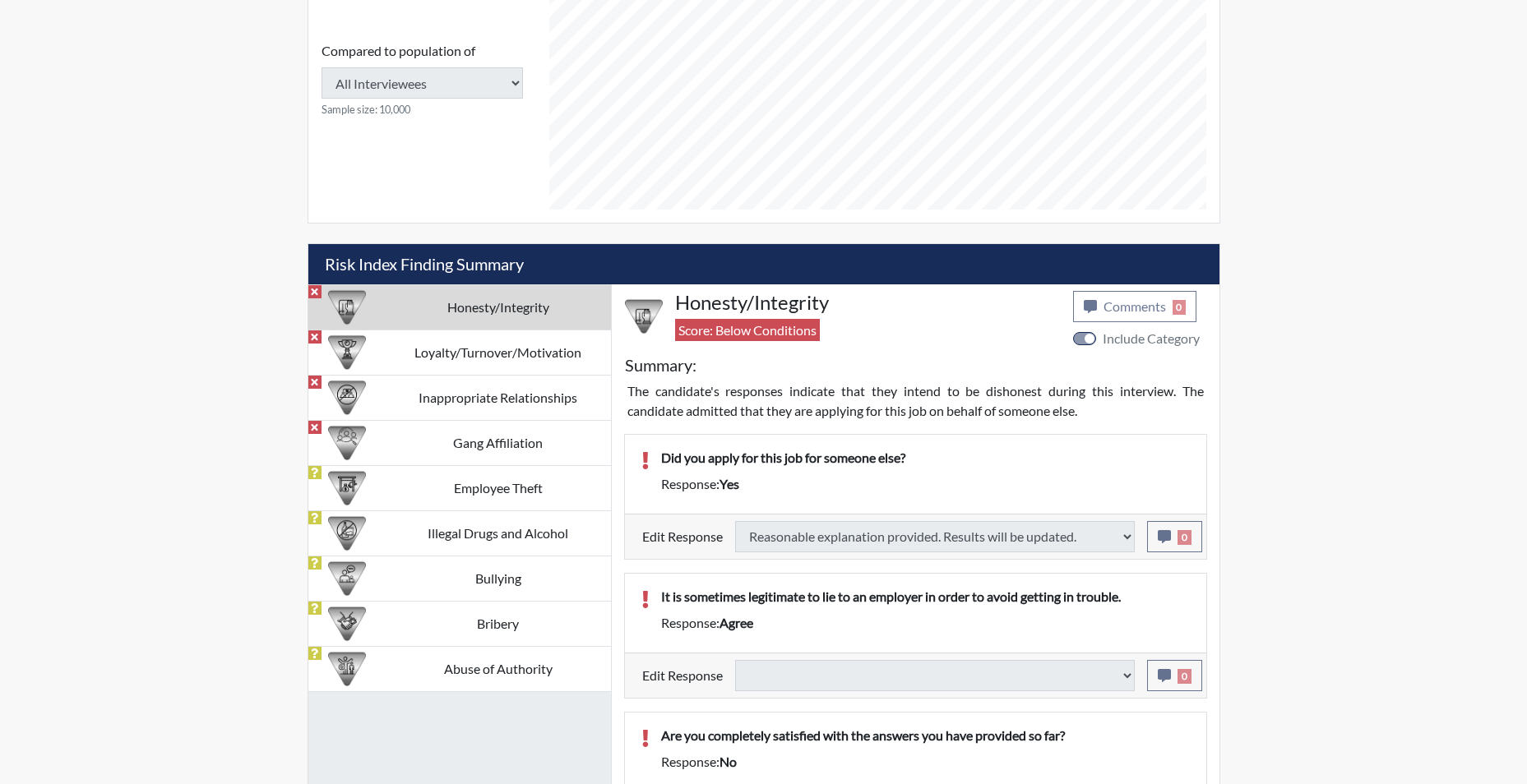
select select
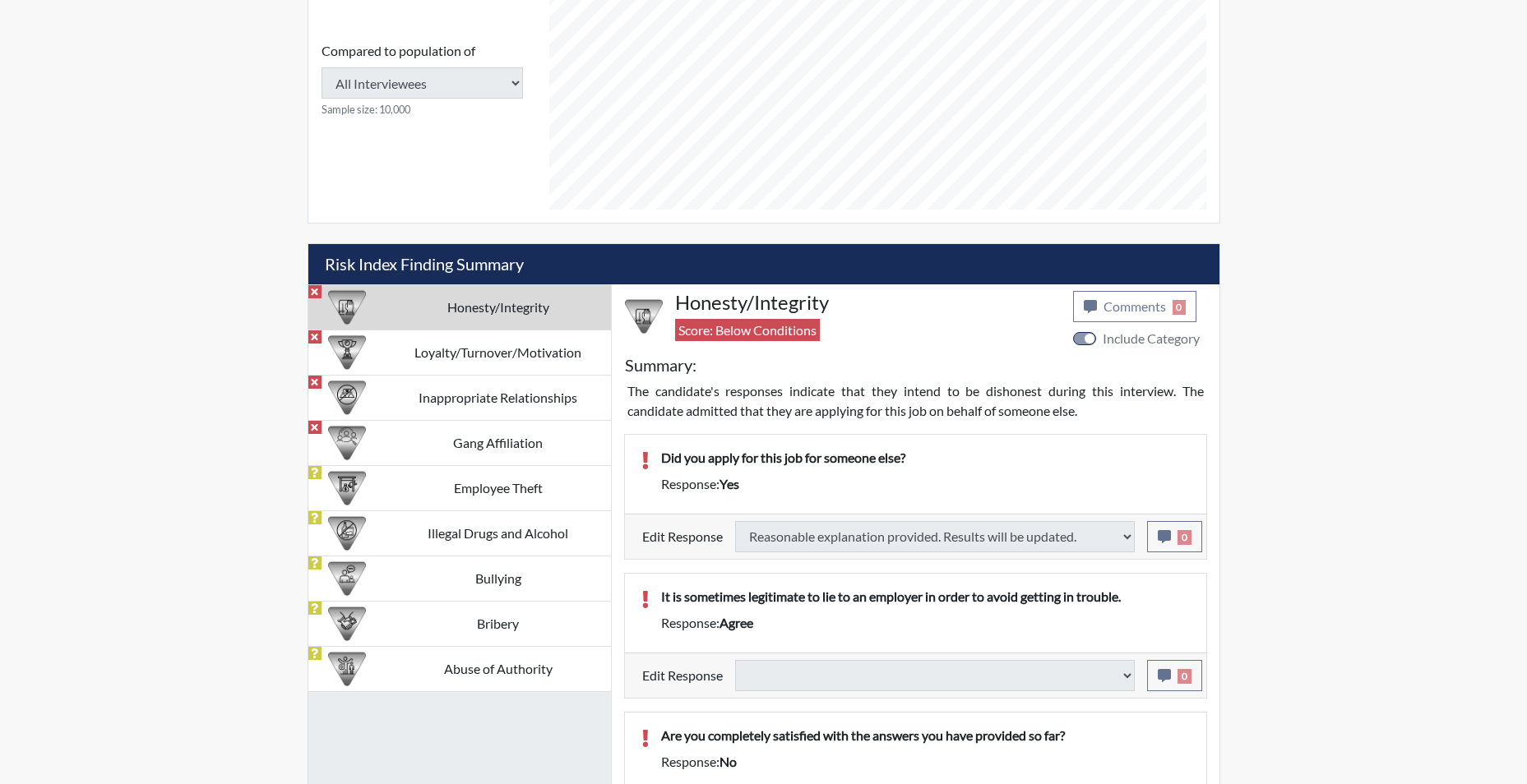
select select
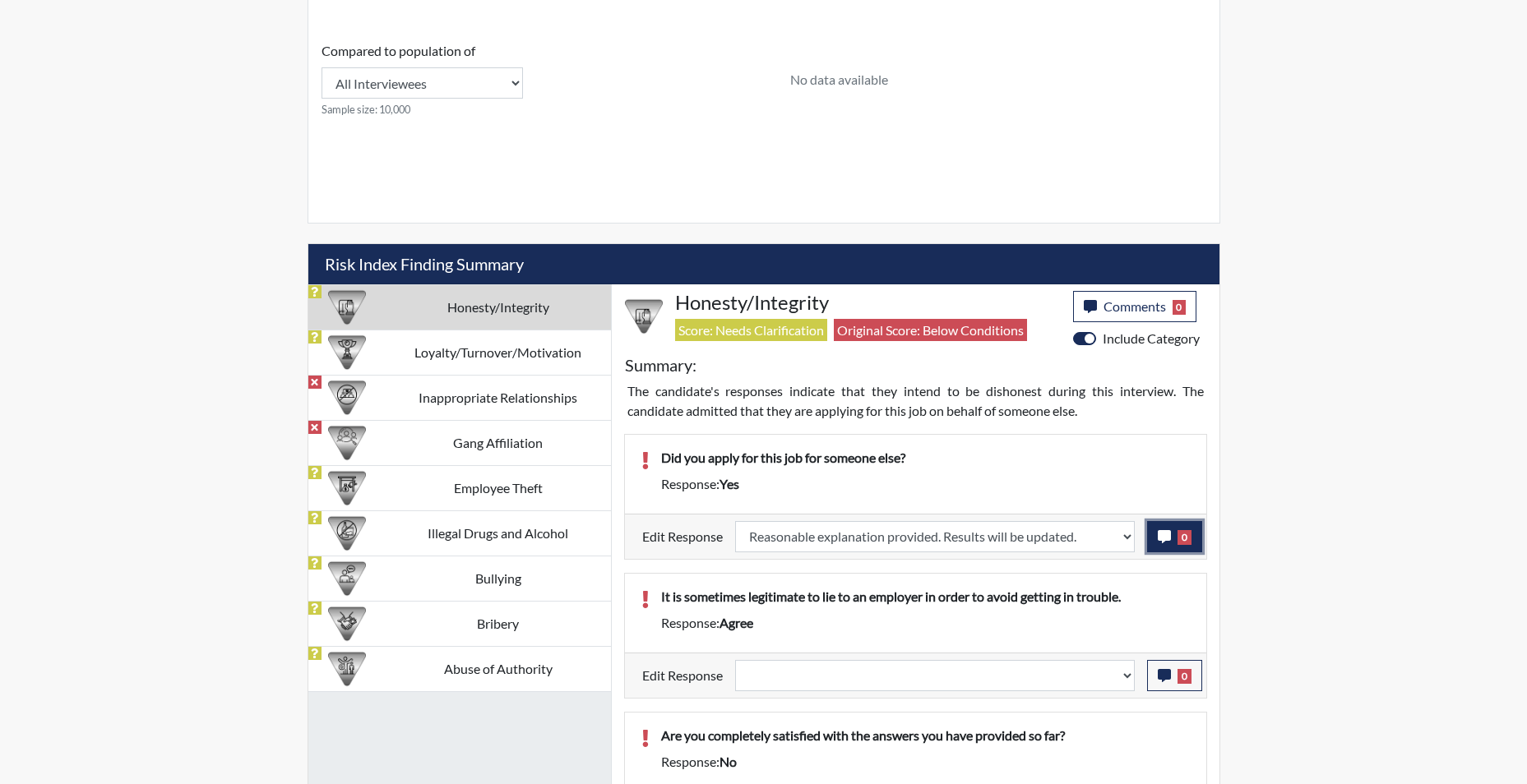
click at [1162, 539] on icon "button" at bounding box center [1163, 536] width 13 height 13
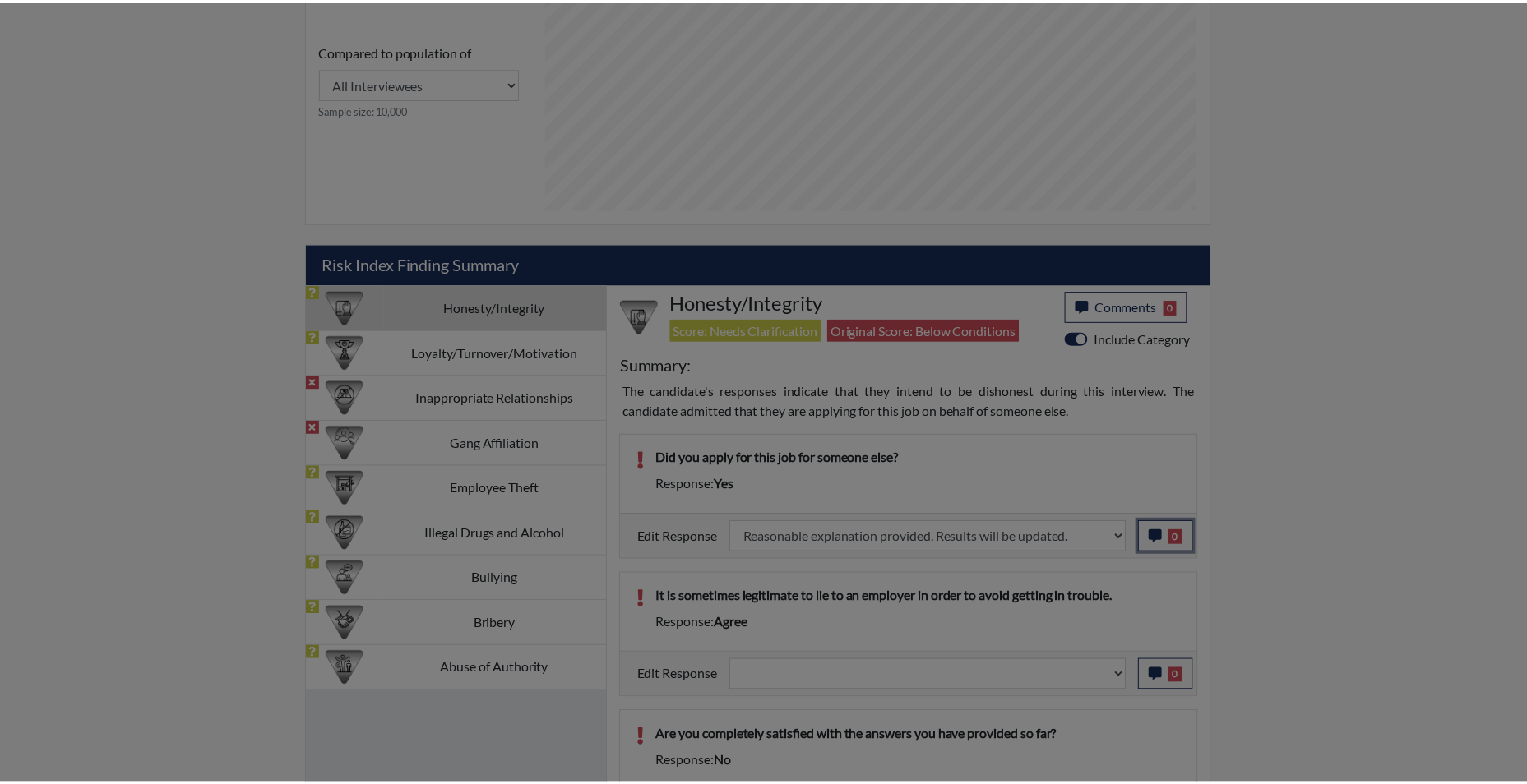
scroll to position [273, 684]
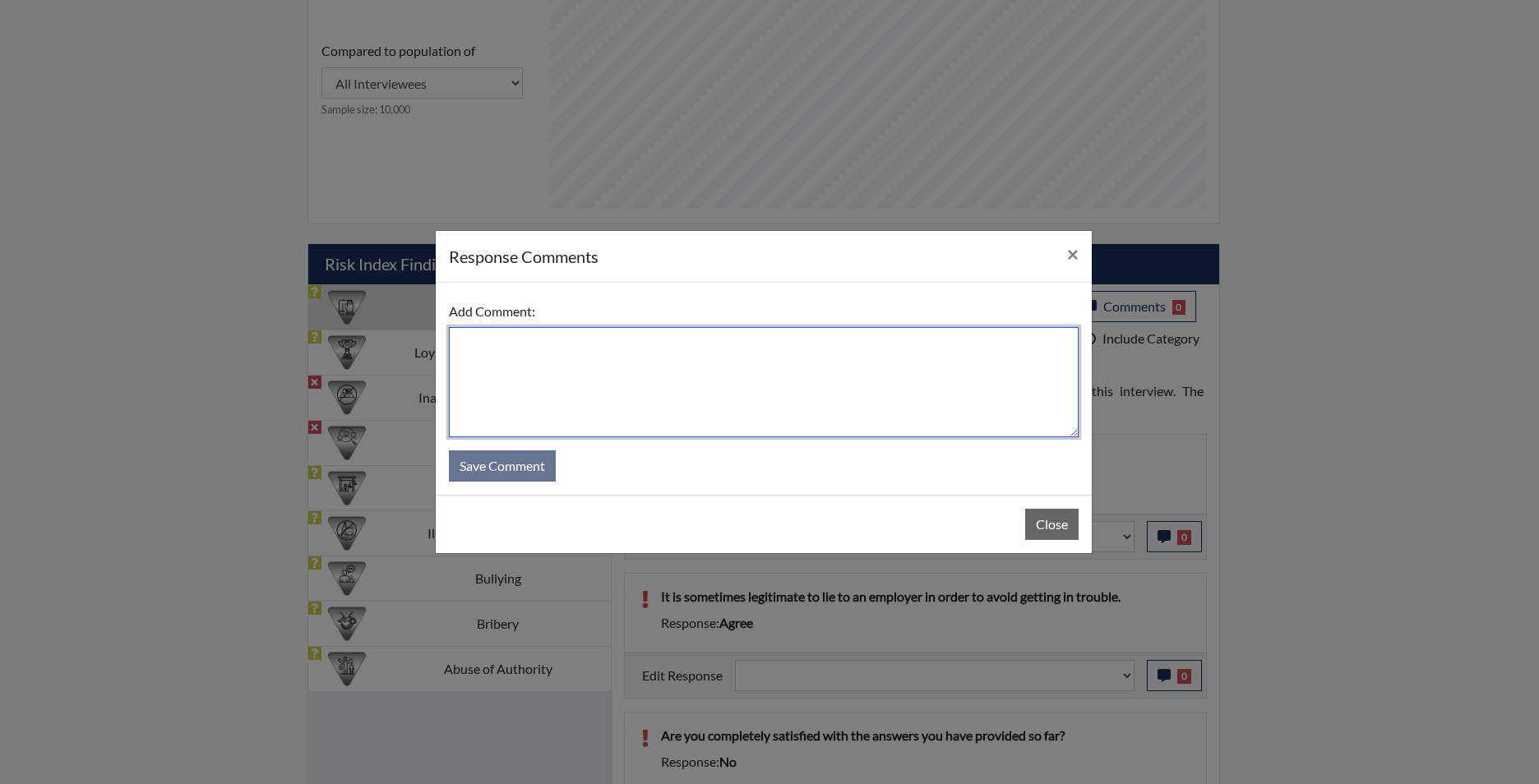
drag, startPoint x: 698, startPoint y: 354, endPoint x: 695, endPoint y: 329, distance: 25.2
click at [699, 354] on textarea at bounding box center [764, 382] width 630 height 110
type textarea "n"
type textarea "app states no"
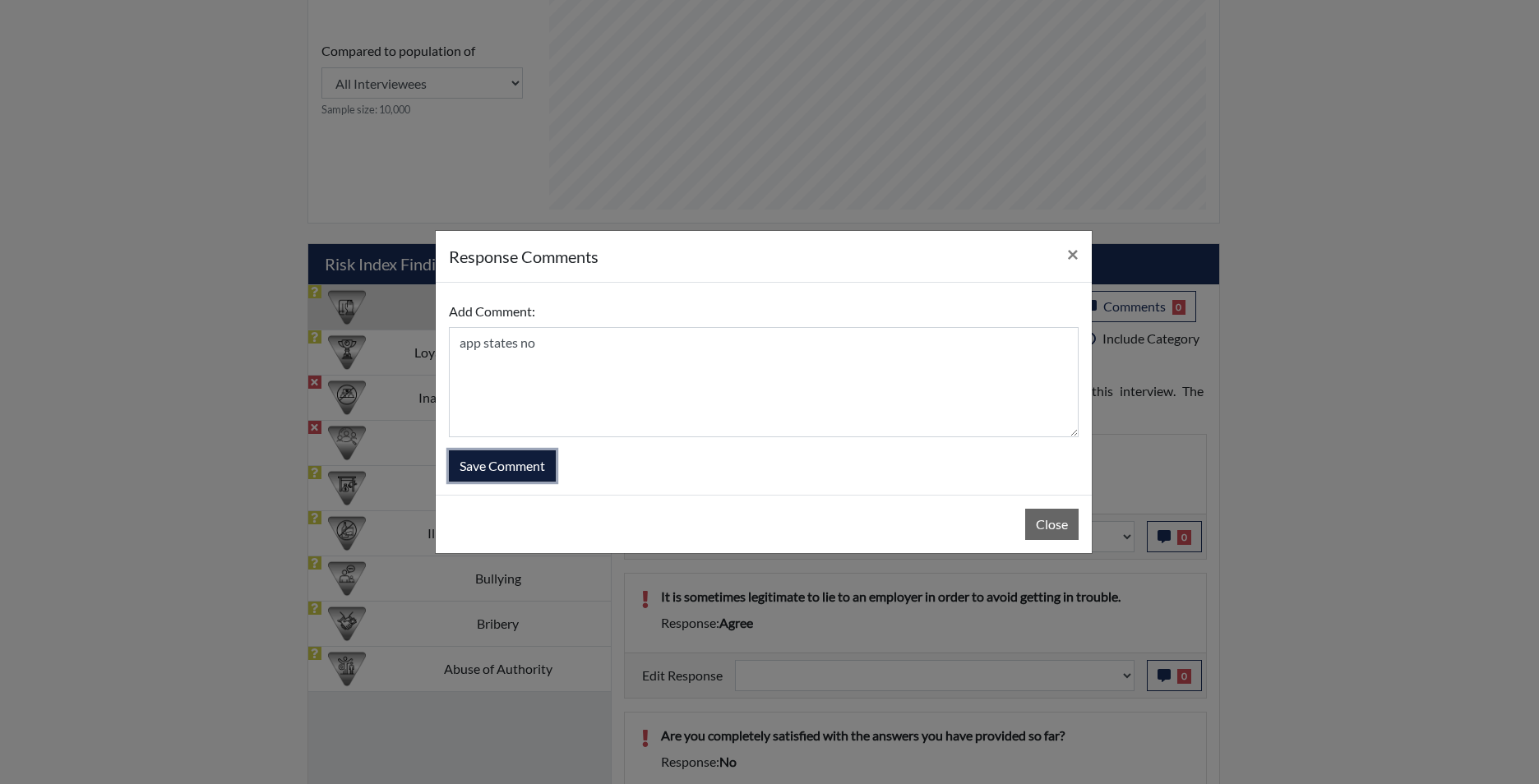
click at [505, 464] on button "Save Comment" at bounding box center [502, 465] width 107 height 31
select select
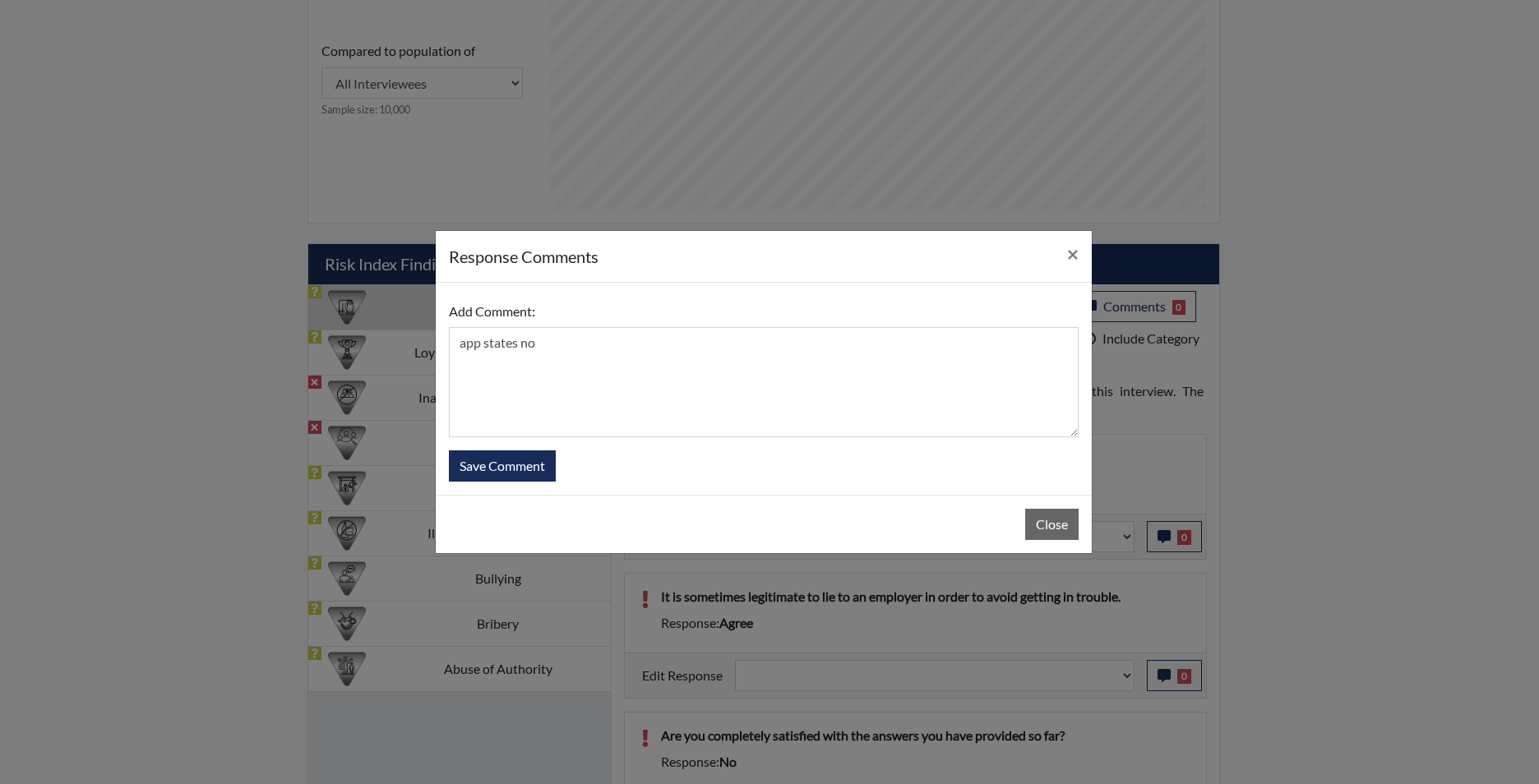
select select
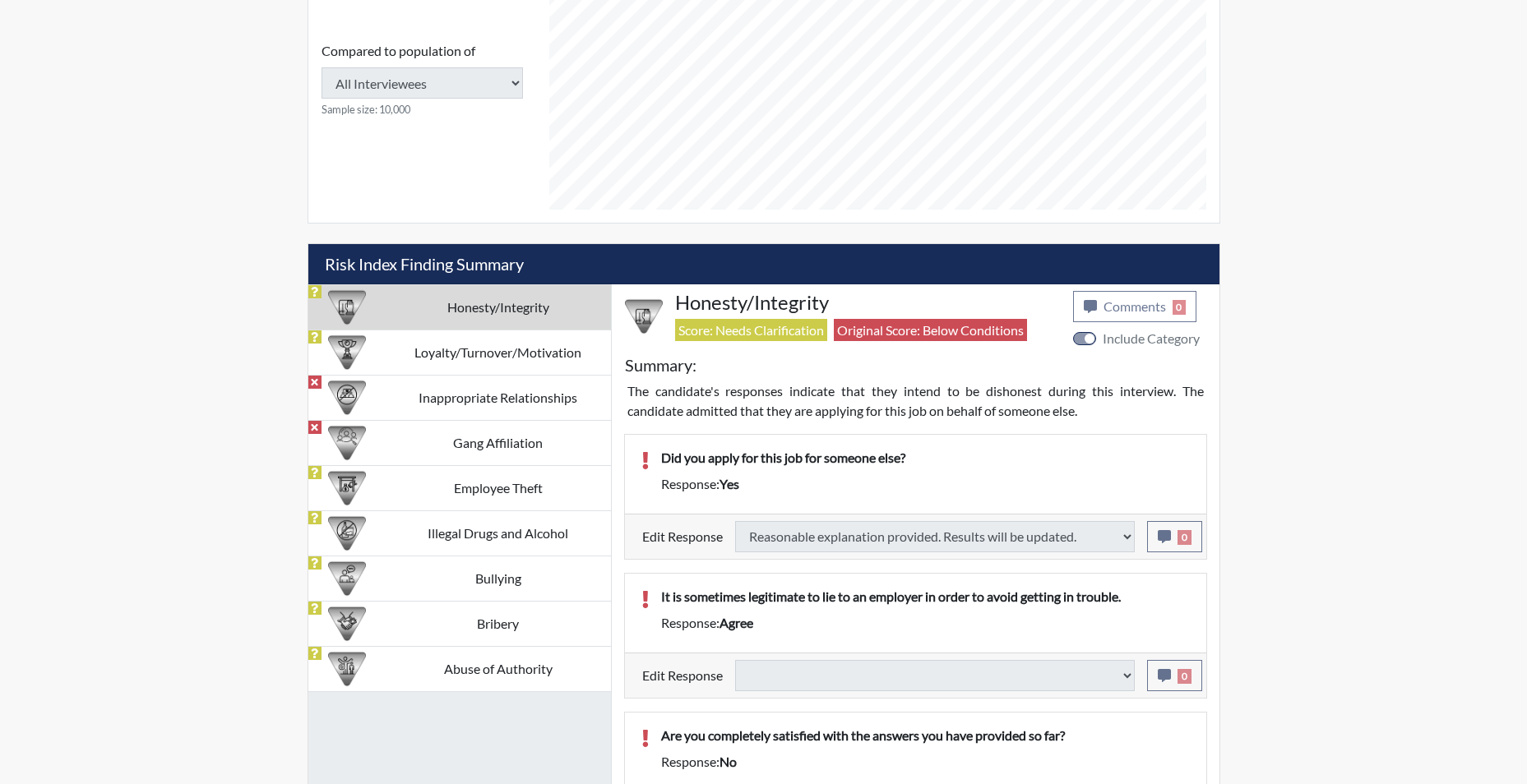
select select
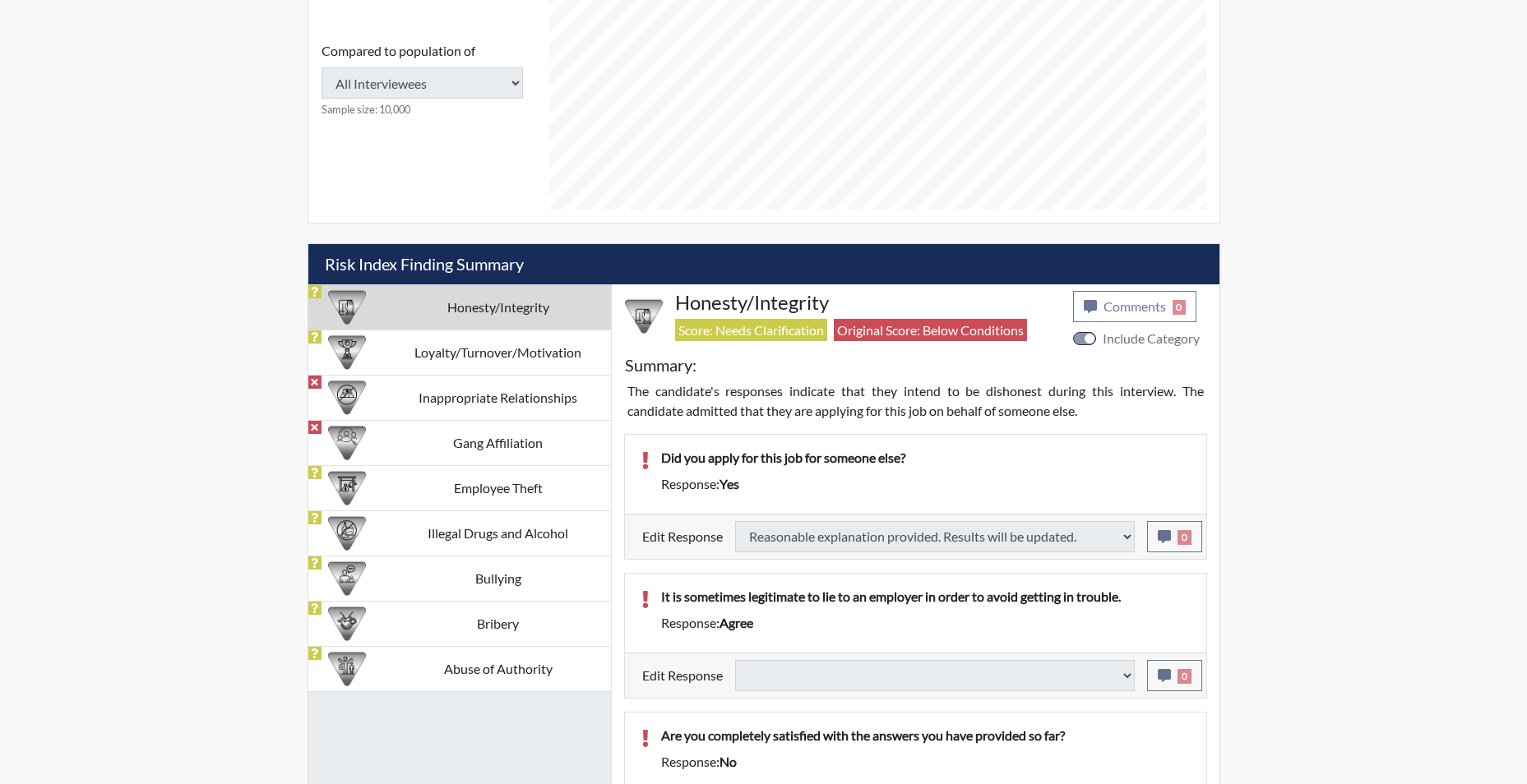
select select
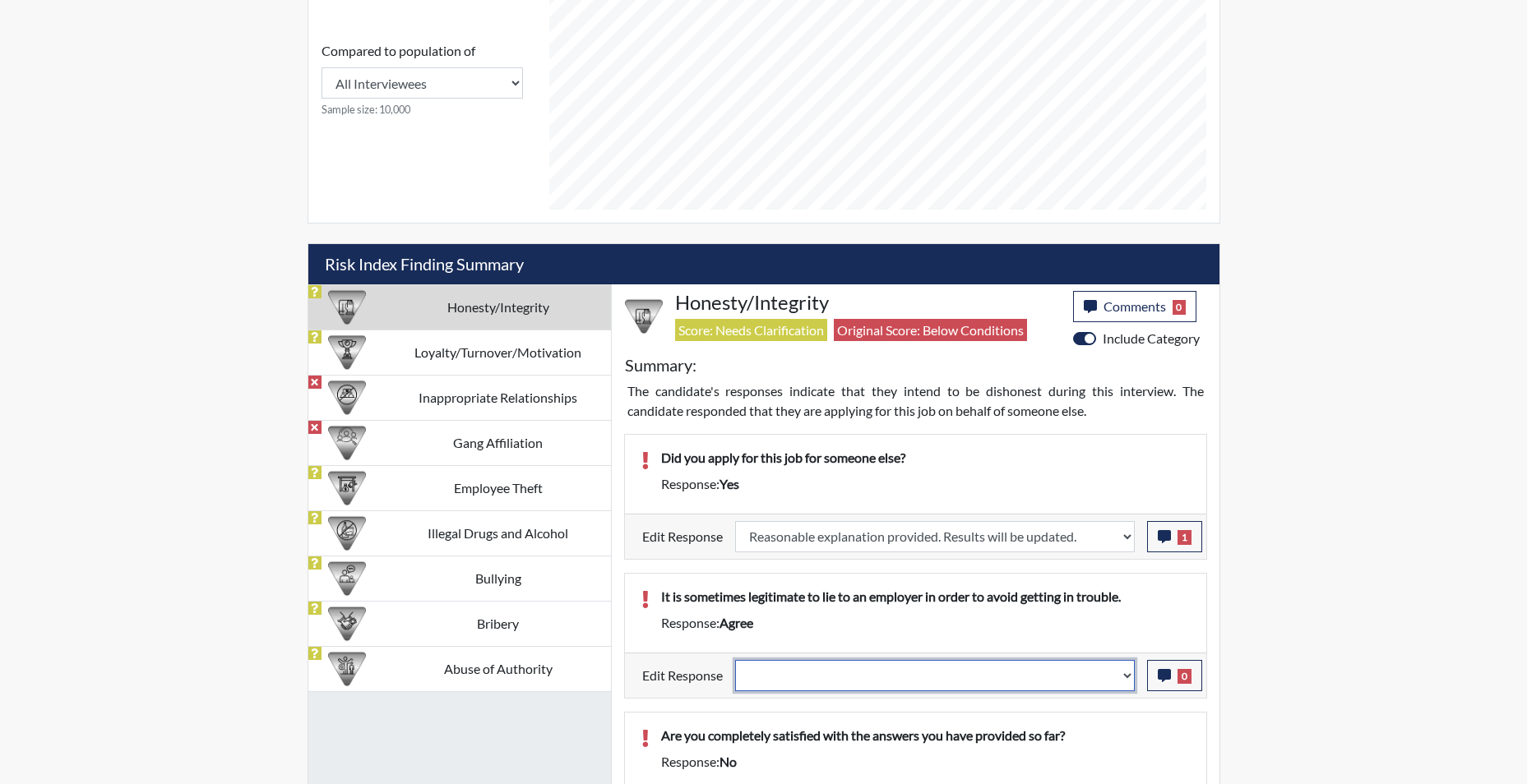
click at [1128, 671] on select "Question is not relevant. Results will be updated. Reasonable explanation provi…" at bounding box center [934, 675] width 400 height 31
select select "reasonable-explanation-provided"
click at [735, 660] on select "Question is not relevant. Results will be updated. Reasonable explanation provi…" at bounding box center [934, 675] width 400 height 31
select select
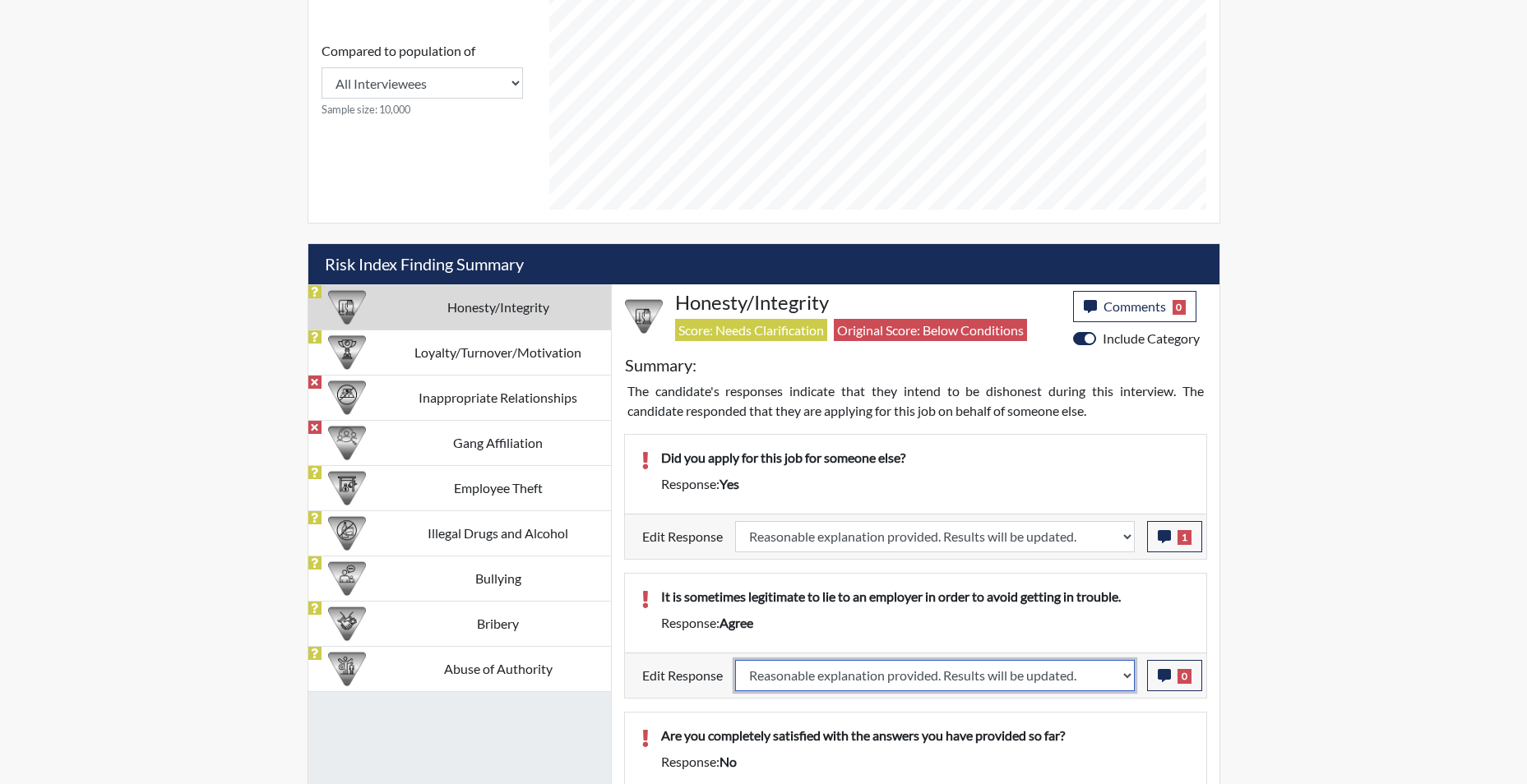
select select
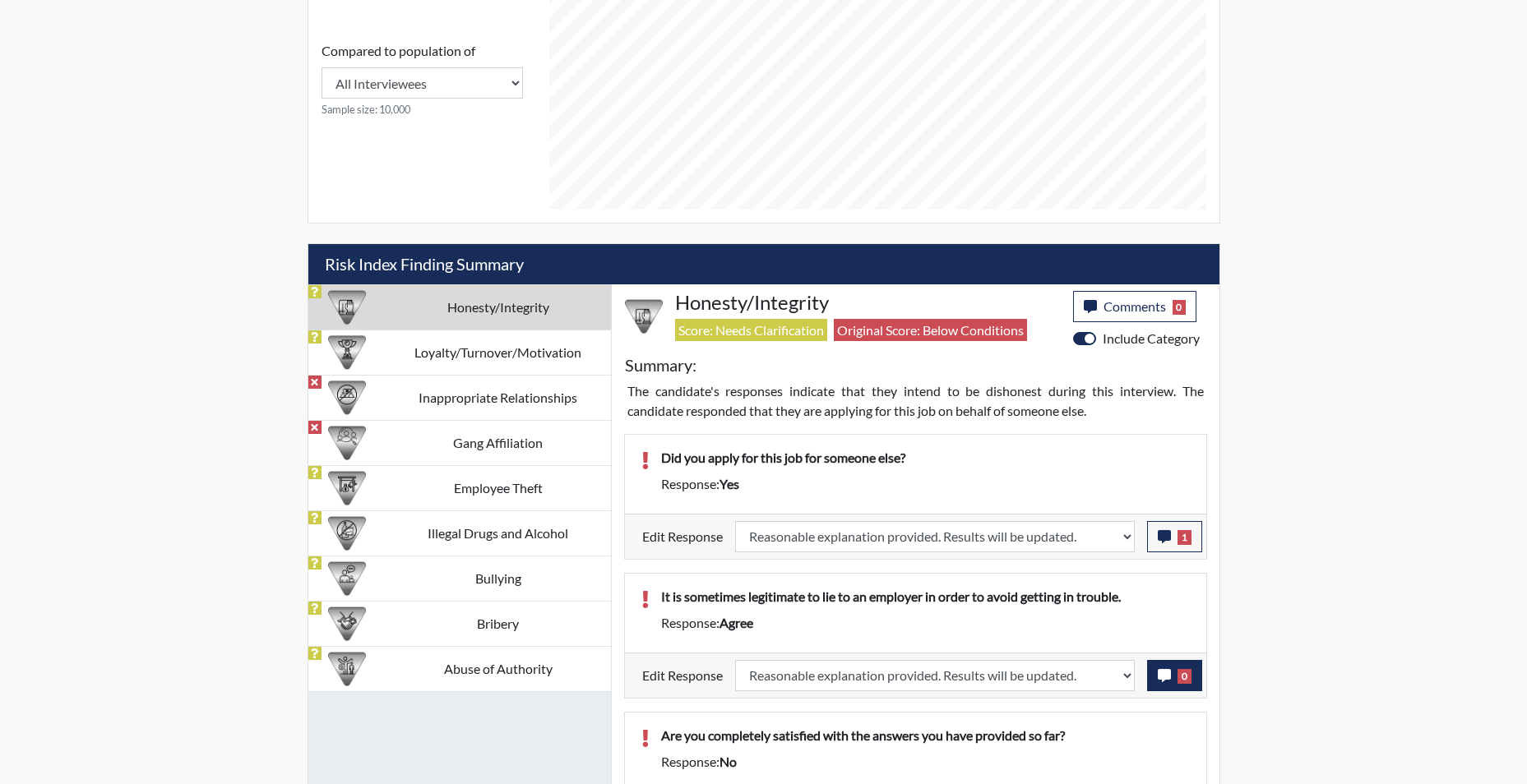
select select
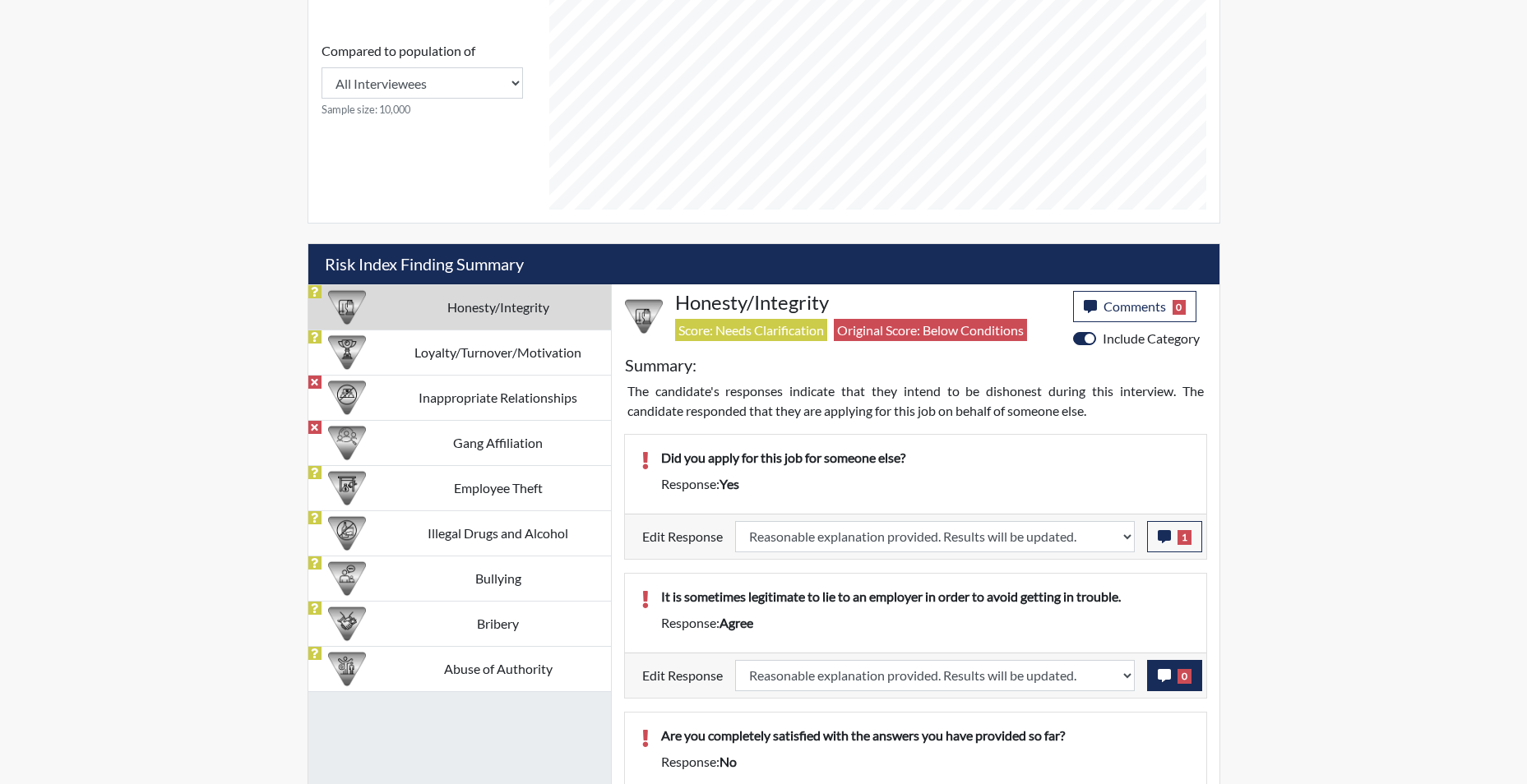
select select
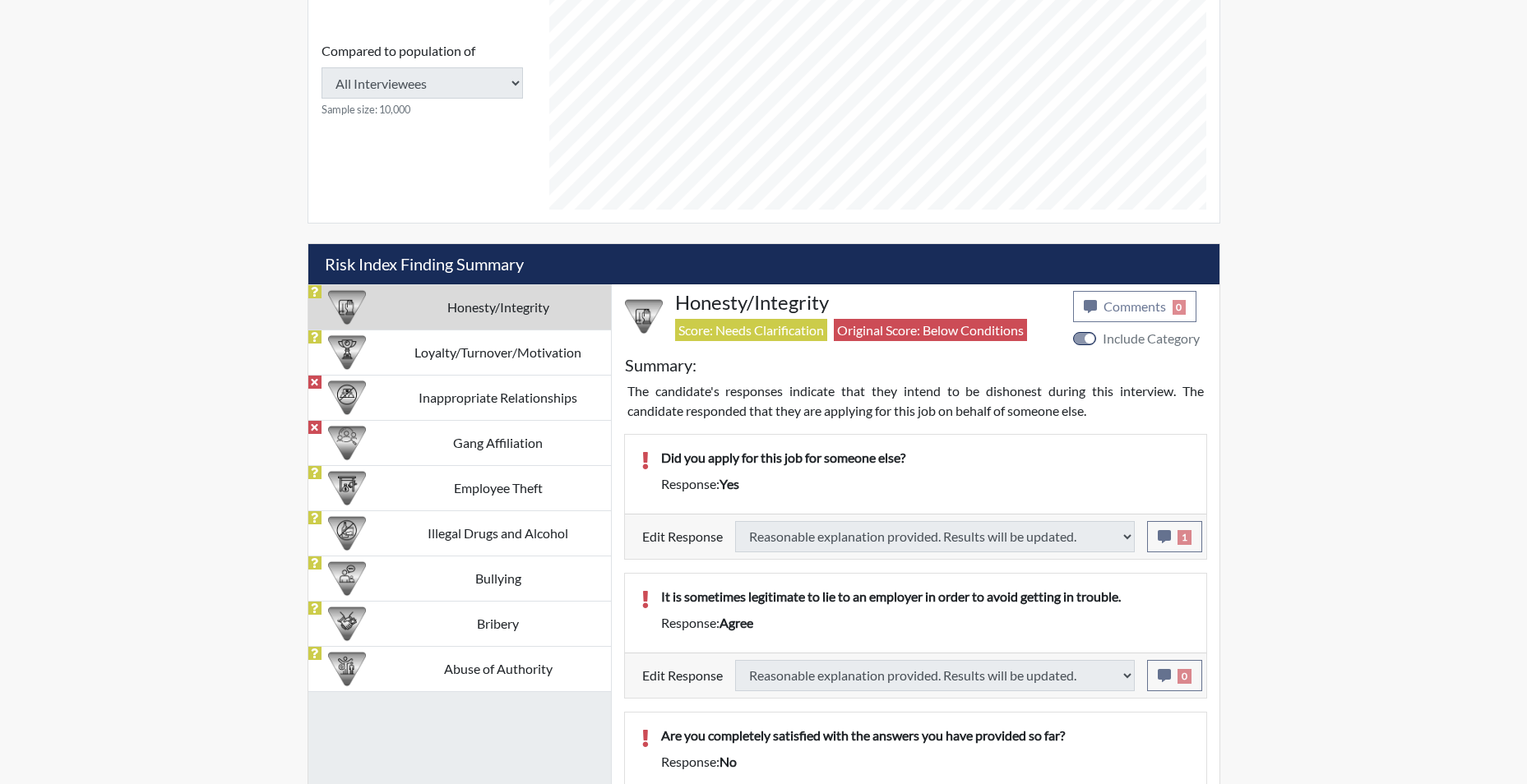
select select
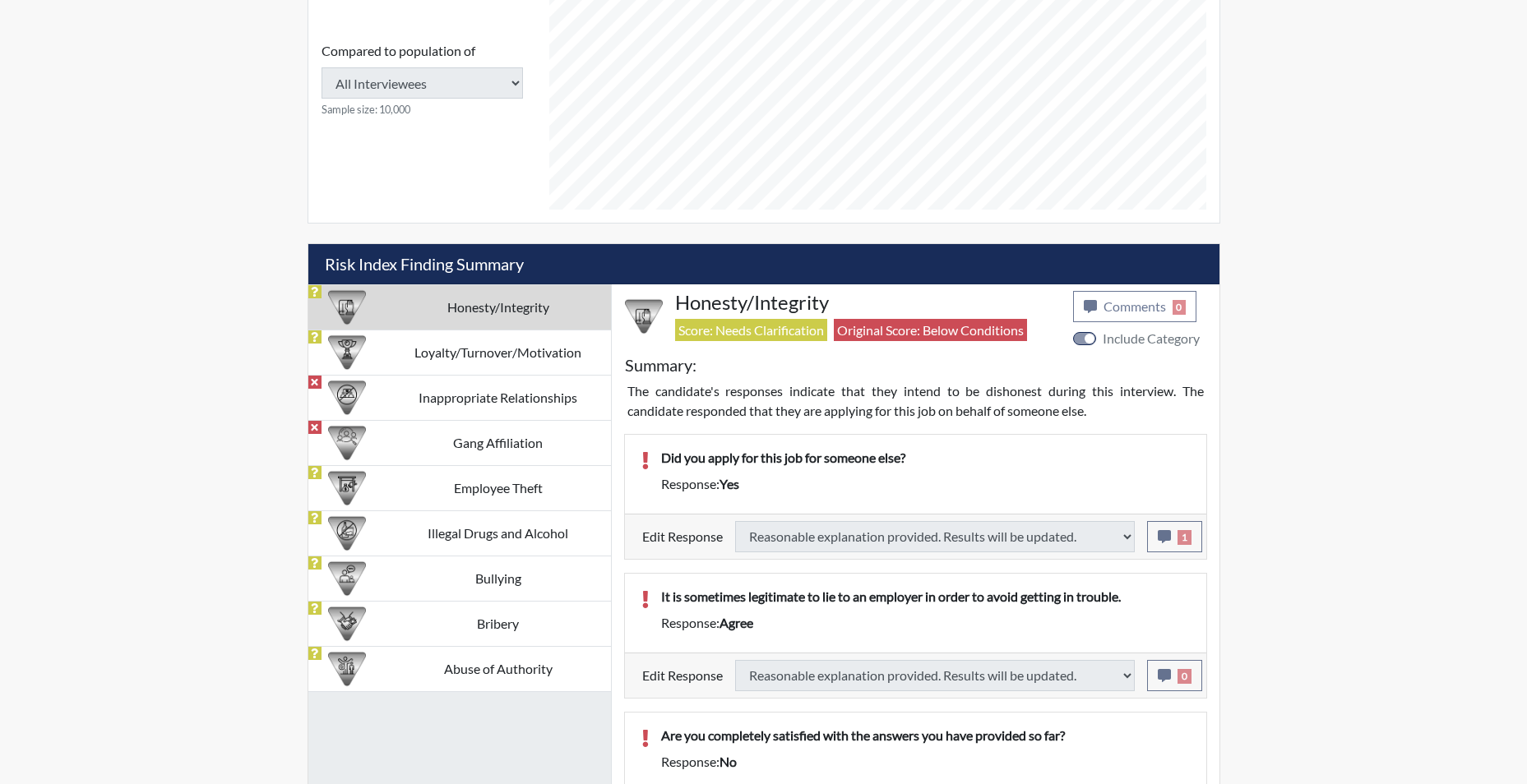
select select
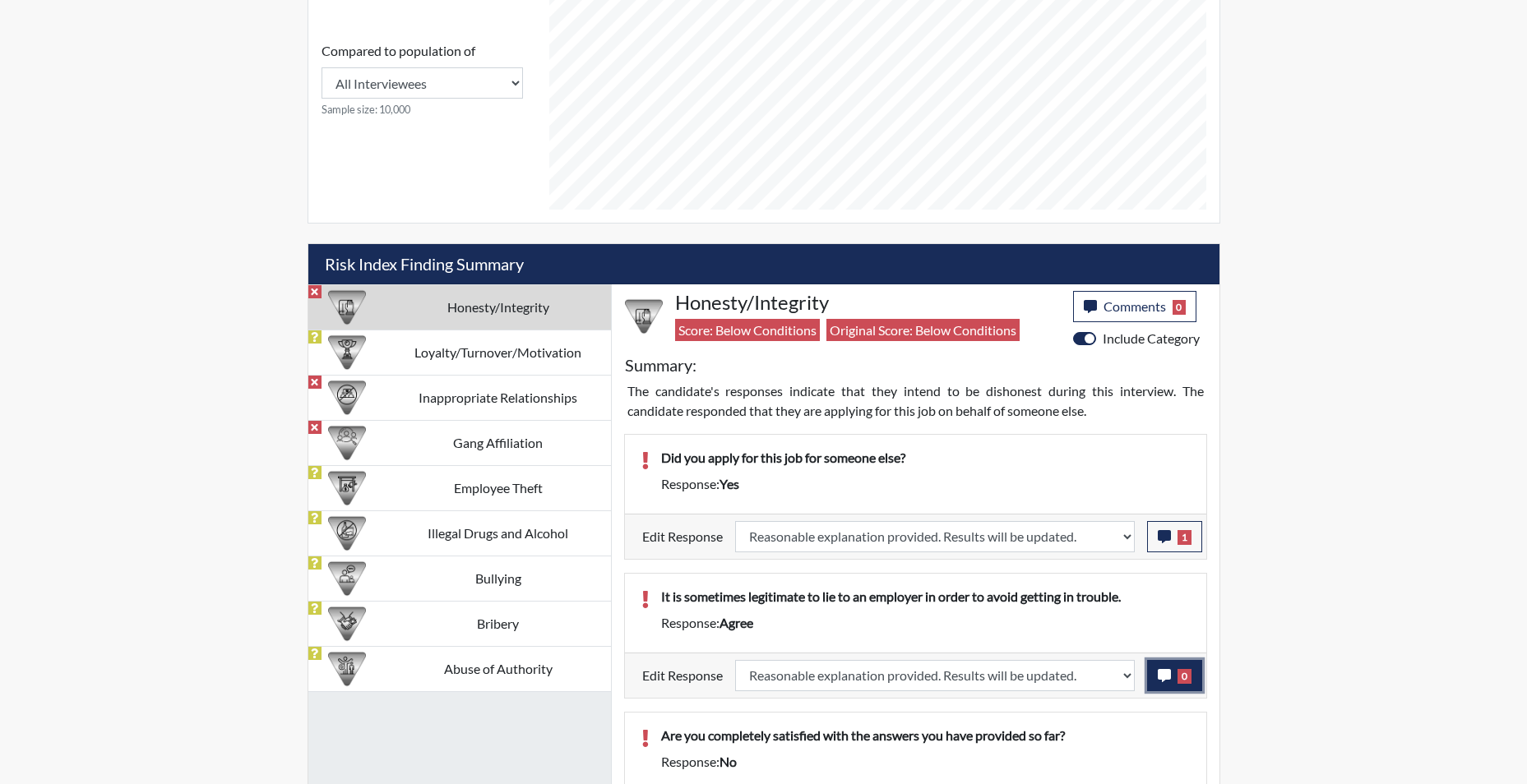
click at [1161, 679] on icon "button" at bounding box center [1163, 675] width 13 height 13
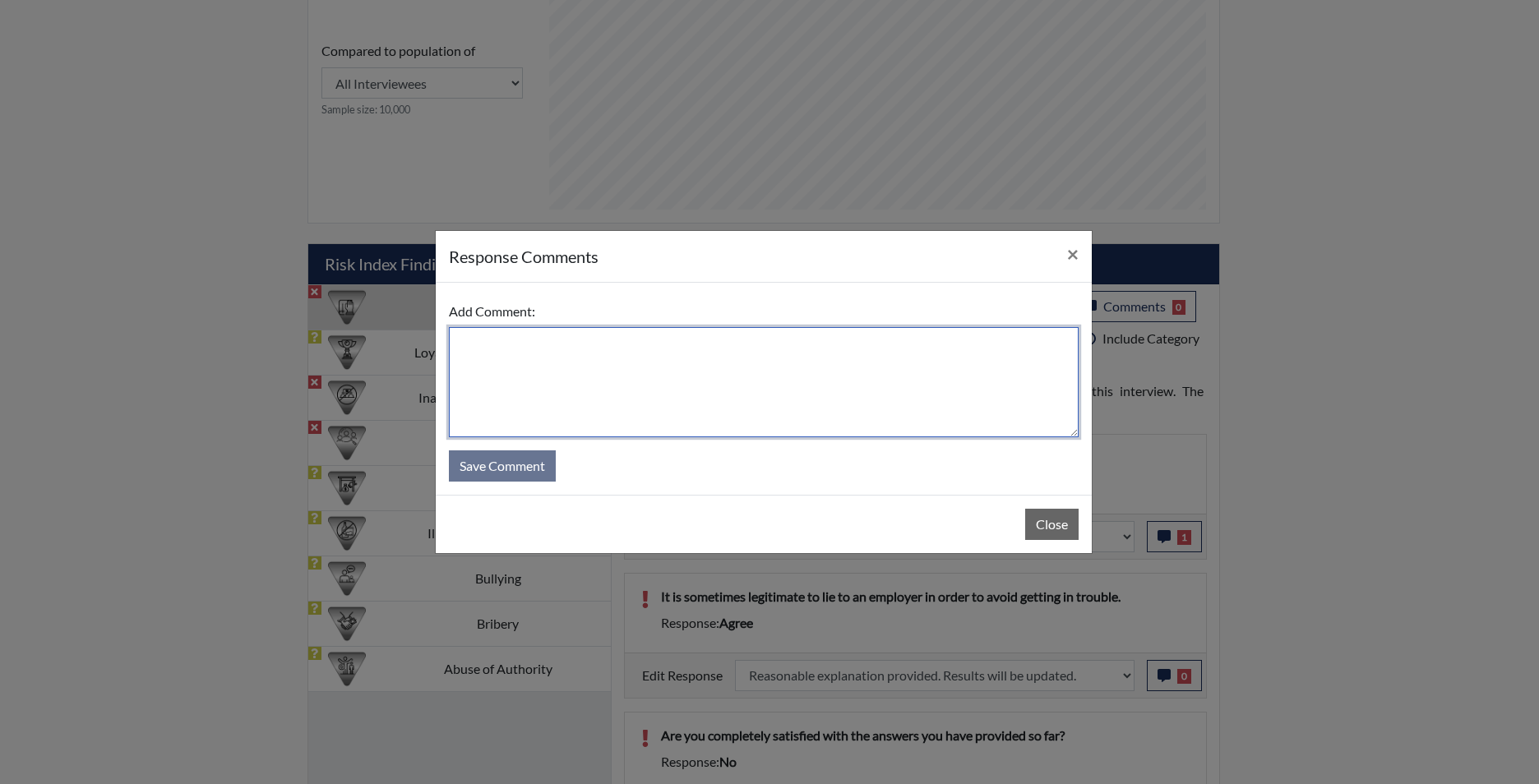
click at [796, 399] on textarea at bounding box center [764, 382] width 630 height 110
type textarea "app disagrees"
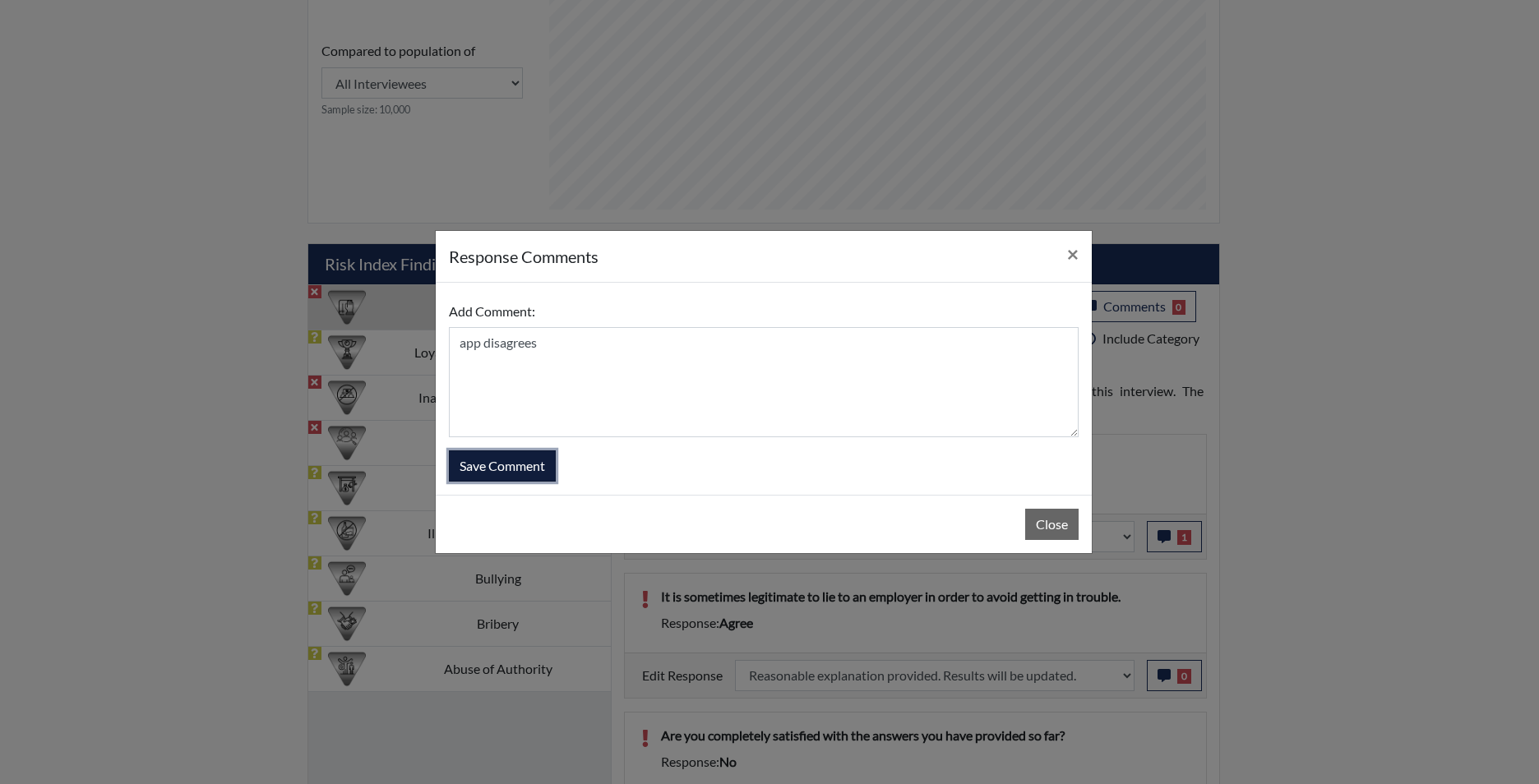
click at [521, 471] on button "Save Comment" at bounding box center [502, 465] width 107 height 31
select select
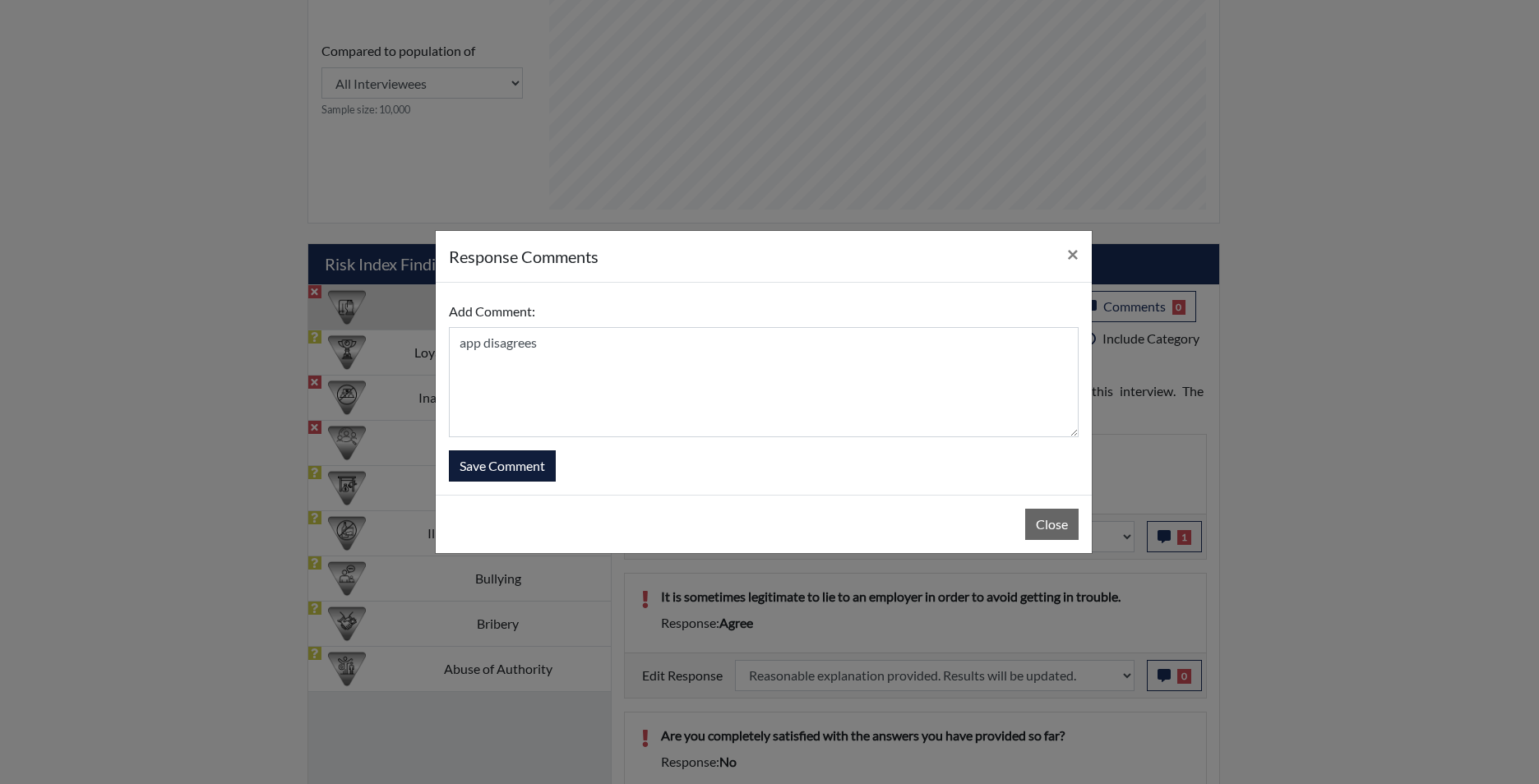
select select
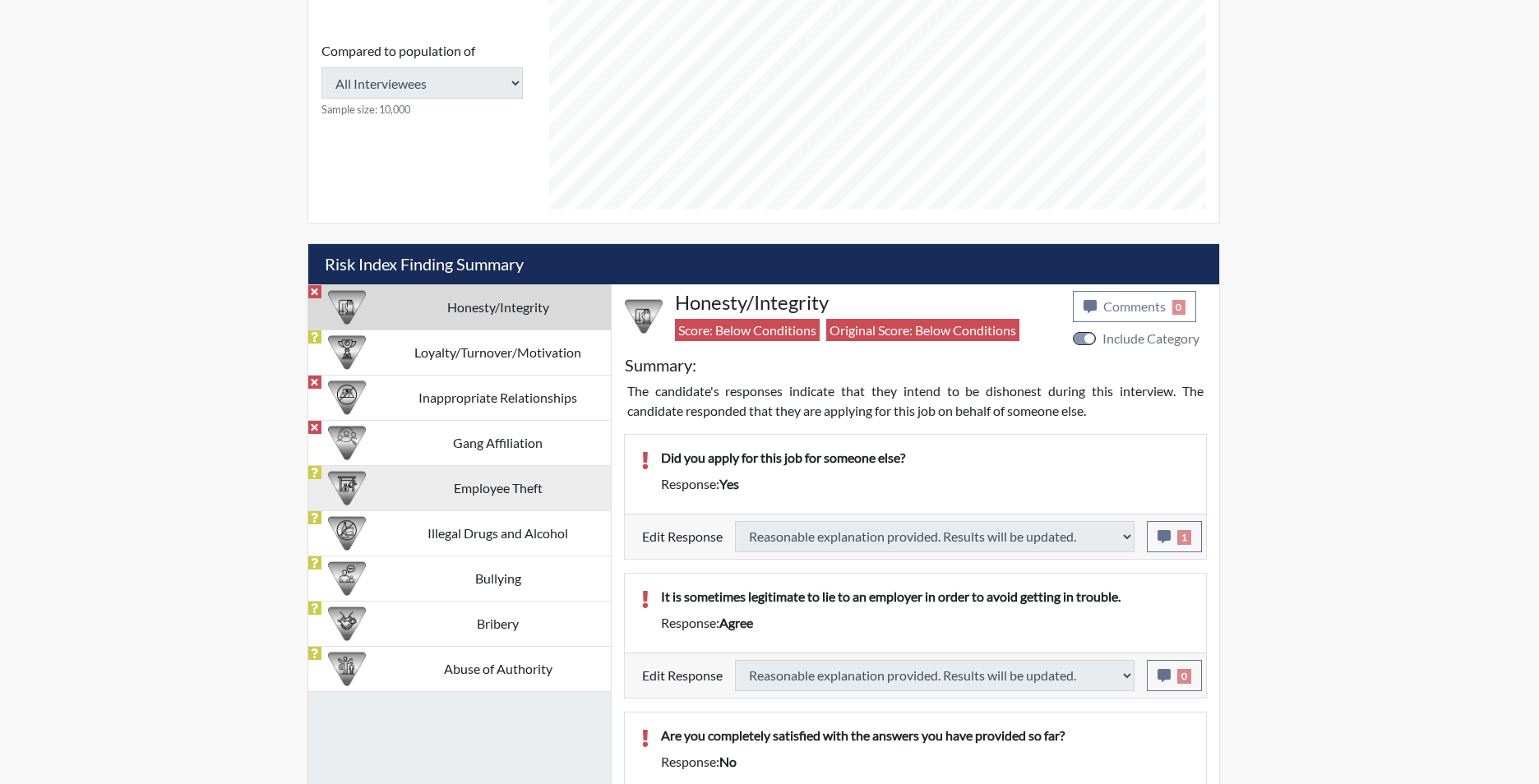
select select
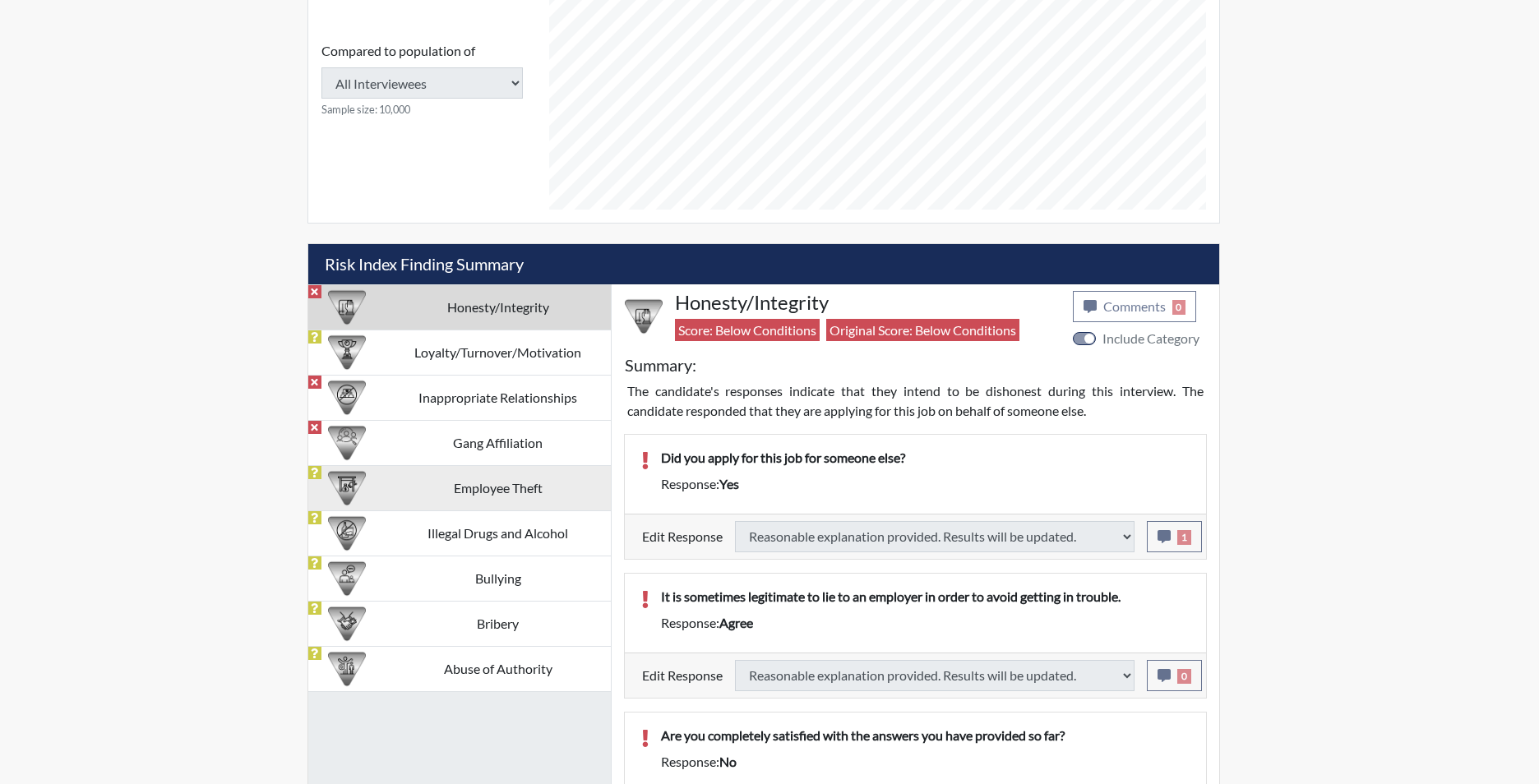
select select
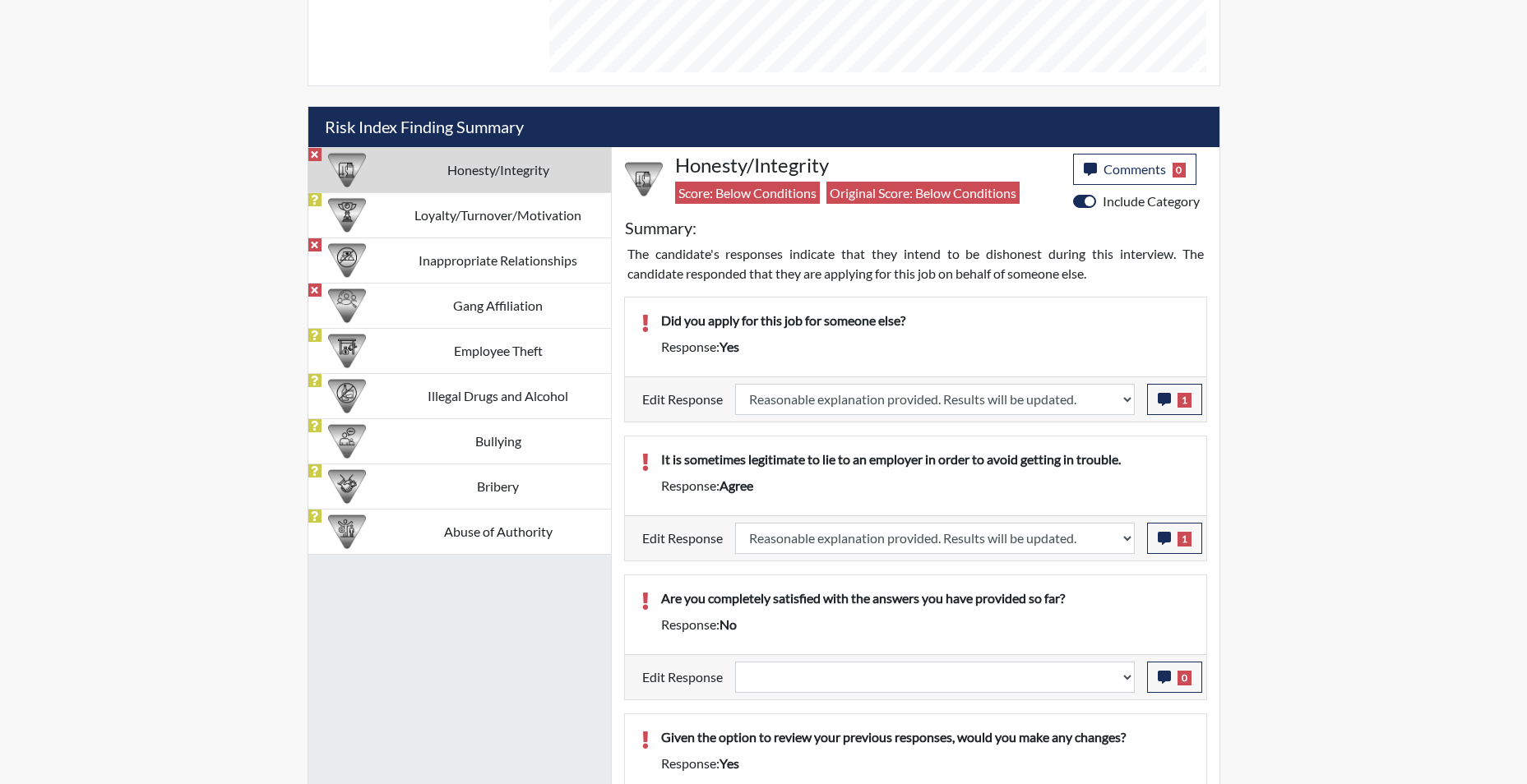
scroll to position [986, 0]
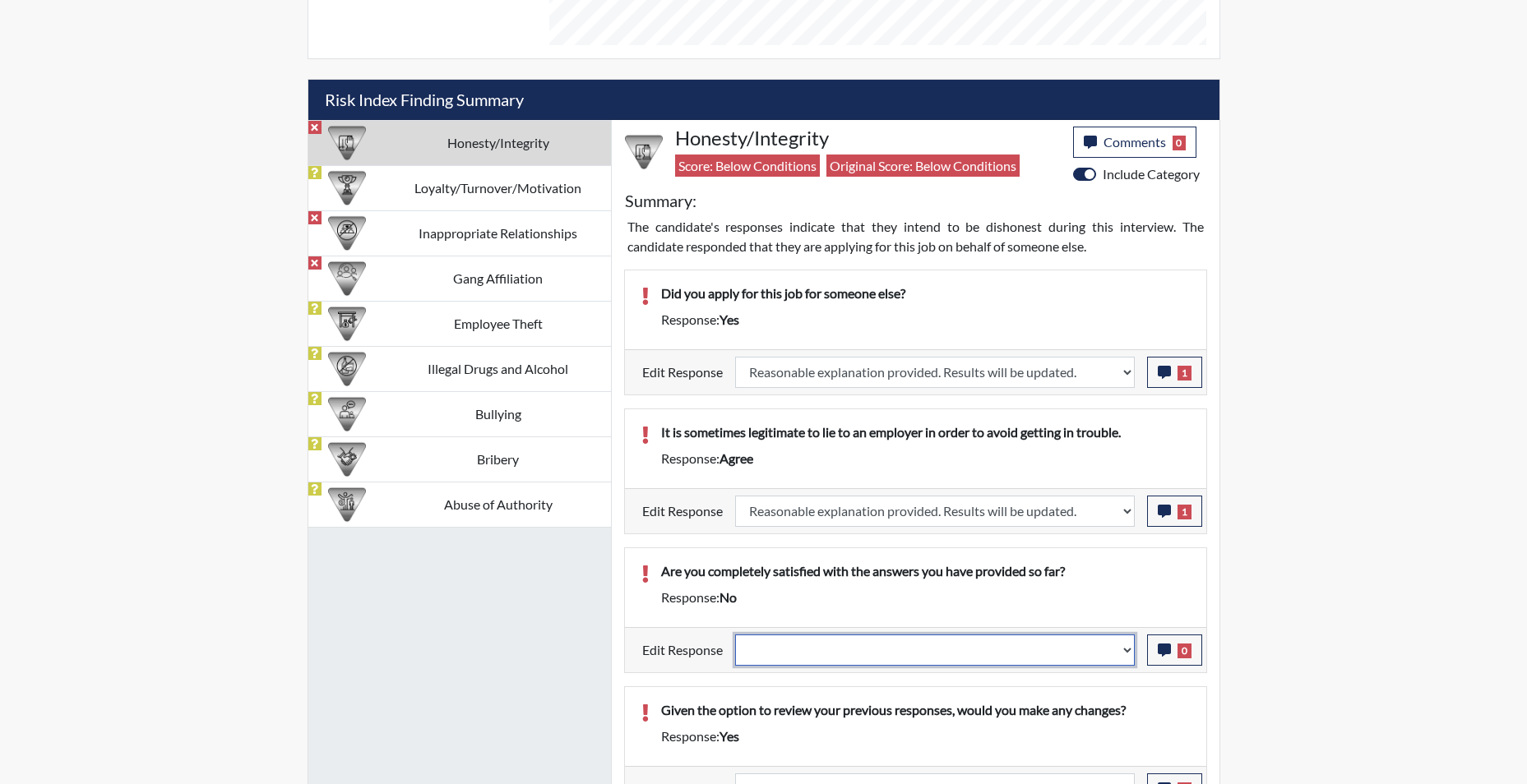
click at [1129, 654] on select "Question is not relevant. Results will be updated. Reasonable explanation provi…" at bounding box center [934, 649] width 400 height 31
select select "reasonable-explanation-provided"
click at [735, 634] on select "Question is not relevant. Results will be updated. Reasonable explanation provi…" at bounding box center [934, 649] width 400 height 31
select select
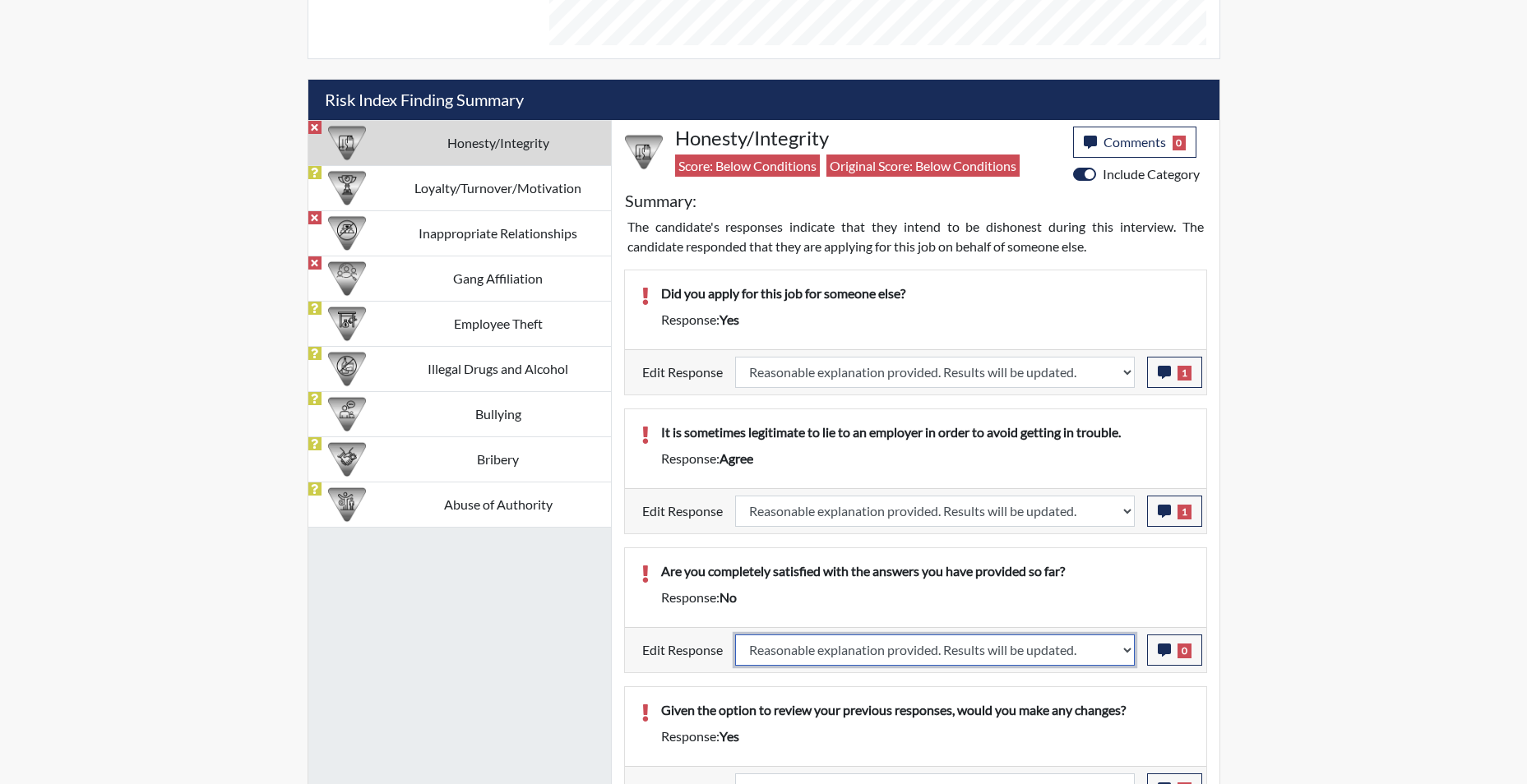
select select
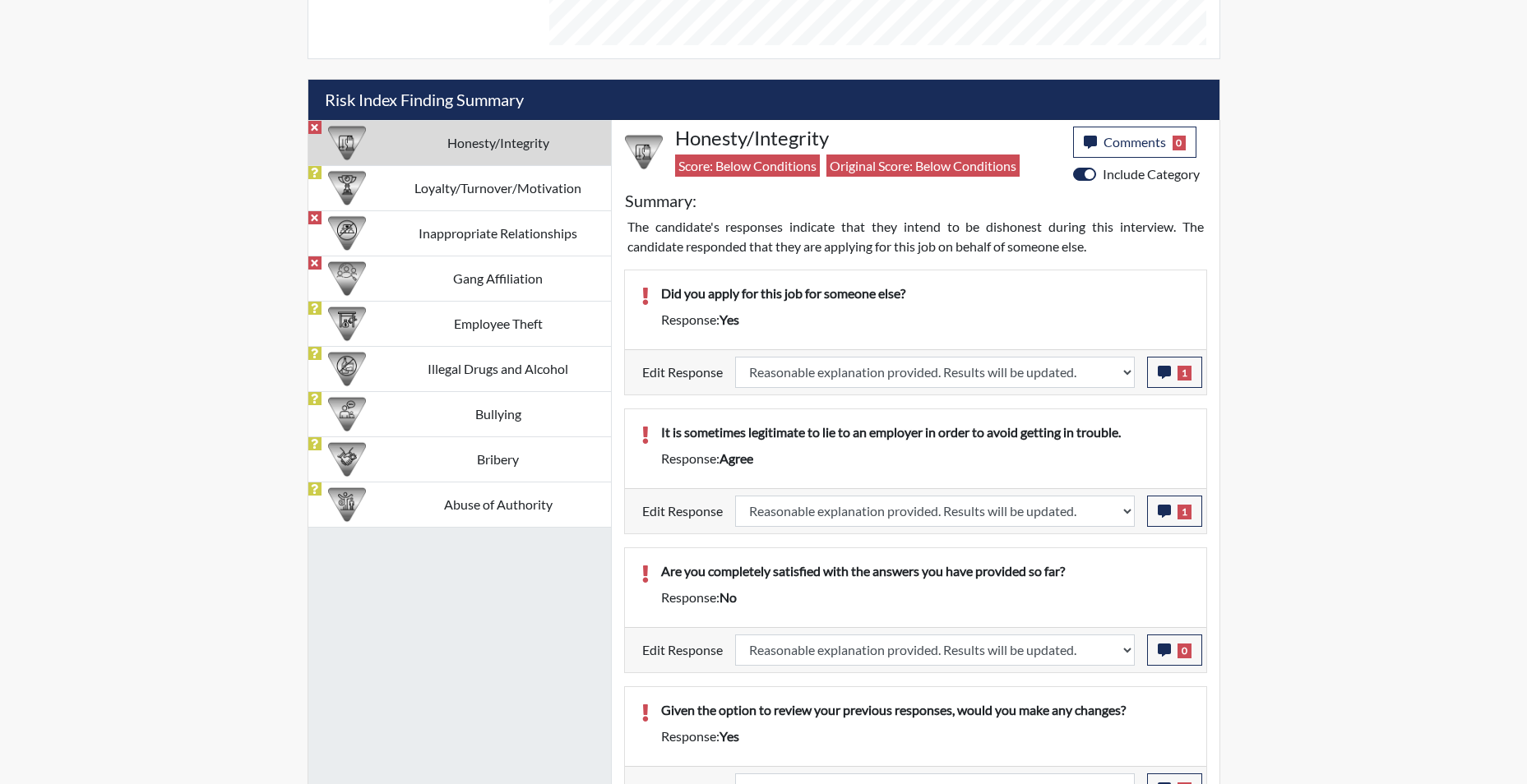
select select
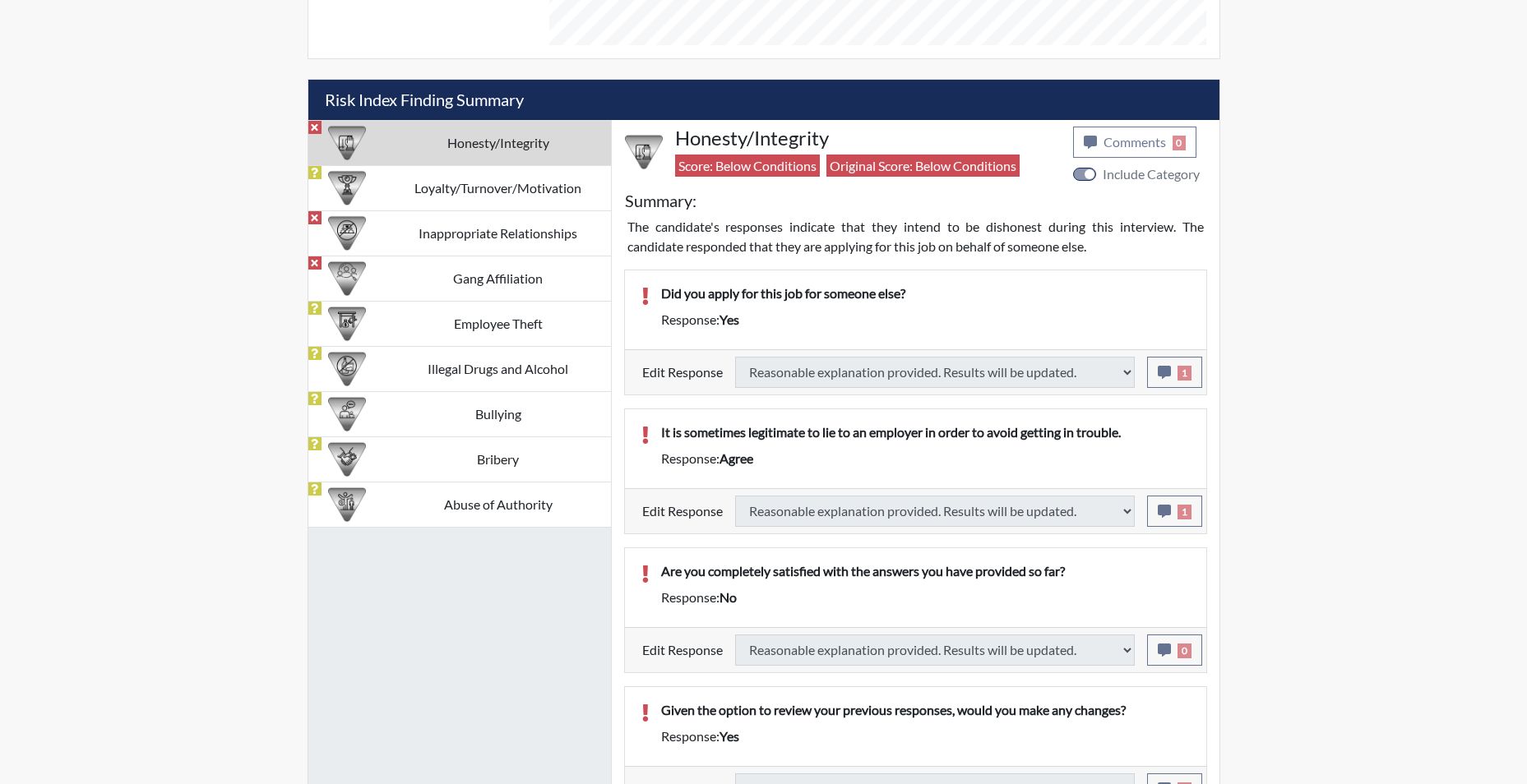
select select
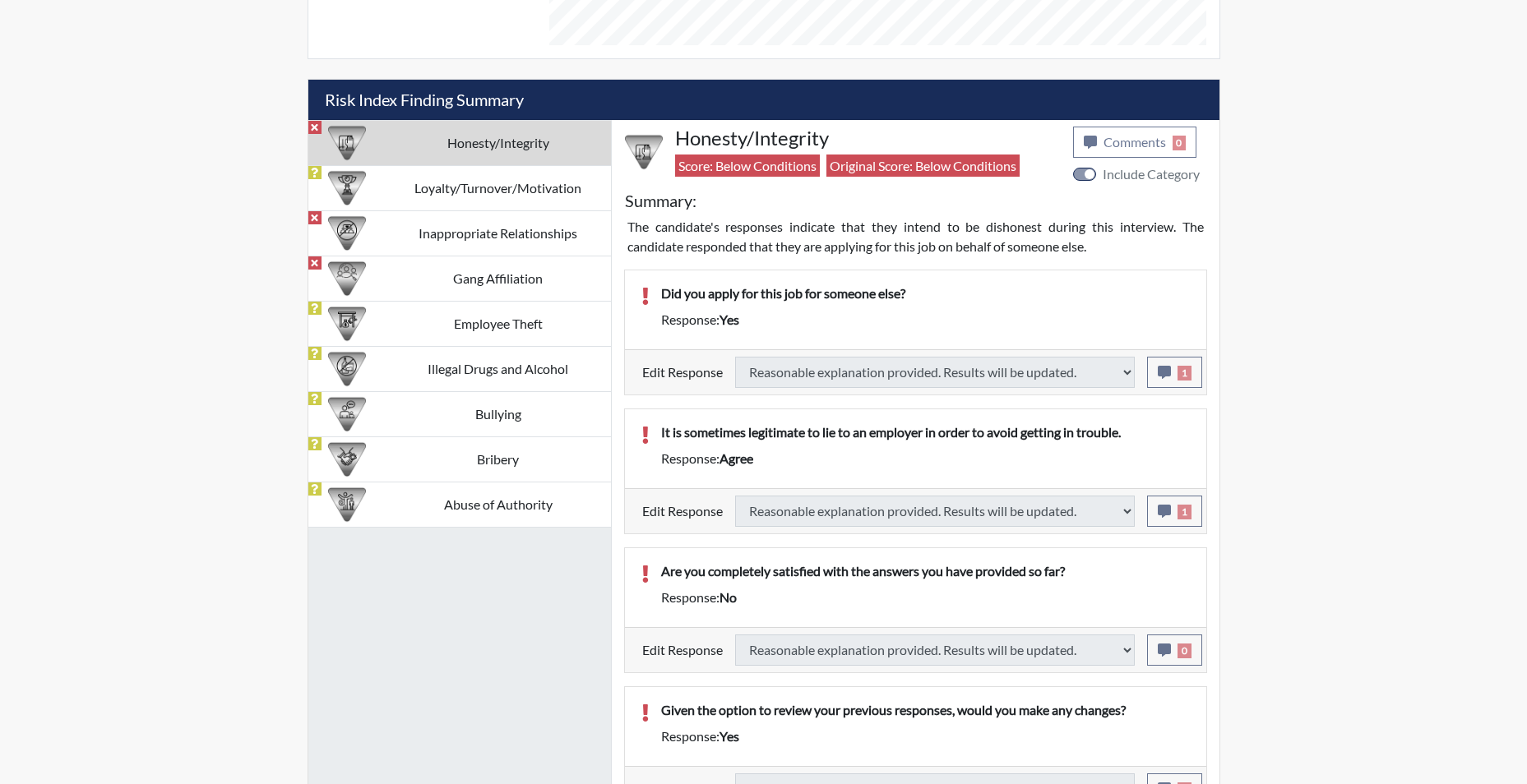
select select
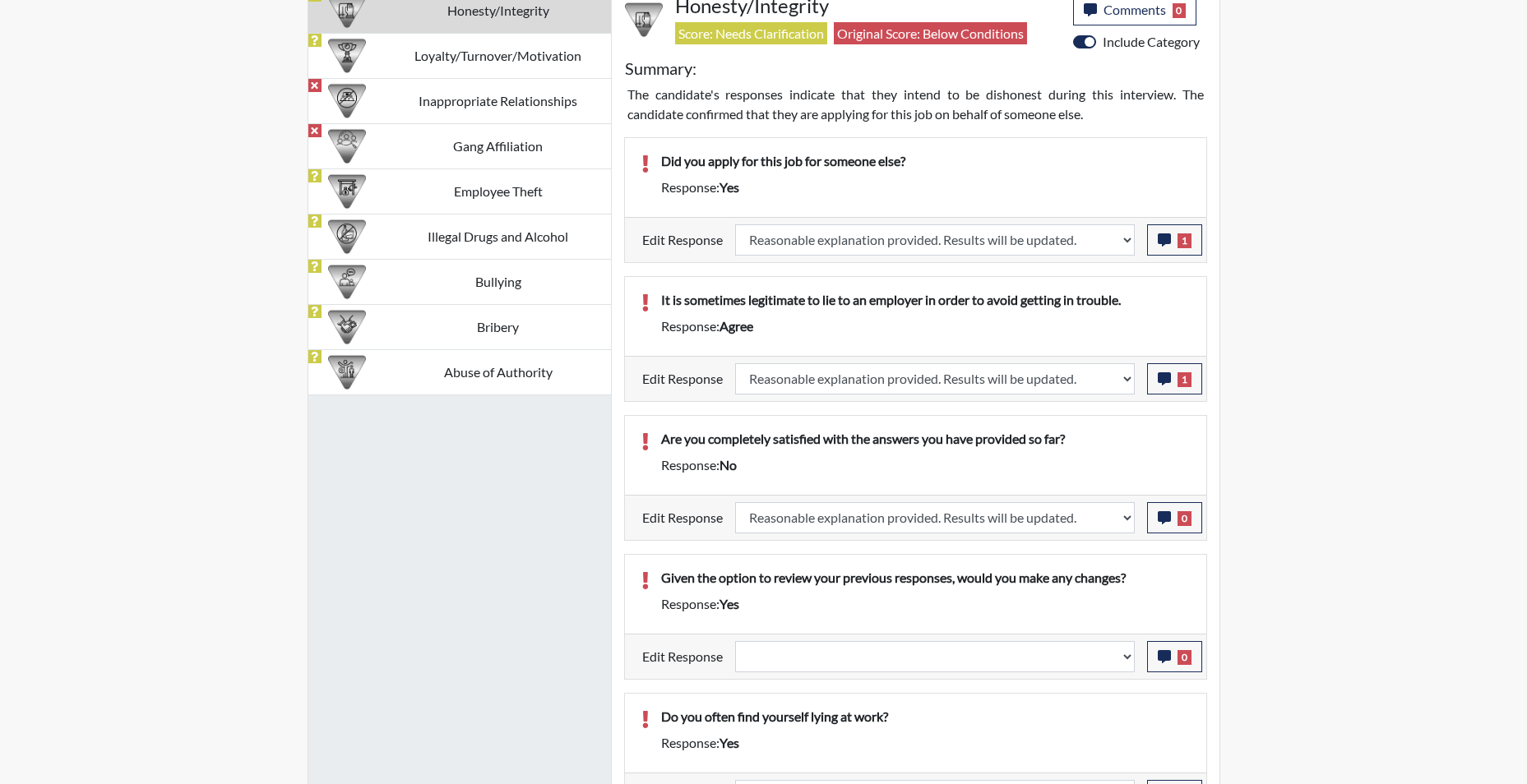
scroll to position [1151, 0]
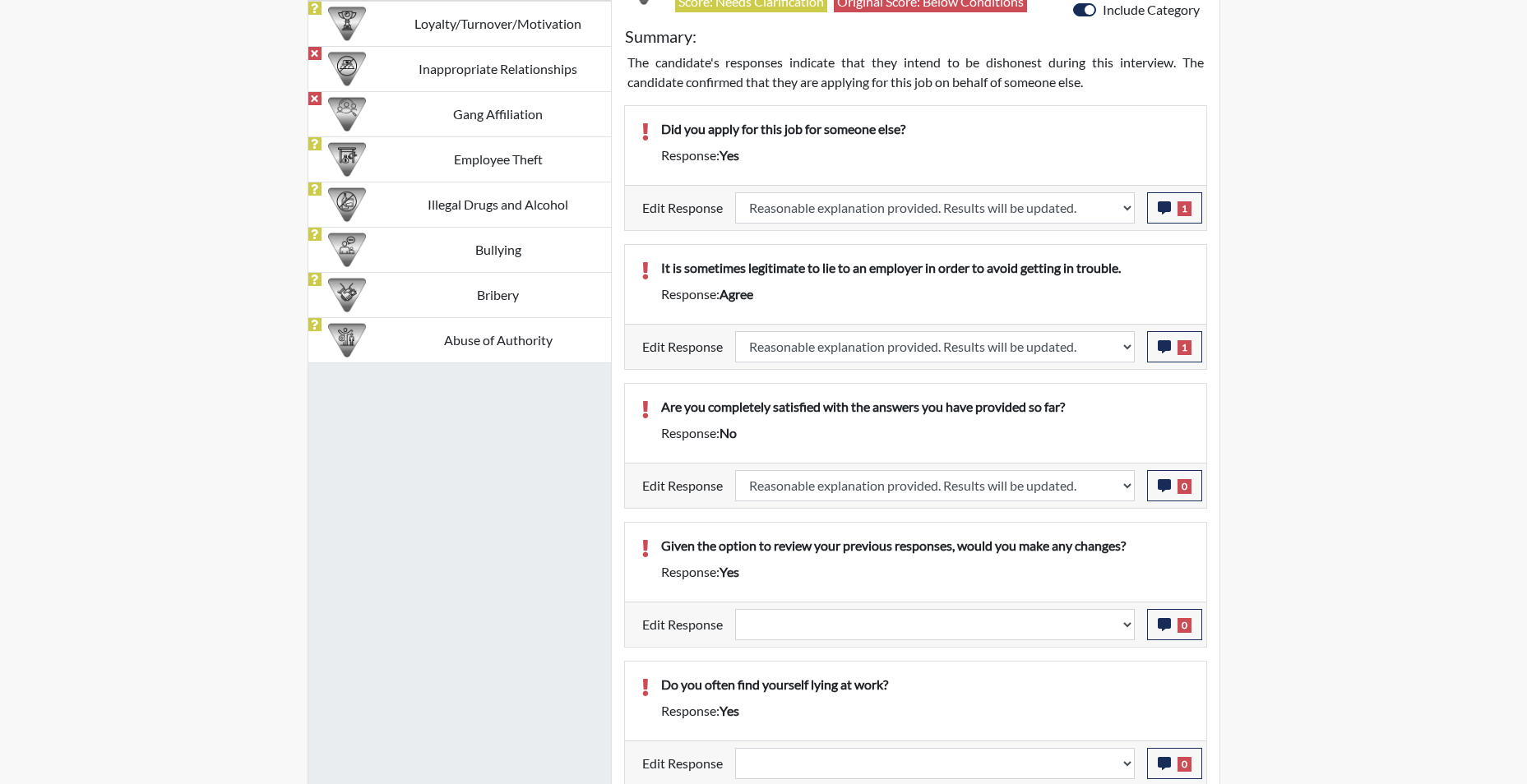
select select
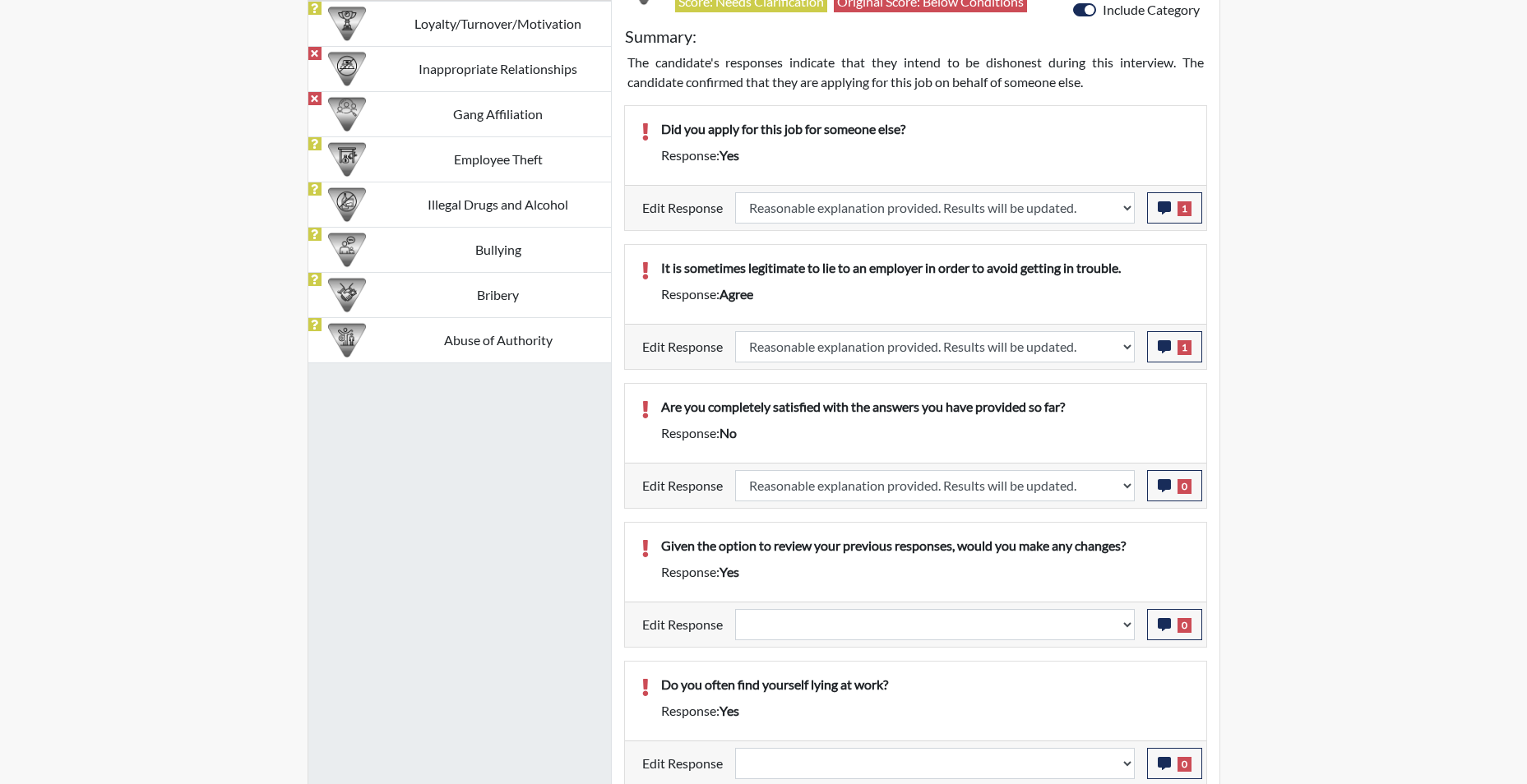
select select
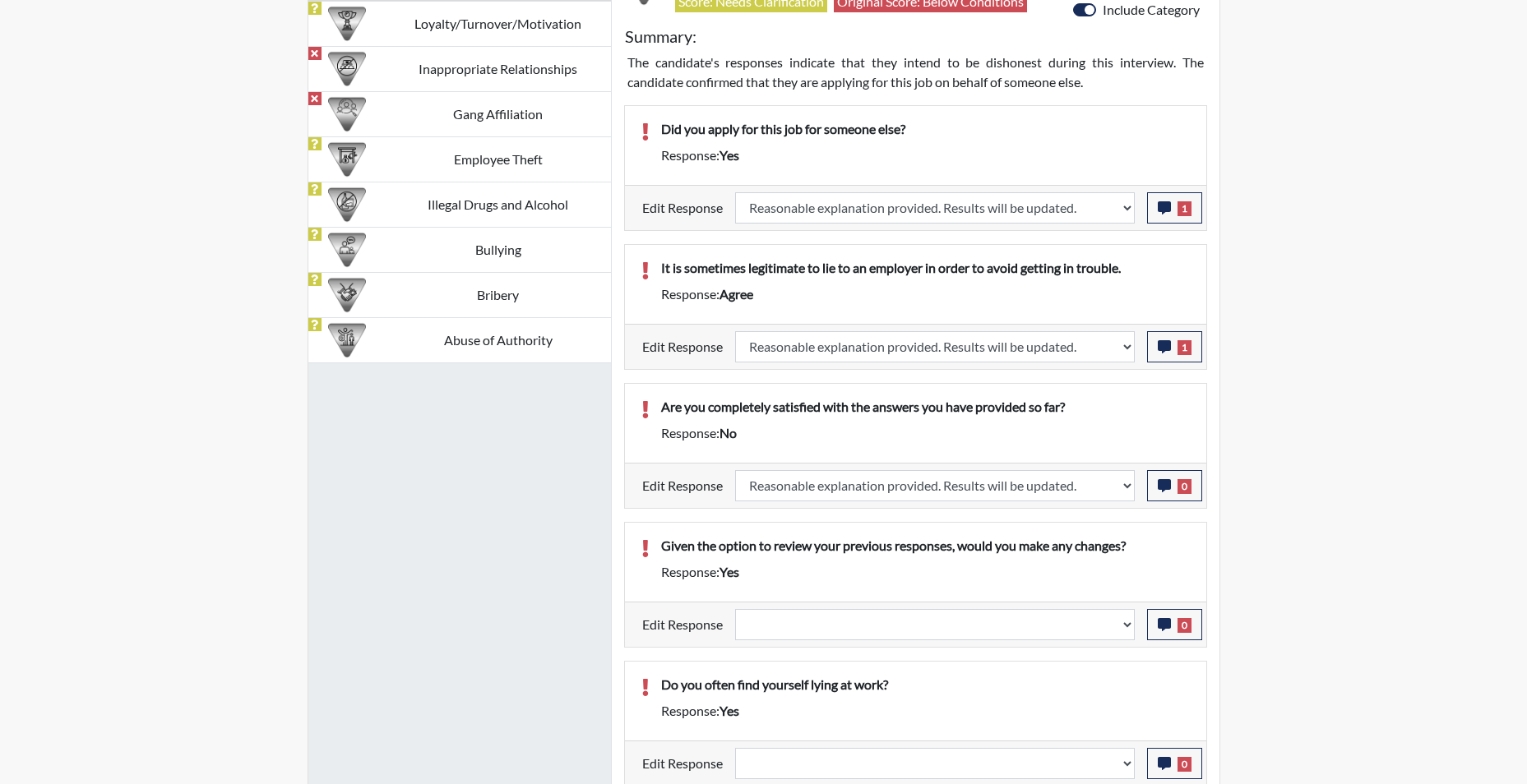
select select
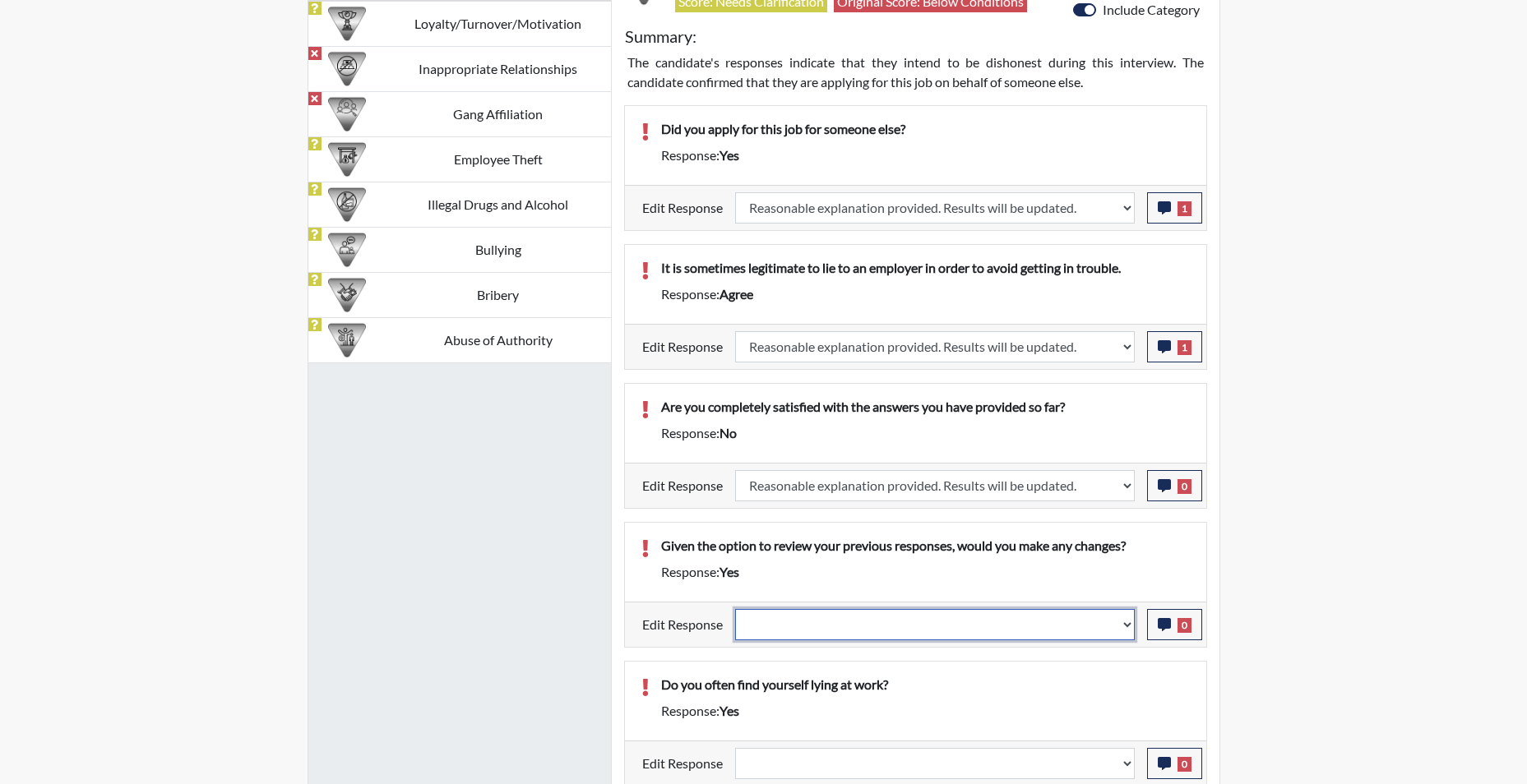
click at [1125, 629] on select "Question is not relevant. Results will be updated. Reasonable explanation provi…" at bounding box center [934, 624] width 400 height 31
select select "reasonable-explanation-provided"
click at [735, 609] on select "Question is not relevant. Results will be updated. Reasonable explanation provi…" at bounding box center [934, 624] width 400 height 31
select select
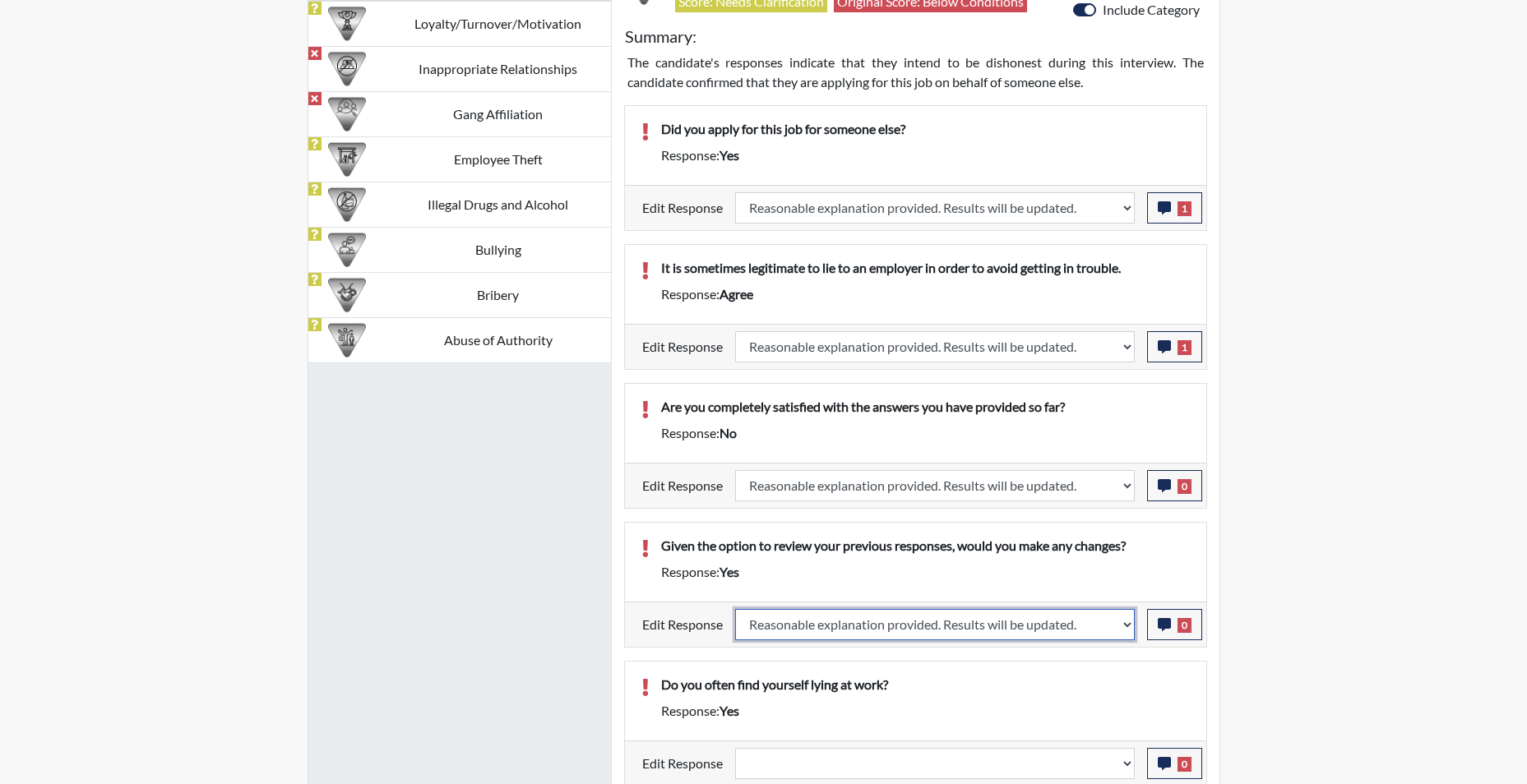
select select
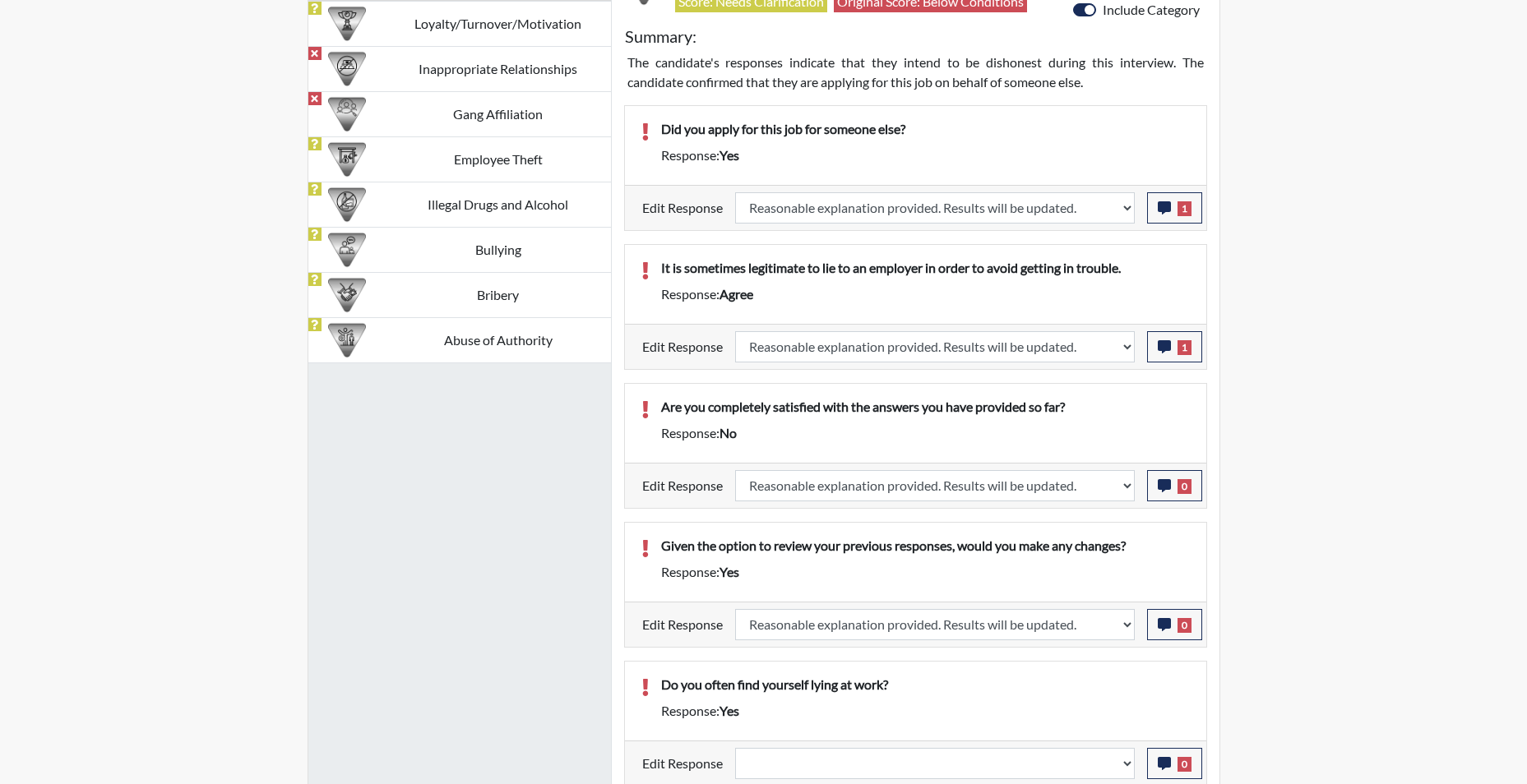
select select
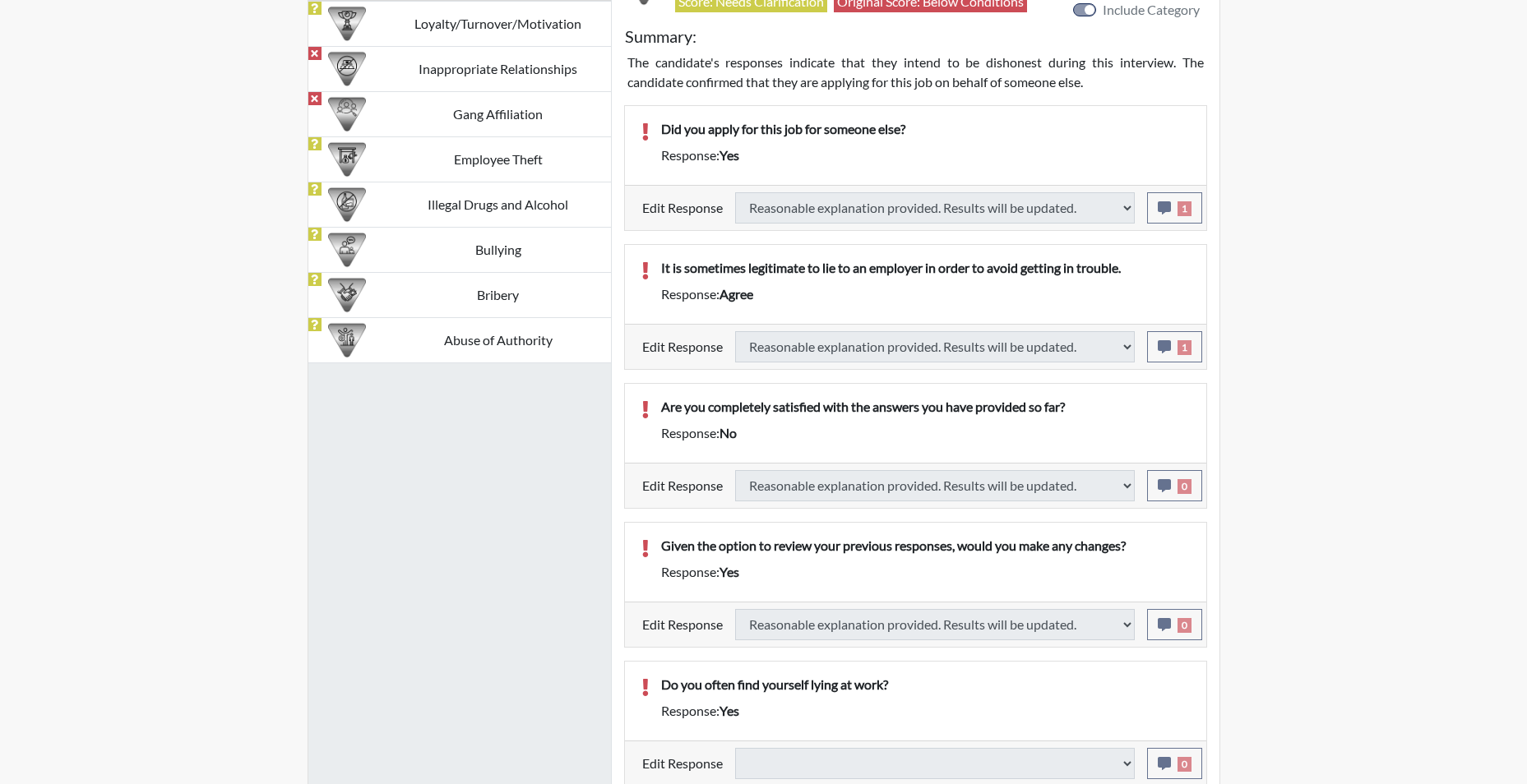
select select
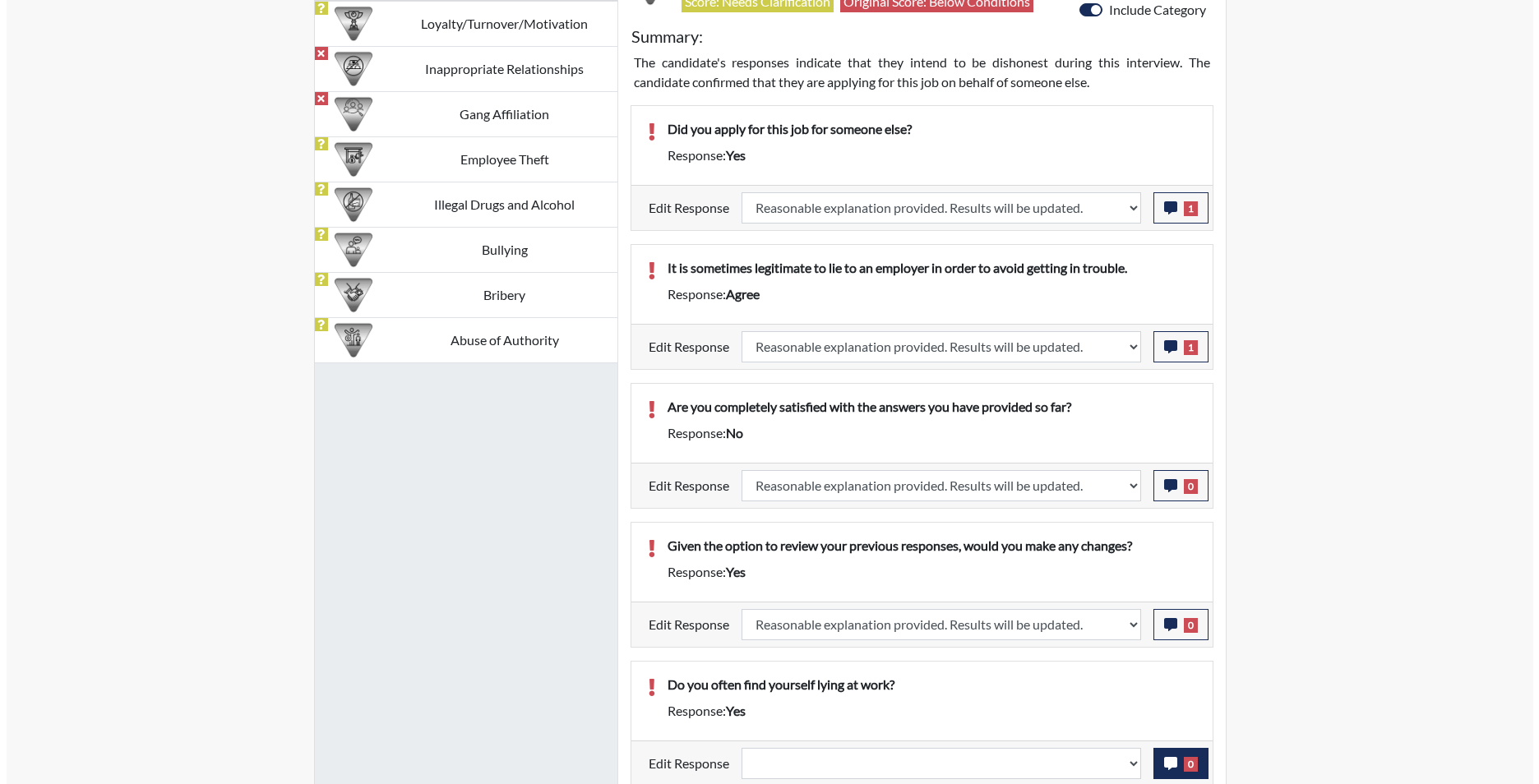
scroll to position [273, 684]
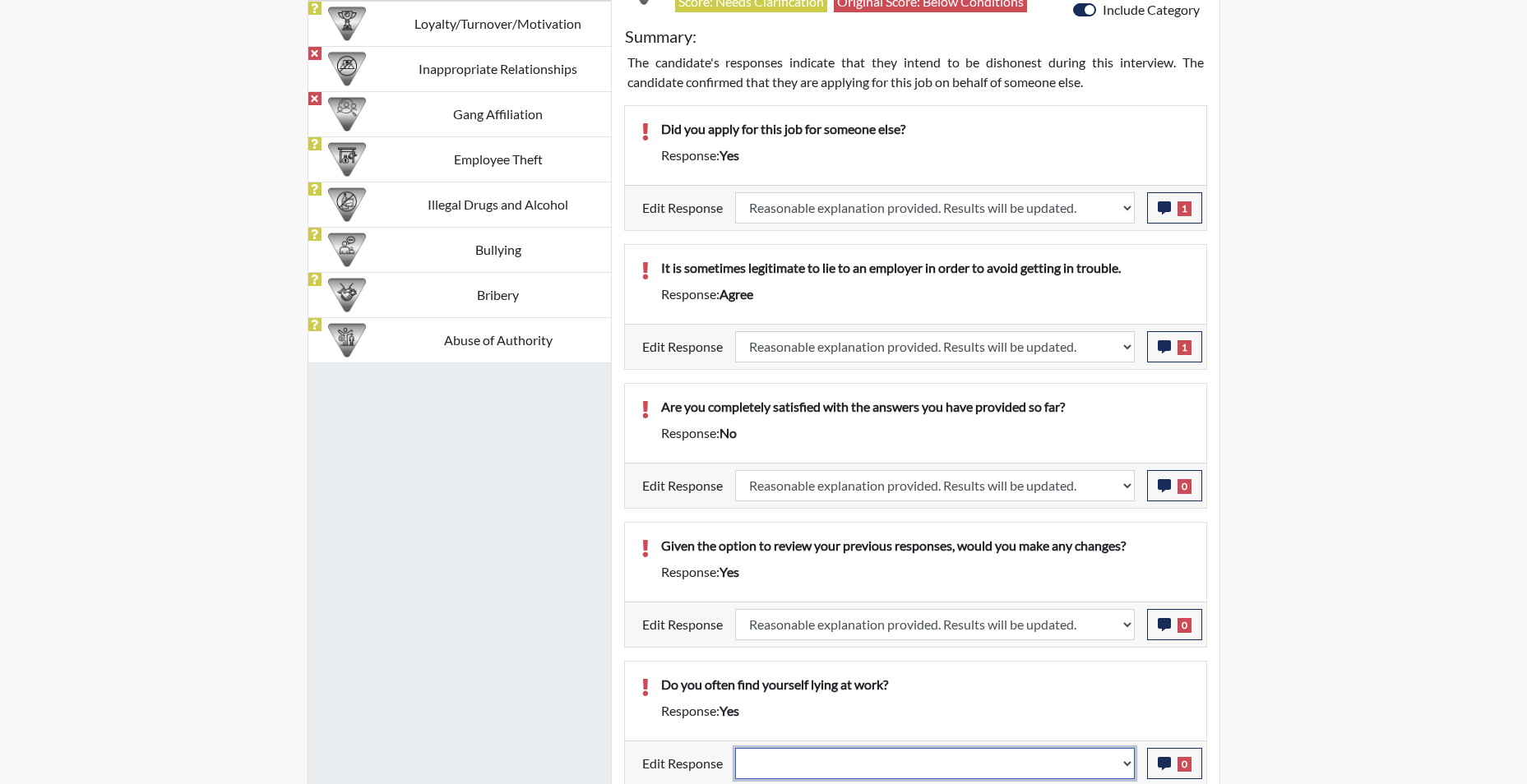
click at [1119, 766] on select "Question is not relevant. Results will be updated. Reasonable explanation provi…" at bounding box center [934, 763] width 400 height 31
select select "reasonable-explanation-provided"
click at [735, 748] on select "Question is not relevant. Results will be updated. Reasonable explanation provi…" at bounding box center [934, 763] width 400 height 31
select select
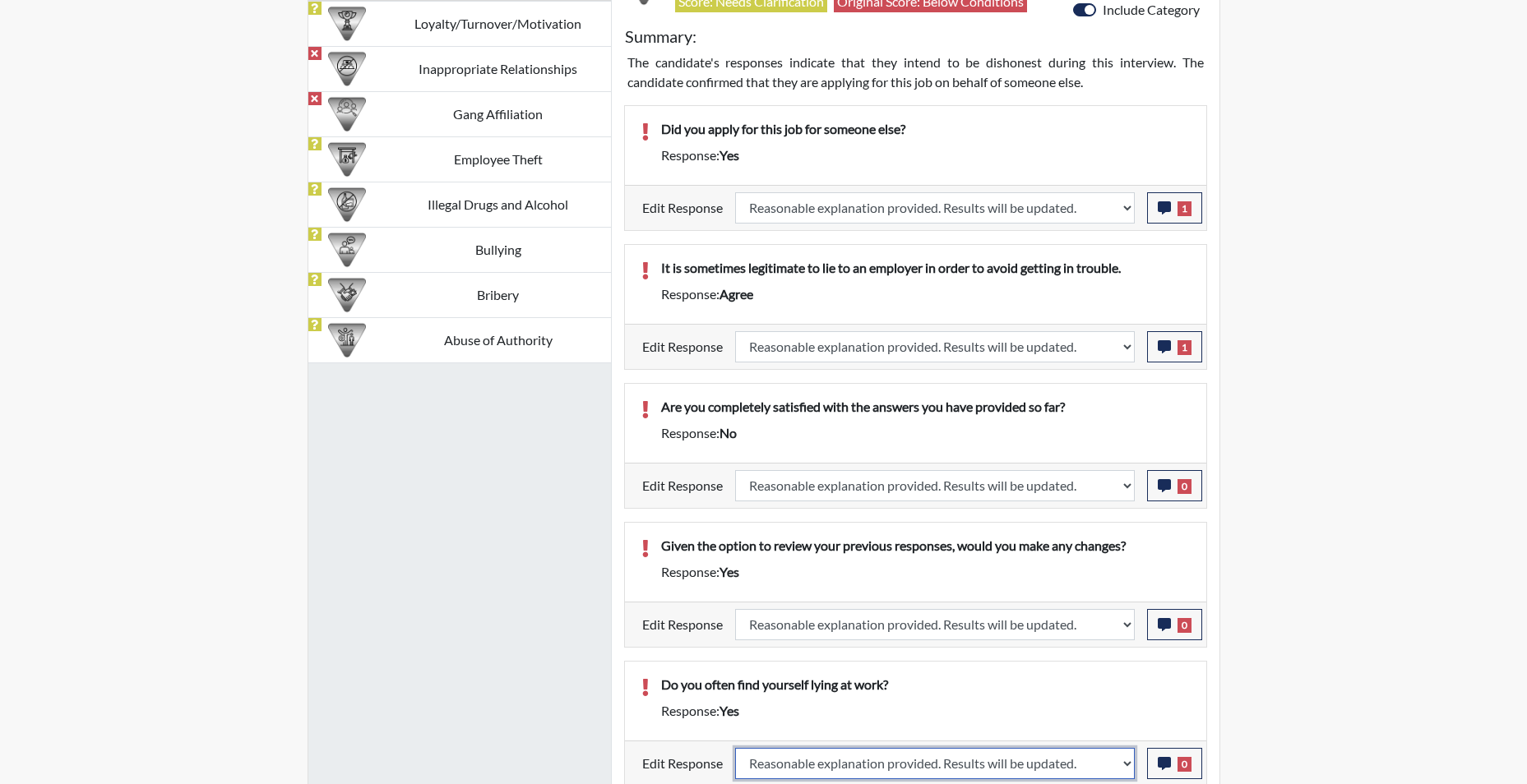
select select
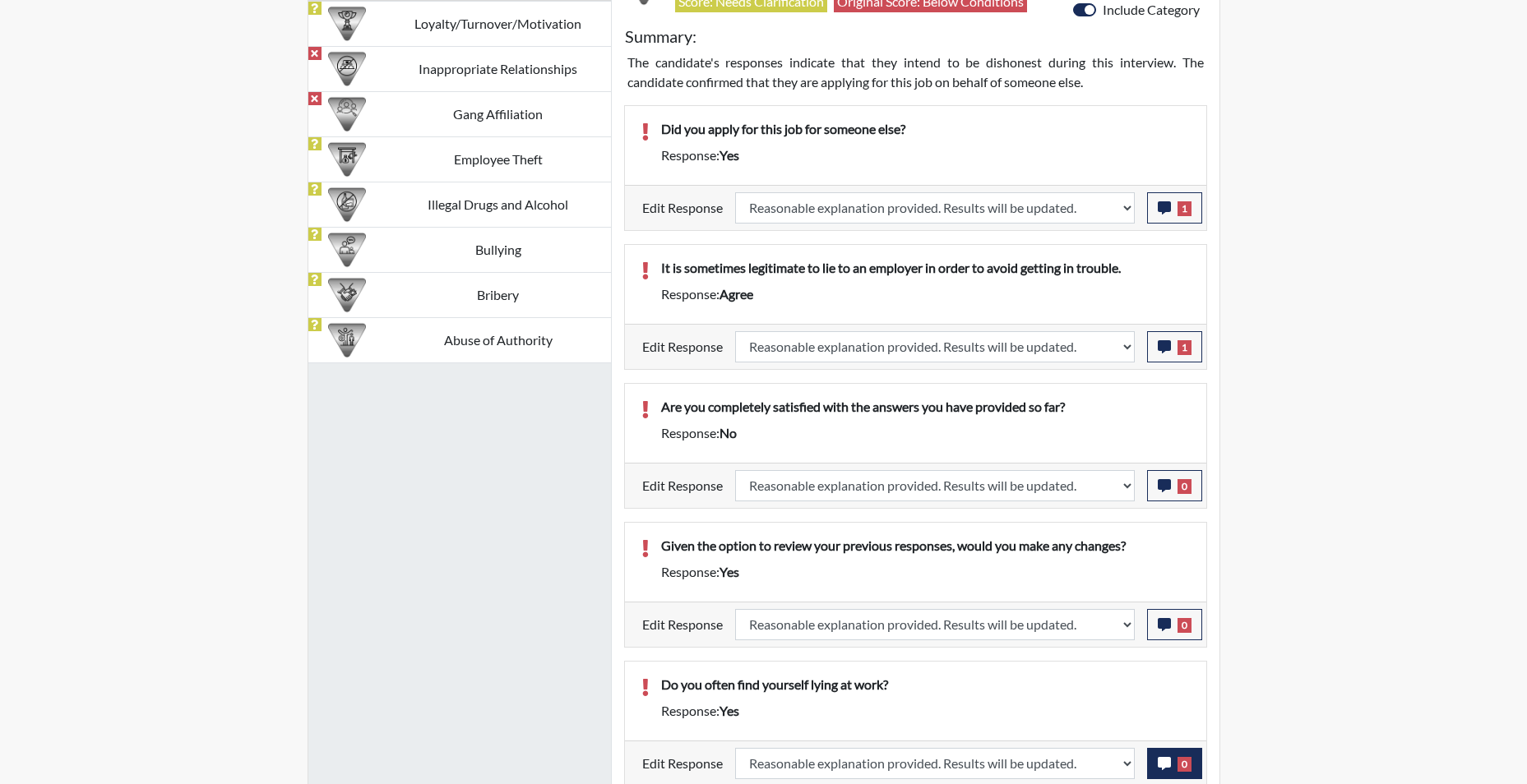
select select
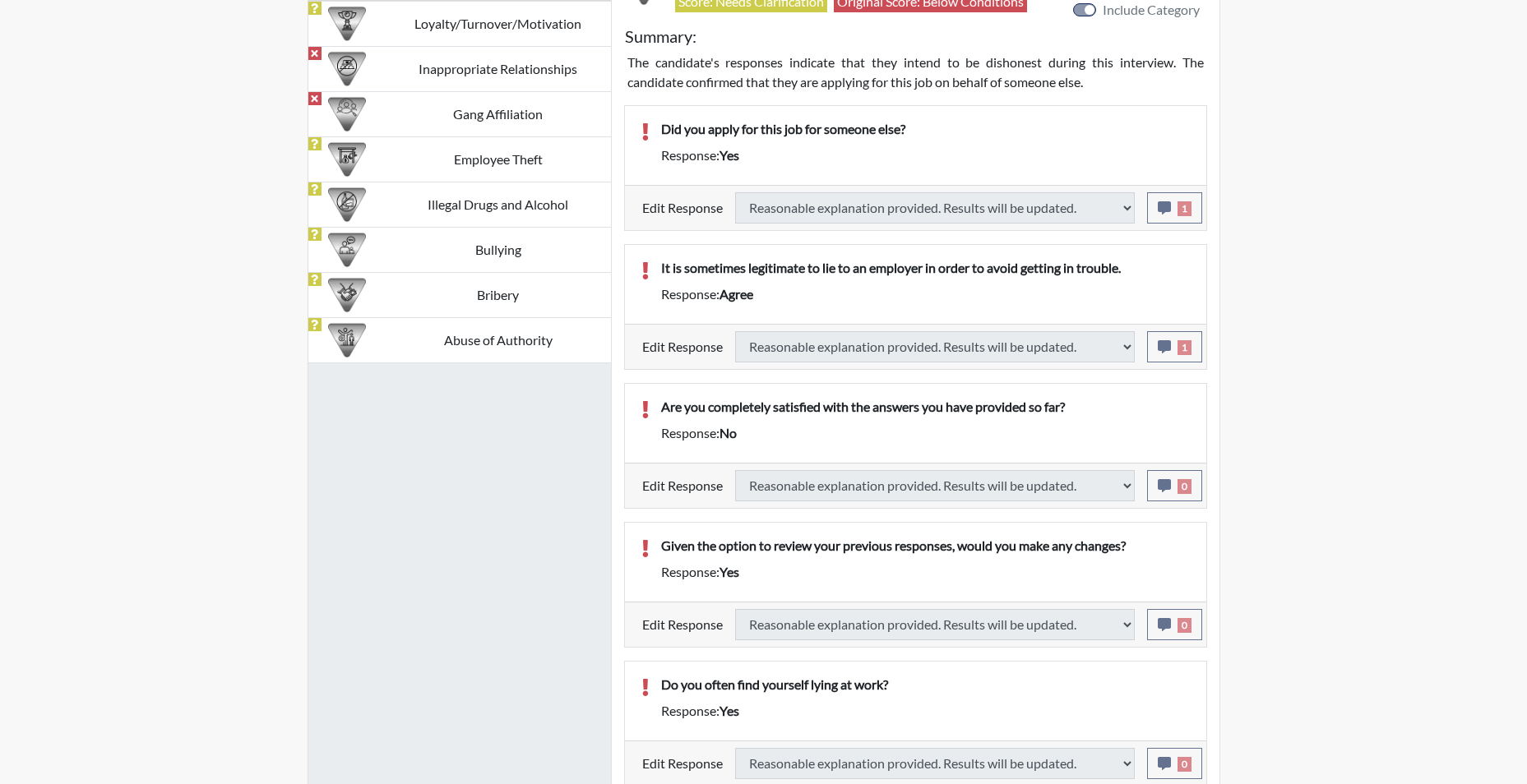
click at [1161, 763] on icon "button" at bounding box center [1163, 763] width 13 height 13
select select
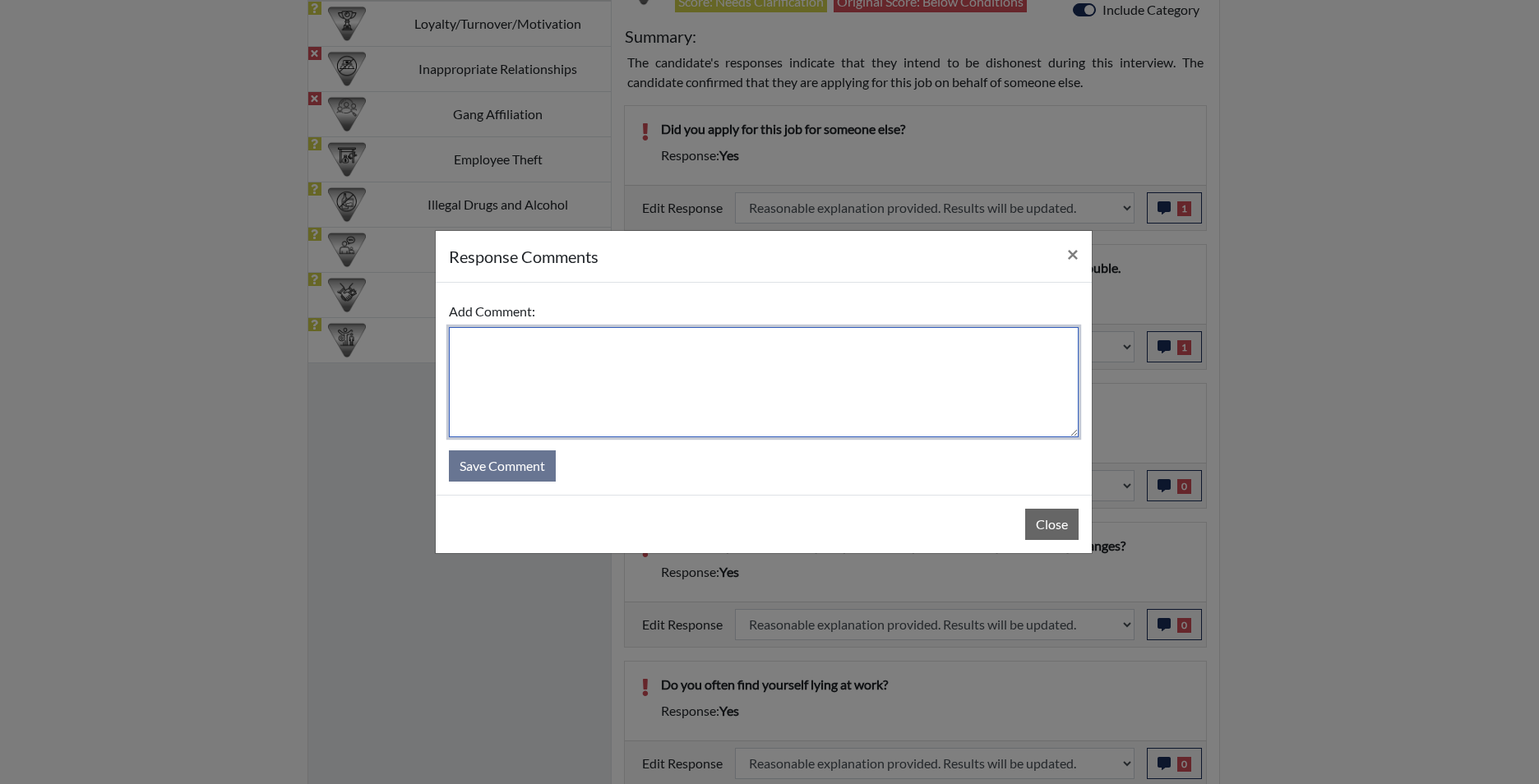
click at [621, 348] on textarea at bounding box center [764, 382] width 630 height 110
type textarea "app states no"
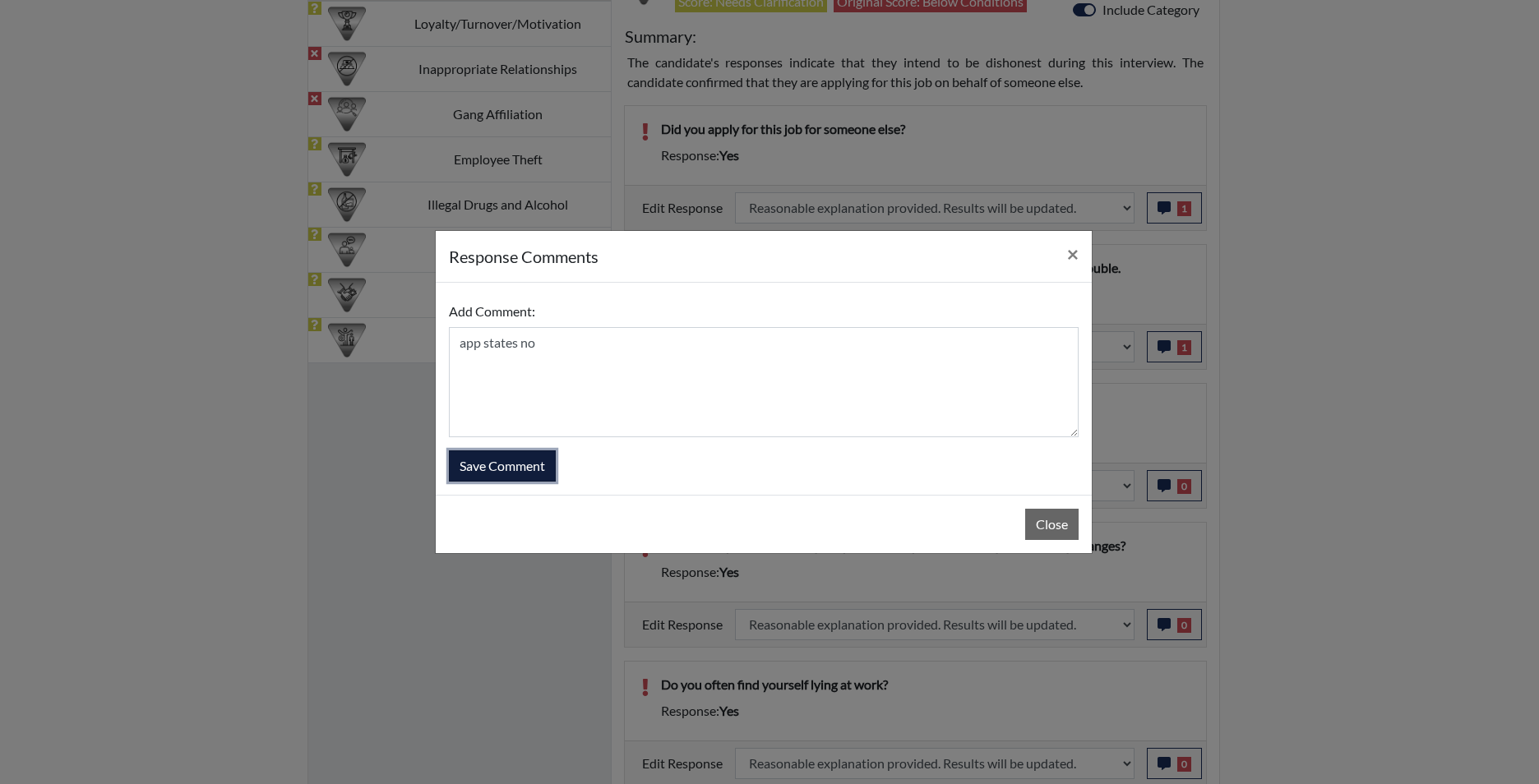
click at [523, 459] on button "Save Comment" at bounding box center [502, 465] width 107 height 31
select select
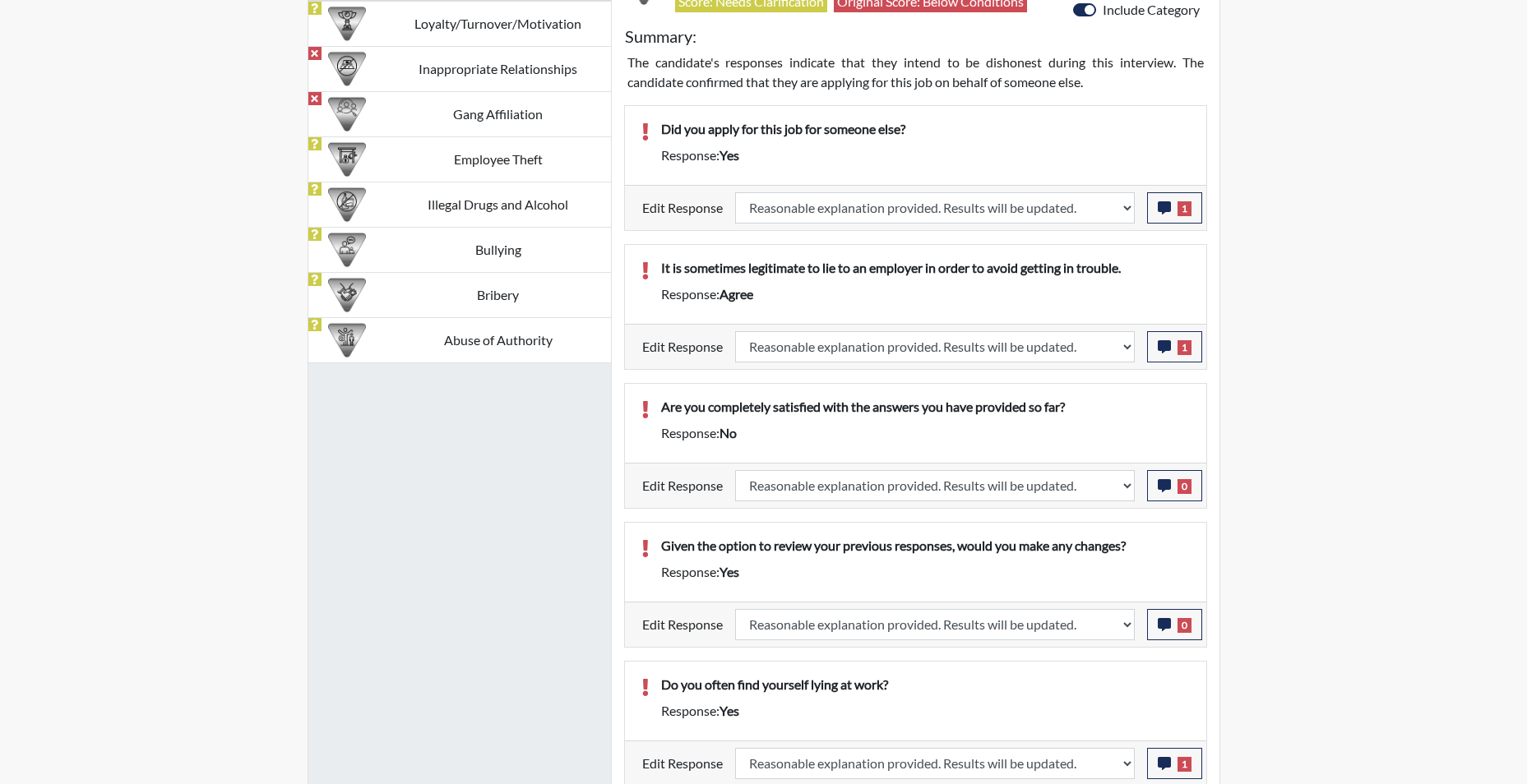
select select
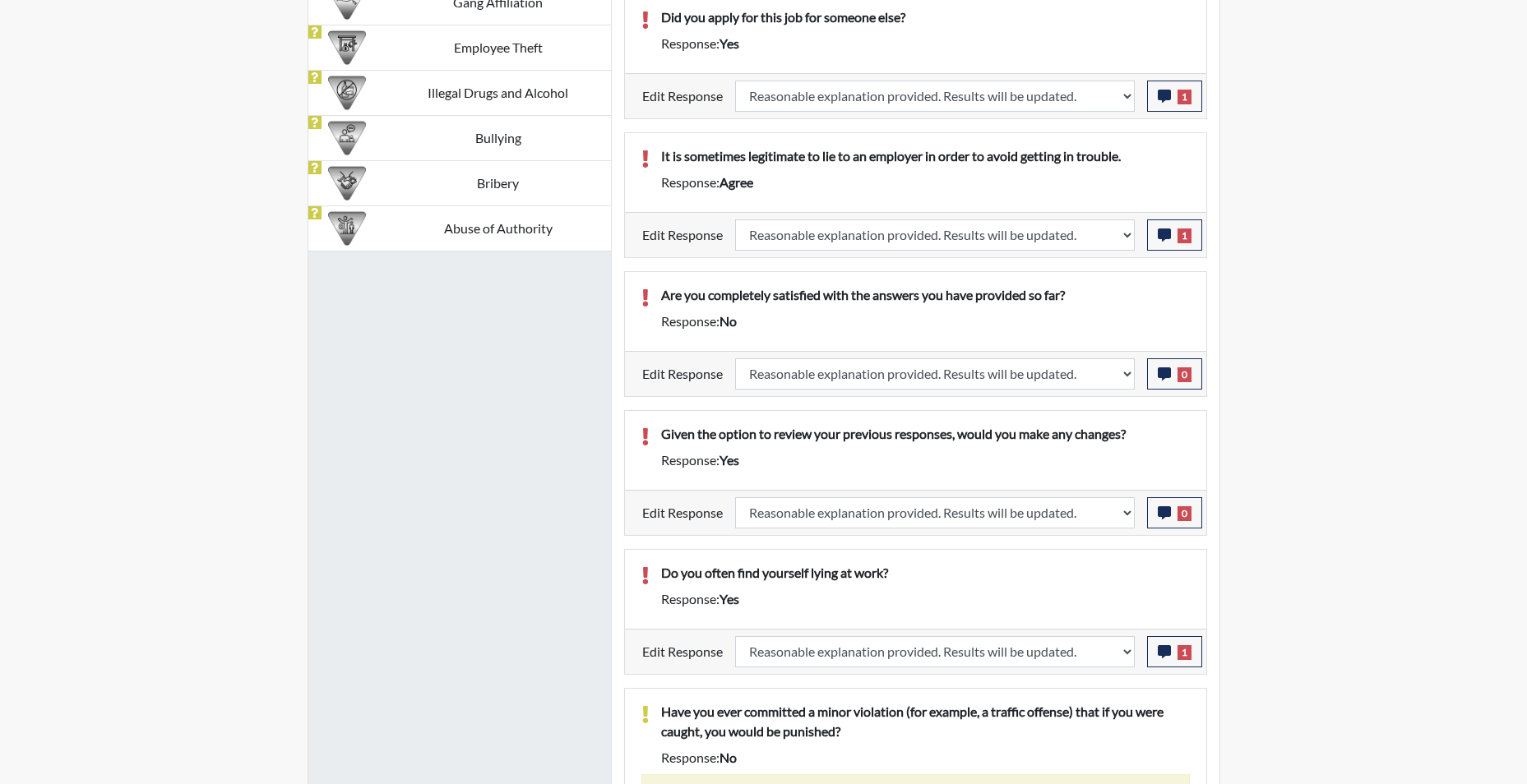
scroll to position [1561, 0]
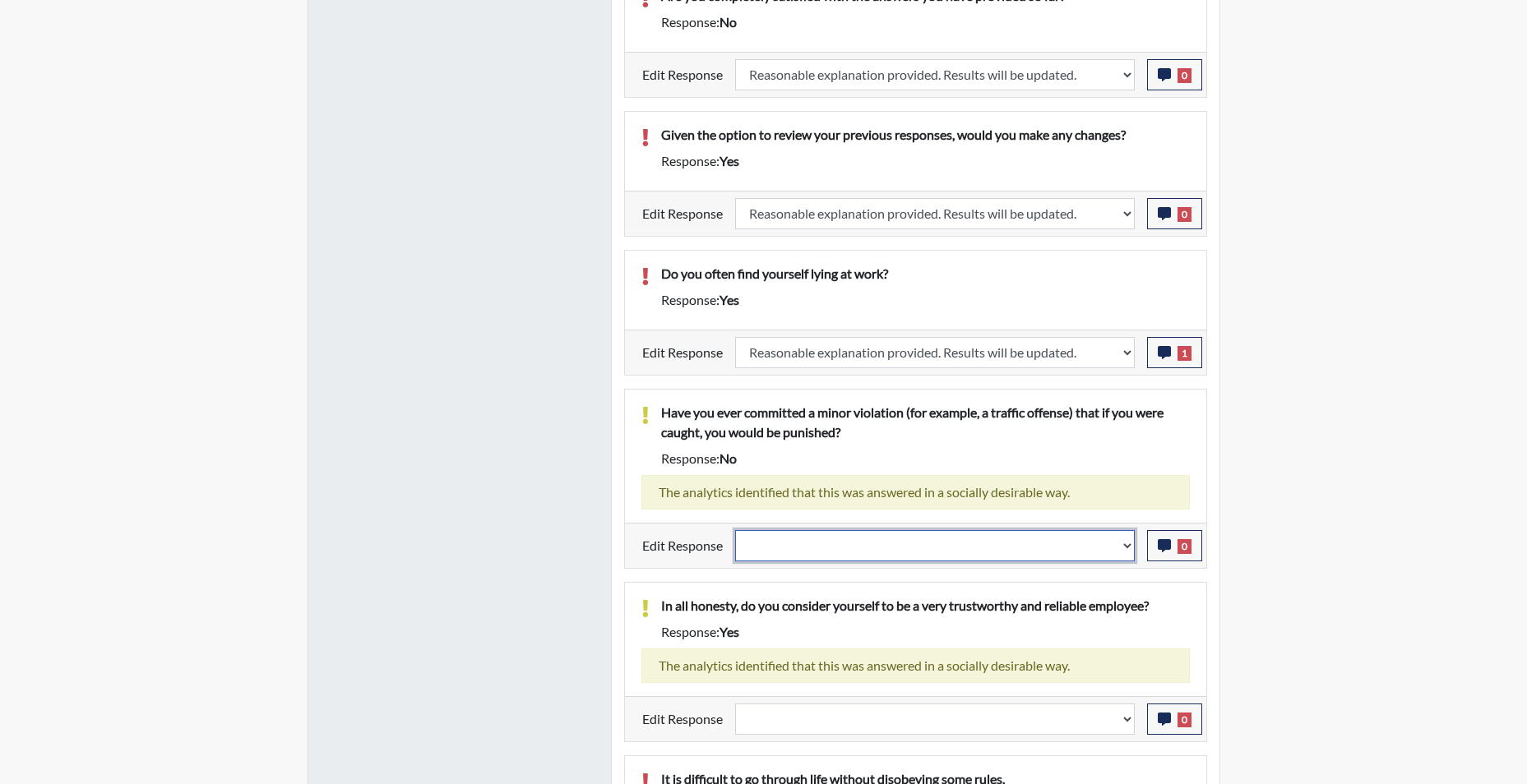
click at [1124, 550] on select "Question is not relevant. Results will be updated. Reasonable explanation provi…" at bounding box center [934, 545] width 400 height 31
select select "reasonable-explanation-provided"
click at [735, 530] on select "Question is not relevant. Results will be updated. Reasonable explanation provi…" at bounding box center [934, 545] width 400 height 31
select select
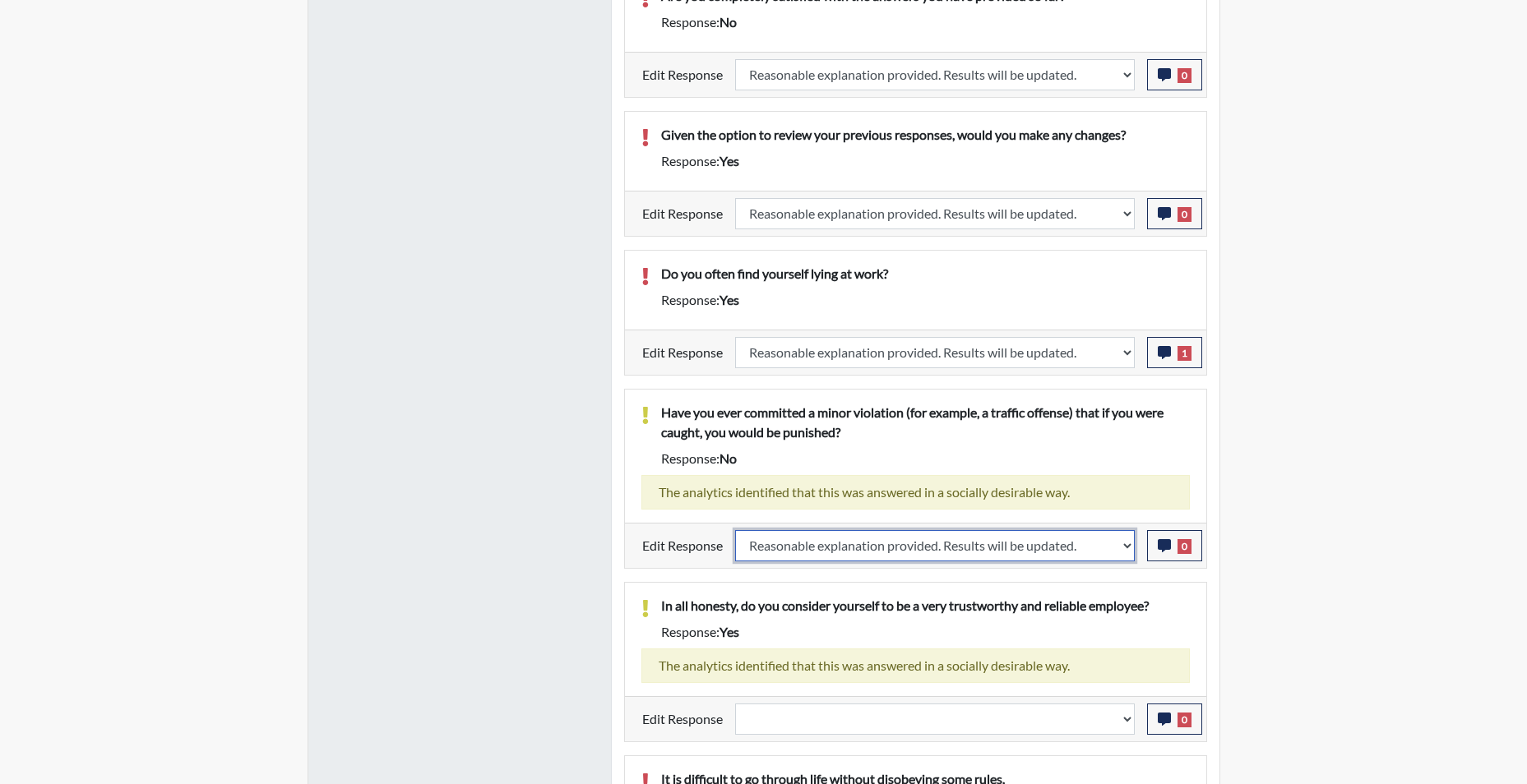
select select
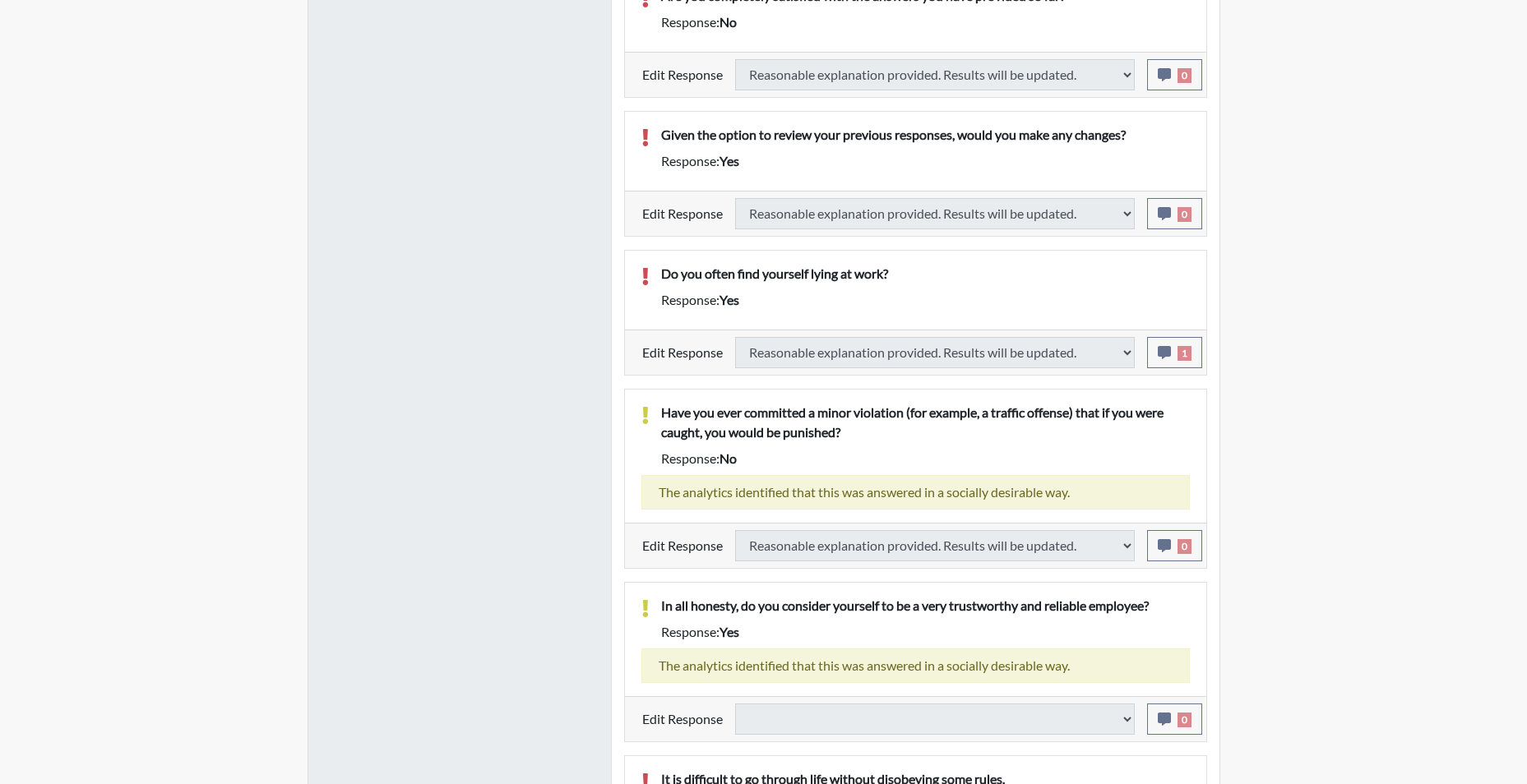
select select
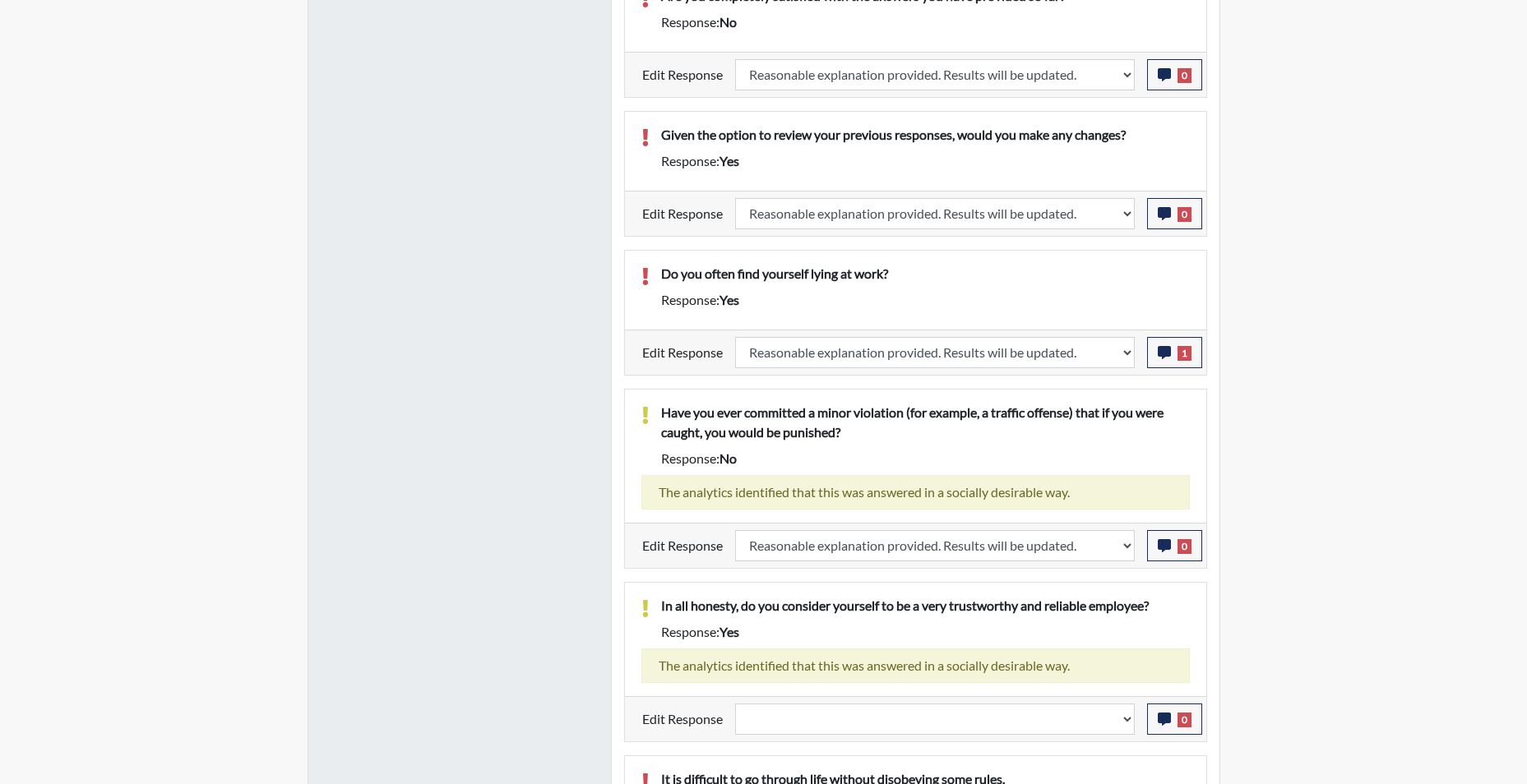
scroll to position [273, 684]
click at [1123, 720] on select "Question is not relevant. Results will be updated. Reasonable explanation provi…" at bounding box center [934, 718] width 400 height 31
select select "reasonable-explanation-provided"
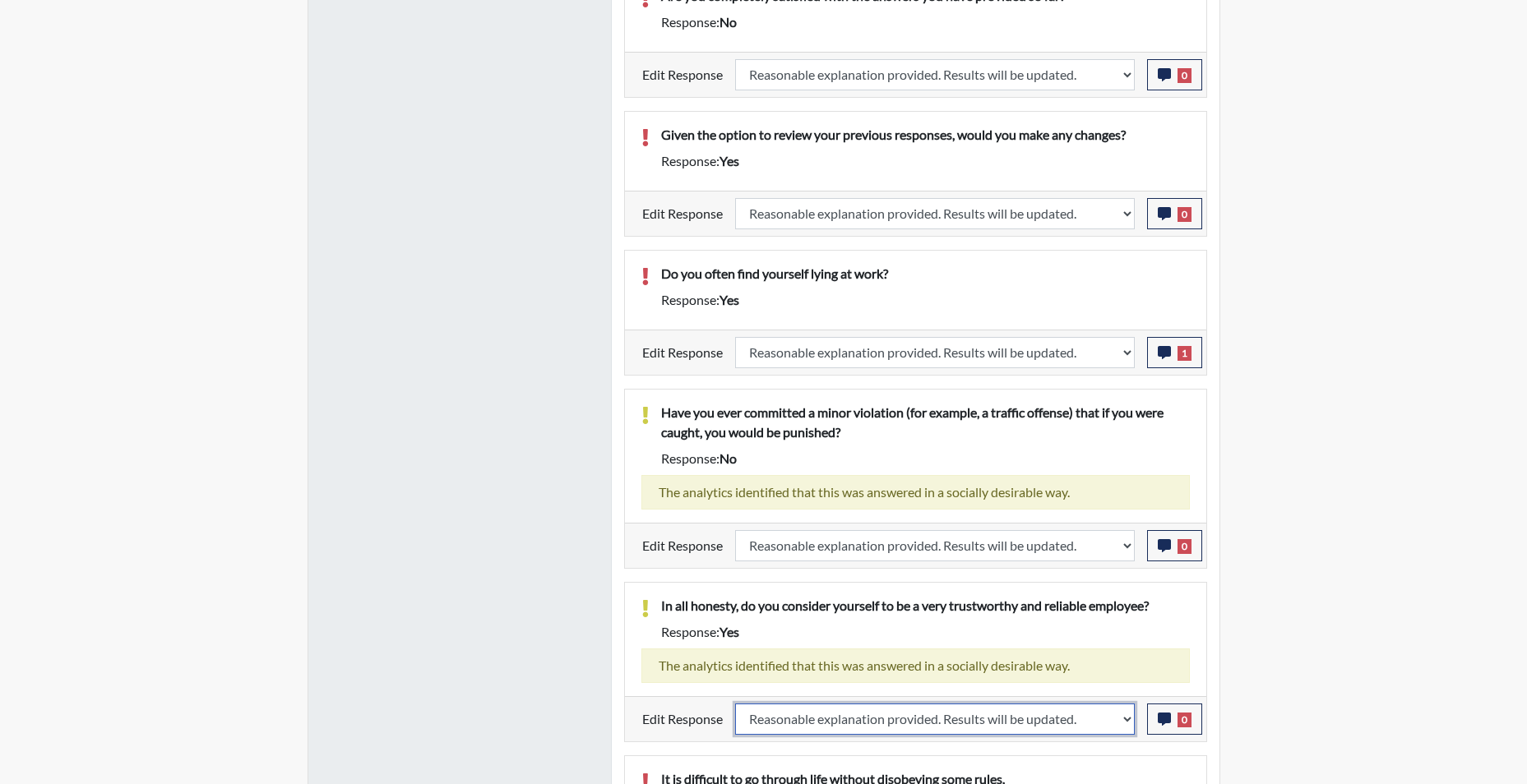
click at [735, 703] on select "Question is not relevant. Results will be updated. Reasonable explanation provi…" at bounding box center [934, 718] width 400 height 31
select select
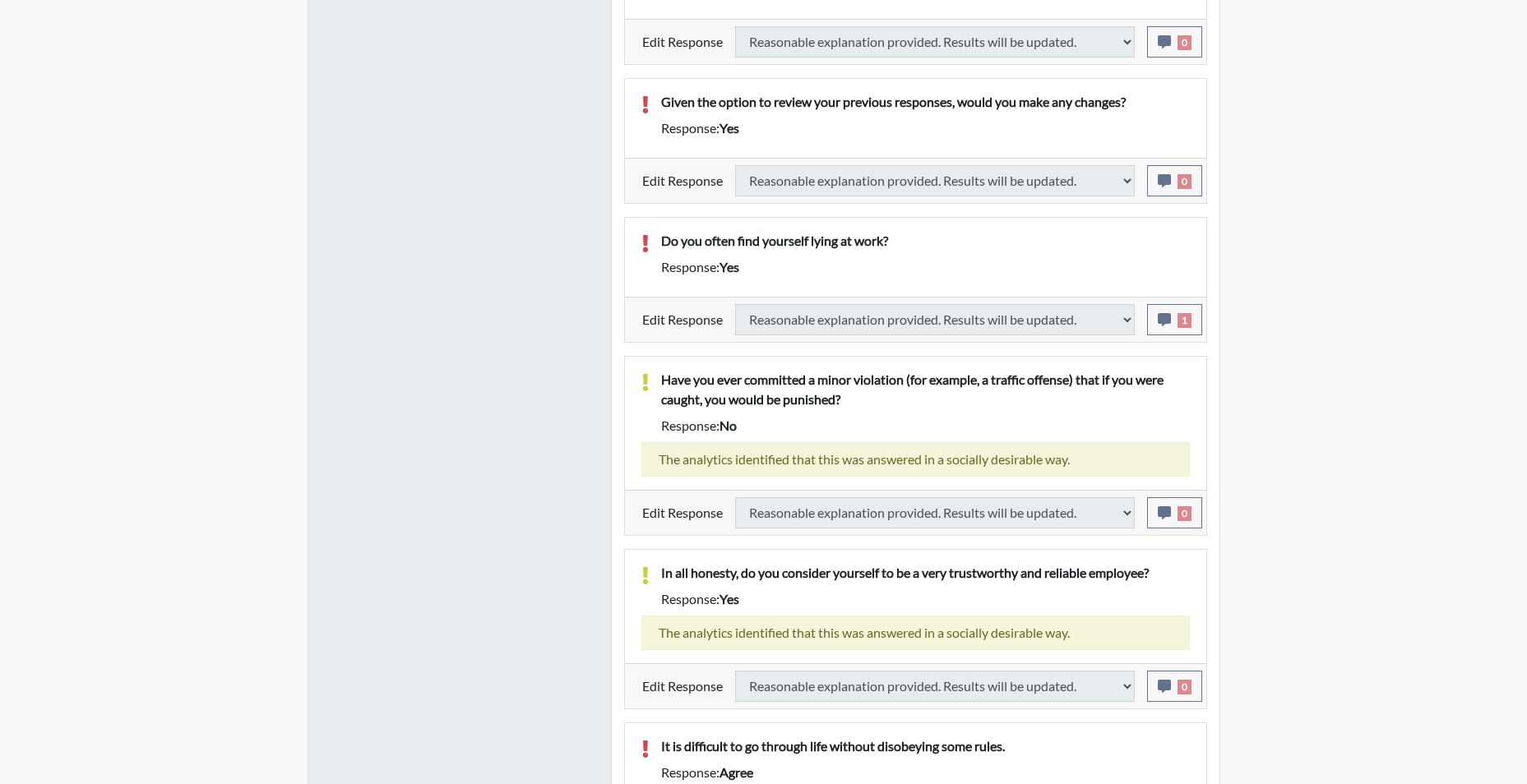
scroll to position [1798, 0]
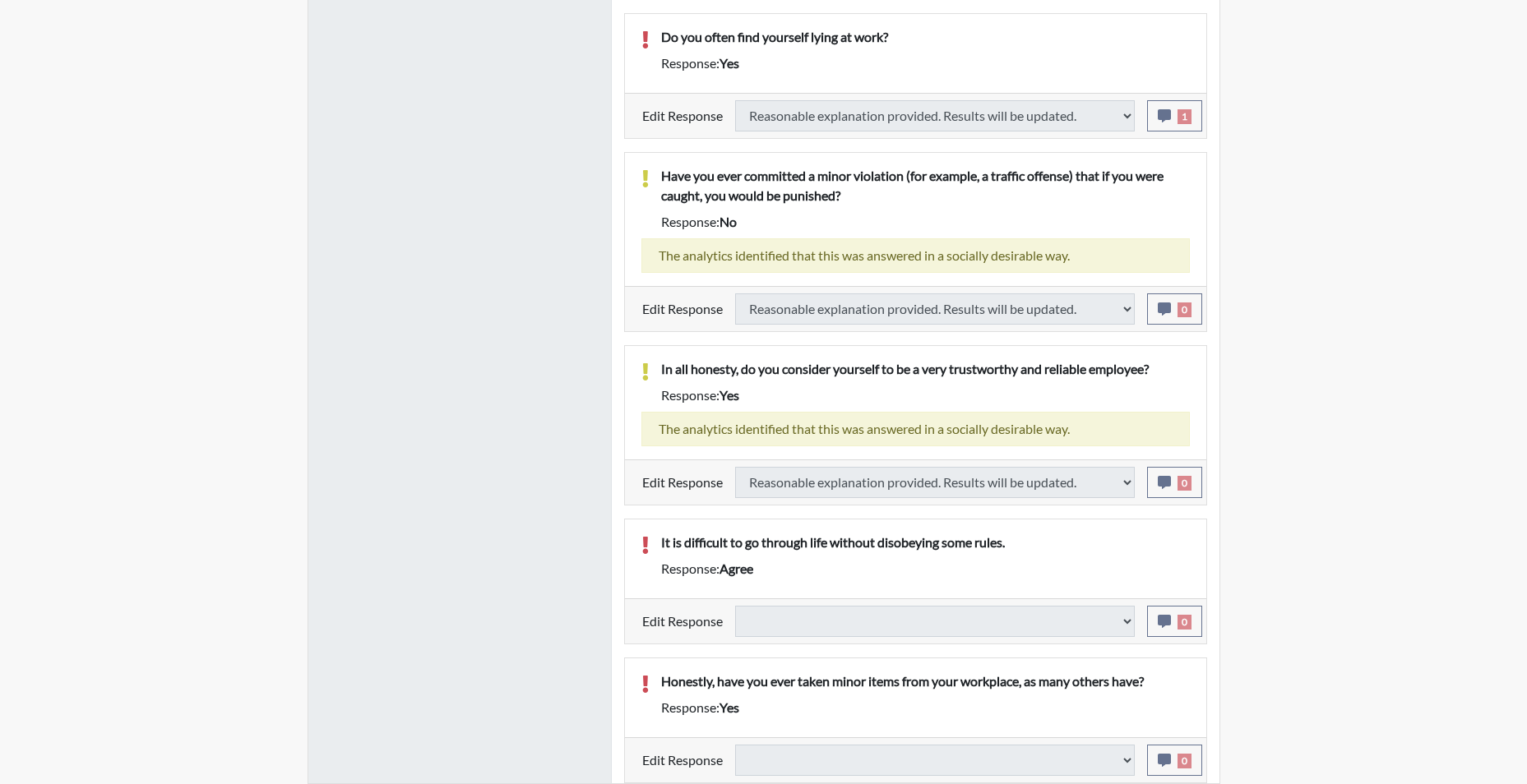
select select
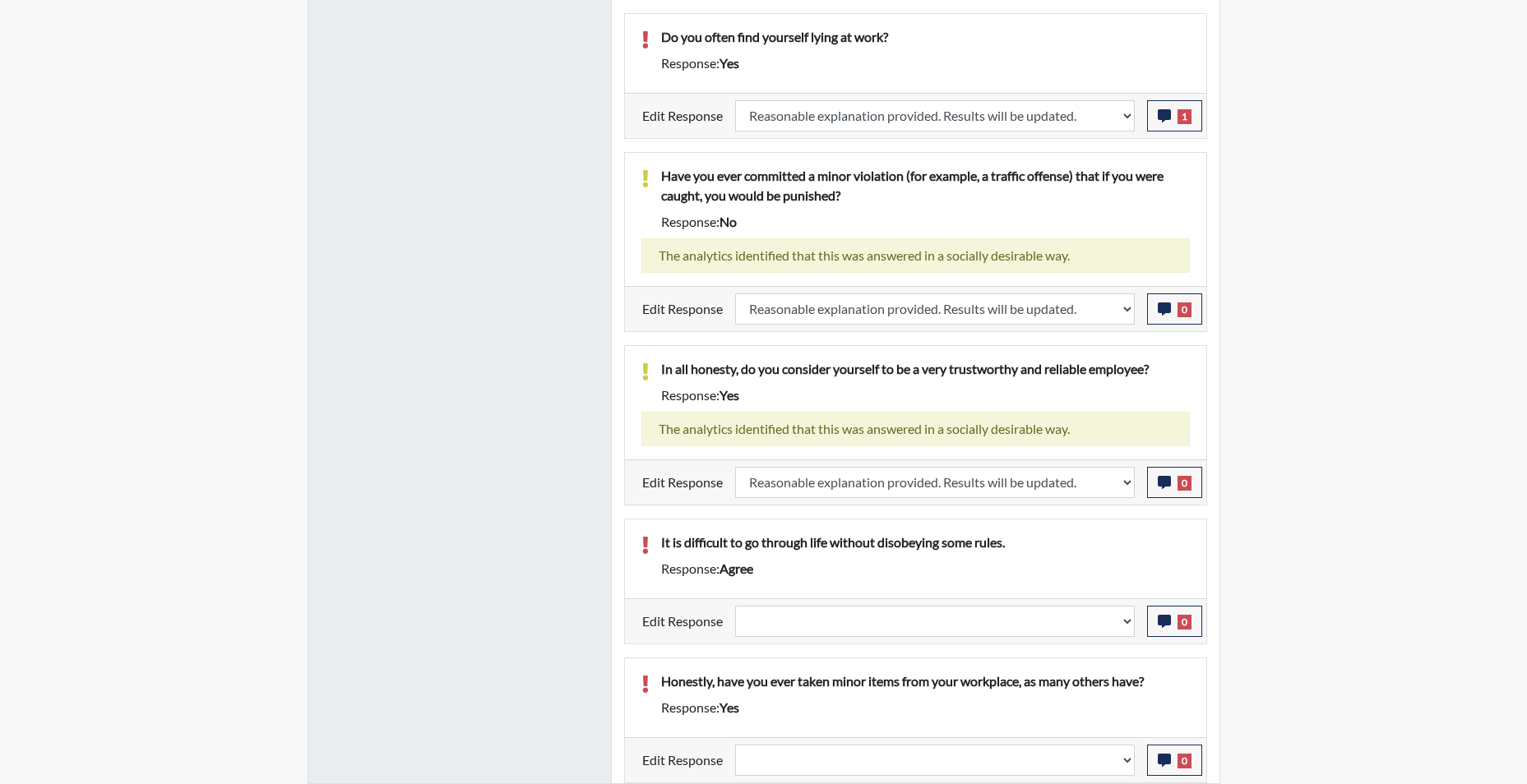
scroll to position [273, 684]
click at [1124, 625] on select "Question is not relevant. Results will be updated. Reasonable explanation provi…" at bounding box center [934, 620] width 400 height 31
select select "reasonable-explanation-provided"
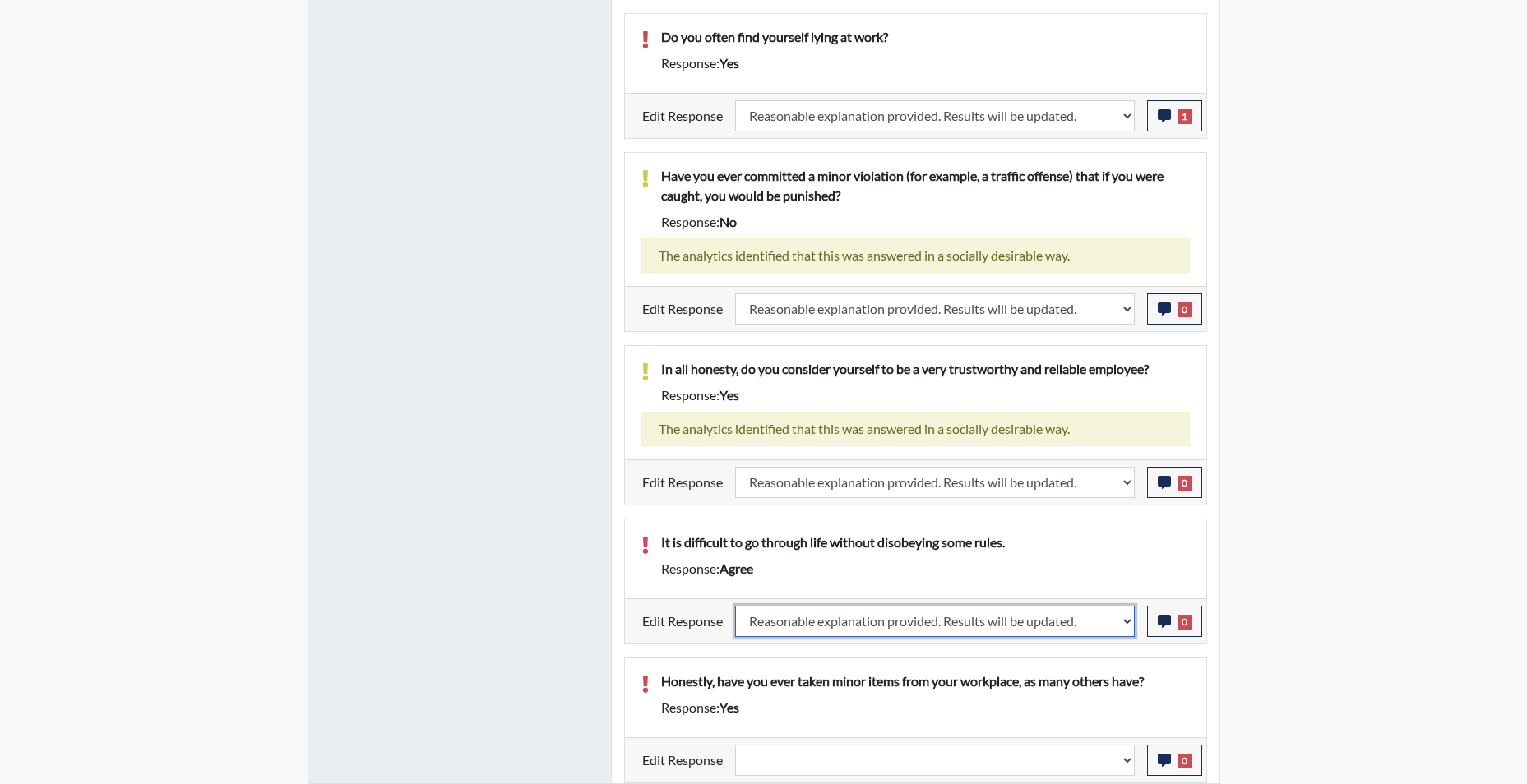
click at [735, 605] on select "Question is not relevant. Results will be updated. Reasonable explanation provi…" at bounding box center [934, 620] width 400 height 31
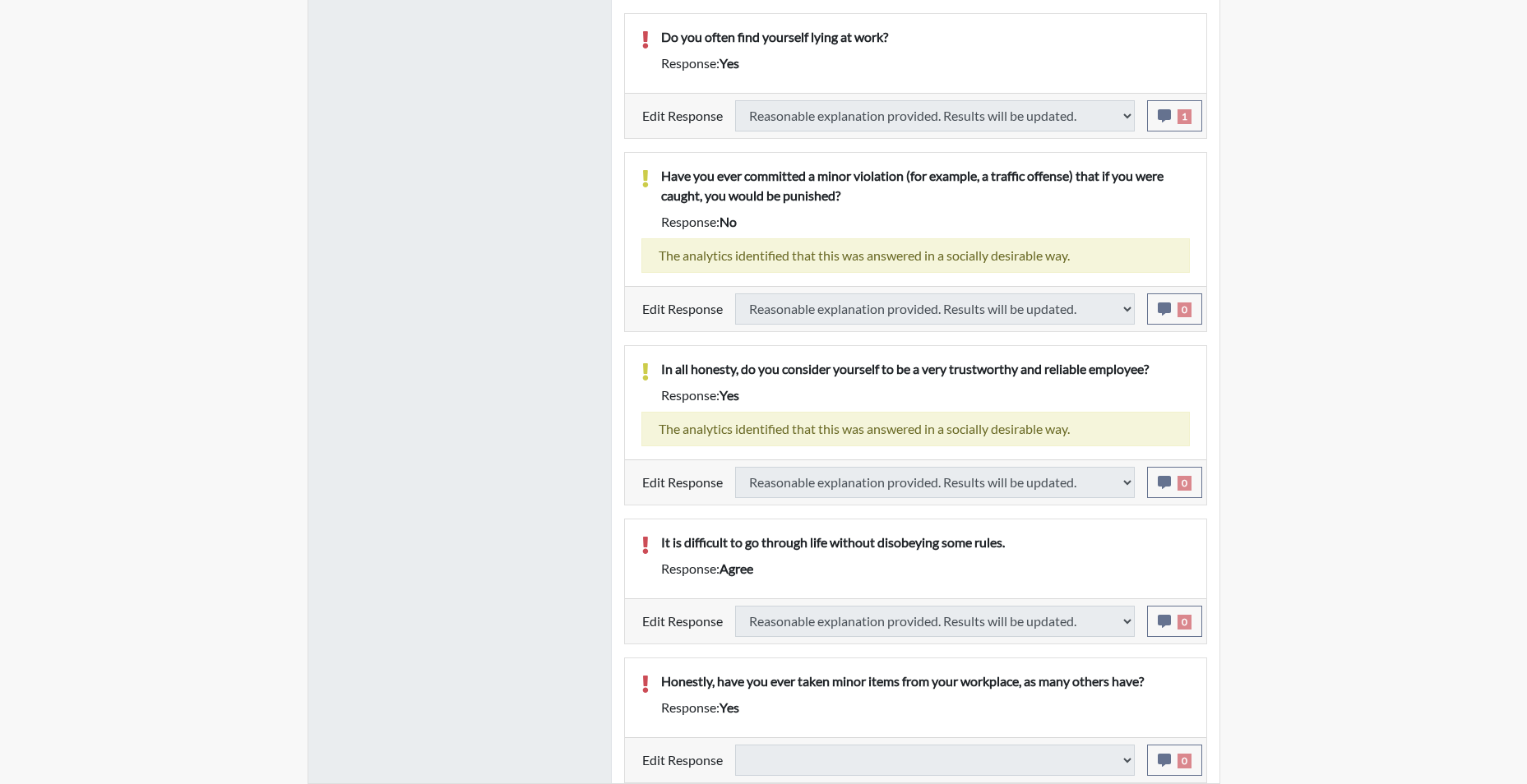
select select
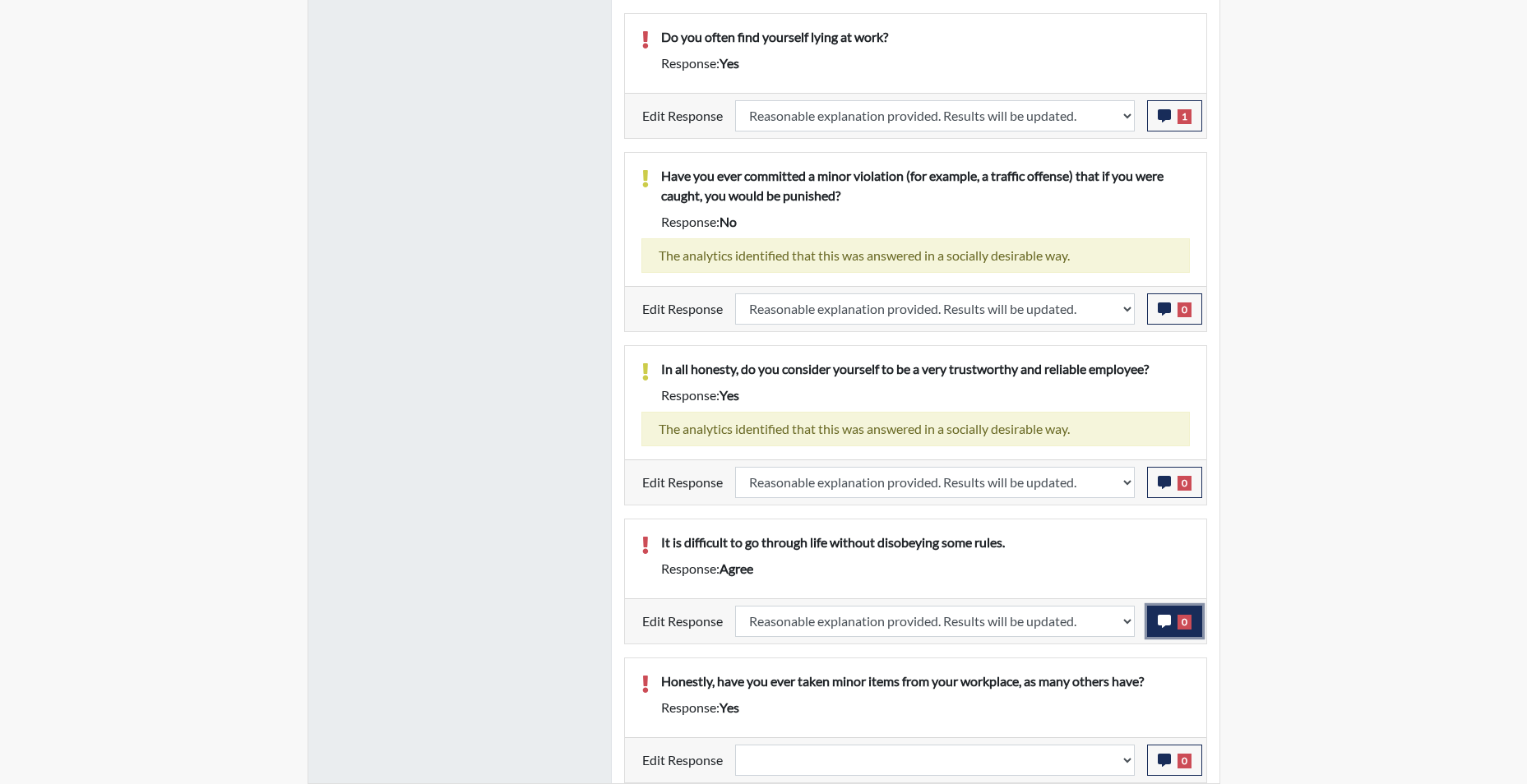
click at [1165, 627] on icon "button" at bounding box center [1163, 620] width 13 height 13
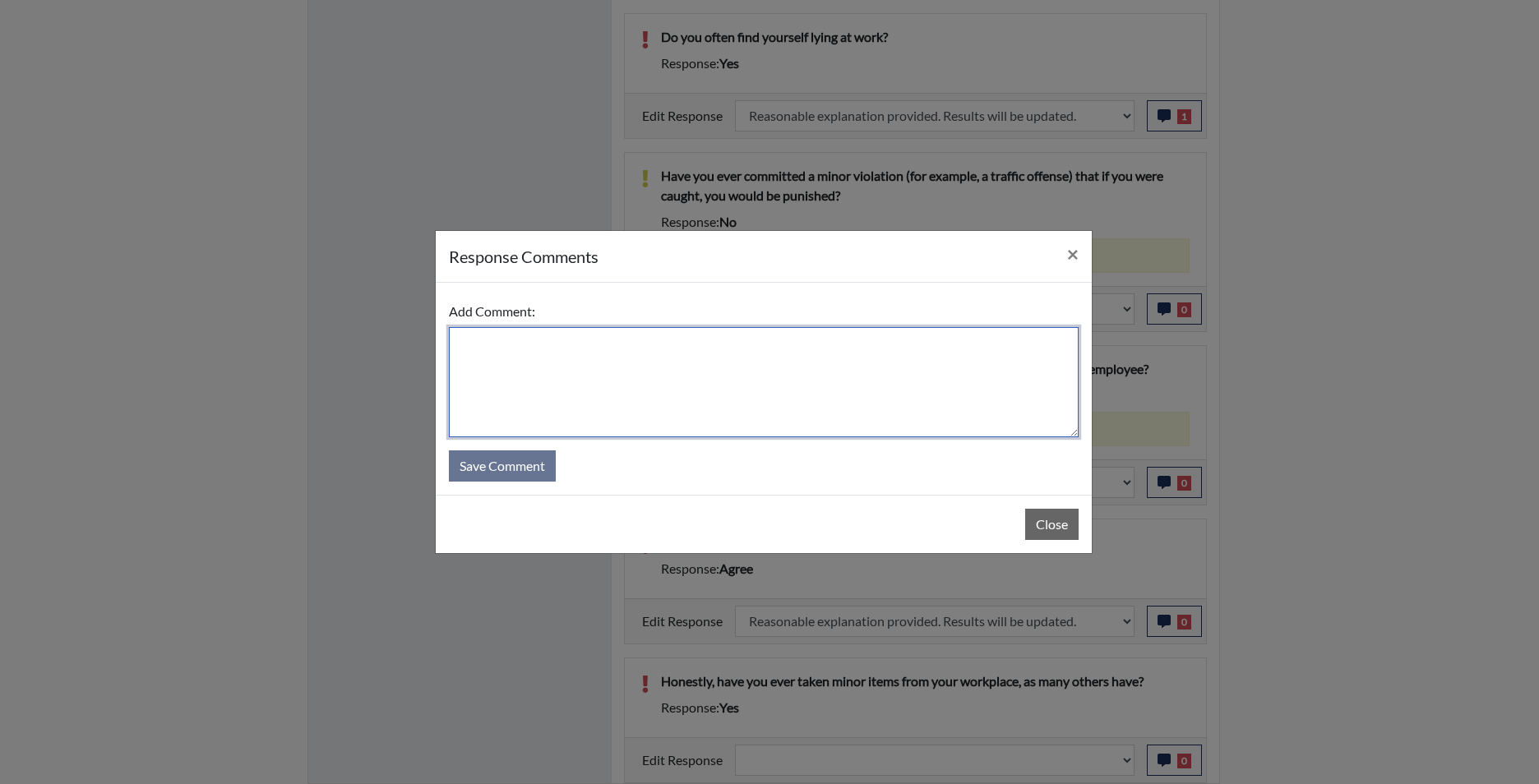
click at [925, 398] on textarea at bounding box center [764, 382] width 630 height 110
type textarea "app disagrees"
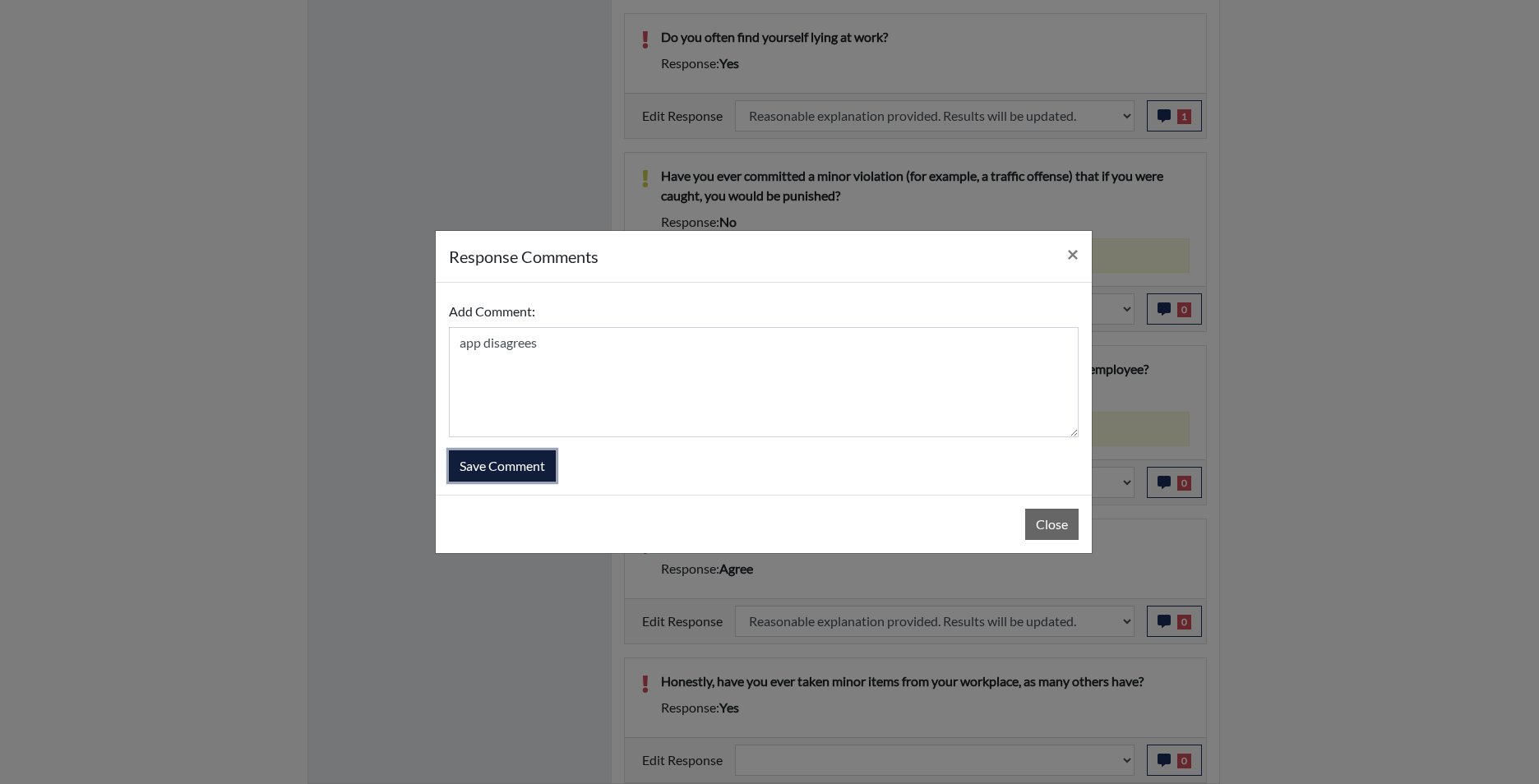
click at [521, 474] on button "Save Comment" at bounding box center [502, 465] width 107 height 31
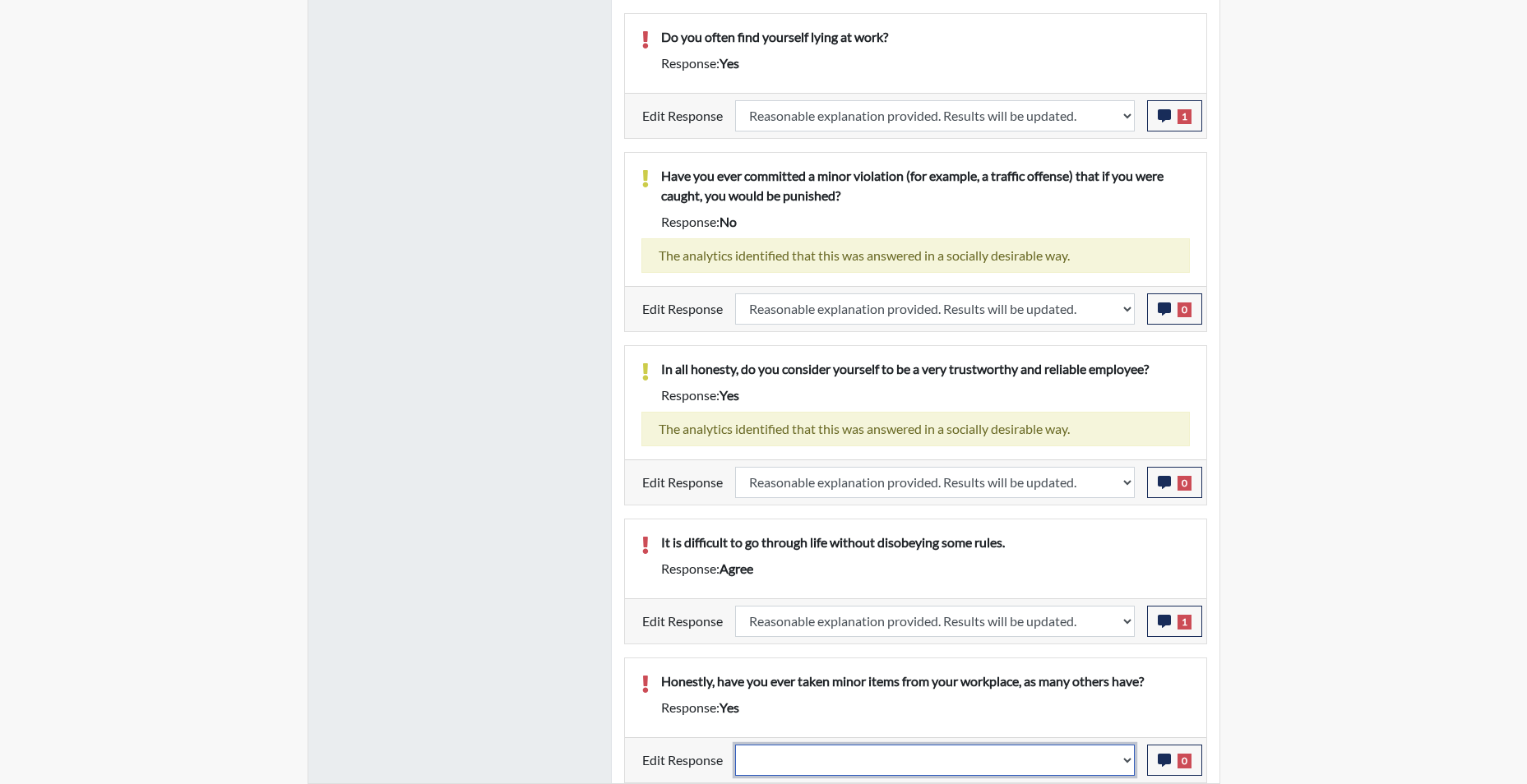
click at [1125, 764] on select "Question is not relevant. Results will be updated. Reasonable explanation provi…" at bounding box center [934, 759] width 400 height 31
select select "reasonable-explanation-provided"
click at [735, 744] on select "Question is not relevant. Results will be updated. Reasonable explanation provi…" at bounding box center [934, 759] width 400 height 31
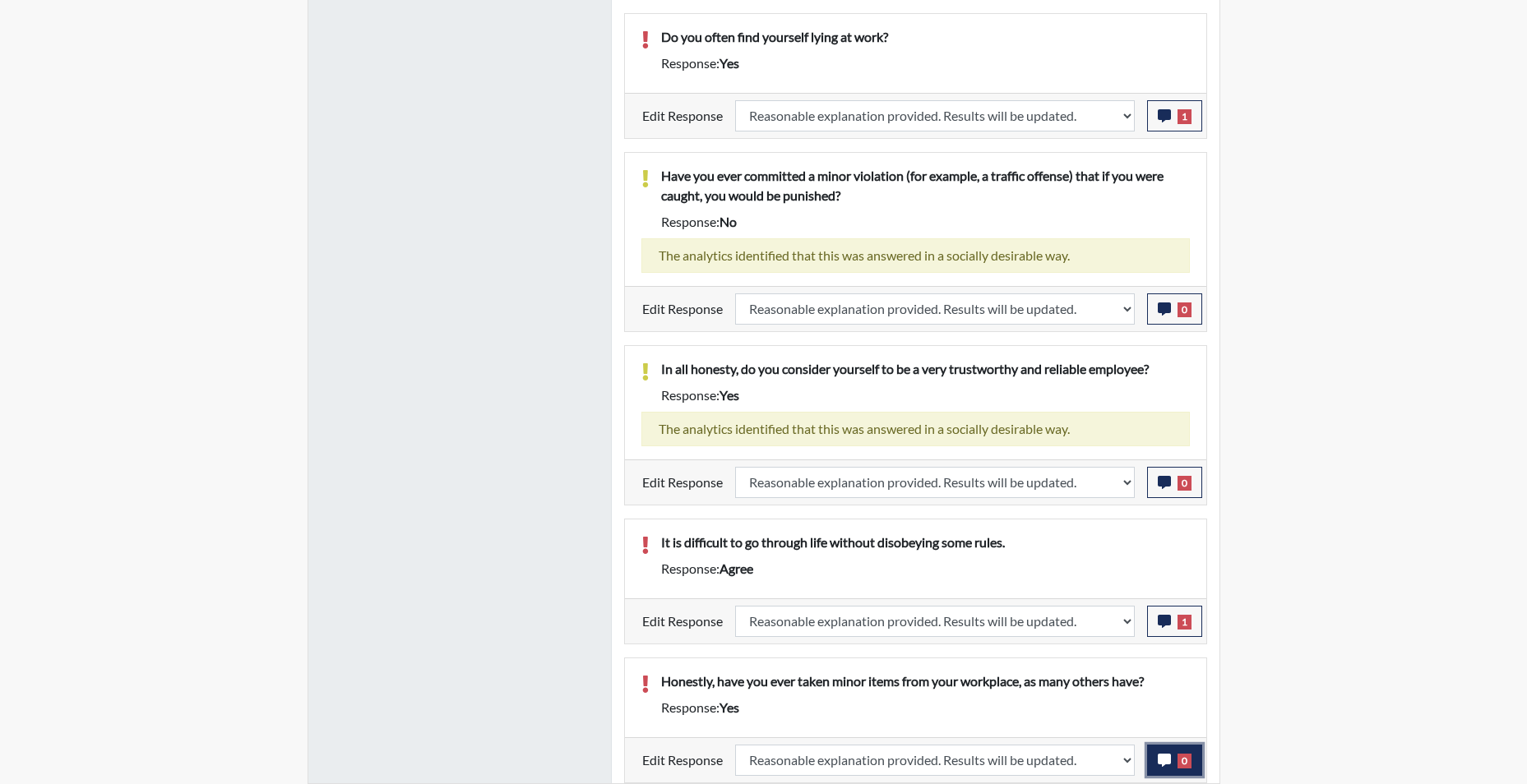
click at [1161, 766] on icon "button" at bounding box center [1163, 759] width 13 height 13
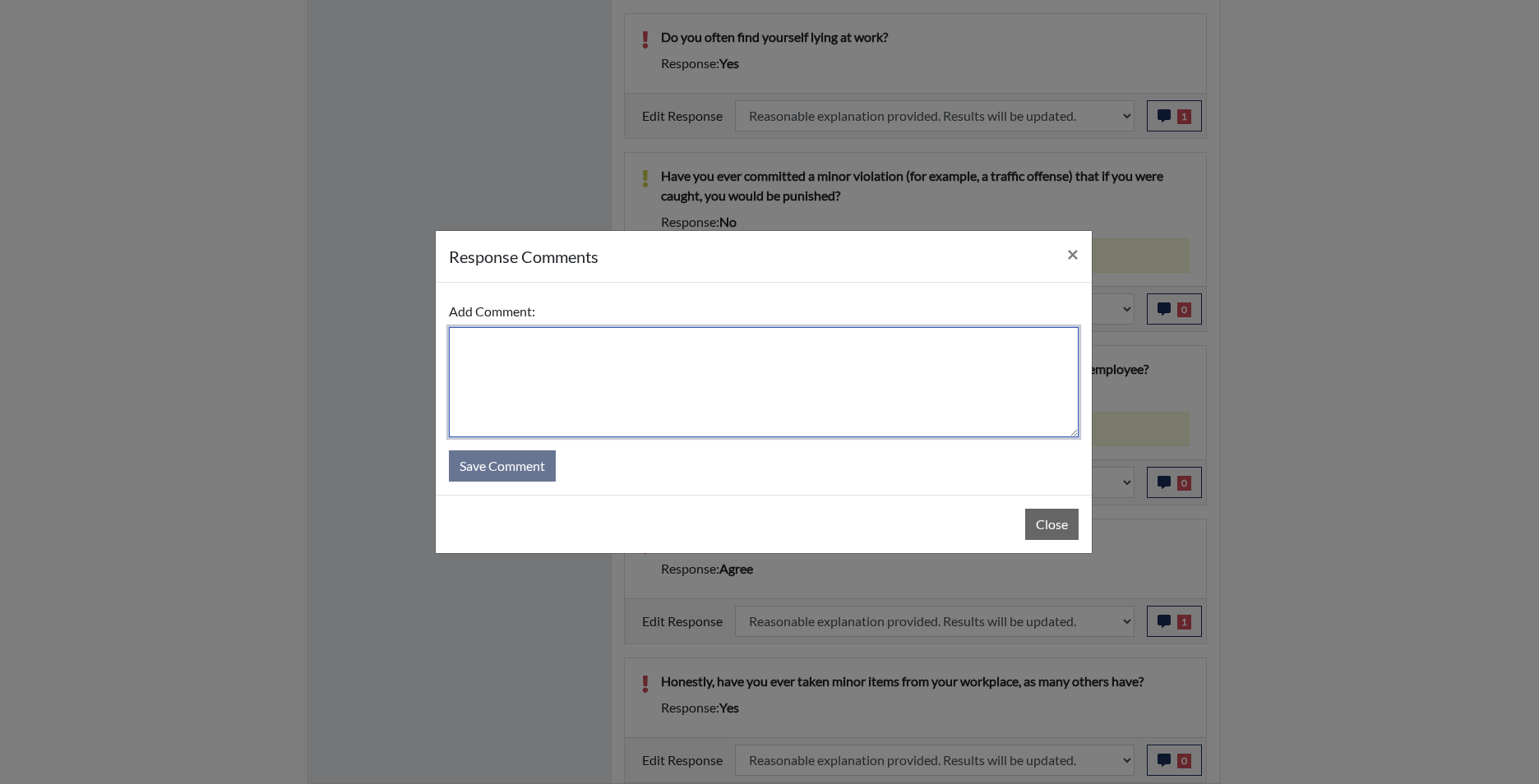
click at [786, 396] on textarea at bounding box center [764, 382] width 630 height 110
type textarea "app states no"
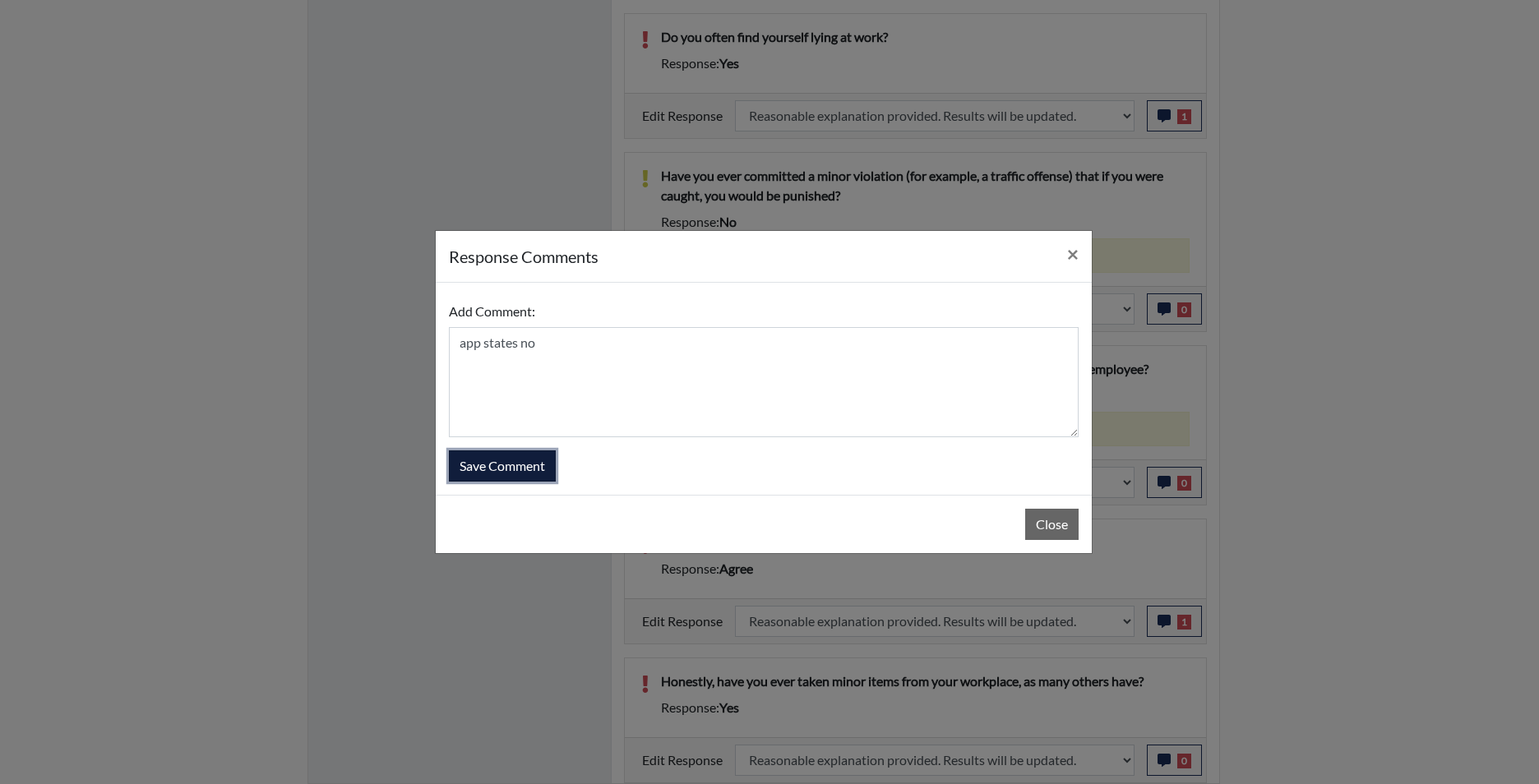
click at [489, 477] on button "Save Comment" at bounding box center [502, 465] width 107 height 31
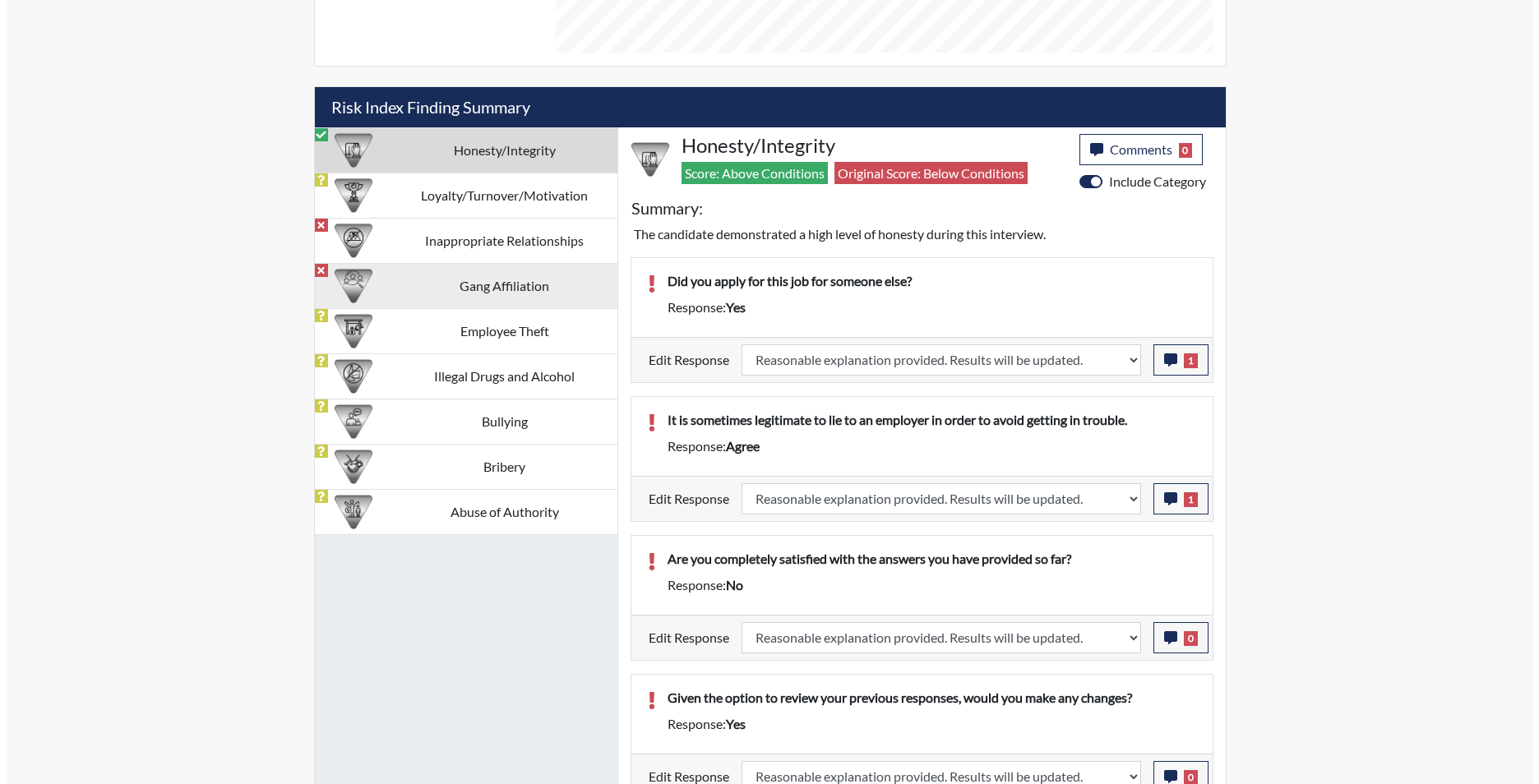
scroll to position [957, 0]
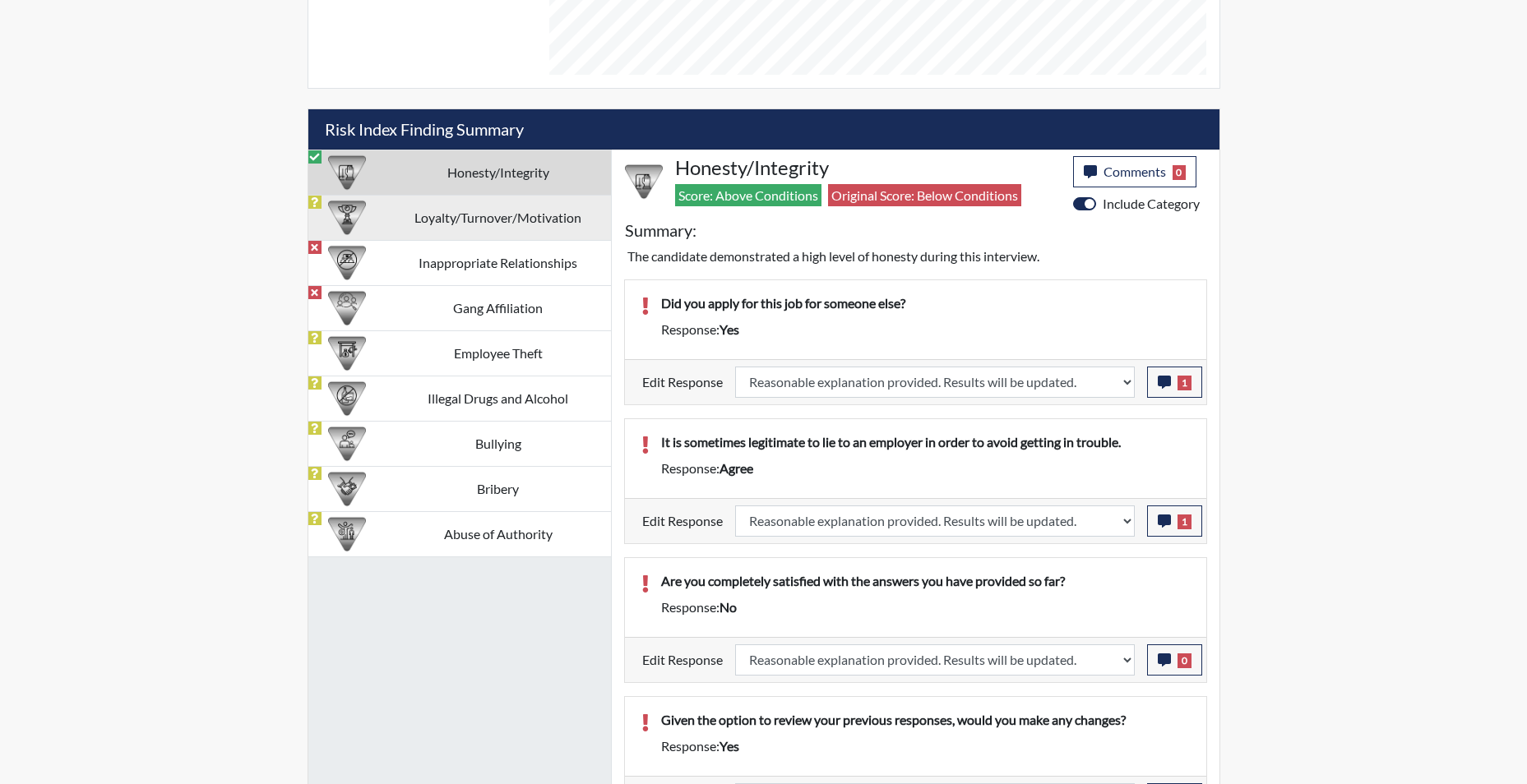
click at [494, 217] on td "Loyalty/Turnover/Motivation" at bounding box center [498, 217] width 225 height 45
select select
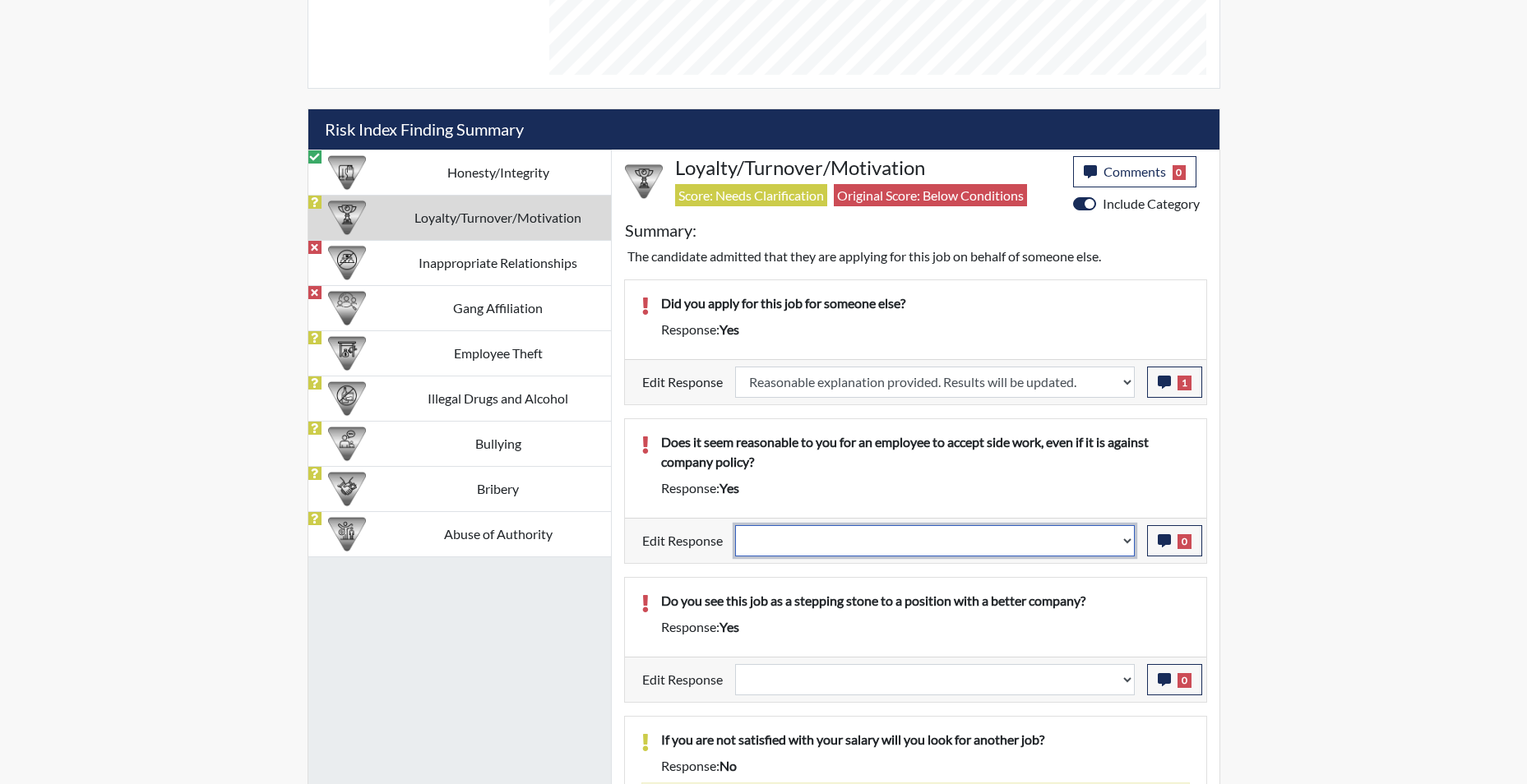
click at [1129, 541] on select "Question is not relevant. Results will be updated. Reasonable explanation provi…" at bounding box center [934, 540] width 400 height 31
click at [735, 525] on select "Question is not relevant. Results will be updated. Reasonable explanation provi…" at bounding box center [934, 540] width 400 height 31
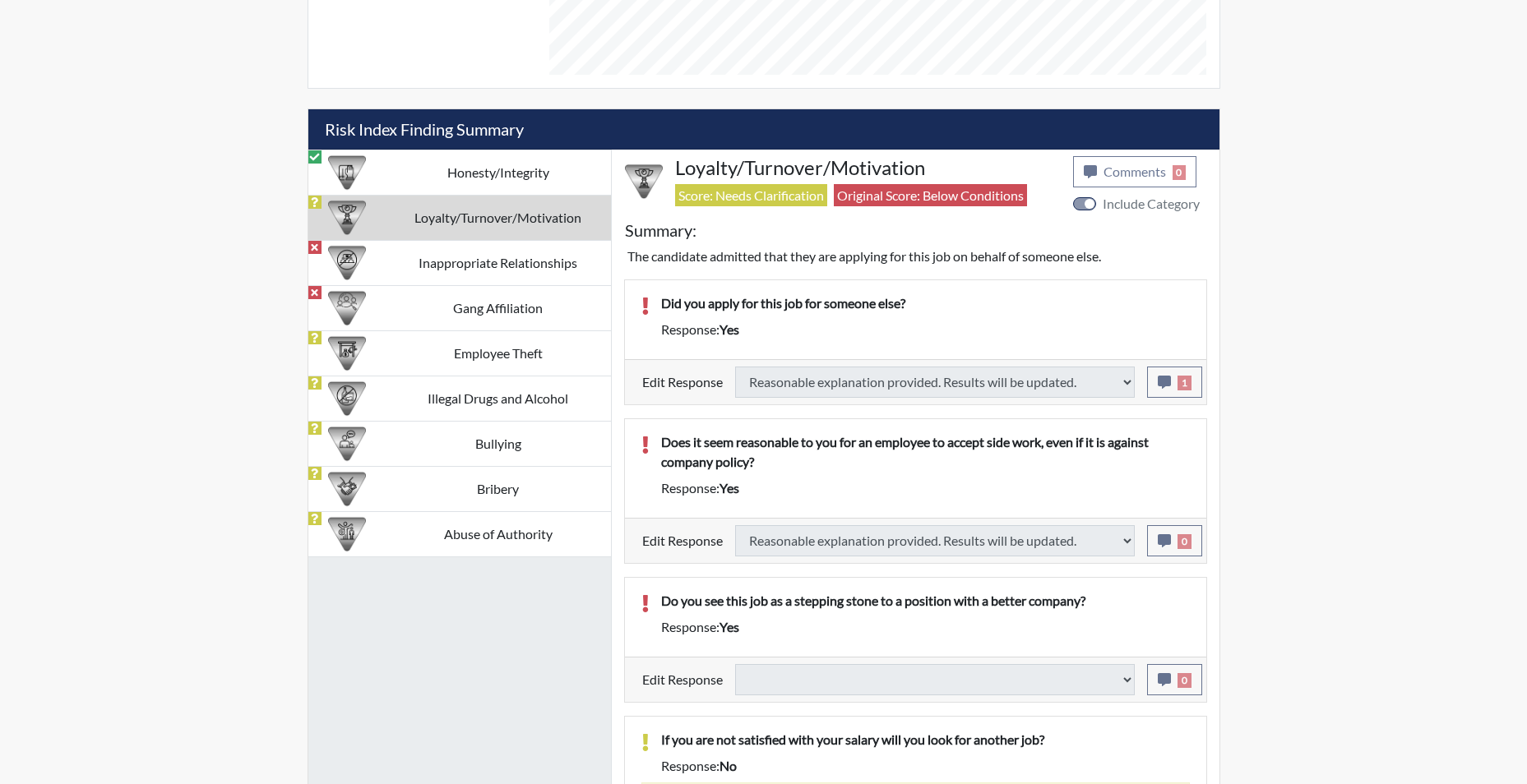
click at [1167, 540] on icon "button" at bounding box center [1163, 540] width 13 height 13
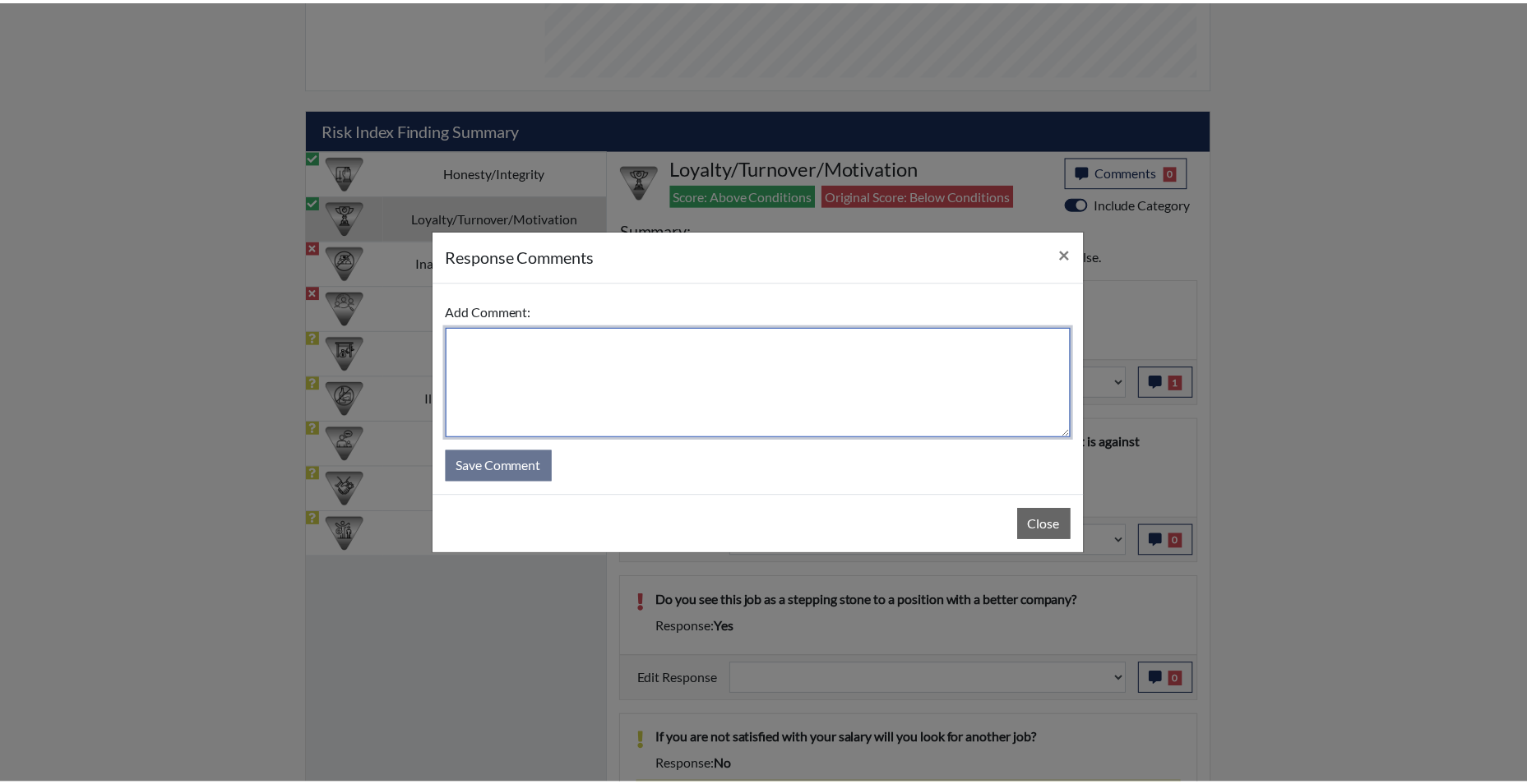
scroll to position [273, 684]
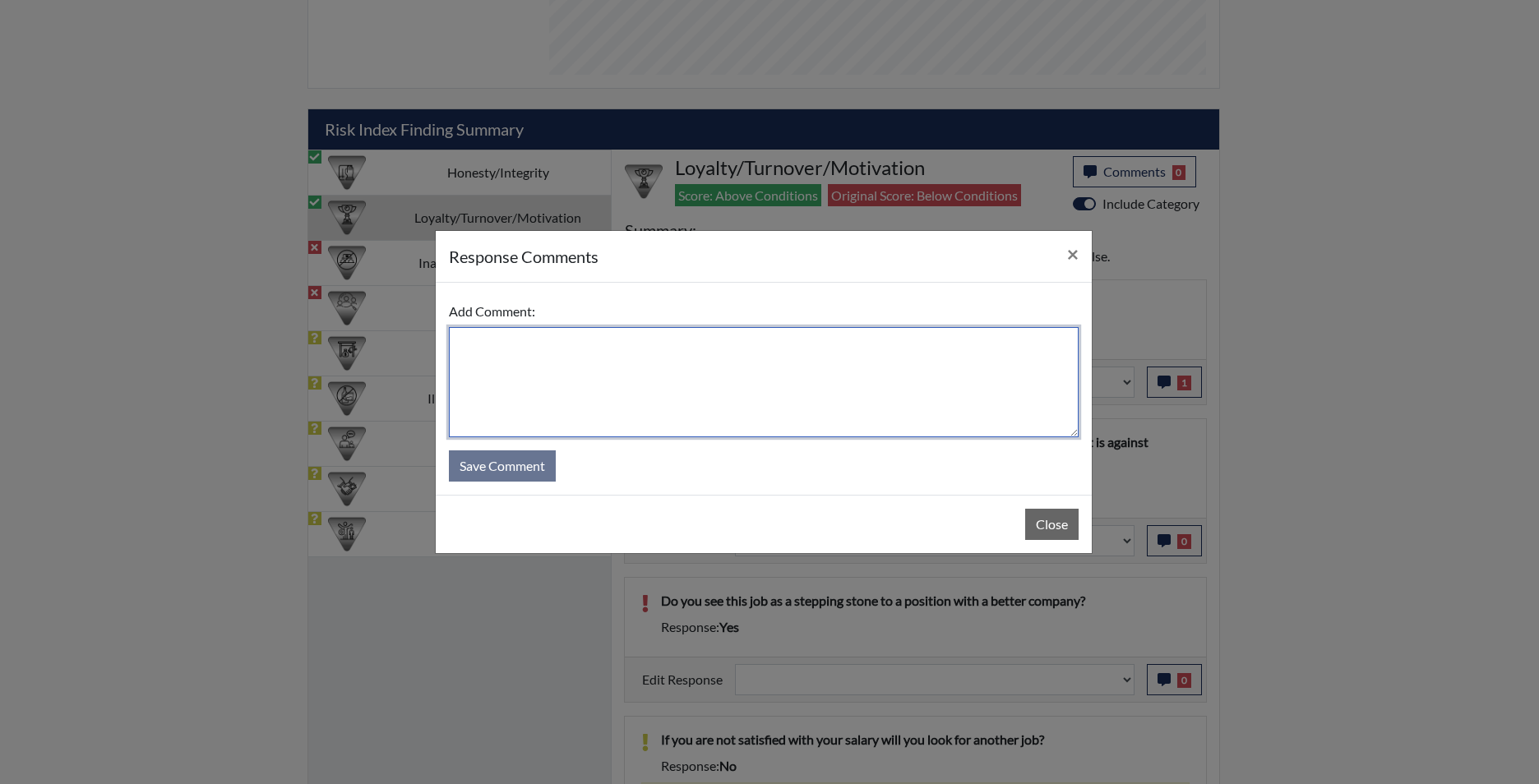
click at [865, 379] on textarea at bounding box center [764, 382] width 630 height 110
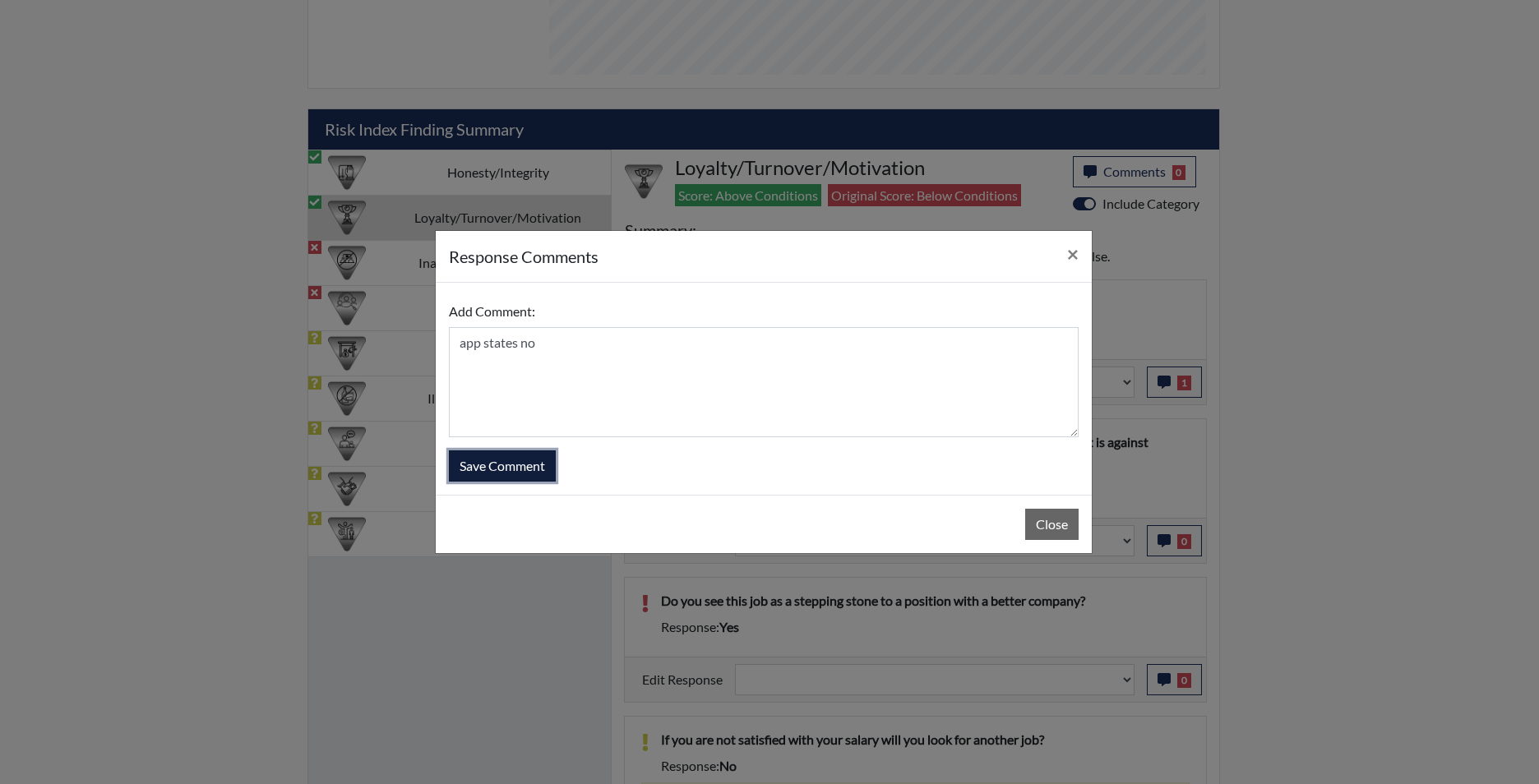
click at [490, 469] on button "Save Comment" at bounding box center [502, 465] width 107 height 31
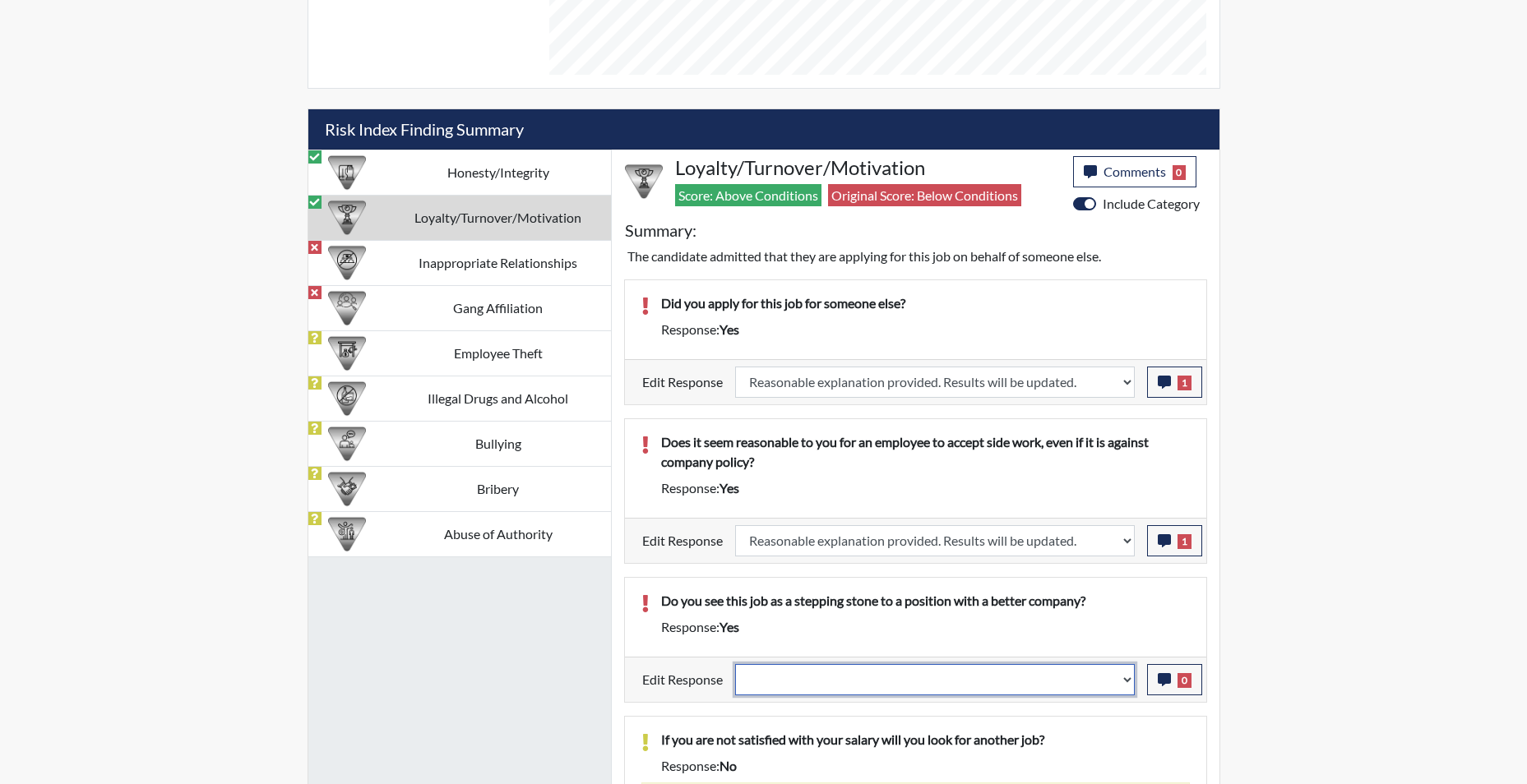
click at [1127, 690] on select "Question is not relevant. Results will be updated. Reasonable explanation provi…" at bounding box center [934, 679] width 400 height 31
click at [735, 664] on select "Question is not relevant. Results will be updated. Reasonable explanation provi…" at bounding box center [934, 679] width 400 height 31
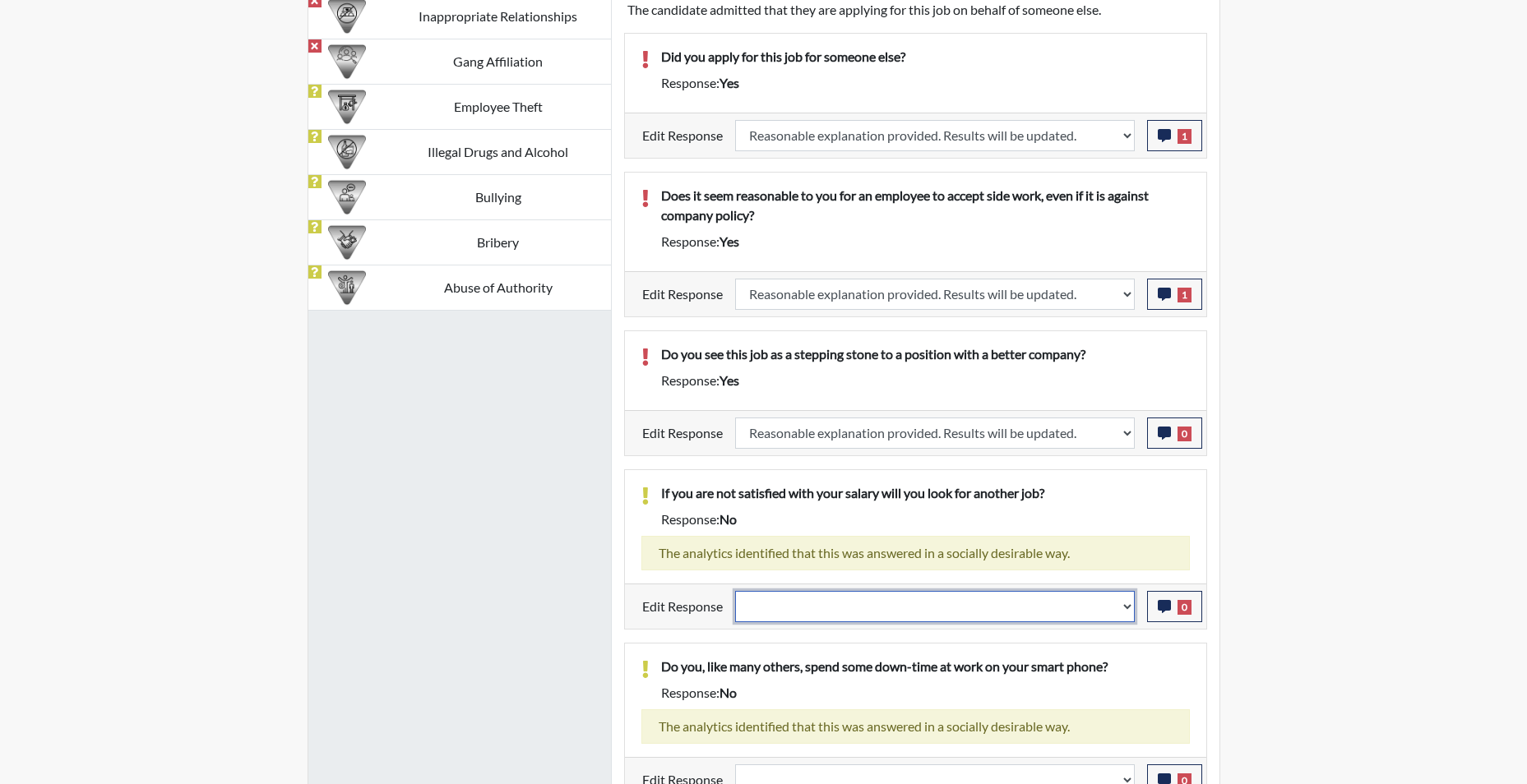
click at [1128, 613] on select "Question is not relevant. Results will be updated. Reasonable explanation provi…" at bounding box center [934, 605] width 400 height 31
click at [735, 590] on select "Question is not relevant. Results will be updated. Reasonable explanation provi…" at bounding box center [934, 605] width 400 height 31
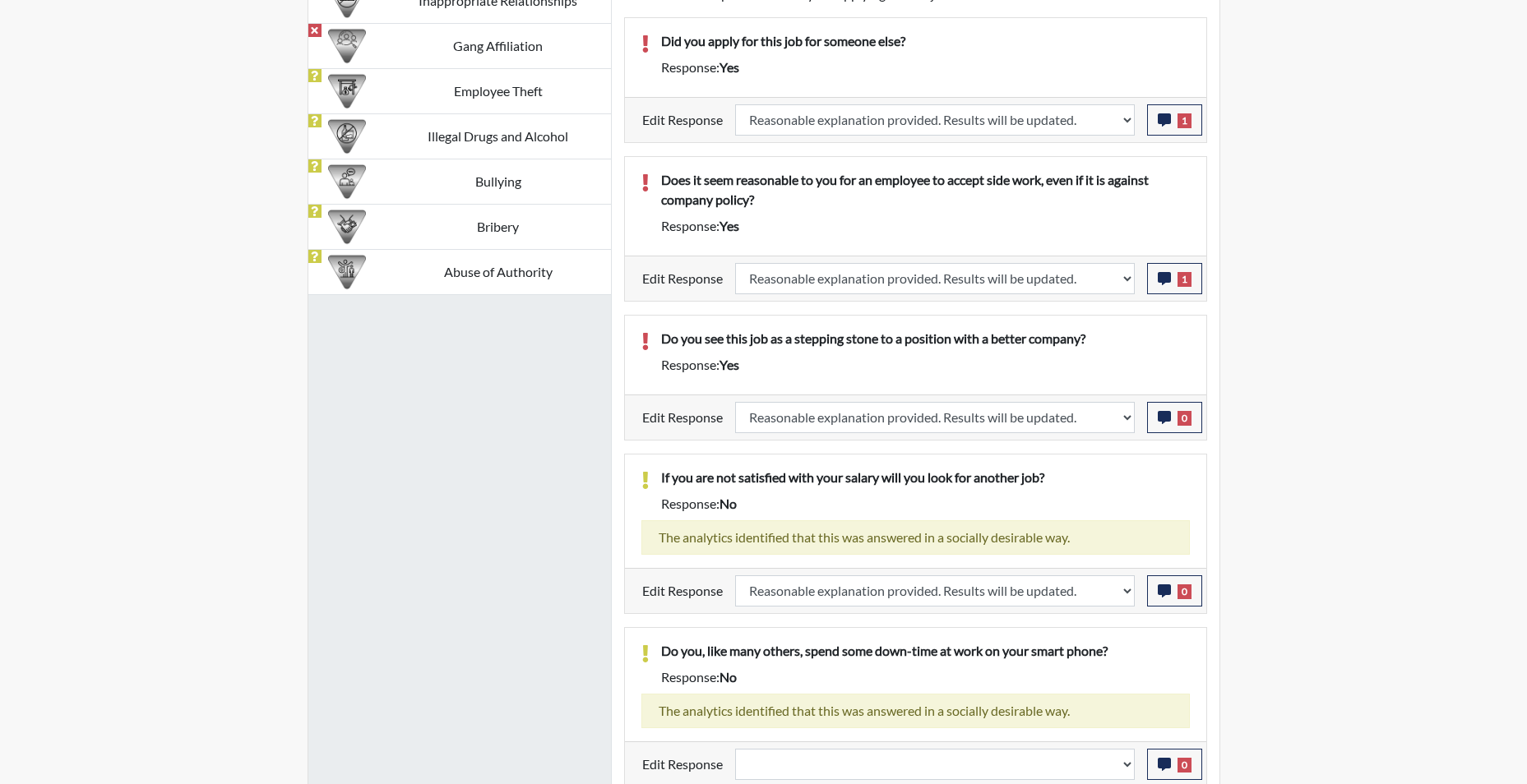
scroll to position [1222, 0]
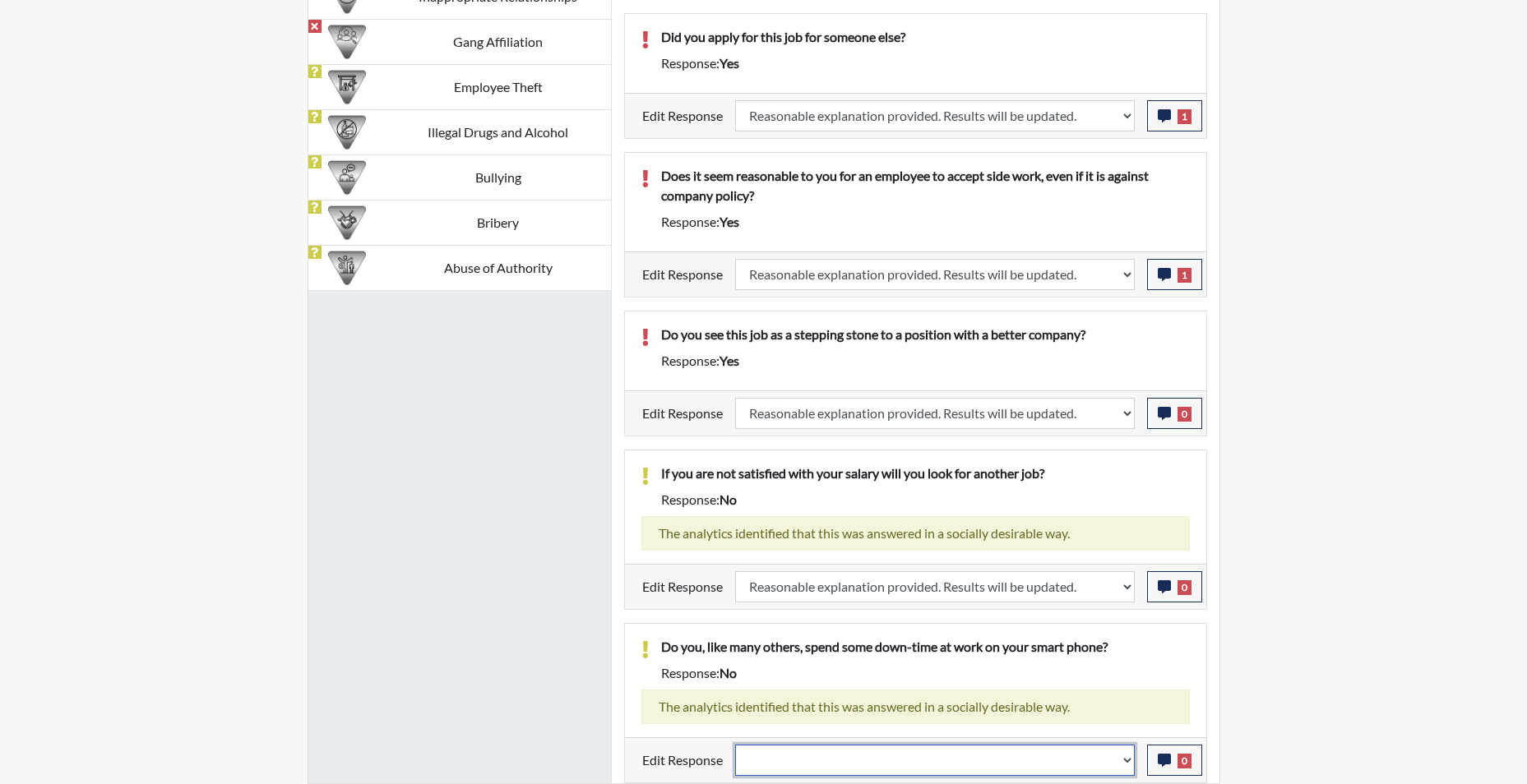
click at [1128, 771] on select "Question is not relevant. Results will be updated. Reasonable explanation provi…" at bounding box center [934, 759] width 400 height 31
click at [735, 744] on select "Question is not relevant. Results will be updated. Reasonable explanation provi…" at bounding box center [934, 759] width 400 height 31
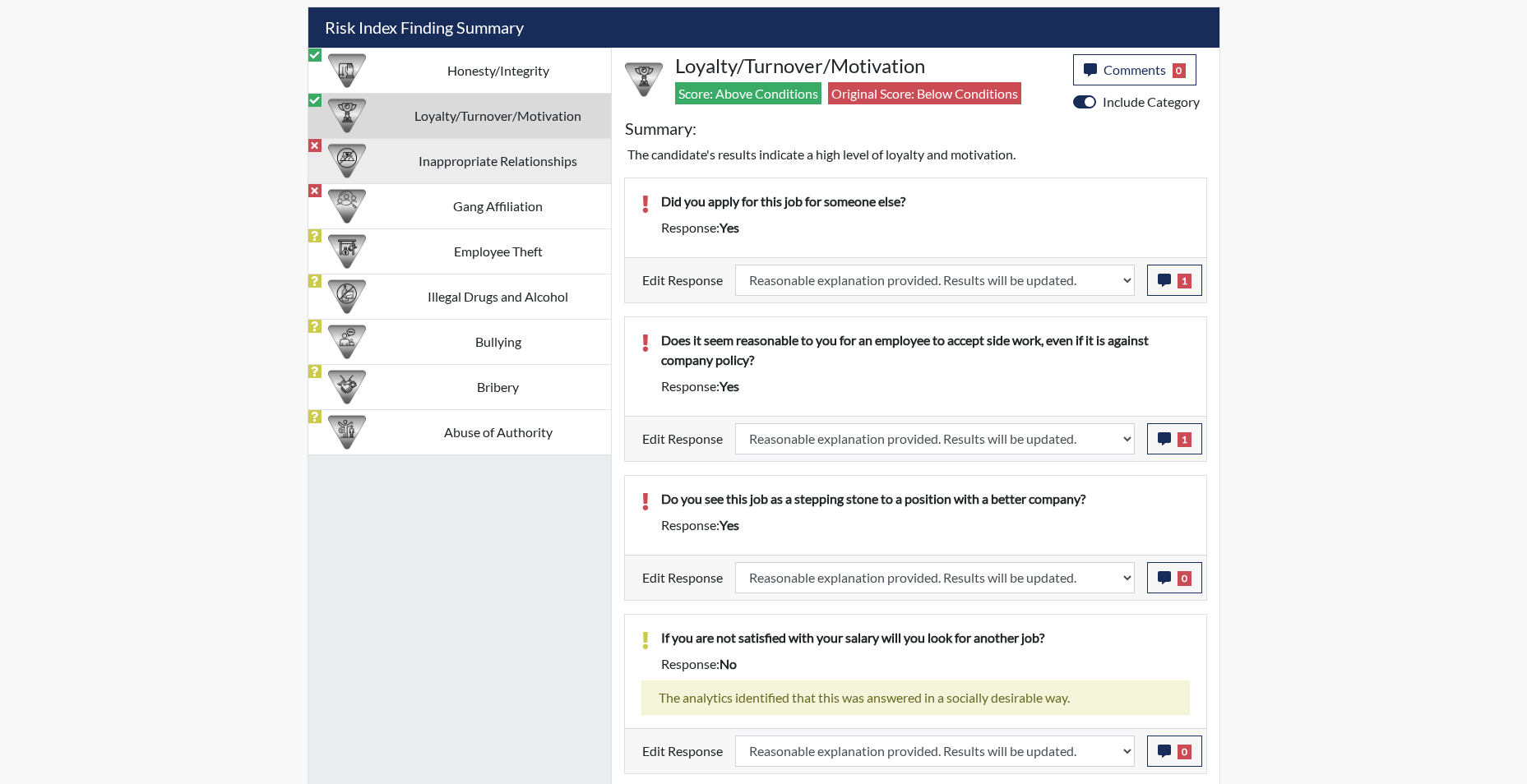
scroll to position [273, 684]
click at [501, 166] on td "Inappropriate Relationships" at bounding box center [498, 160] width 225 height 45
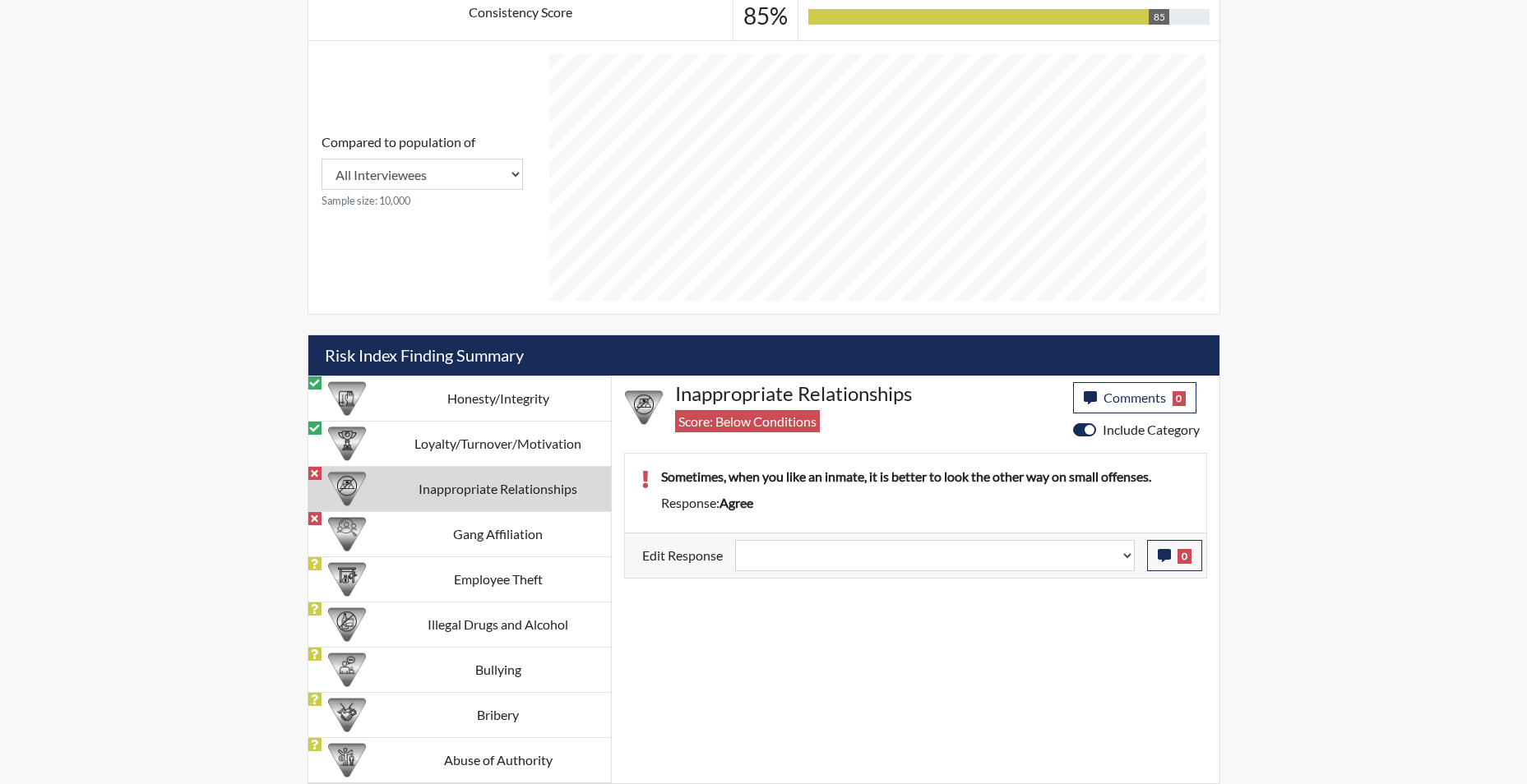
scroll to position [730, 0]
click at [1119, 561] on select "Question is not relevant. Results will be updated. Reasonable explanation provi…" at bounding box center [934, 554] width 400 height 31
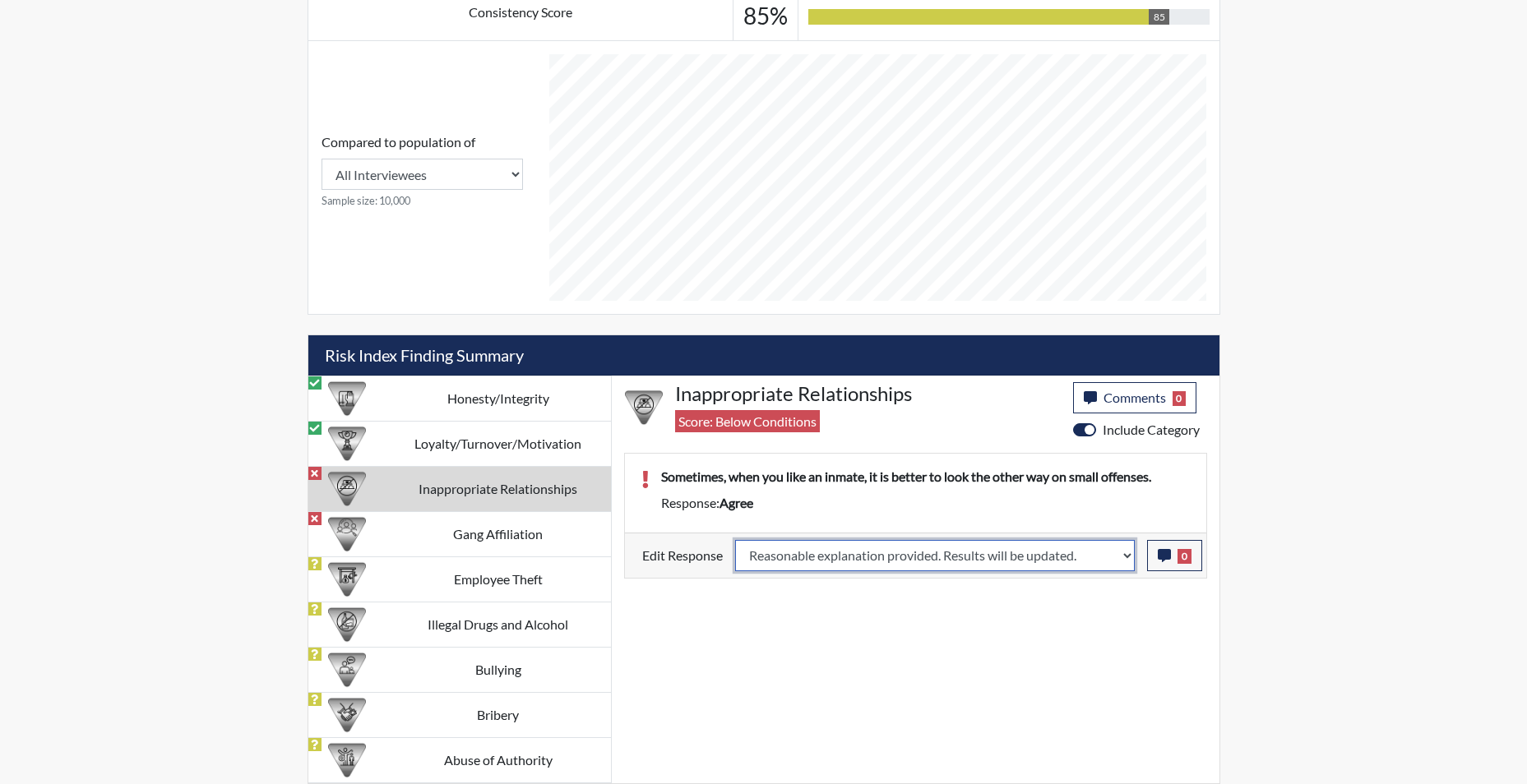
click at [735, 539] on select "Question is not relevant. Results will be updated. Reasonable explanation provi…" at bounding box center [934, 554] width 400 height 31
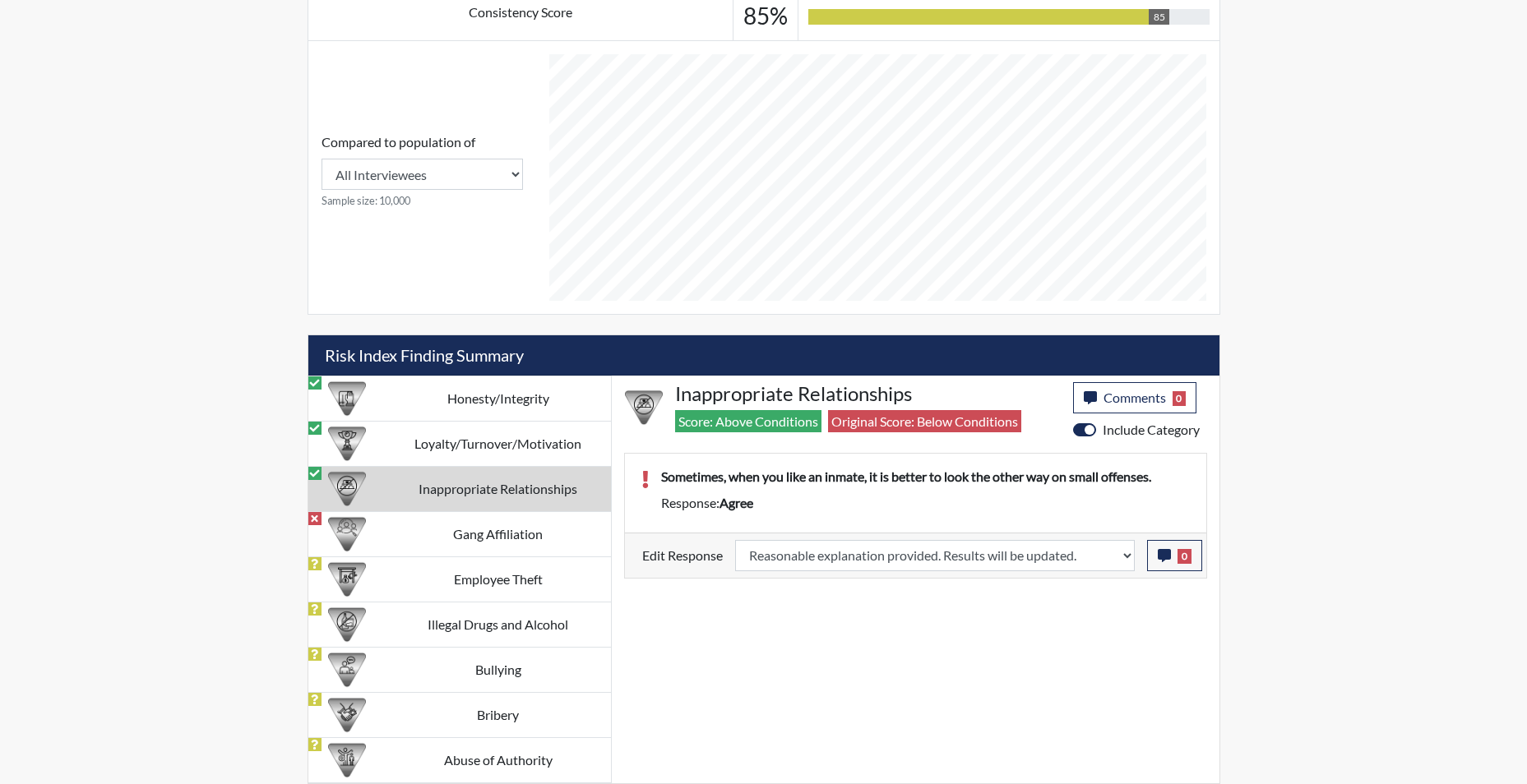
scroll to position [273, 684]
click at [1154, 560] on button "0" at bounding box center [1174, 554] width 55 height 31
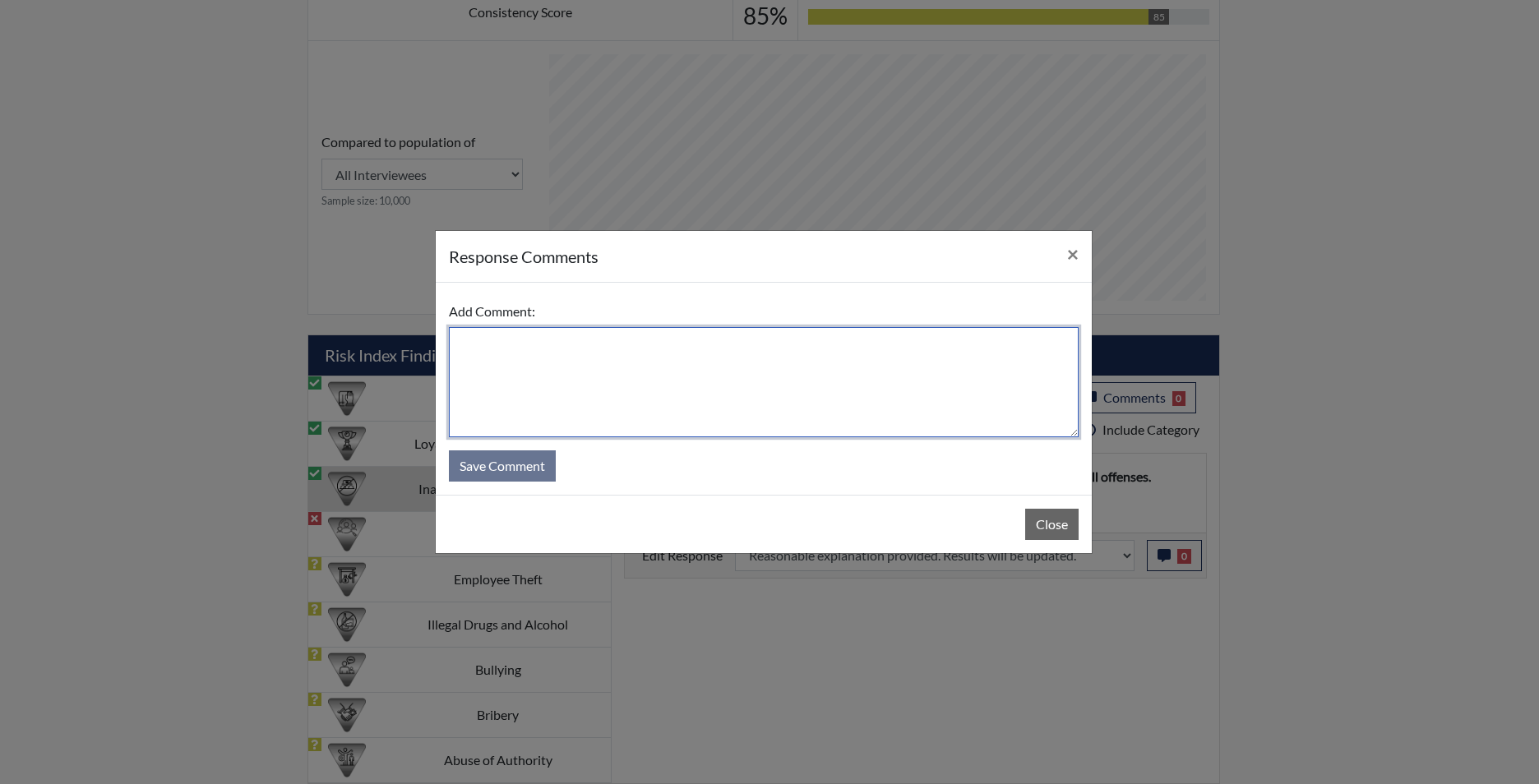
click at [829, 392] on textarea at bounding box center [764, 382] width 630 height 110
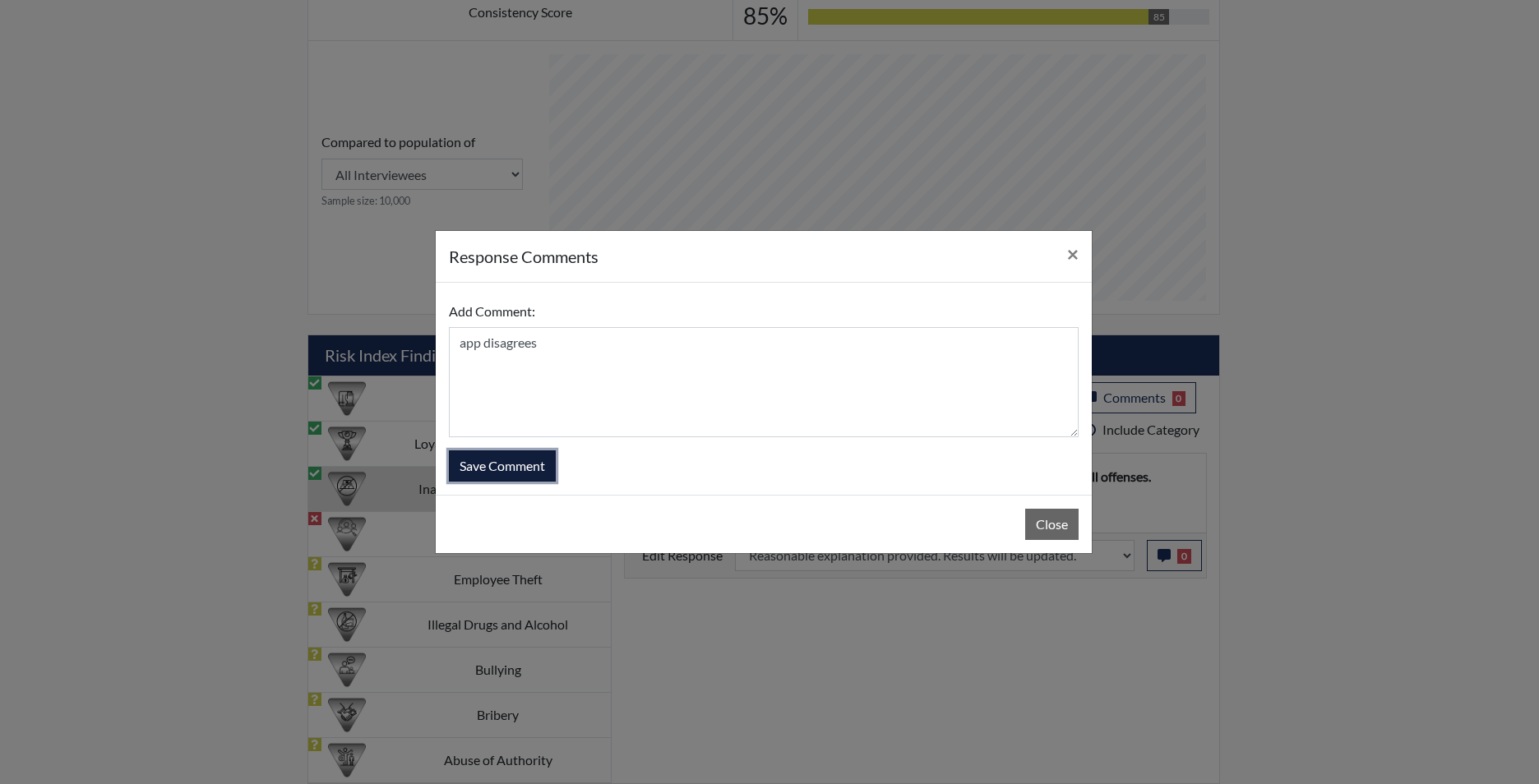
click at [517, 474] on button "Save Comment" at bounding box center [502, 465] width 107 height 31
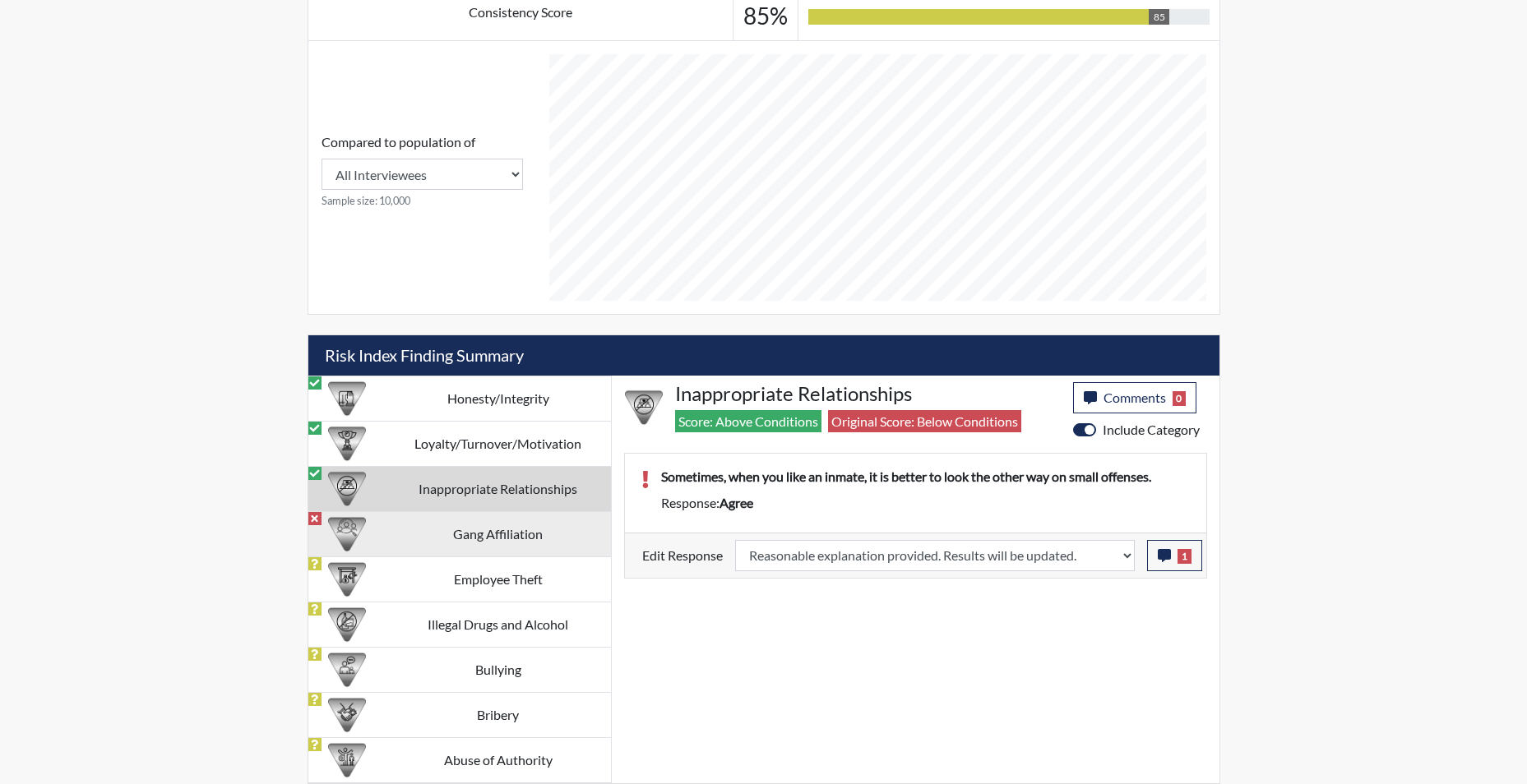
click at [513, 525] on td "Gang Affiliation" at bounding box center [498, 533] width 225 height 45
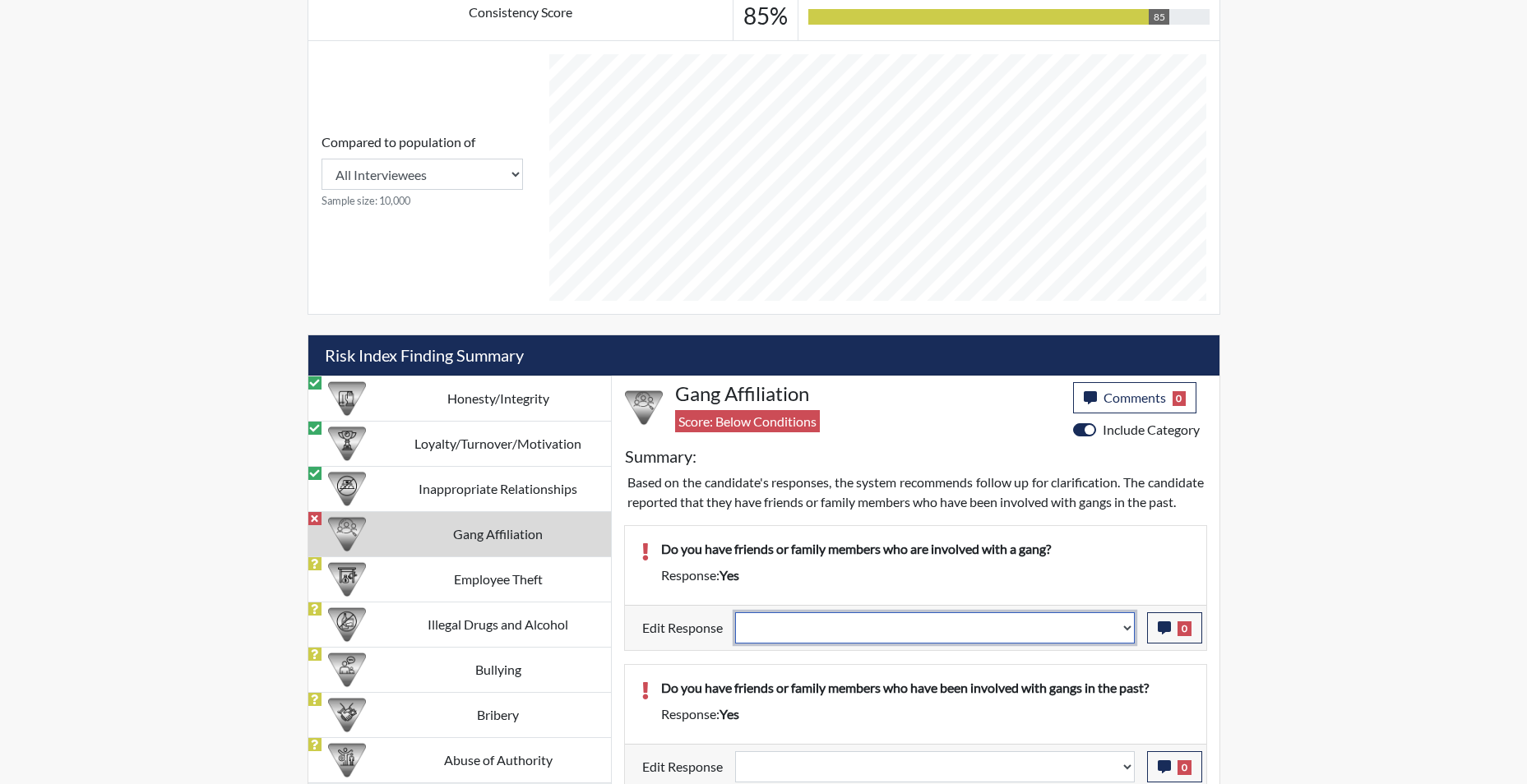
click at [1129, 643] on select "Question is not relevant. Results will be updated. Reasonable explanation provi…" at bounding box center [934, 627] width 400 height 31
click at [735, 631] on select "Question is not relevant. Results will be updated. Reasonable explanation provi…" at bounding box center [934, 627] width 400 height 31
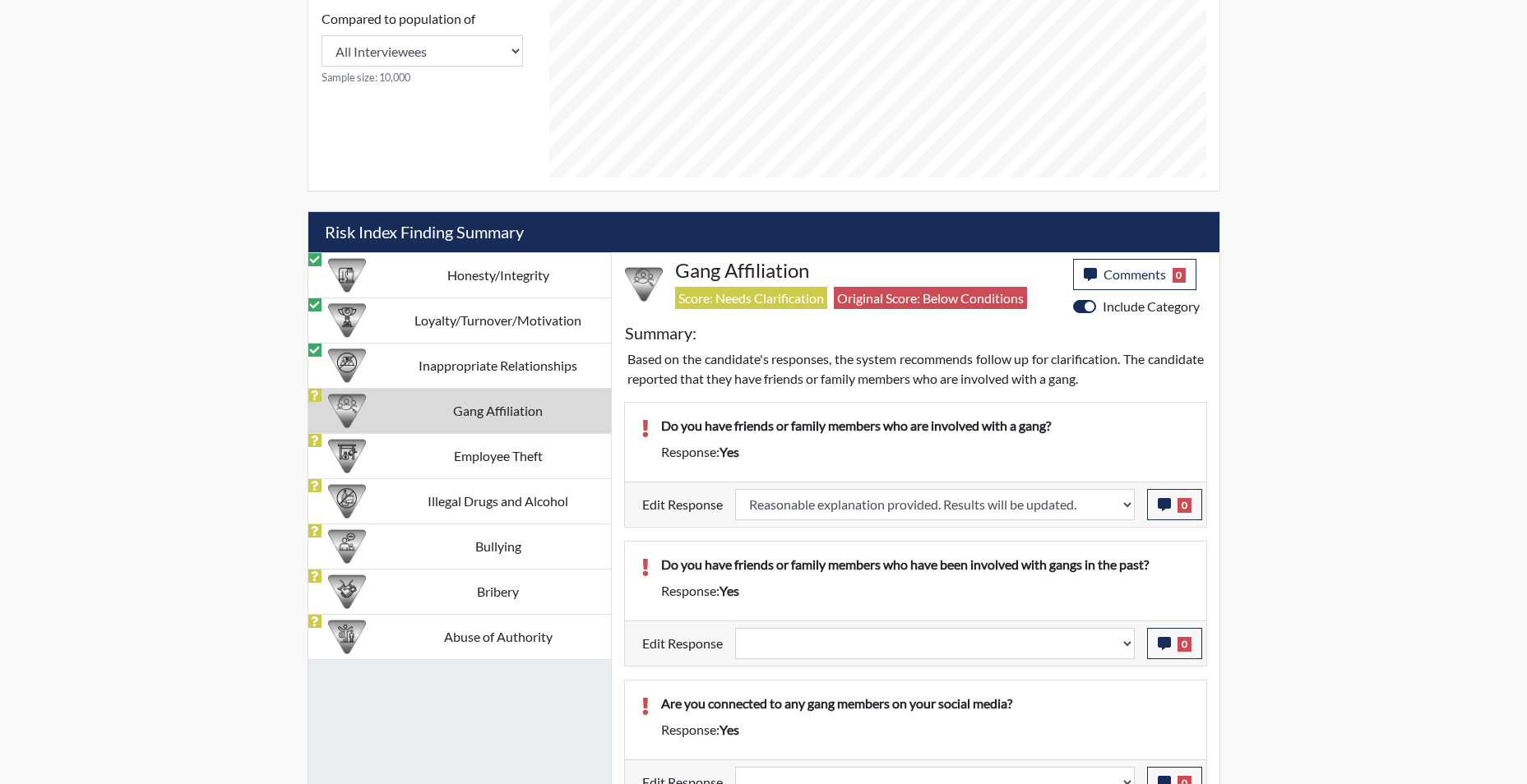
scroll to position [876, 0]
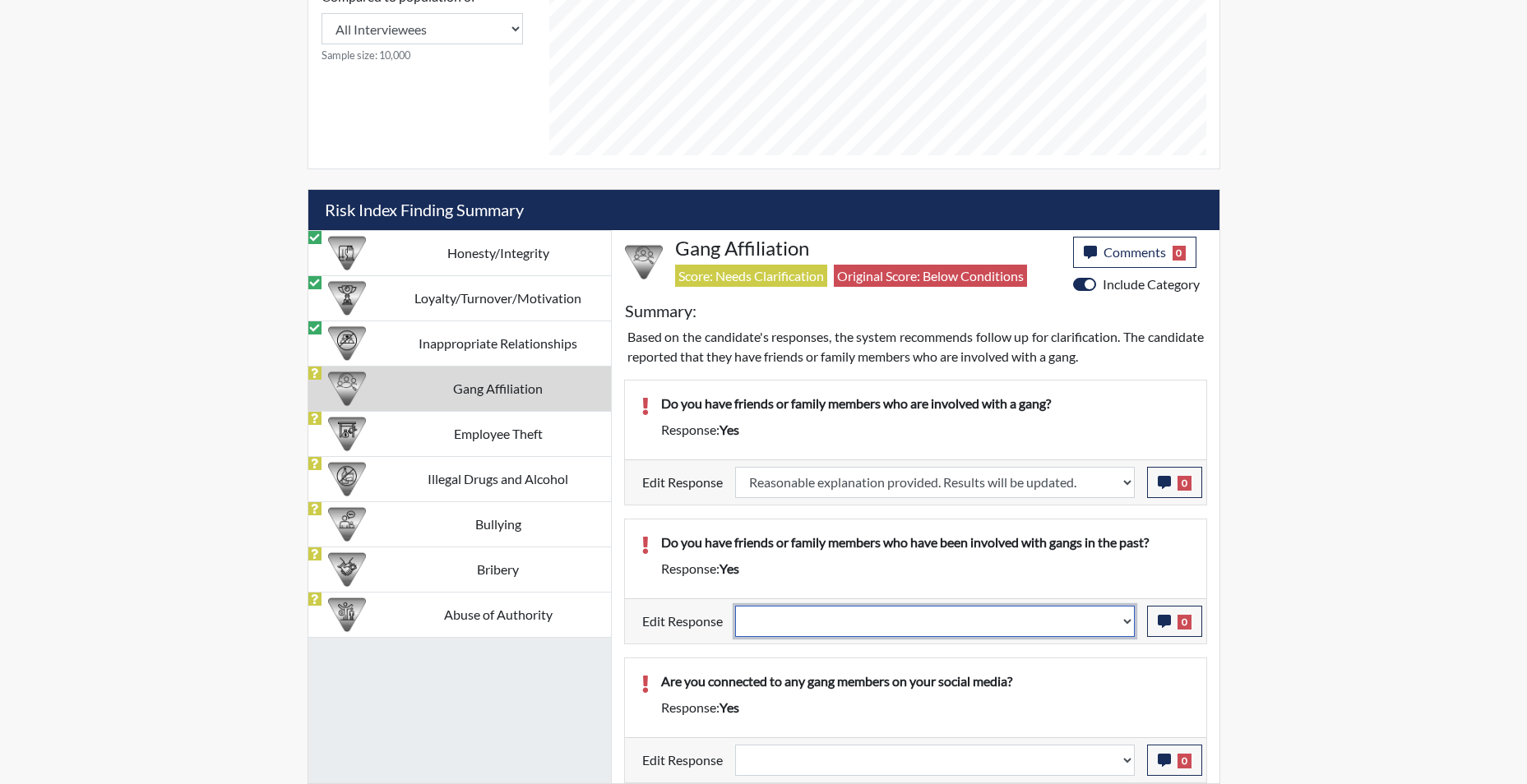
click at [1130, 623] on select "Question is not relevant. Results will be updated. Reasonable explanation provi…" at bounding box center [934, 620] width 400 height 31
click at [735, 605] on select "Question is not relevant. Results will be updated. Reasonable explanation provi…" at bounding box center [934, 620] width 400 height 31
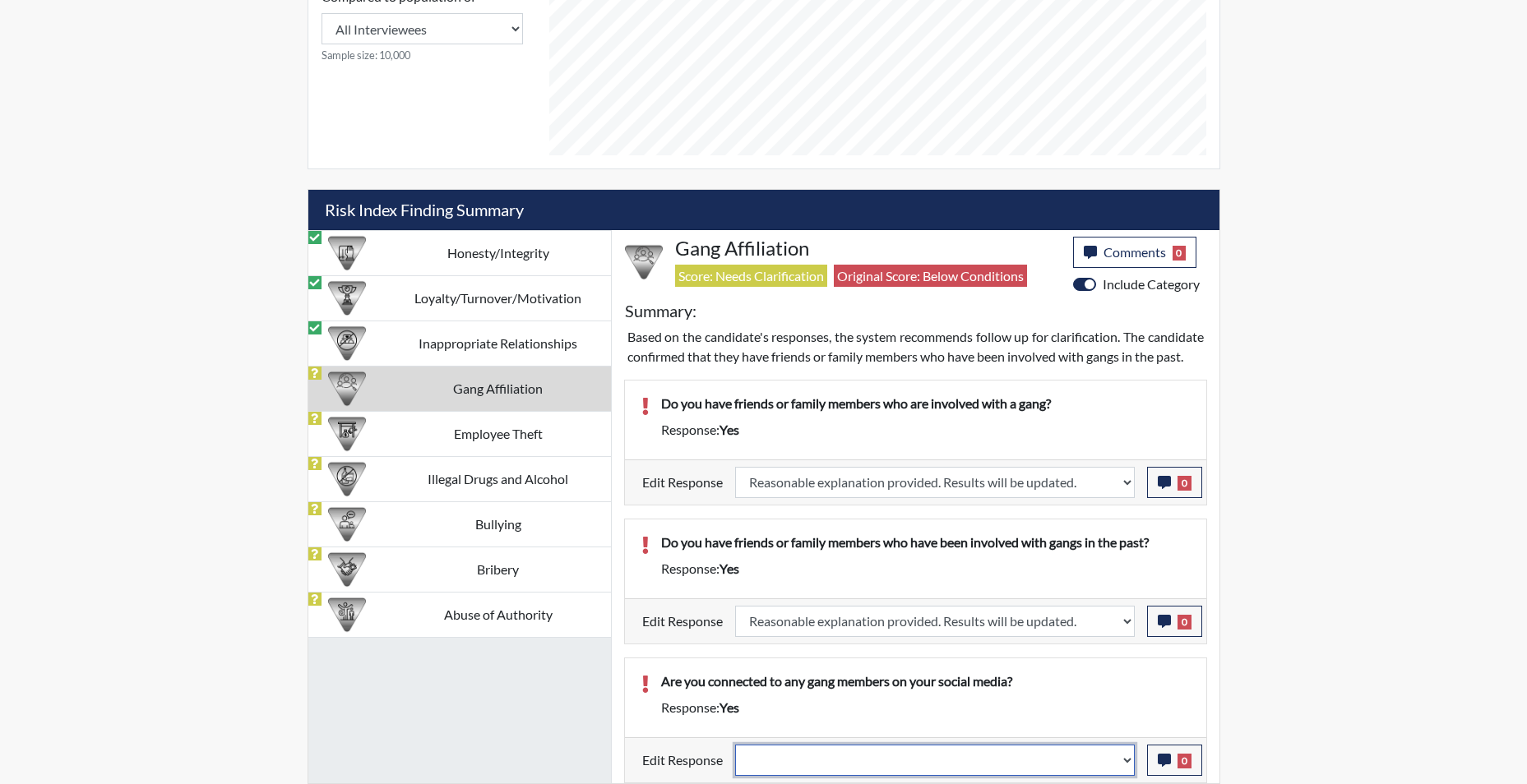
click at [1123, 761] on select "Question is not relevant. Results will be updated. Reasonable explanation provi…" at bounding box center [934, 759] width 400 height 31
click at [735, 744] on select "Question is not relevant. Results will be updated. Reasonable explanation provi…" at bounding box center [934, 759] width 400 height 31
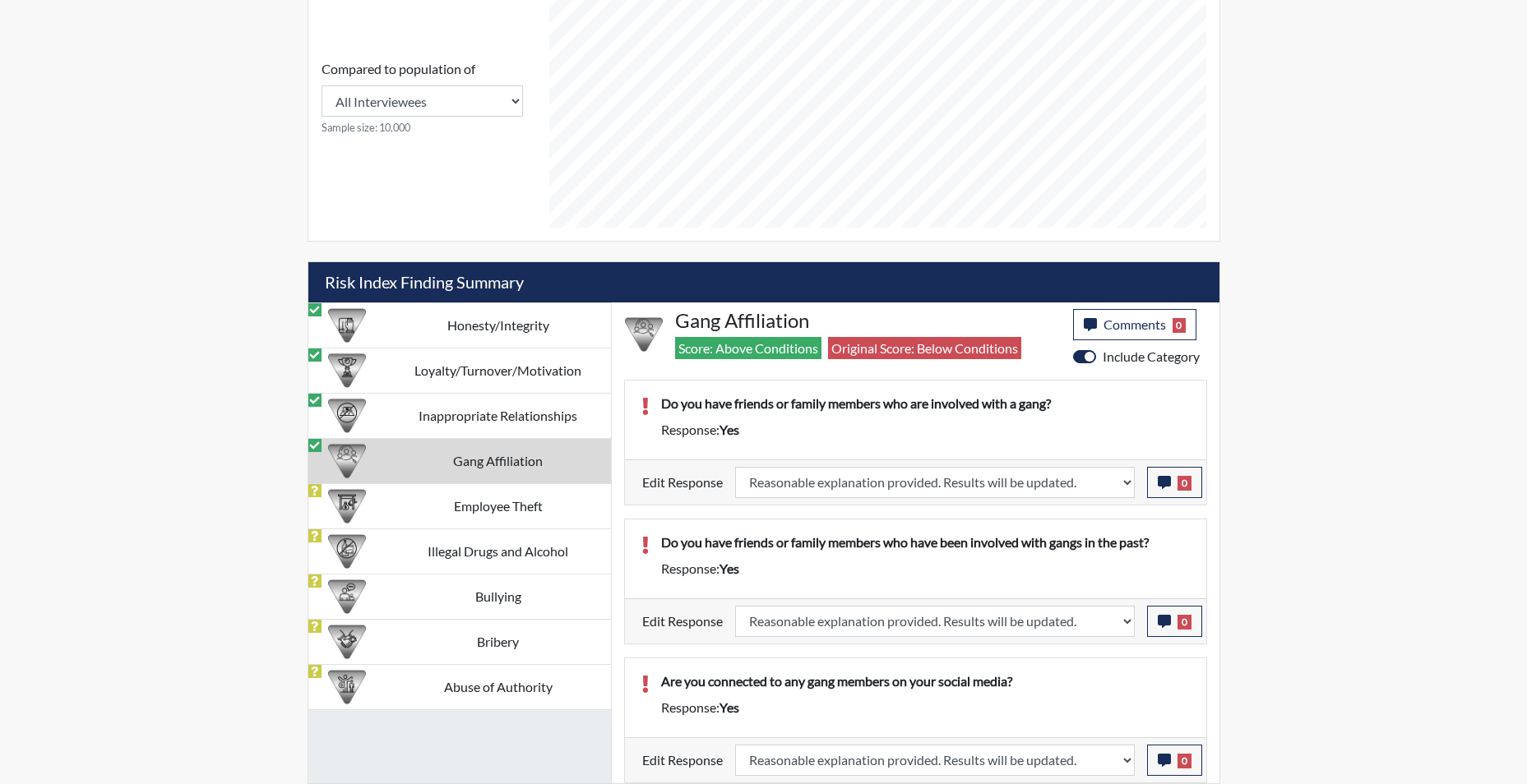
scroll to position [273, 684]
click at [1160, 762] on icon "button" at bounding box center [1163, 759] width 13 height 13
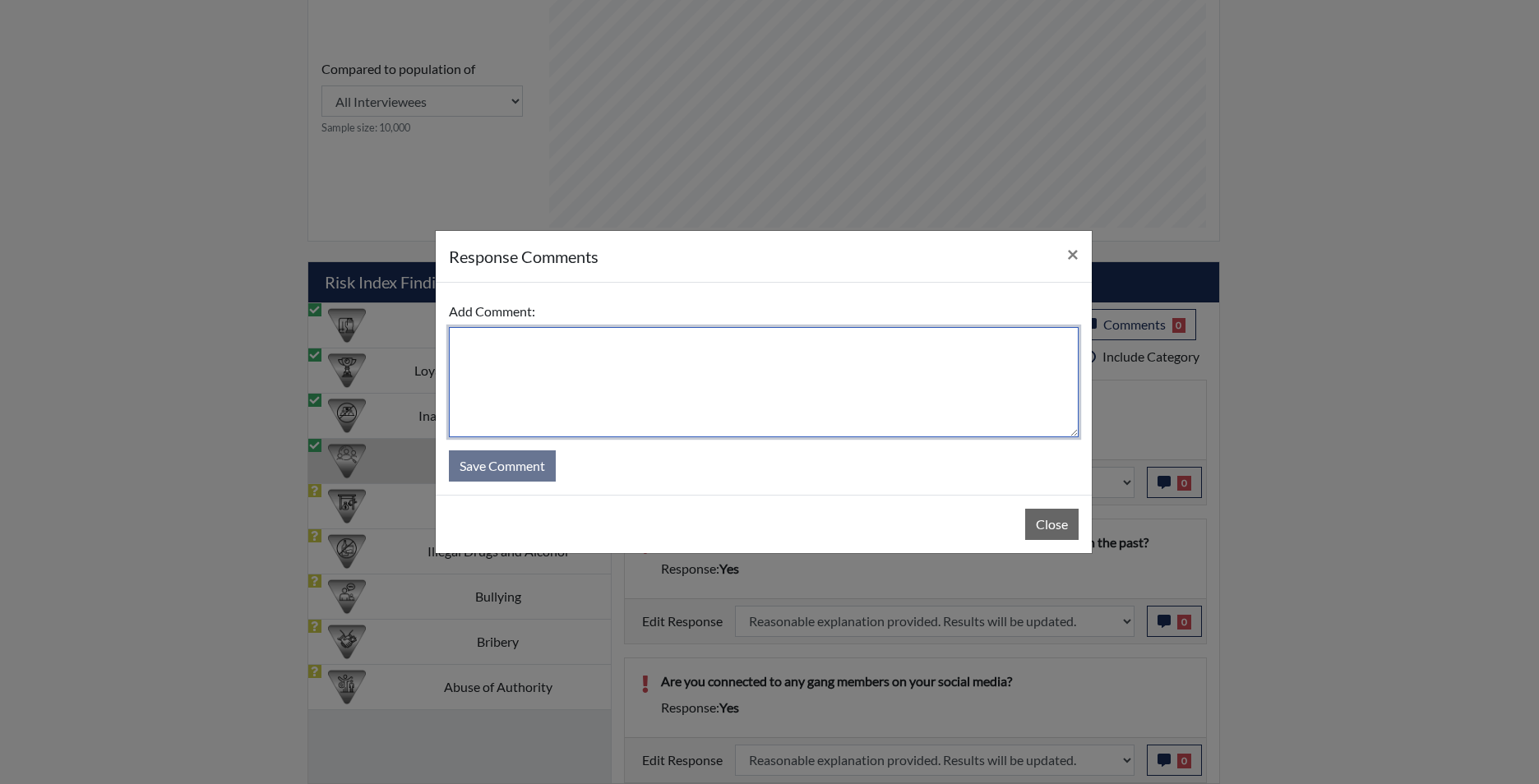
click at [537, 349] on textarea at bounding box center [764, 382] width 630 height 110
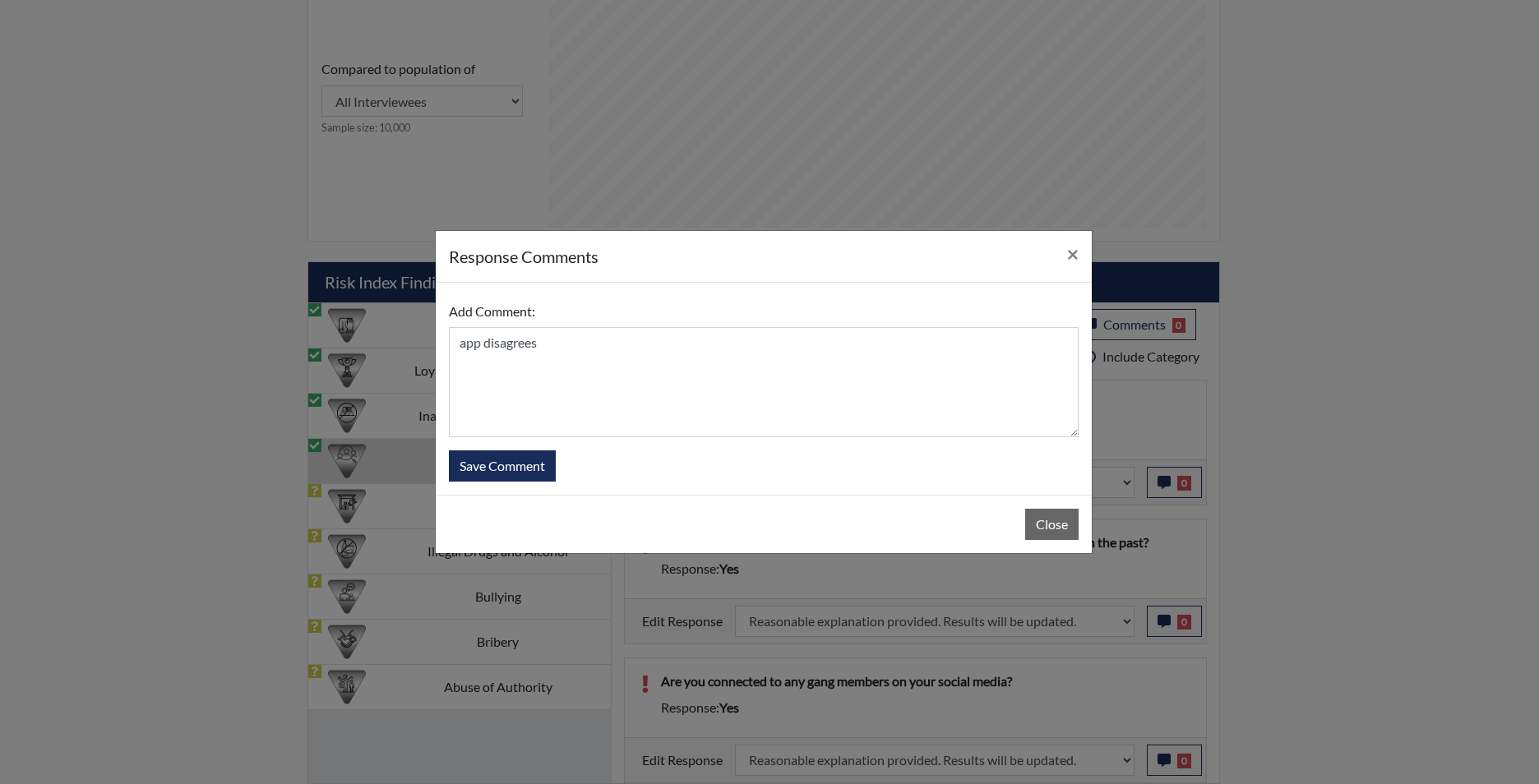
click at [436, 479] on div "response Comments × Add Comment: app disagrees Save Comment Close" at bounding box center [764, 392] width 658 height 324
click at [485, 469] on button "Save Comment" at bounding box center [502, 465] width 107 height 31
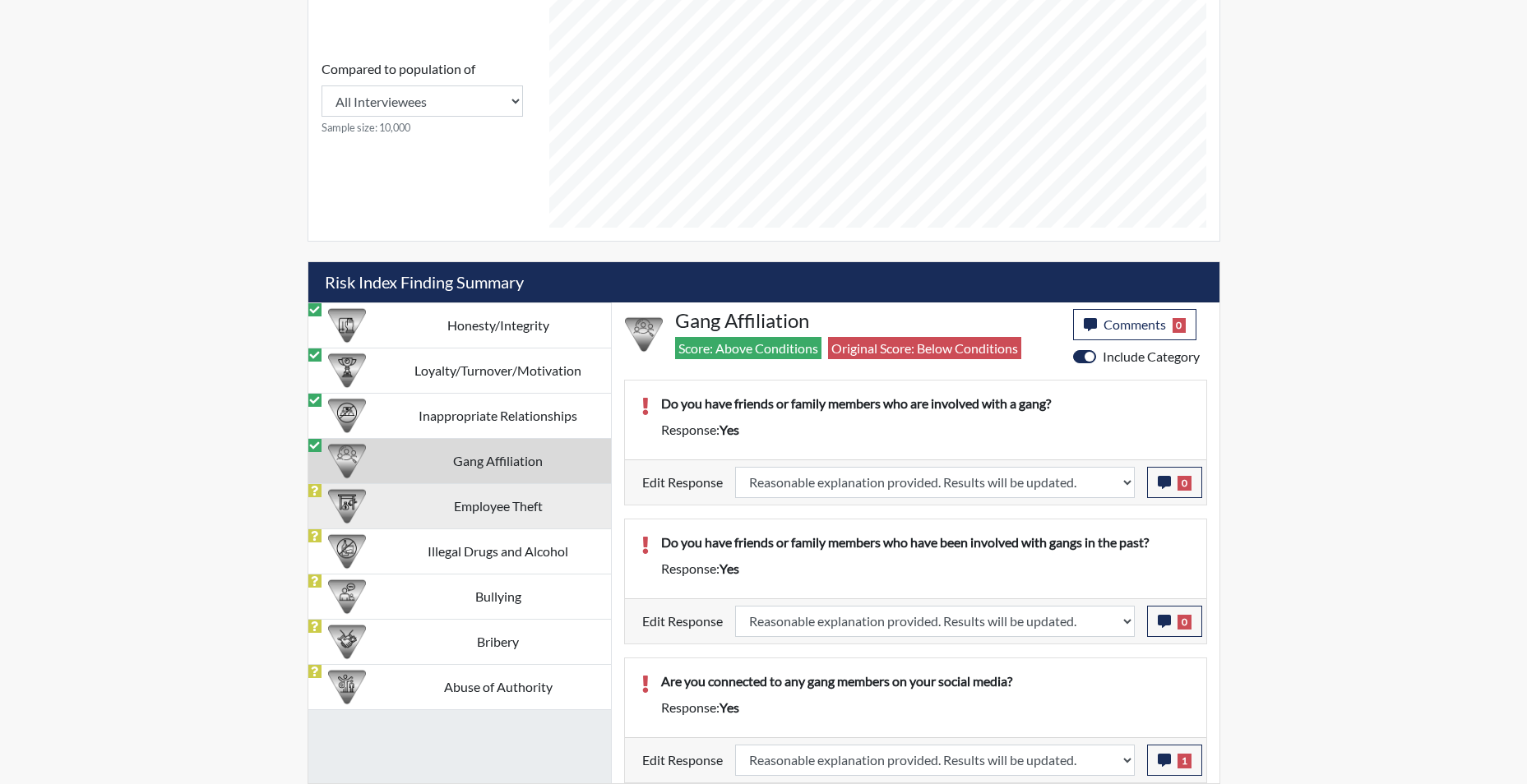
click at [517, 502] on td "Employee Theft" at bounding box center [498, 505] width 225 height 45
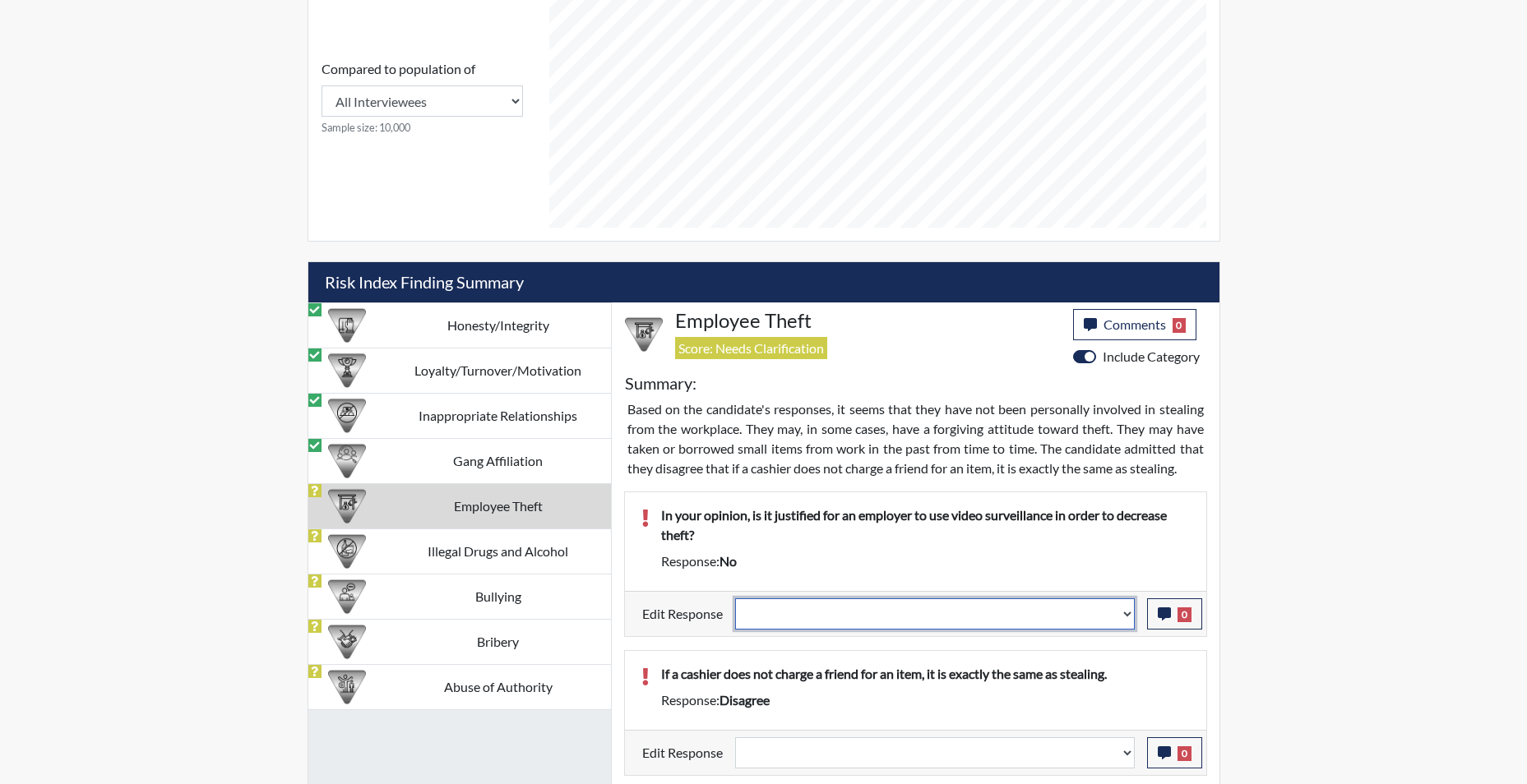
click at [1124, 617] on select "Question is not relevant. Results will be updated. Reasonable explanation provi…" at bounding box center [934, 613] width 400 height 31
click at [735, 598] on select "Question is not relevant. Results will be updated. Reasonable explanation provi…" at bounding box center [934, 613] width 400 height 31
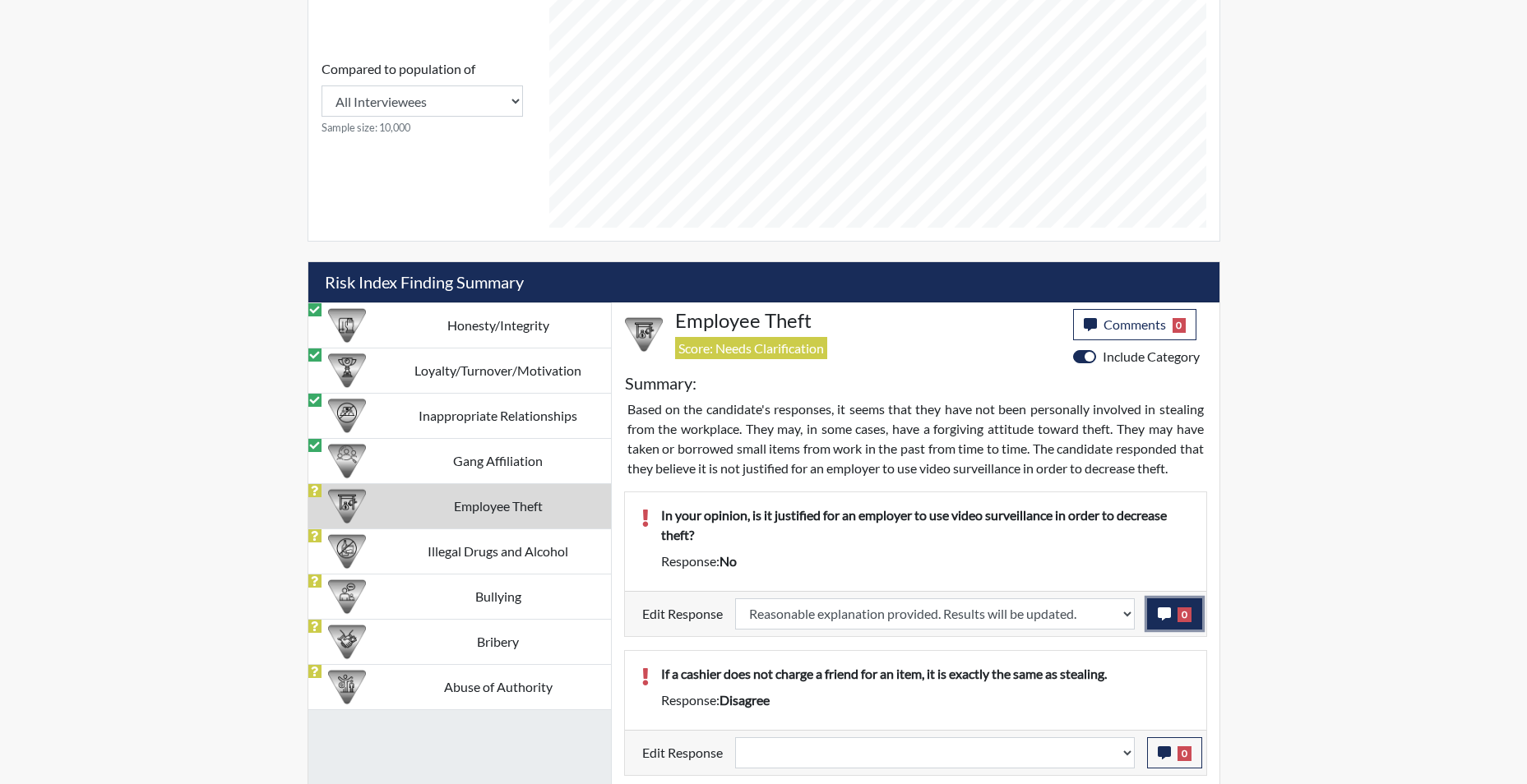
click at [1161, 613] on icon "button" at bounding box center [1163, 613] width 13 height 13
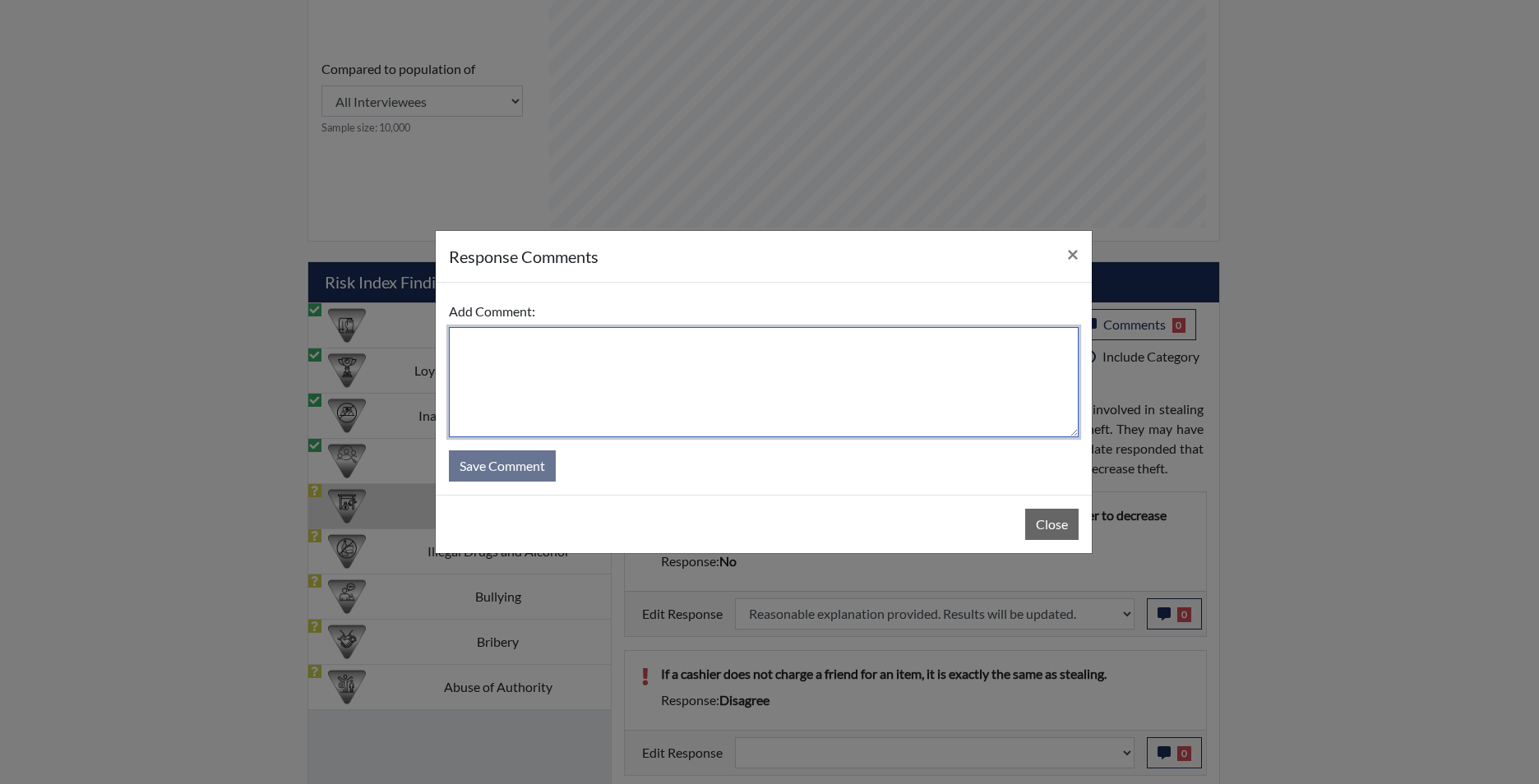
click at [741, 388] on textarea at bounding box center [764, 382] width 630 height 110
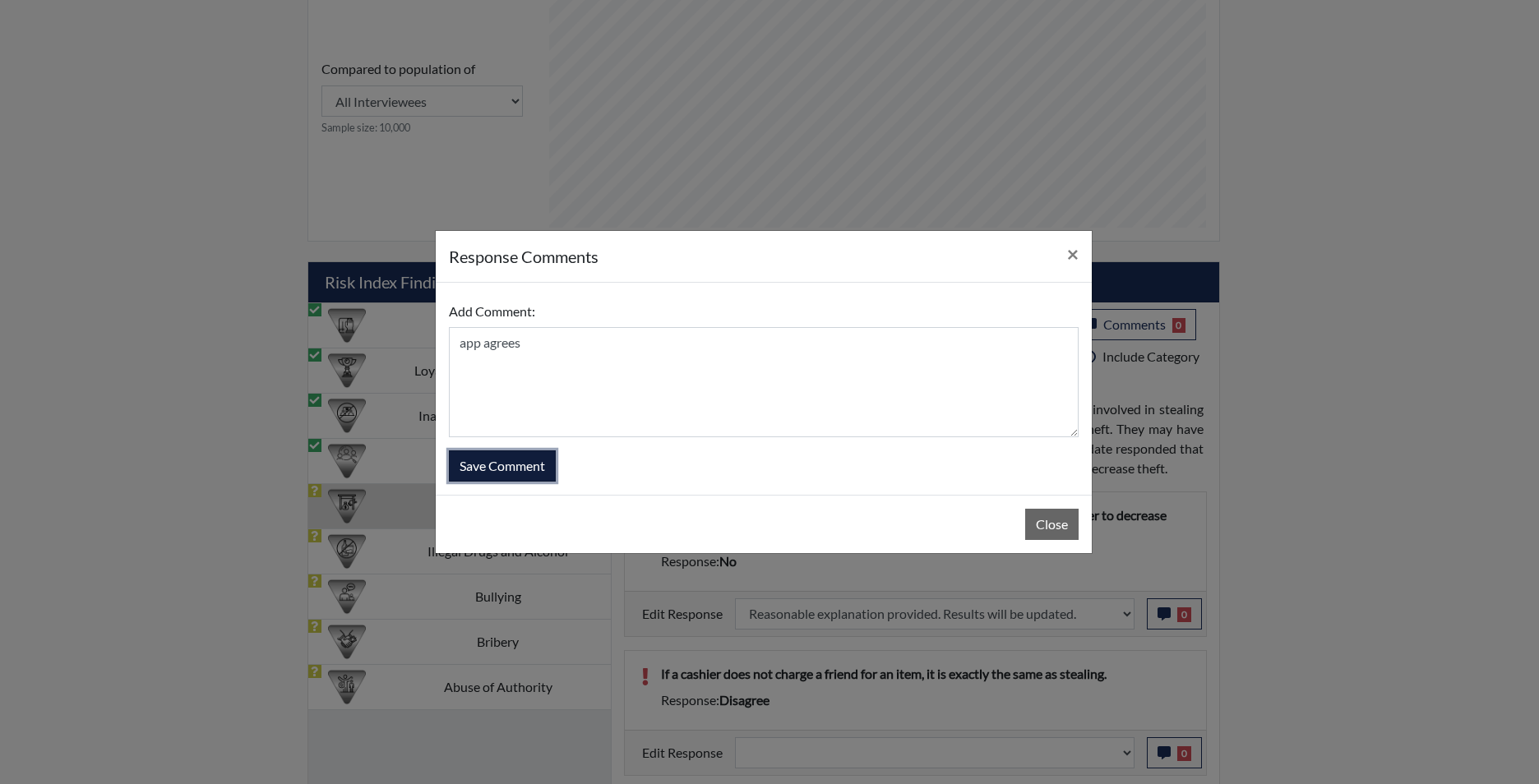
click at [505, 456] on button "Save Comment" at bounding box center [502, 465] width 107 height 31
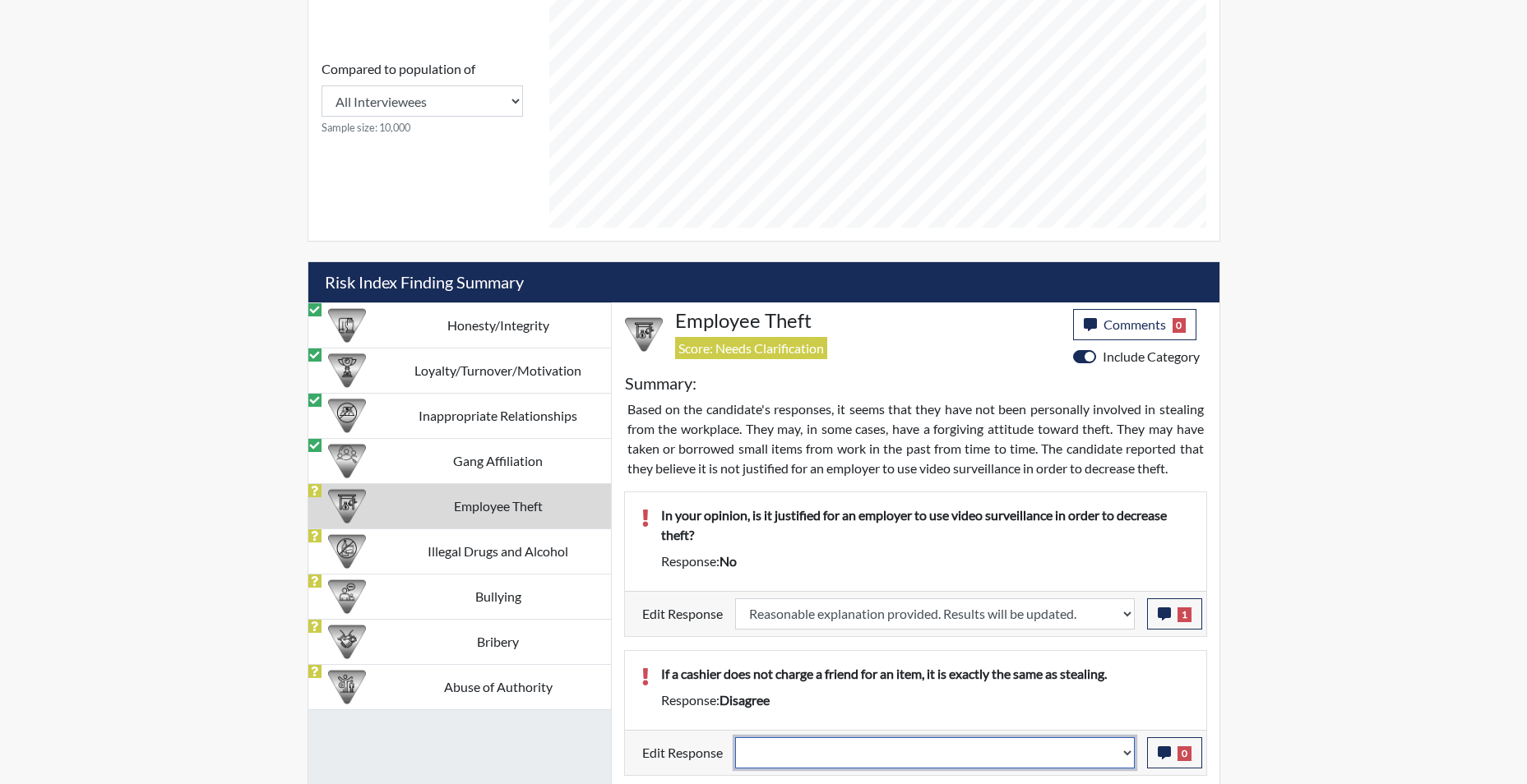
click at [1121, 757] on select "Question is not relevant. Results will be updated. Reasonable explanation provi…" at bounding box center [934, 752] width 400 height 31
click at [735, 737] on select "Question is not relevant. Results will be updated. Reasonable explanation provi…" at bounding box center [934, 752] width 400 height 31
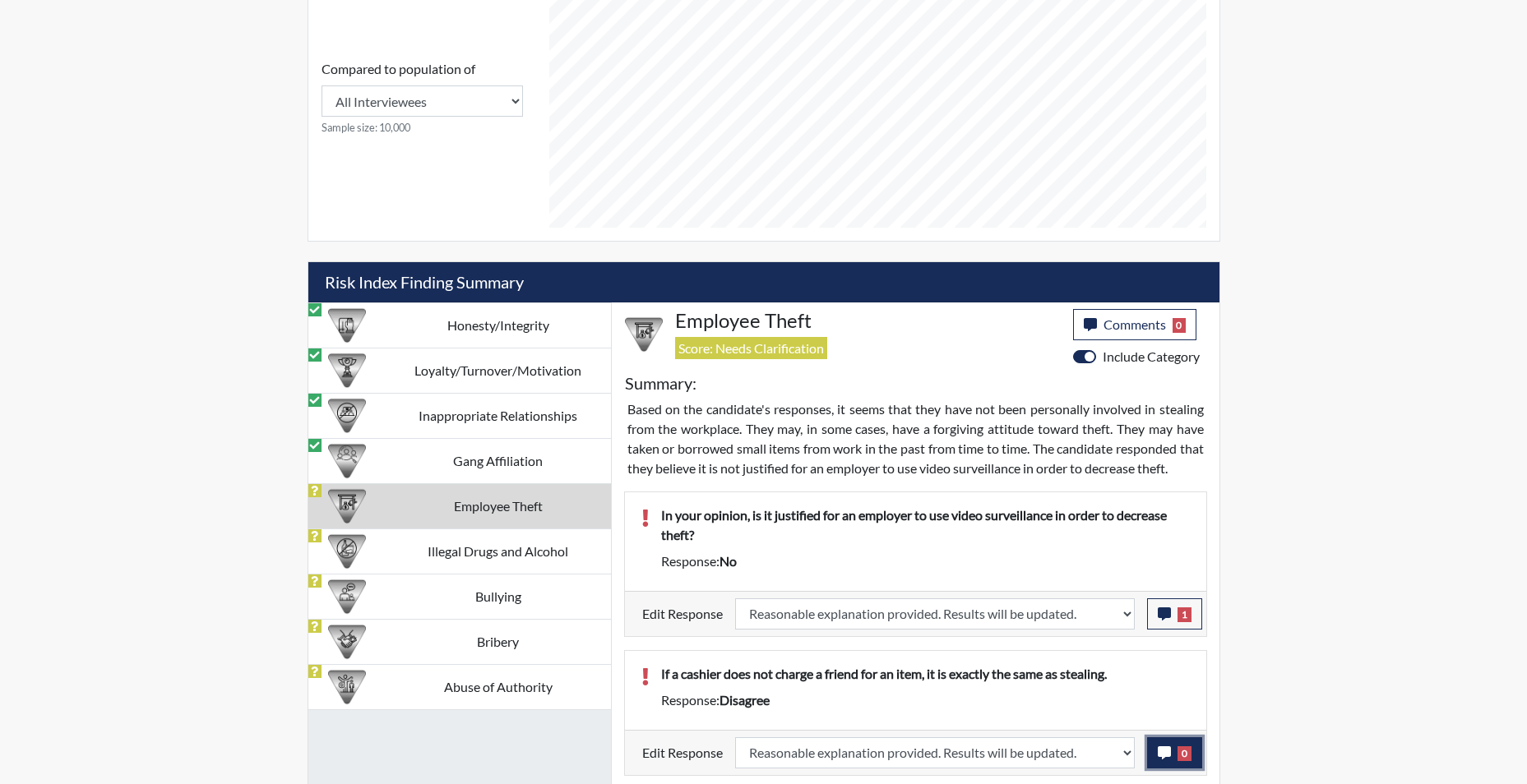
click at [1161, 757] on icon "button" at bounding box center [1163, 752] width 13 height 13
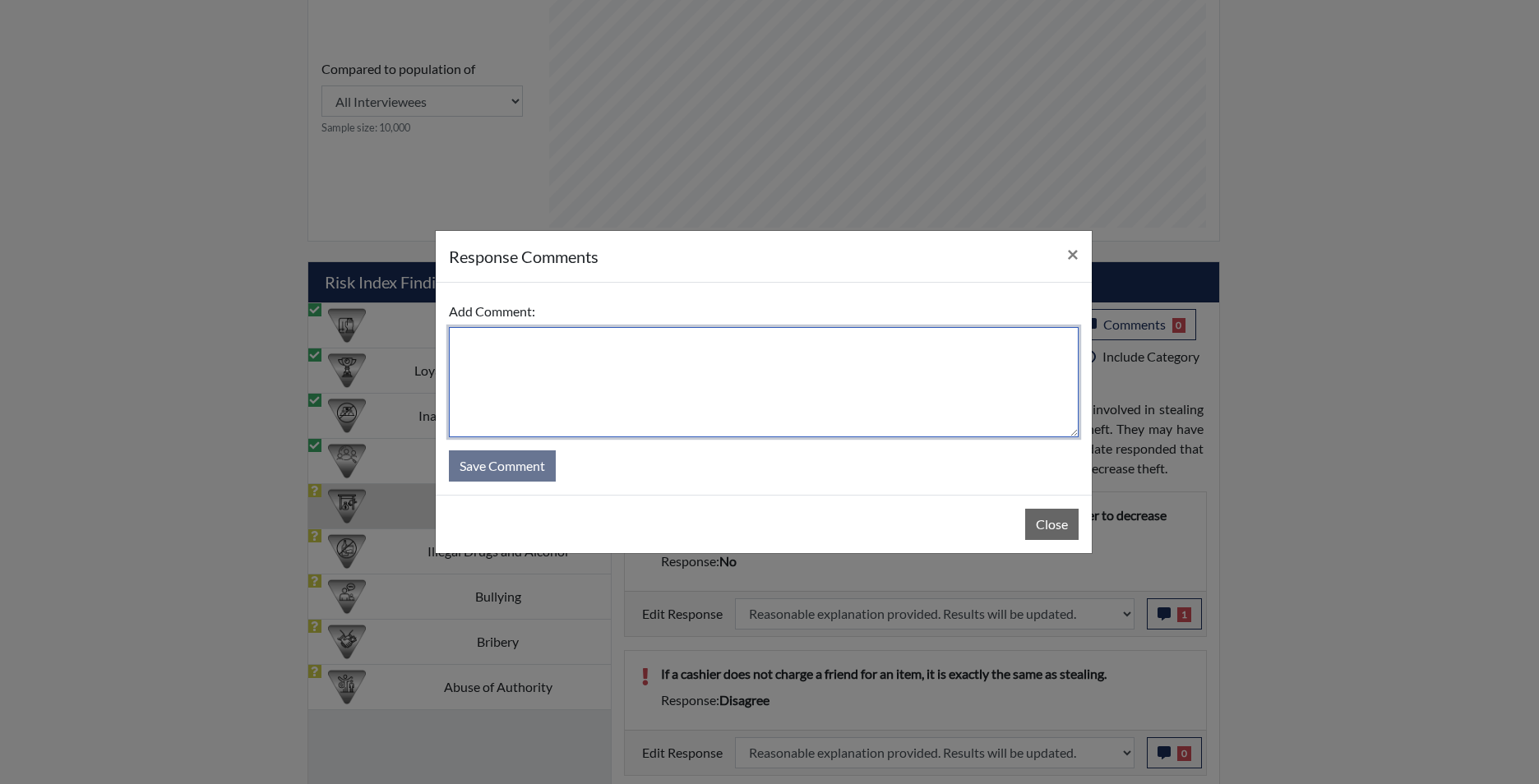
click at [685, 392] on textarea at bounding box center [764, 382] width 630 height 110
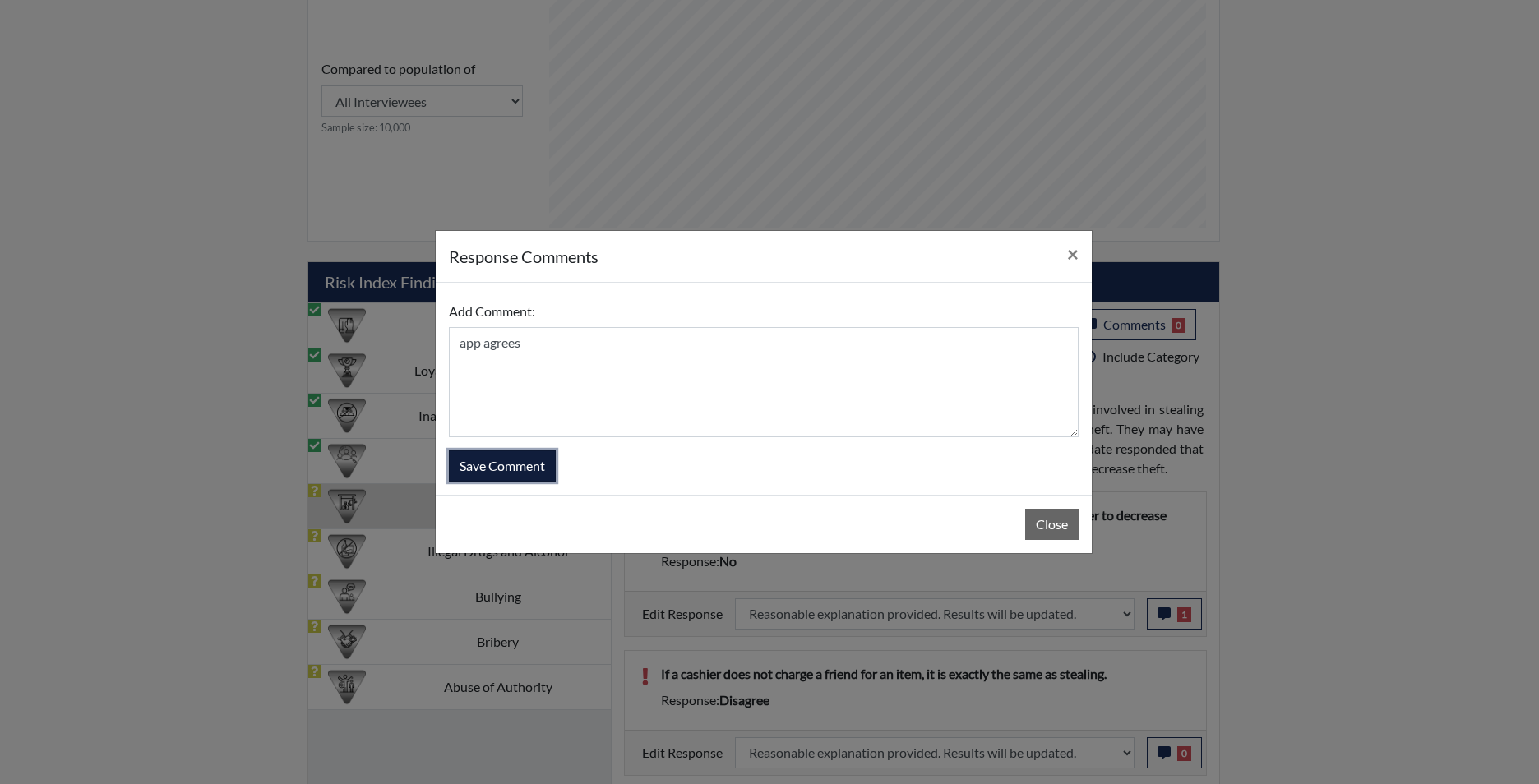
click at [540, 463] on button "Save Comment" at bounding box center [502, 465] width 107 height 31
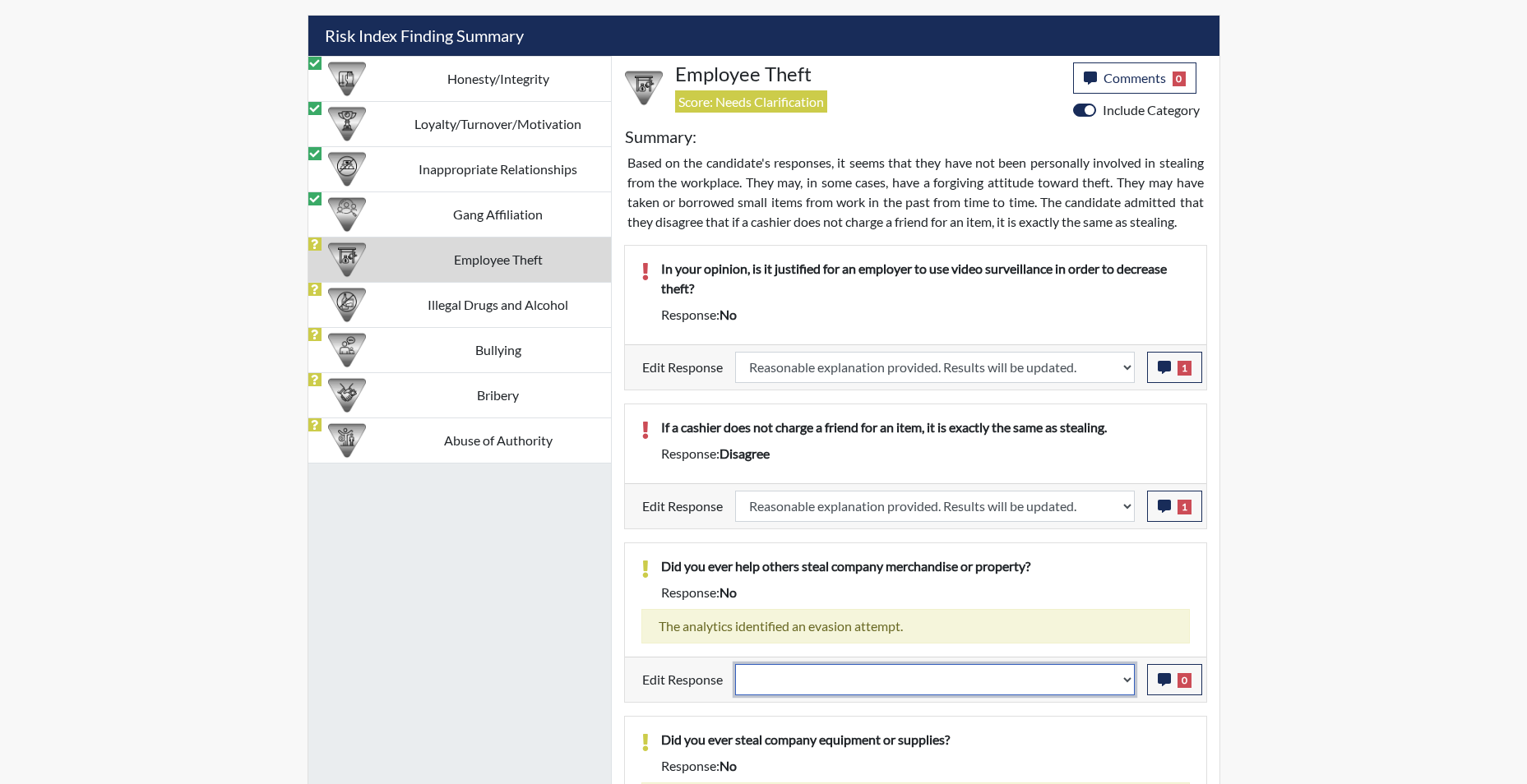
click at [1123, 688] on select "Question is not relevant. Results will be updated. Reasonable explanation provi…" at bounding box center [934, 679] width 400 height 31
click at [735, 664] on select "Question is not relevant. Results will be updated. Reasonable explanation provi…" at bounding box center [934, 679] width 400 height 31
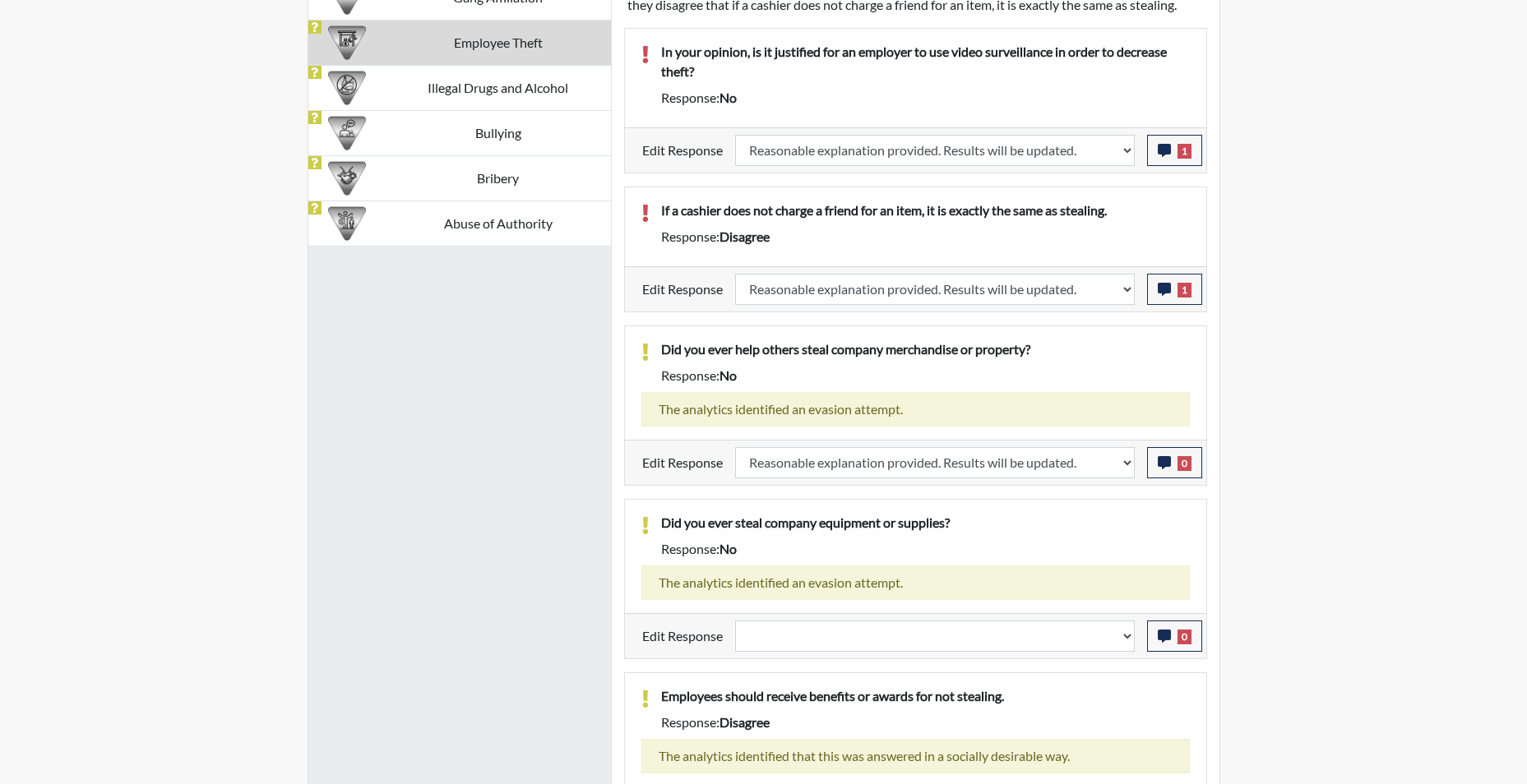
scroll to position [1296, 0]
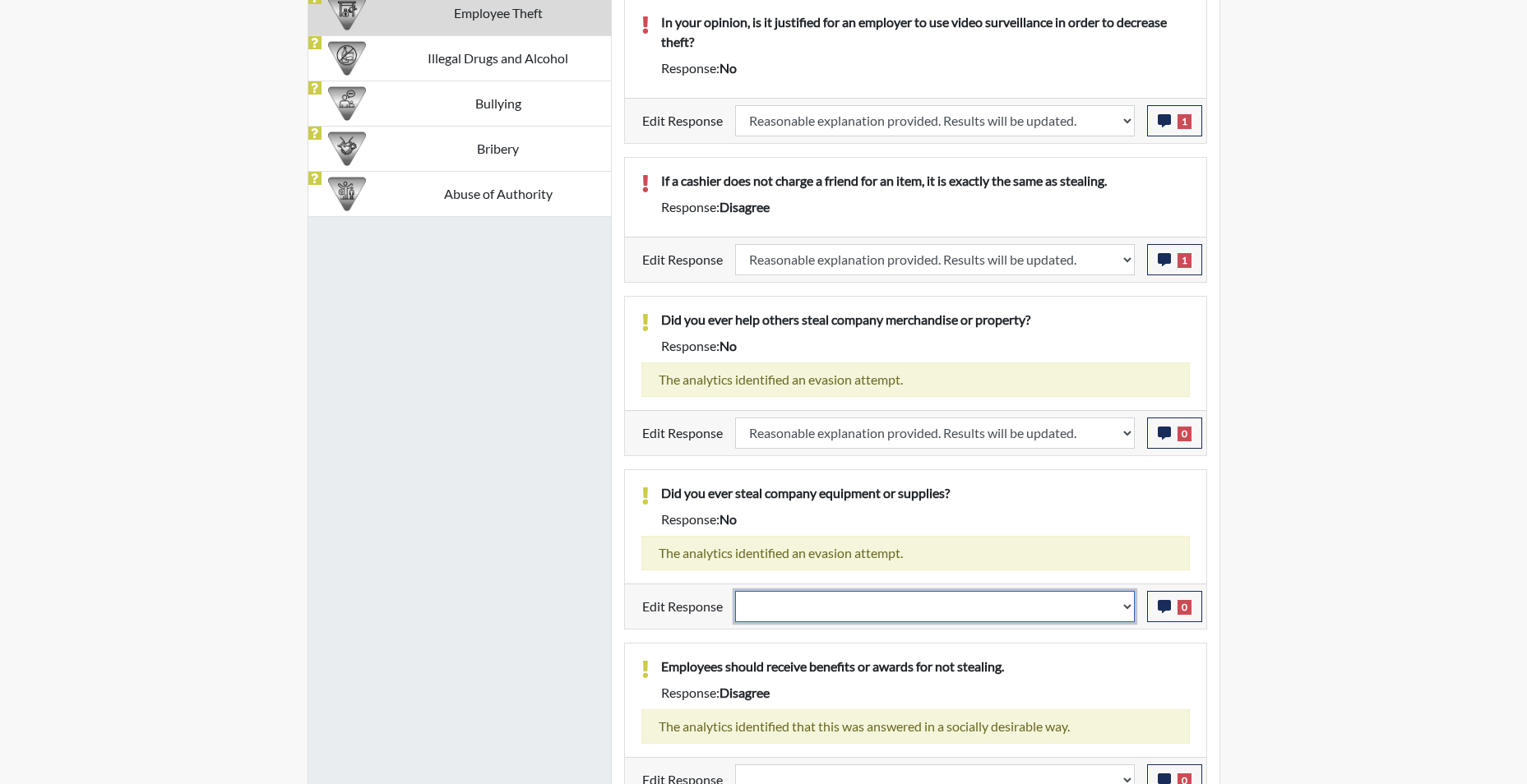
click at [1128, 622] on select "Question is not relevant. Results will be updated. Reasonable explanation provi…" at bounding box center [934, 605] width 400 height 31
click at [735, 609] on select "Question is not relevant. Results will be updated. Reasonable explanation provi…" at bounding box center [934, 605] width 400 height 31
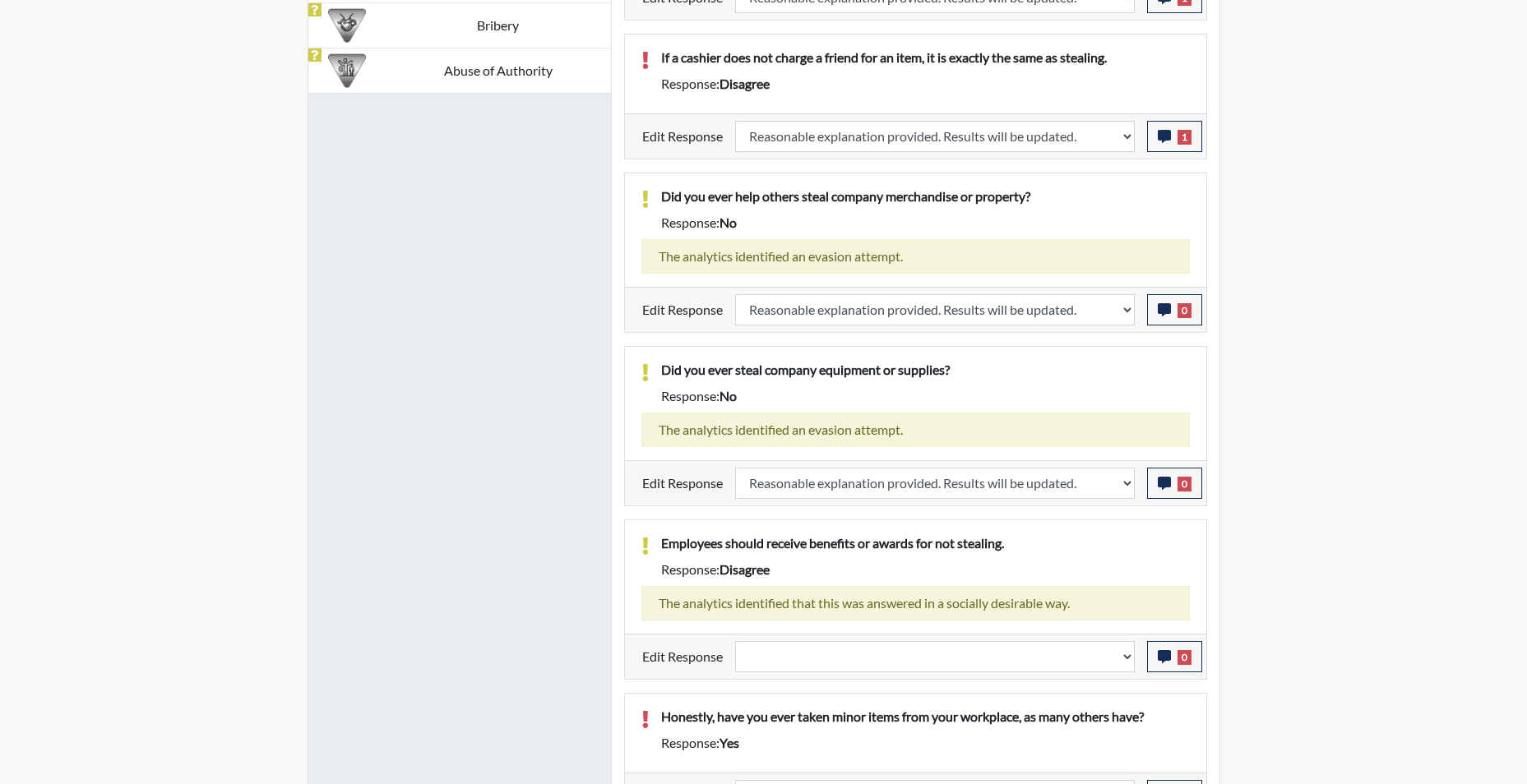
scroll to position [1455, 0]
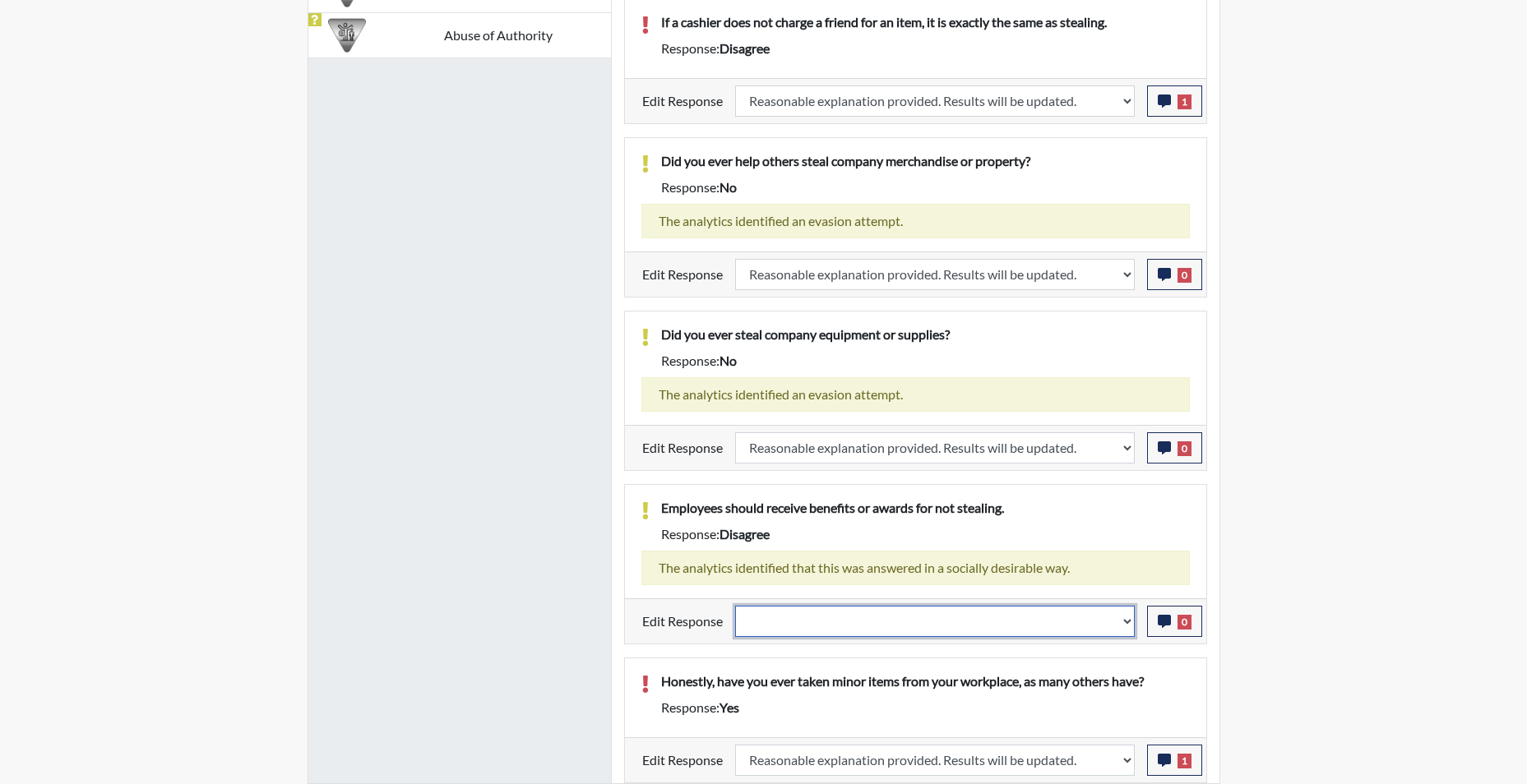
click at [1124, 632] on select "Question is not relevant. Results will be updated. Reasonable explanation provi…" at bounding box center [934, 620] width 400 height 31
click at [735, 605] on select "Question is not relevant. Results will be updated. Reasonable explanation provi…" at bounding box center [934, 620] width 400 height 31
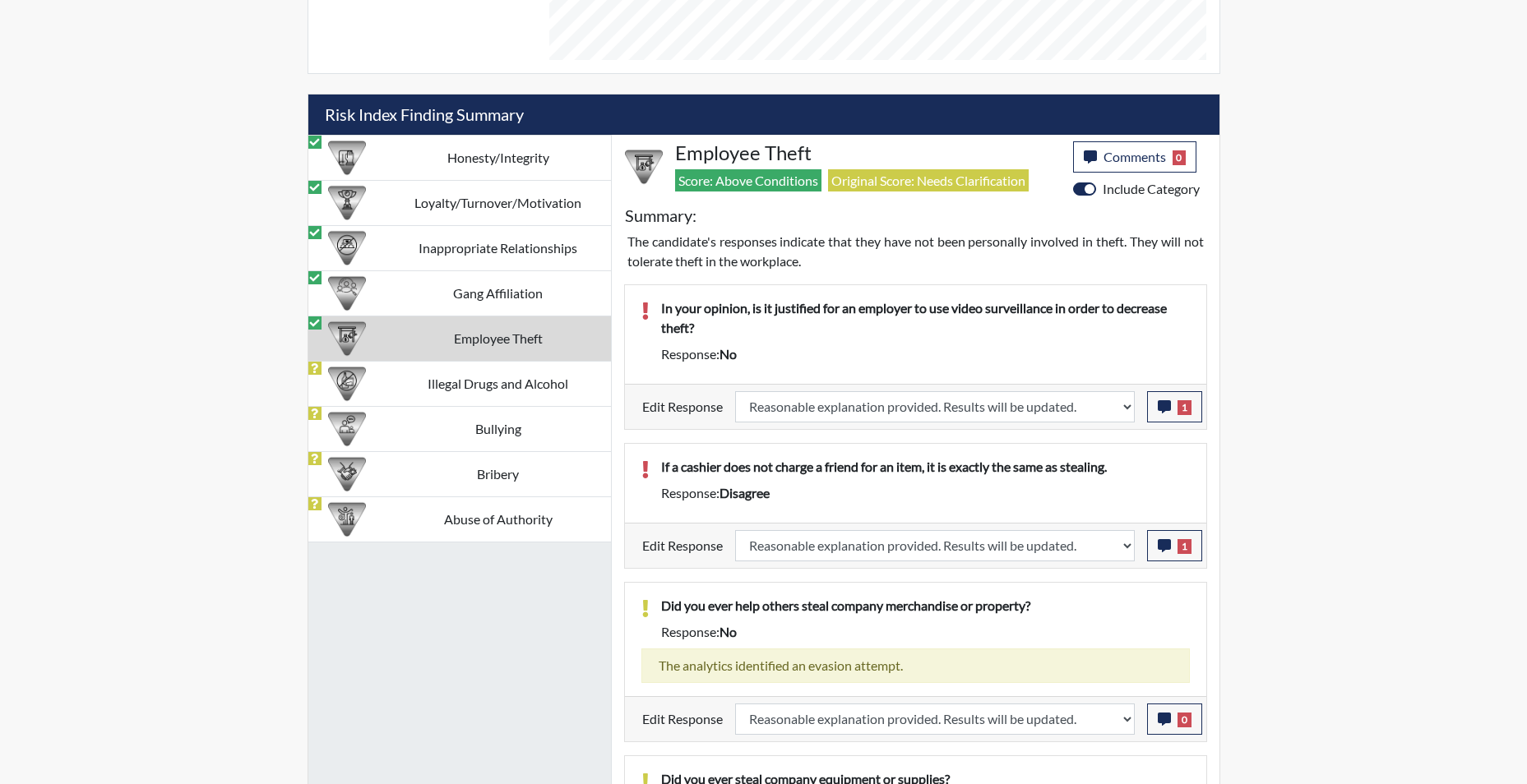
scroll to position [758, 0]
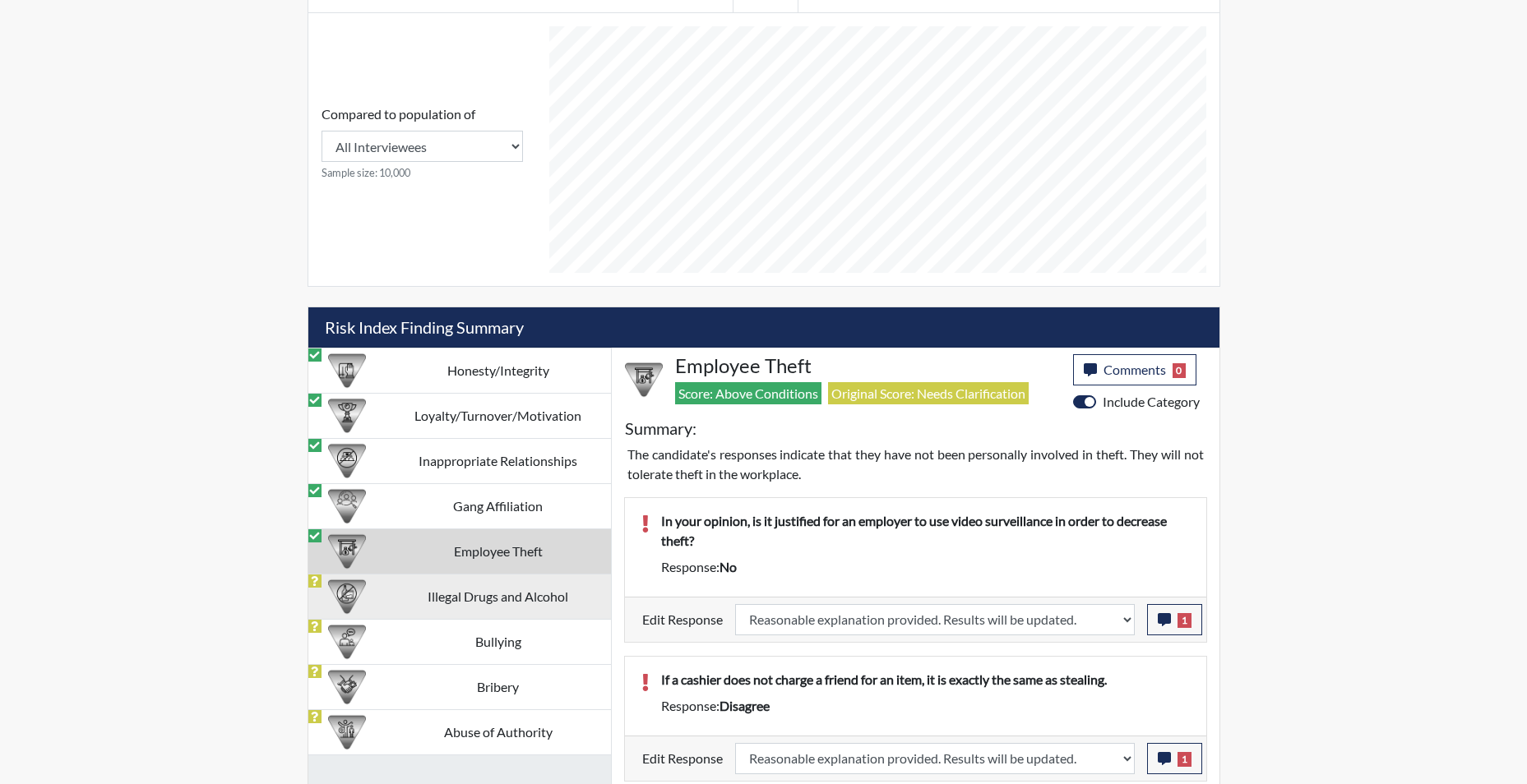
click at [510, 608] on td "Illegal Drugs and Alcohol" at bounding box center [498, 595] width 225 height 45
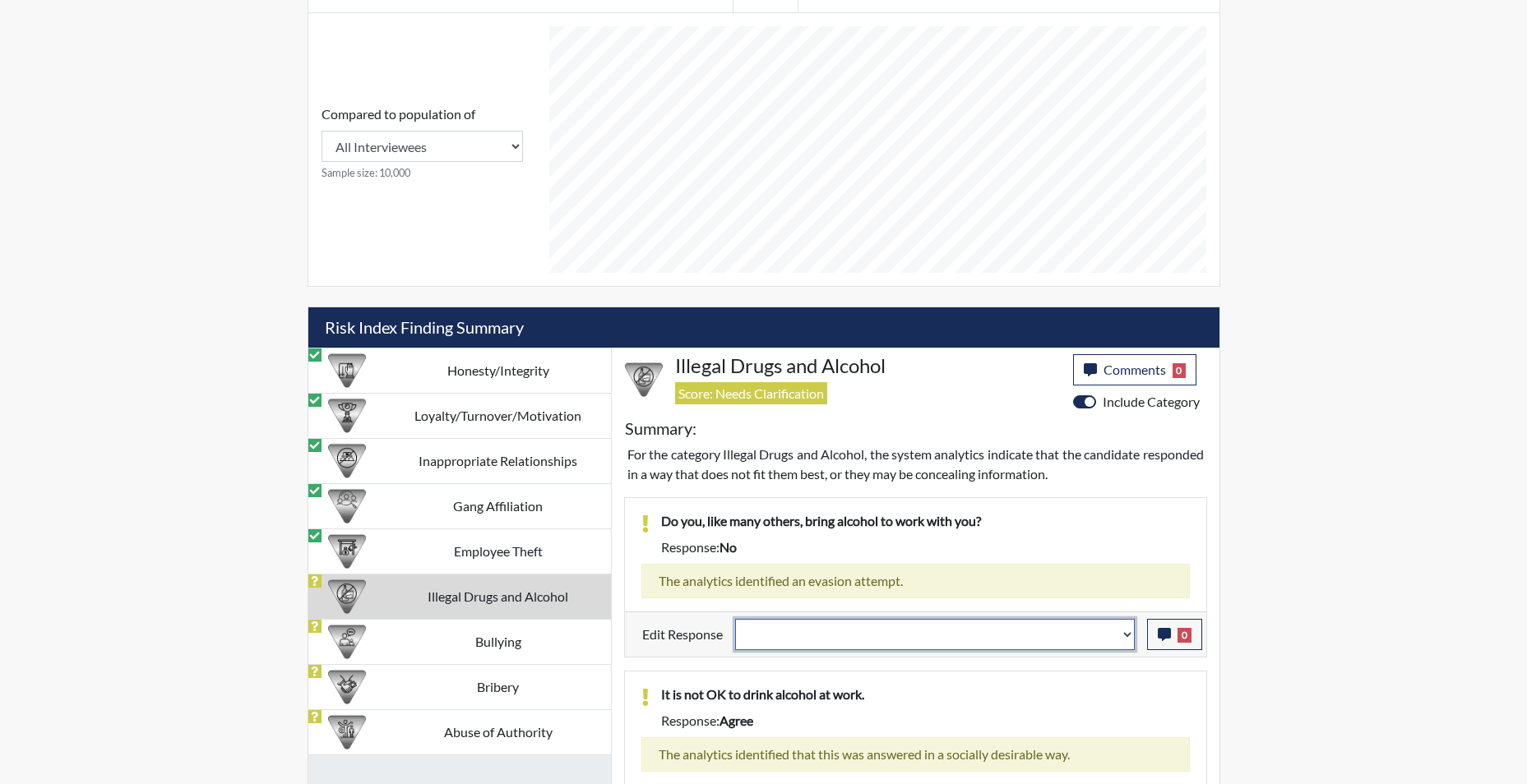
click at [1121, 641] on select "Question is not relevant. Results will be updated. Reasonable explanation provi…" at bounding box center [934, 633] width 400 height 31
click at [735, 618] on select "Question is not relevant. Results will be updated. Reasonable explanation provi…" at bounding box center [934, 633] width 400 height 31
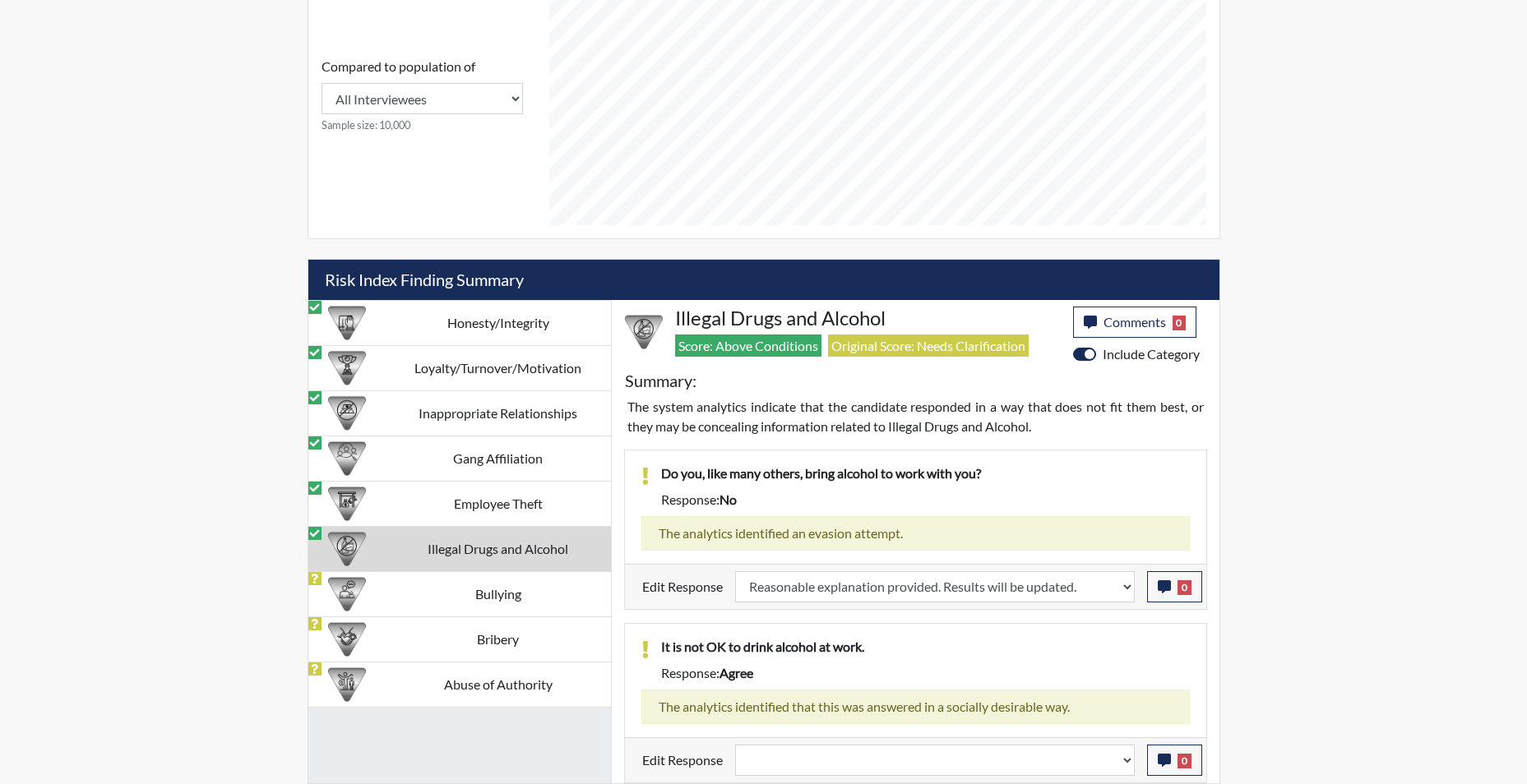
scroll to position [273, 684]
click at [1124, 763] on select "Question is not relevant. Results will be updated. Reasonable explanation provi…" at bounding box center [934, 759] width 400 height 31
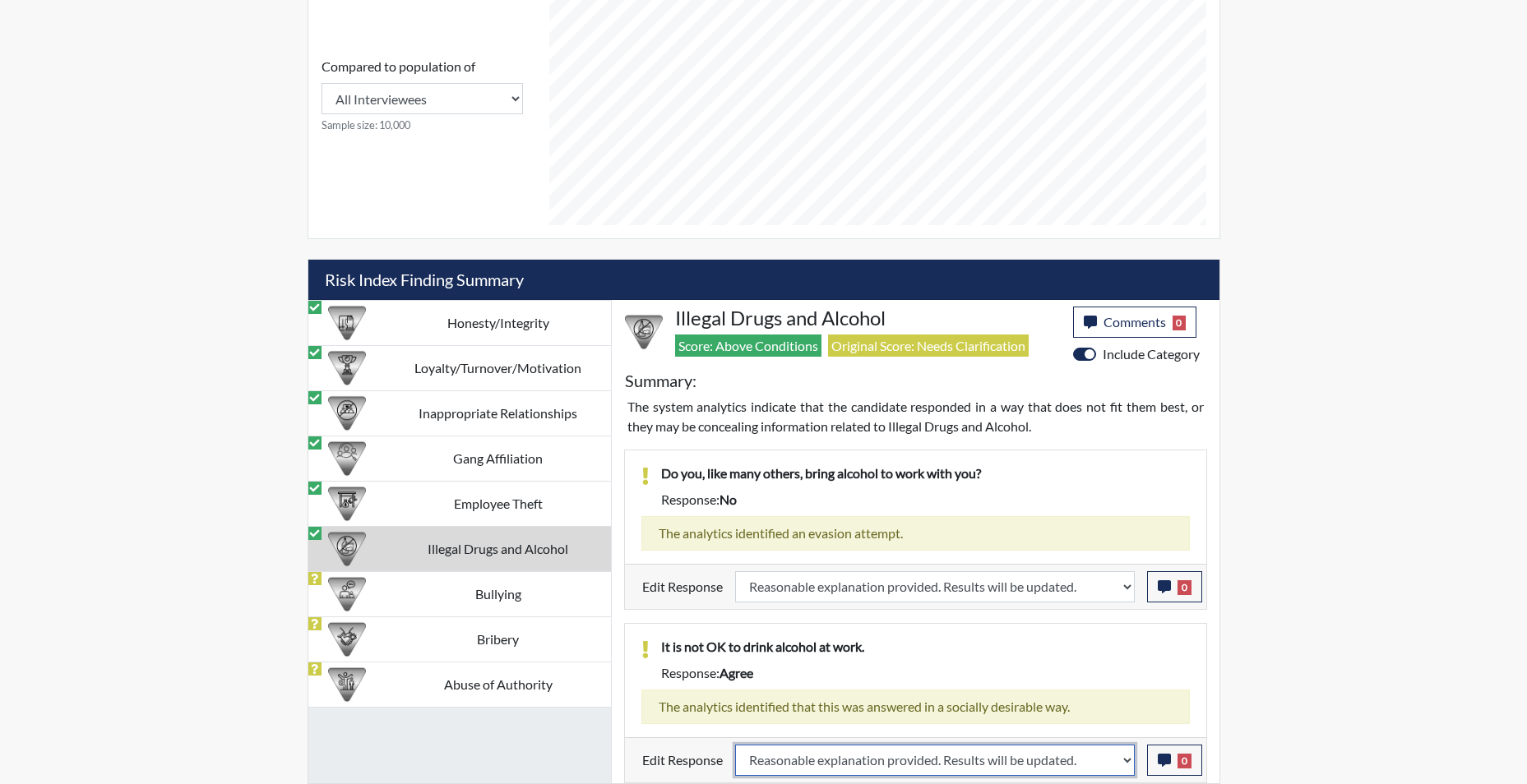
click at [735, 744] on select "Question is not relevant. Results will be updated. Reasonable explanation provi…" at bounding box center [934, 759] width 400 height 31
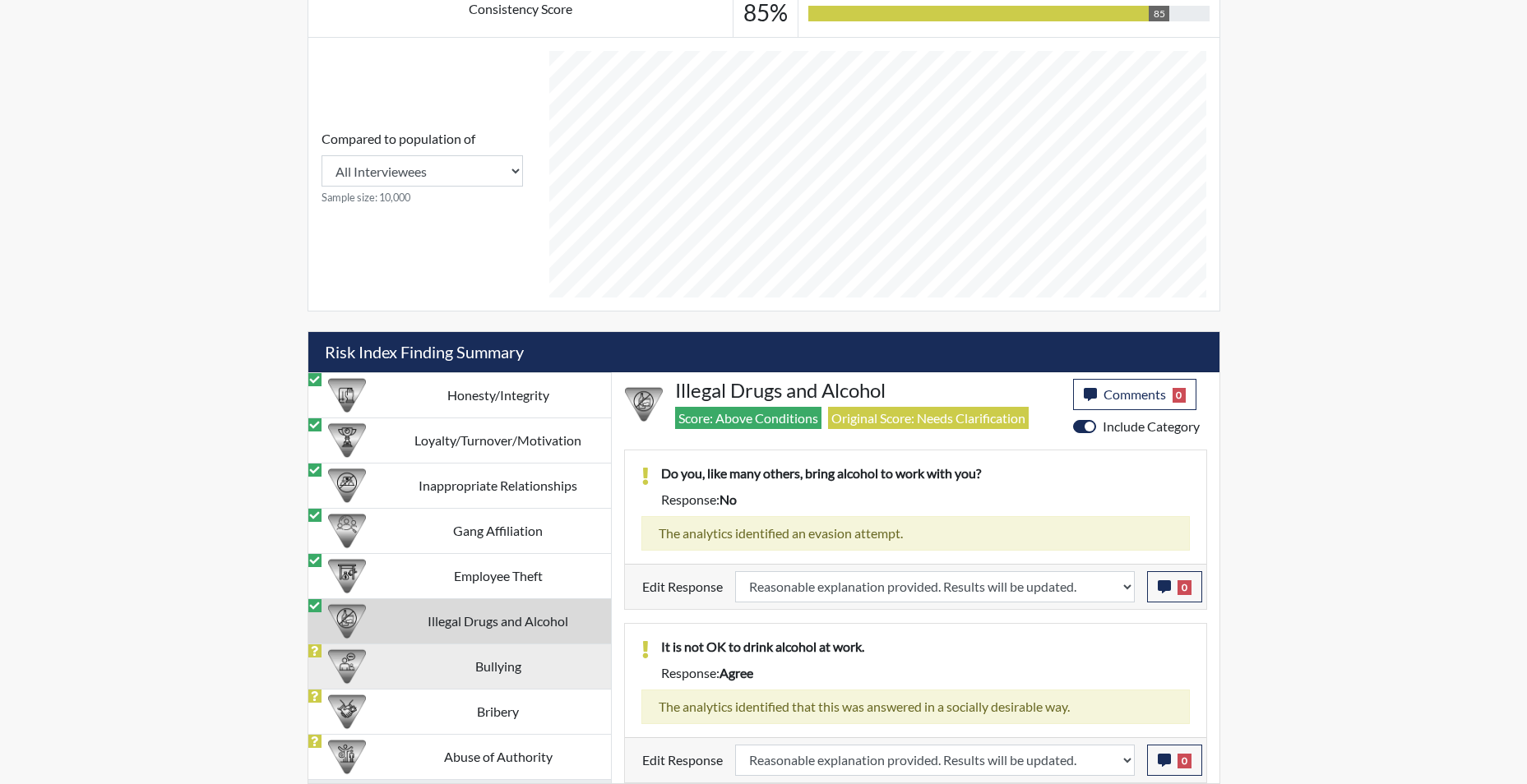
click at [489, 669] on td "Bullying" at bounding box center [498, 665] width 225 height 45
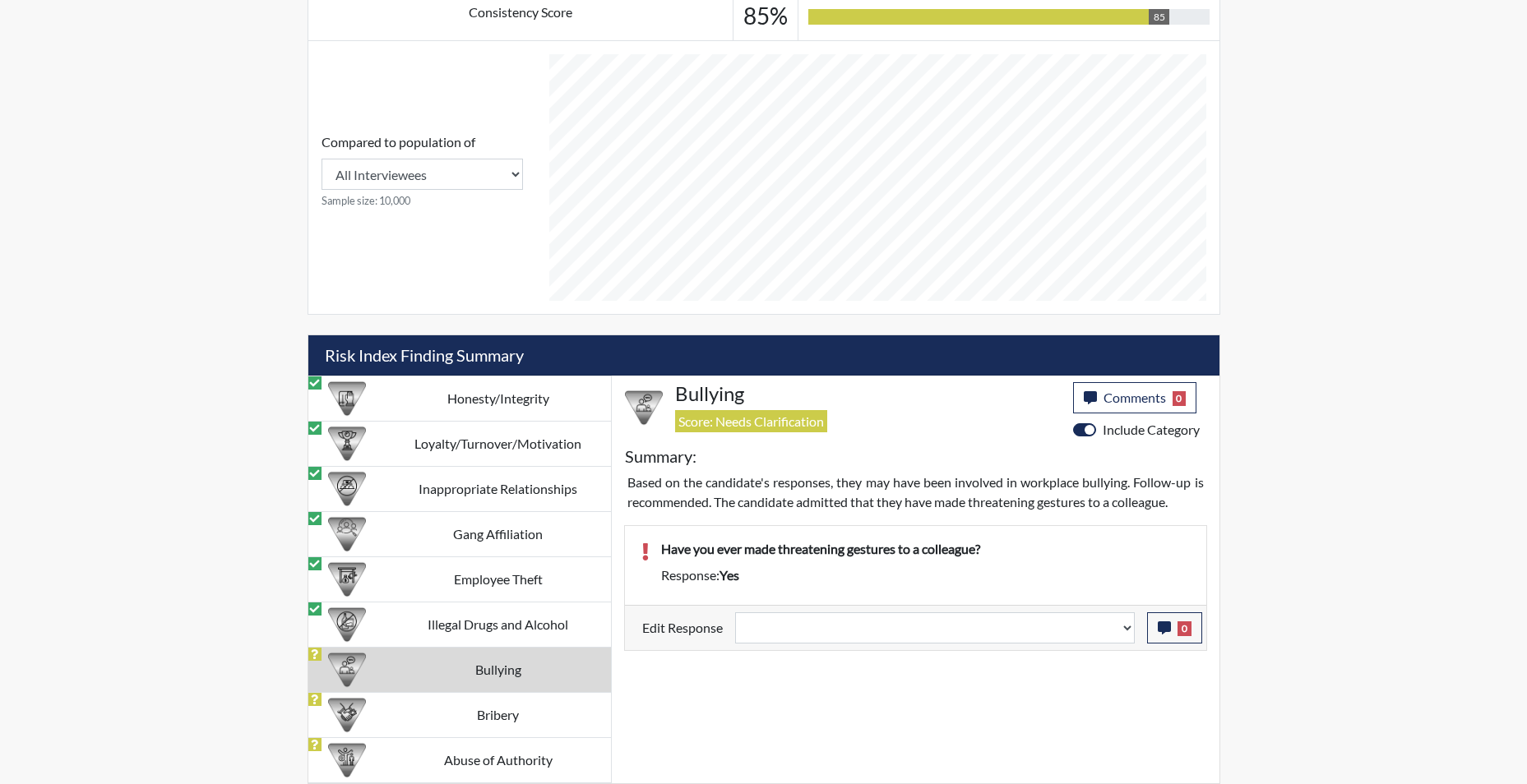
scroll to position [730, 0]
click at [1129, 633] on select "Question is not relevant. Results will be updated. Reasonable explanation provi…" at bounding box center [934, 627] width 400 height 31
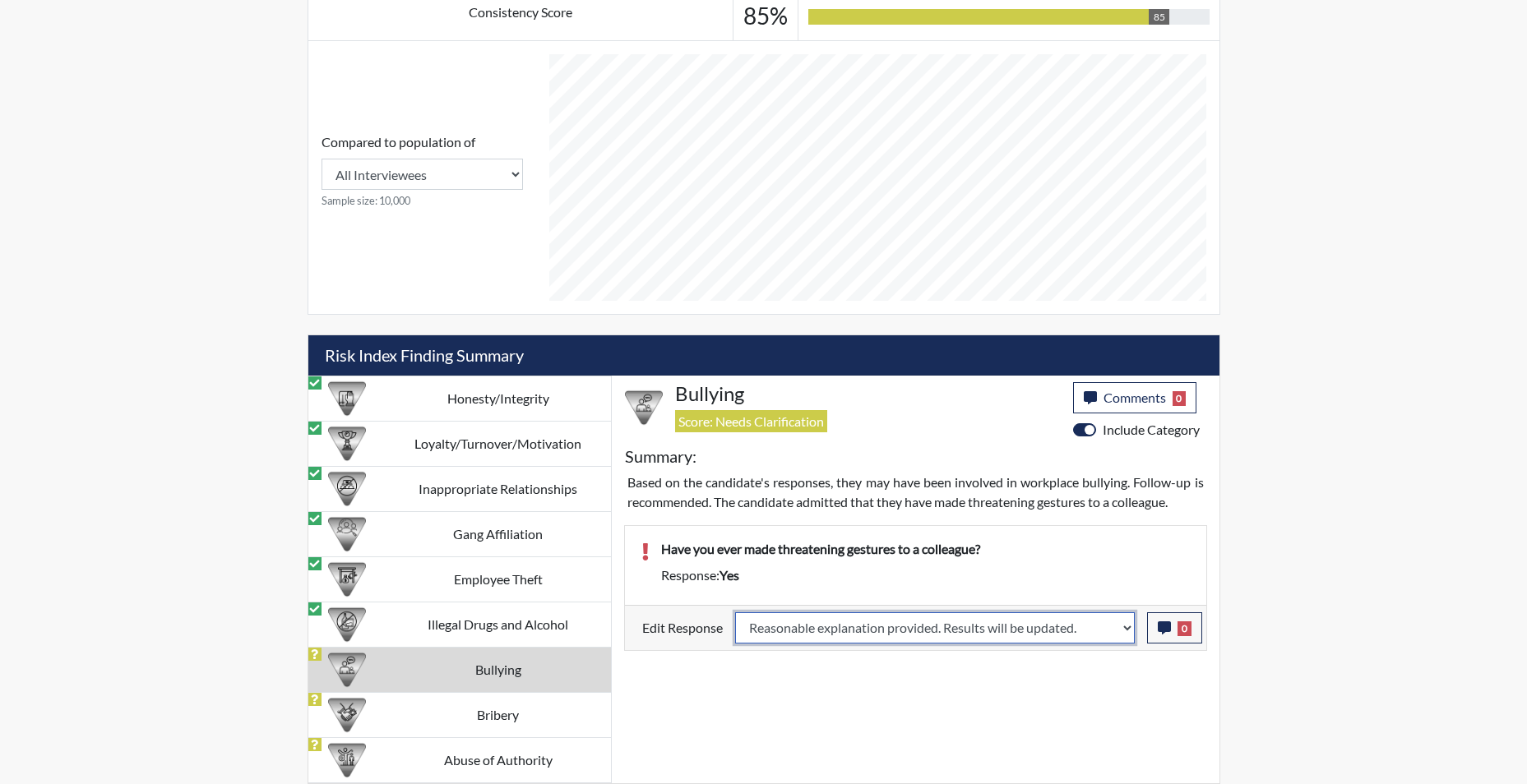
click at [735, 612] on select "Question is not relevant. Results will be updated. Reasonable explanation provi…" at bounding box center [934, 627] width 400 height 31
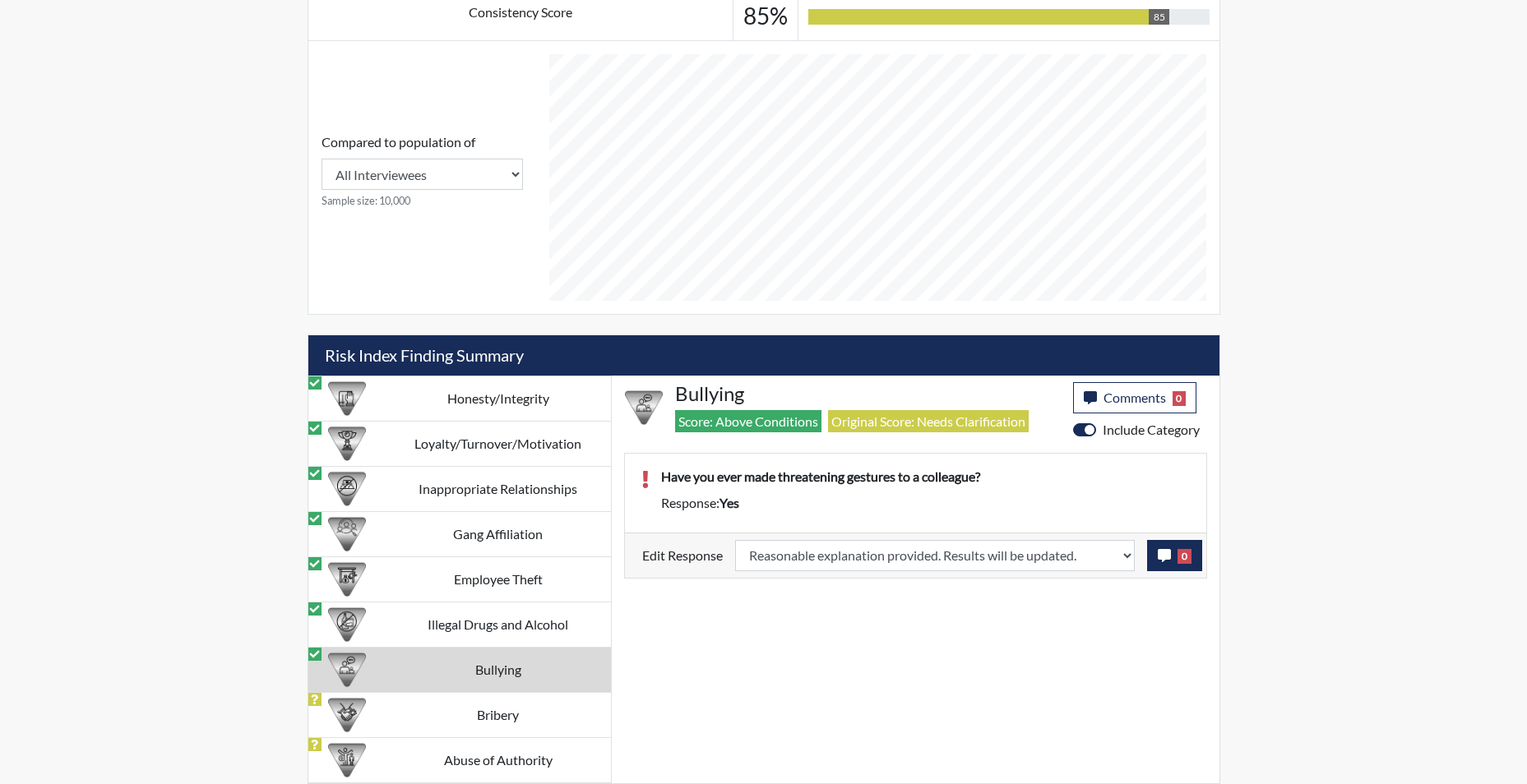
scroll to position [273, 684]
click at [1166, 553] on icon "button" at bounding box center [1163, 555] width 13 height 13
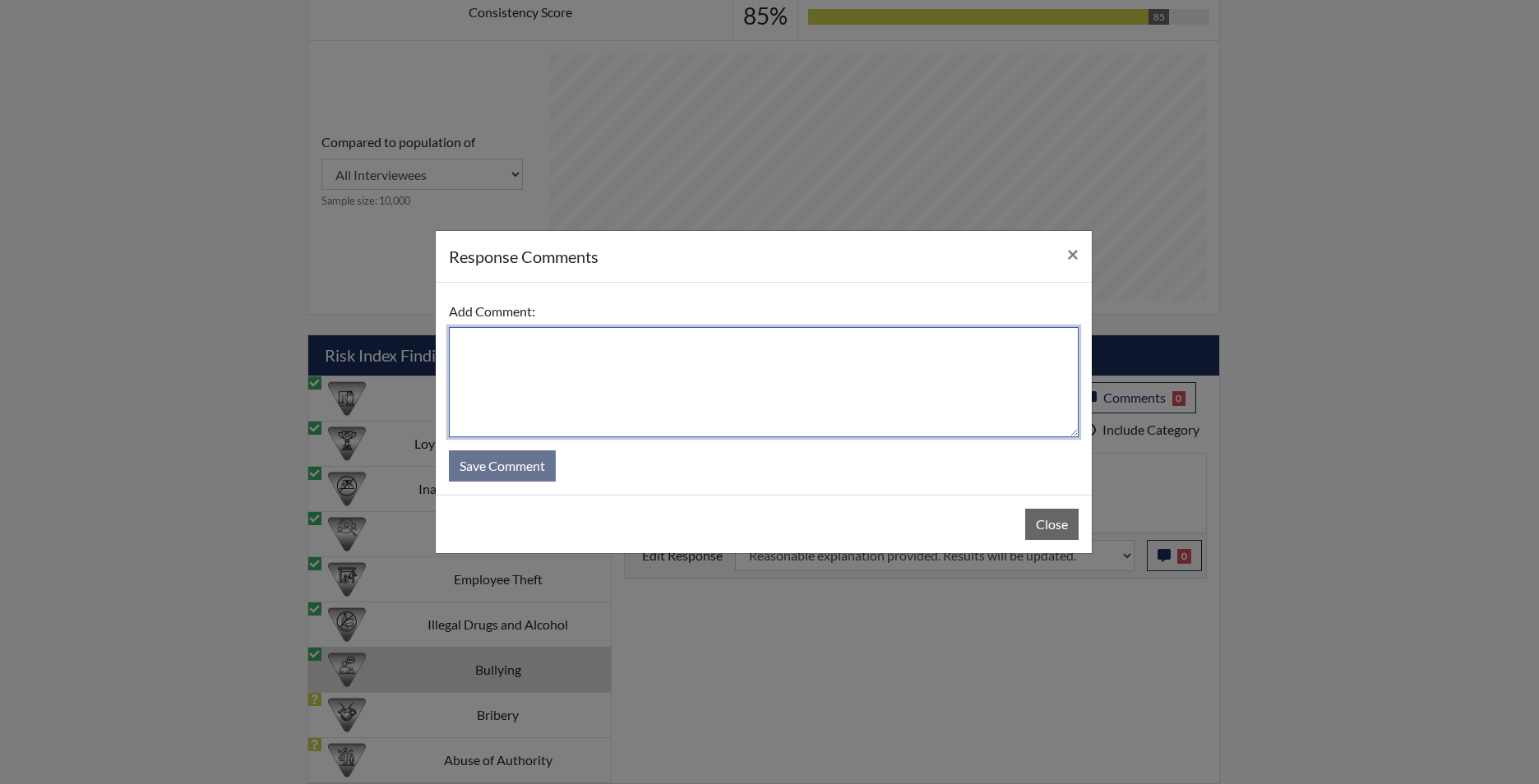
click at [758, 423] on textarea at bounding box center [764, 382] width 630 height 110
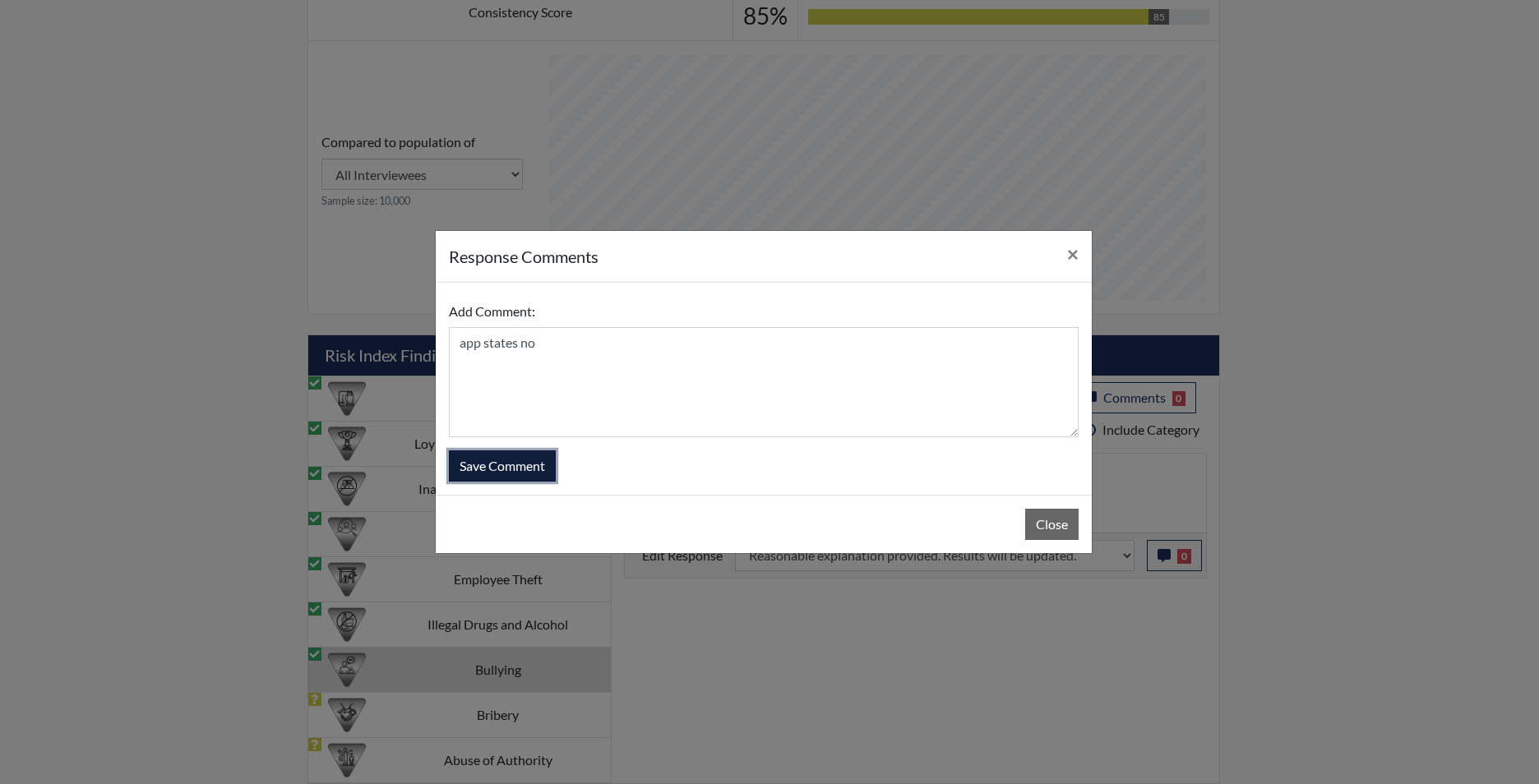
click at [518, 465] on button "Save Comment" at bounding box center [502, 465] width 107 height 31
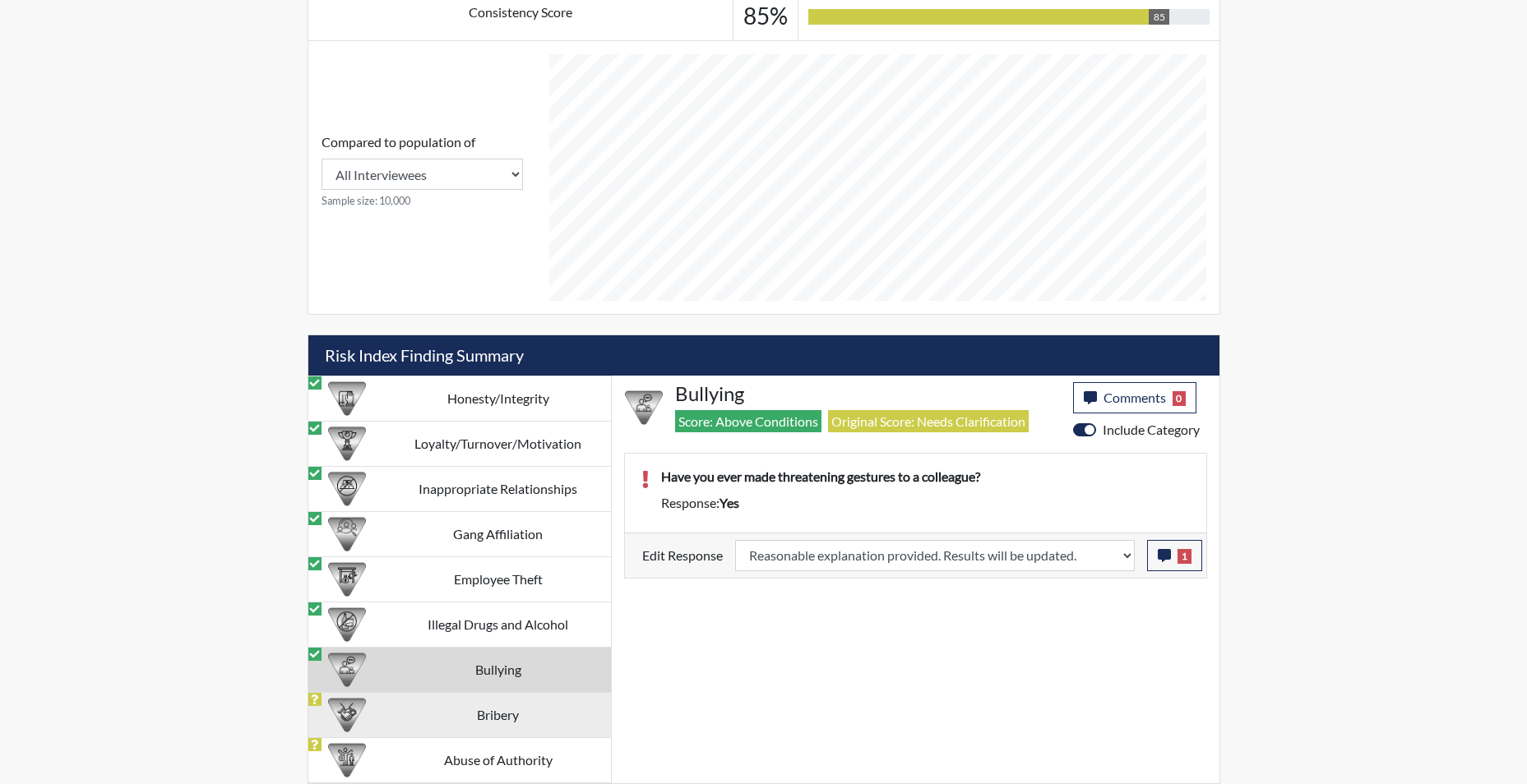
click at [512, 720] on td "Bribery" at bounding box center [498, 714] width 225 height 45
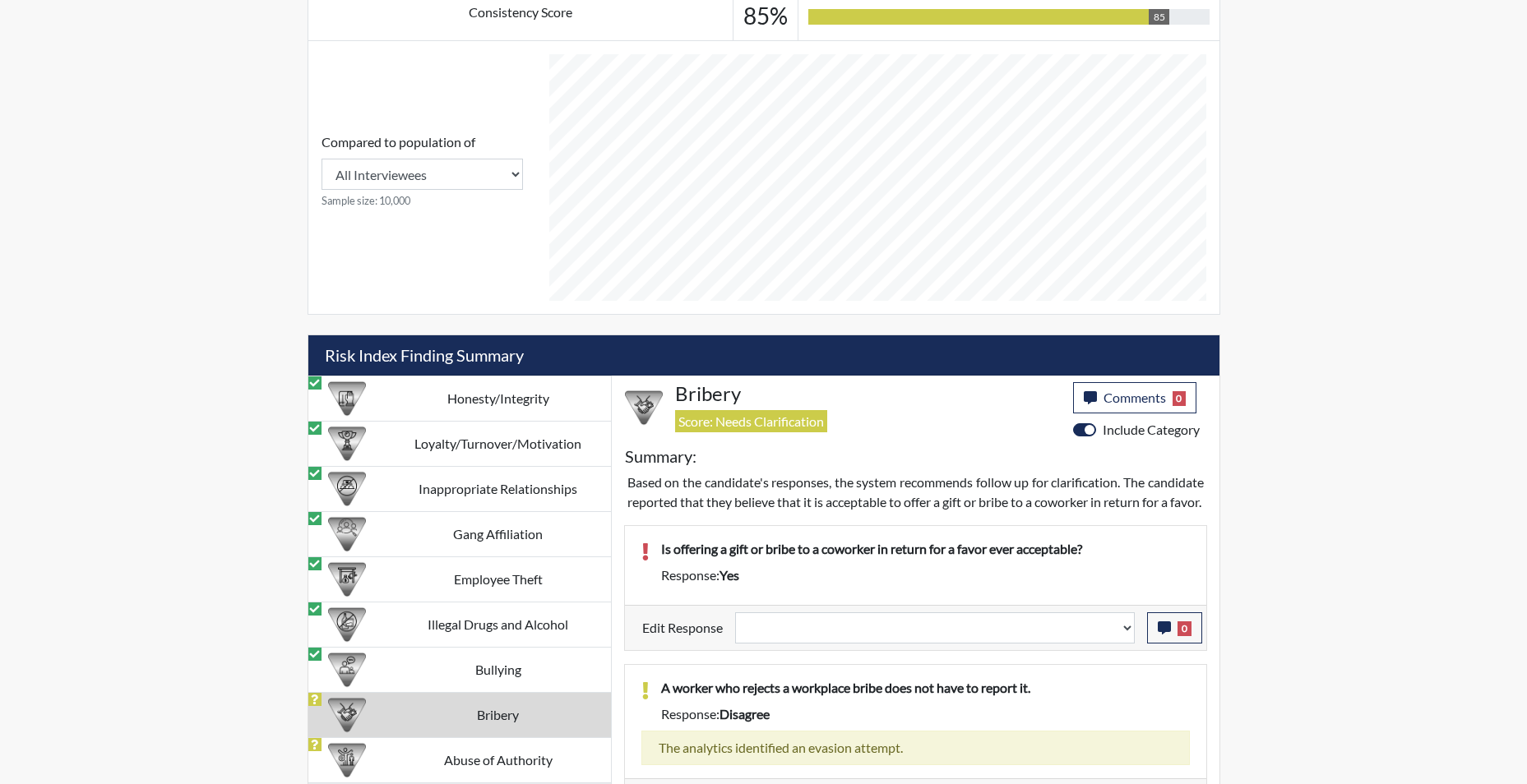
click at [509, 718] on td "Bribery" at bounding box center [498, 714] width 225 height 45
click at [1128, 643] on select "Question is not relevant. Results will be updated. Reasonable explanation provi…" at bounding box center [934, 627] width 400 height 31
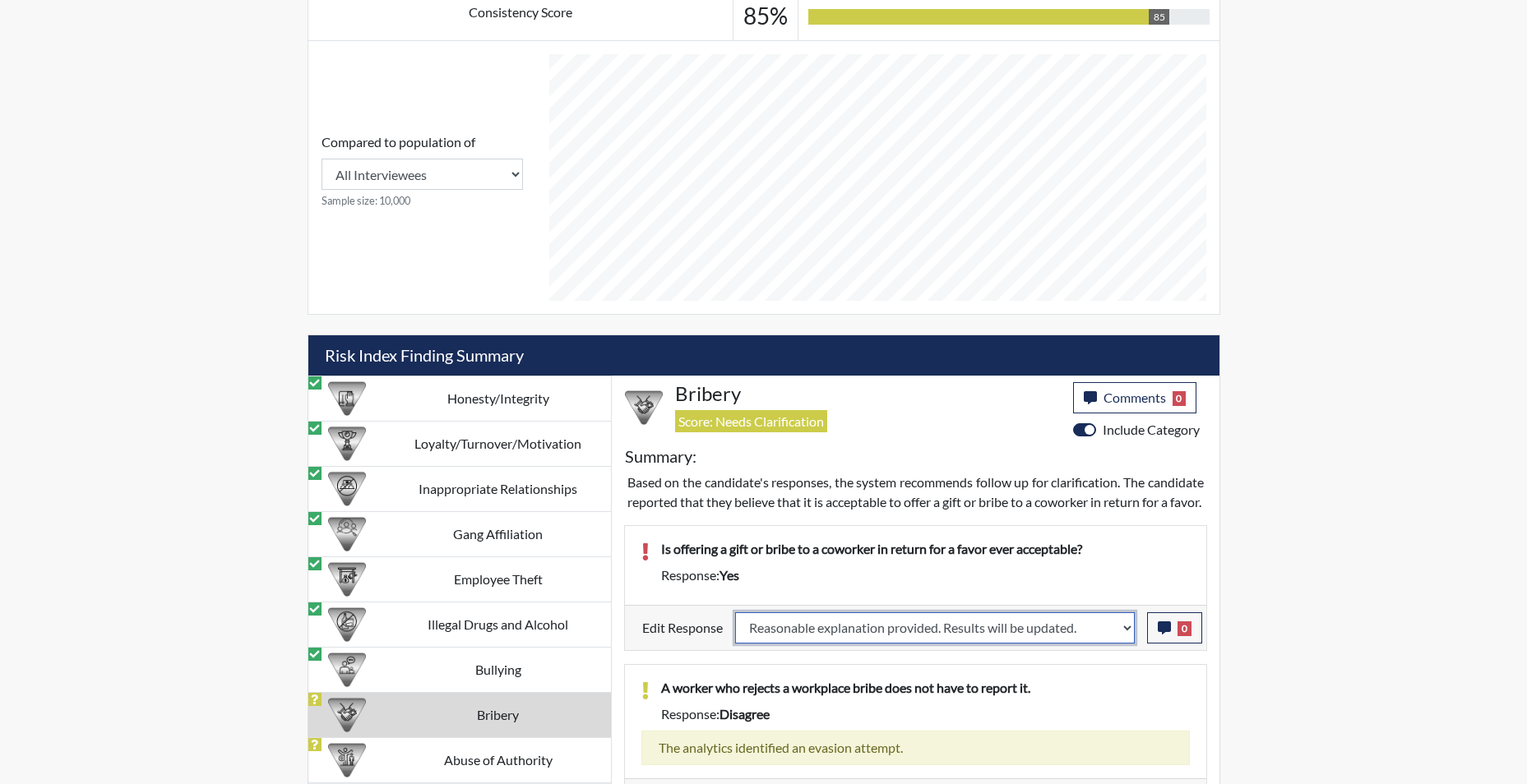
click at [735, 631] on select "Question is not relevant. Results will be updated. Reasonable explanation provi…" at bounding box center [934, 627] width 400 height 31
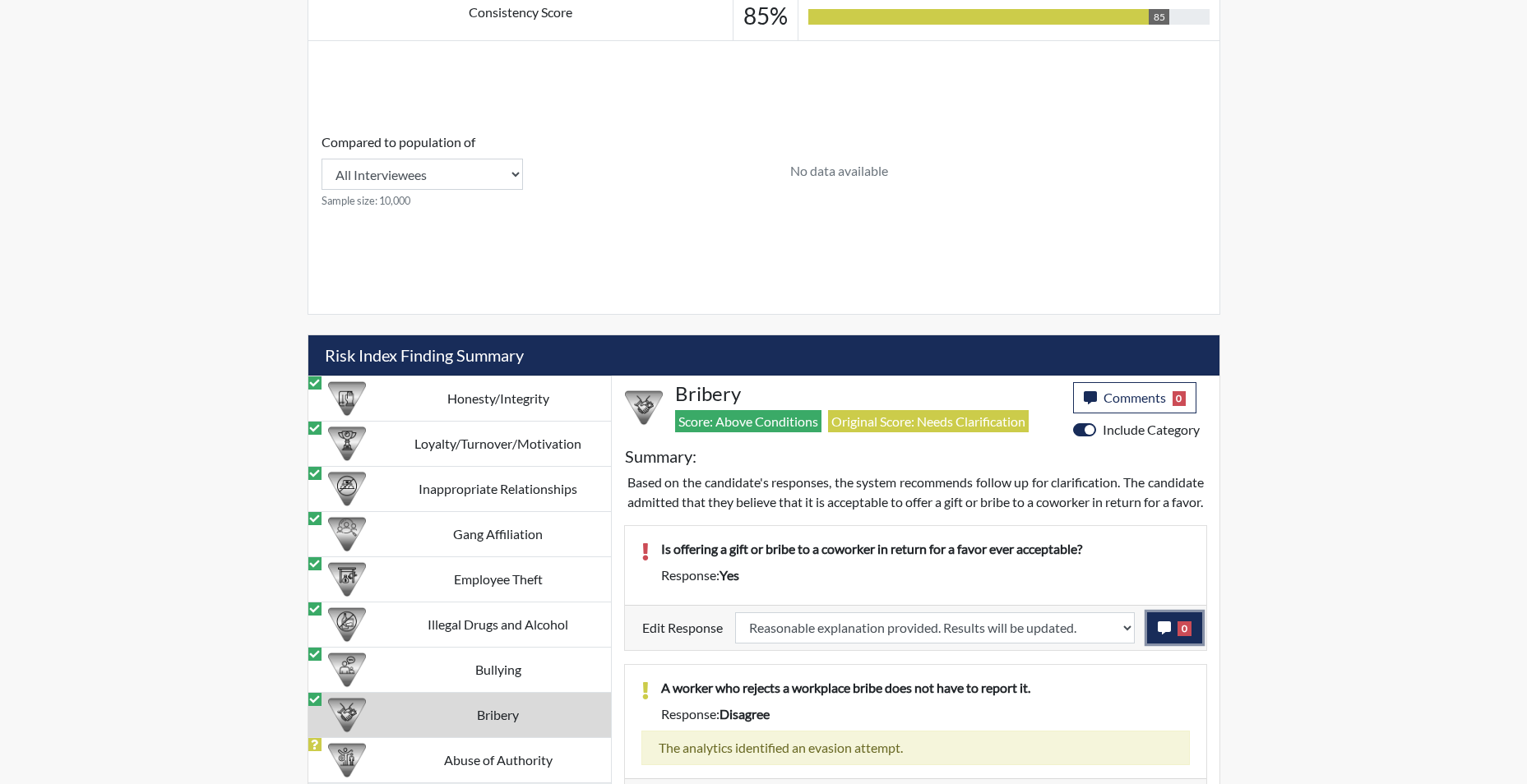
click at [1163, 634] on icon "button" at bounding box center [1163, 627] width 13 height 13
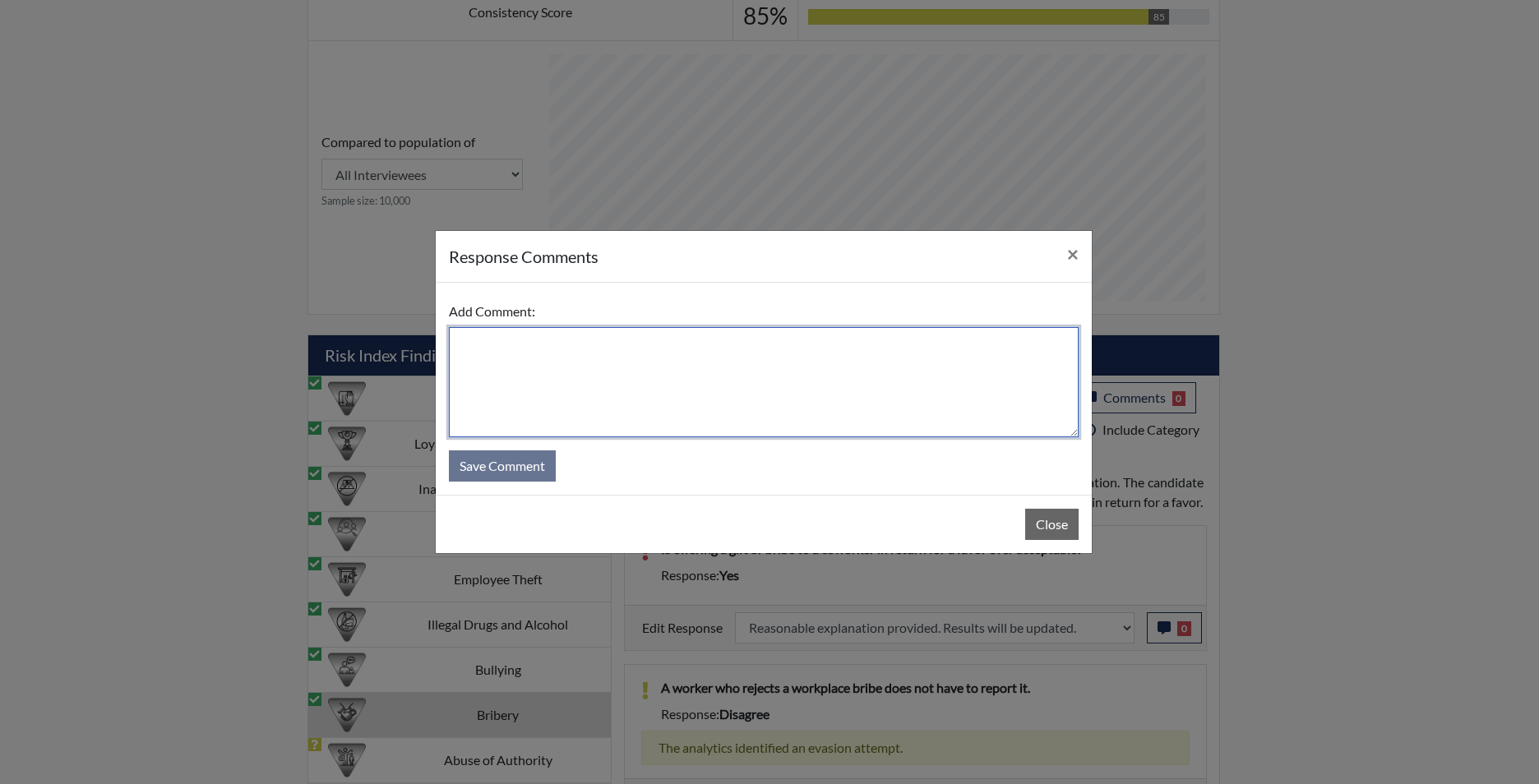
click at [634, 403] on textarea at bounding box center [764, 382] width 630 height 110
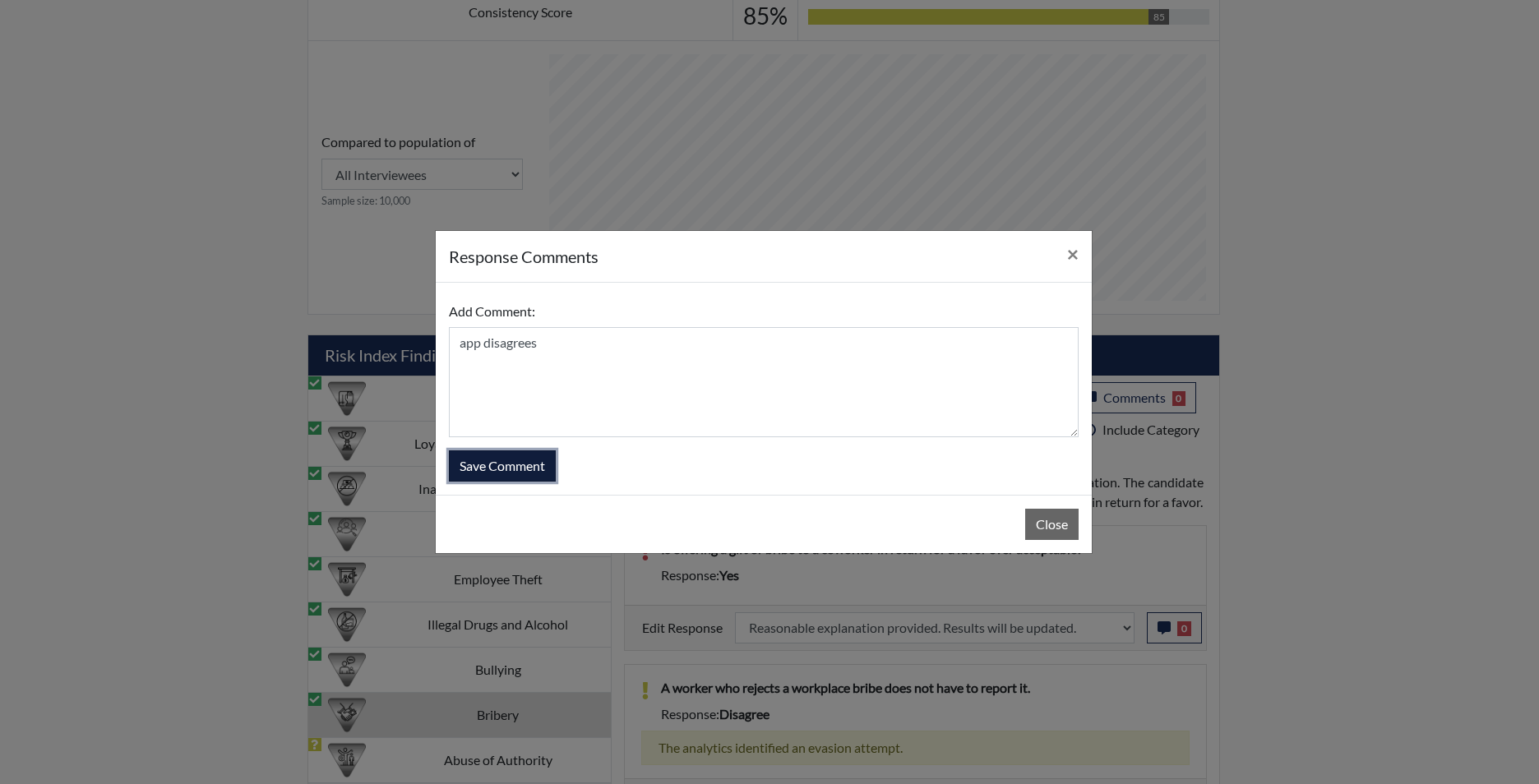
click at [533, 477] on button "Save Comment" at bounding box center [502, 465] width 107 height 31
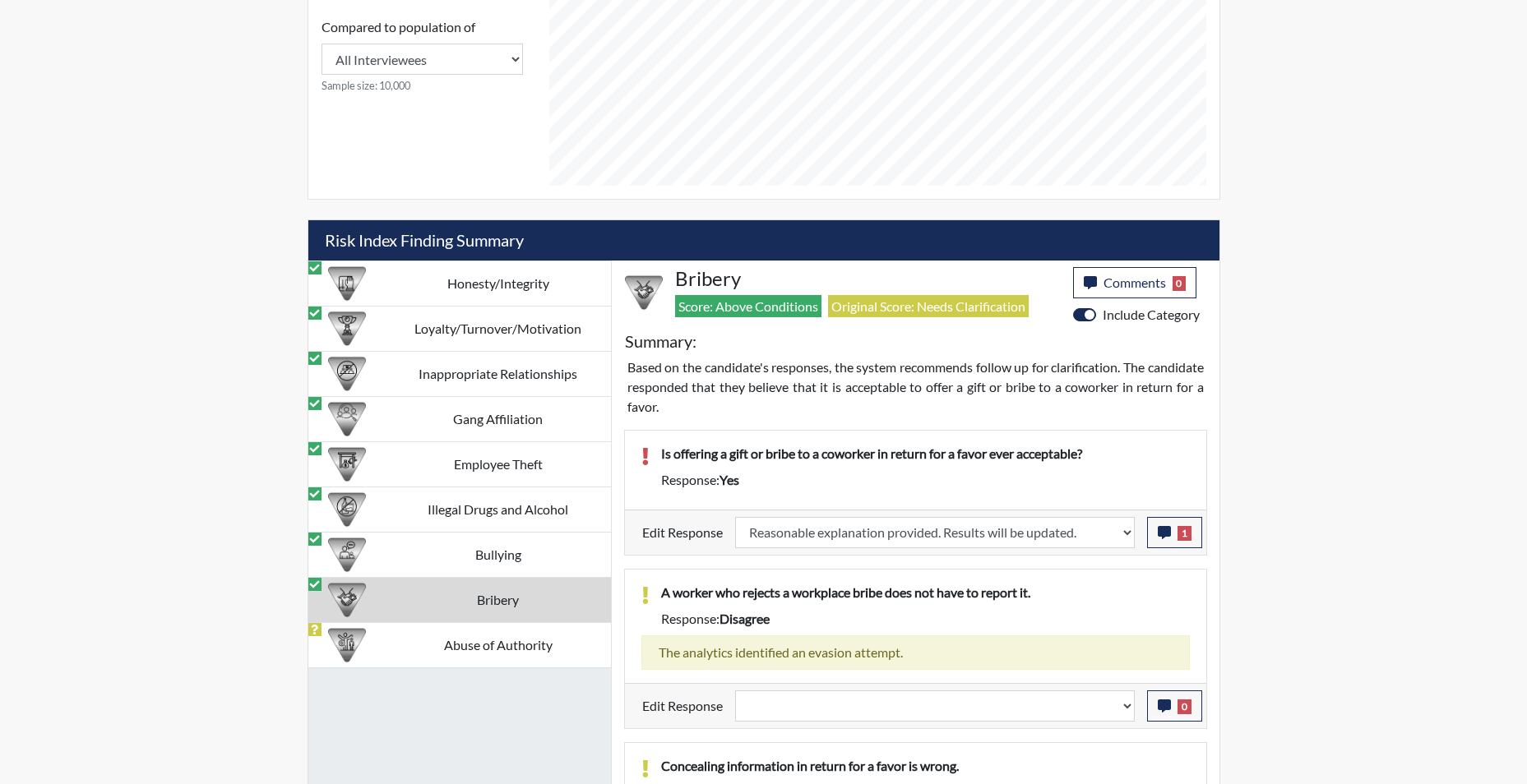
scroll to position [895, 0]
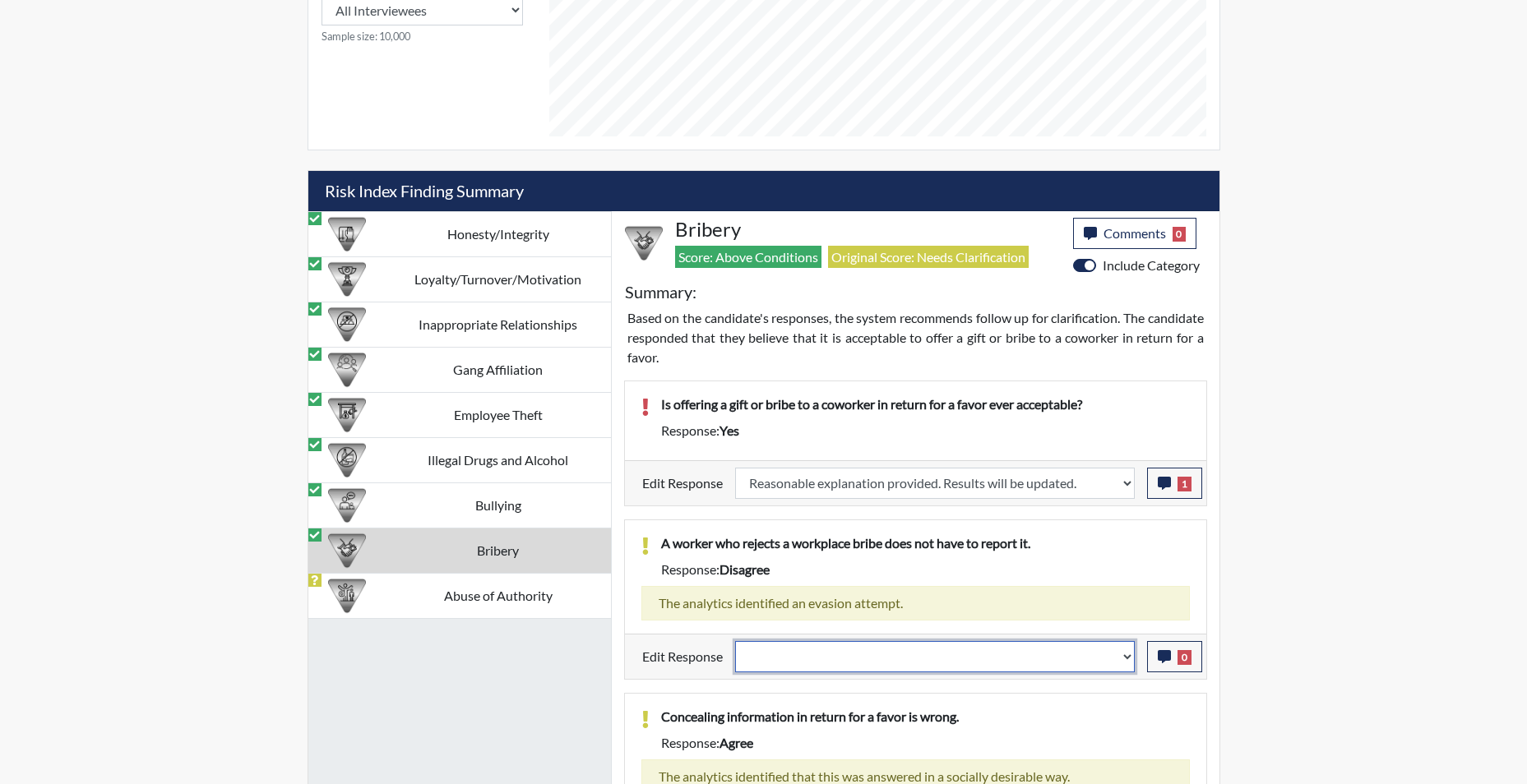
click at [1127, 661] on select "Question is not relevant. Results will be updated. Reasonable explanation provi…" at bounding box center [934, 656] width 400 height 31
click at [735, 641] on select "Question is not relevant. Results will be updated. Reasonable explanation provi…" at bounding box center [934, 656] width 400 height 31
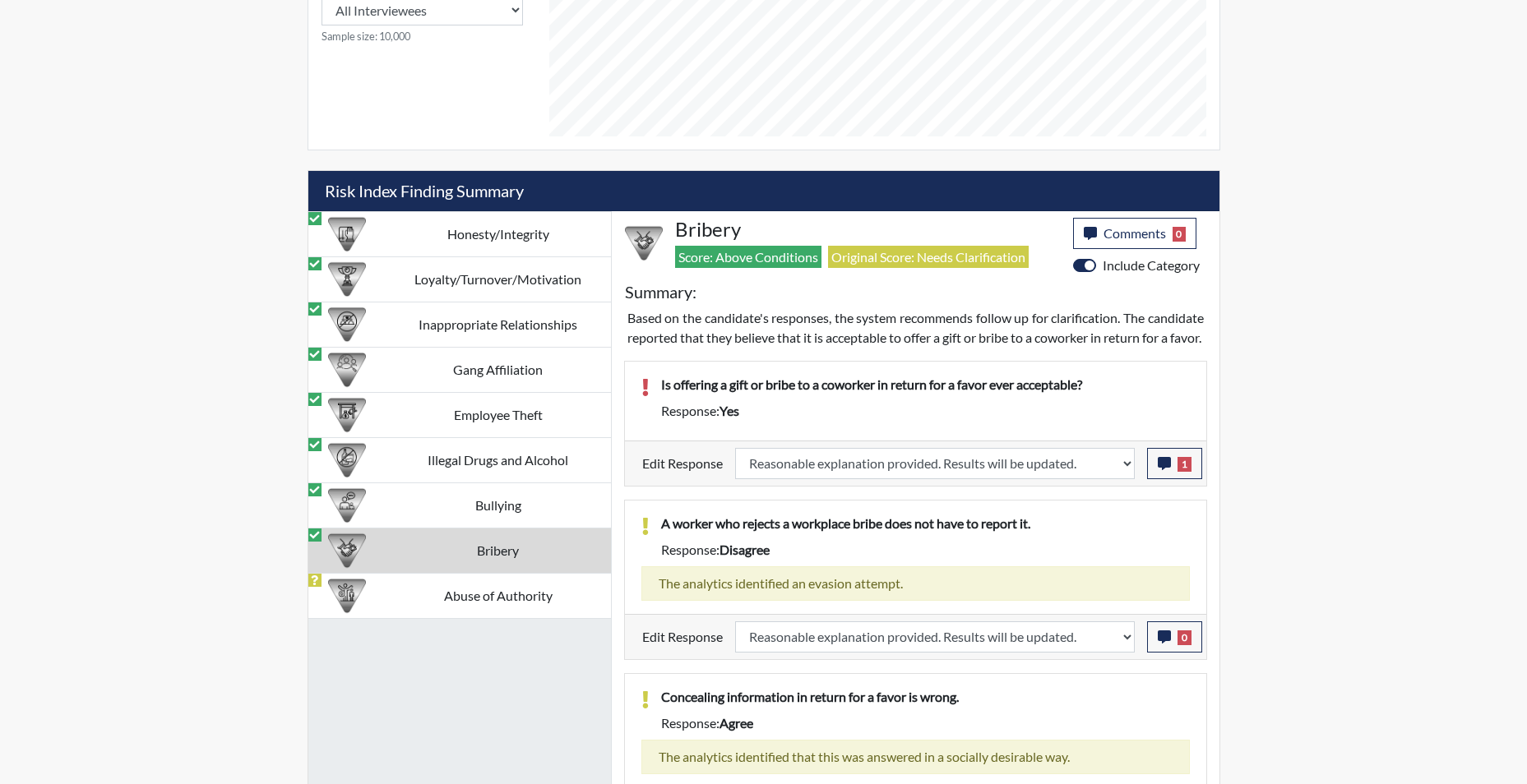
scroll to position [965, 0]
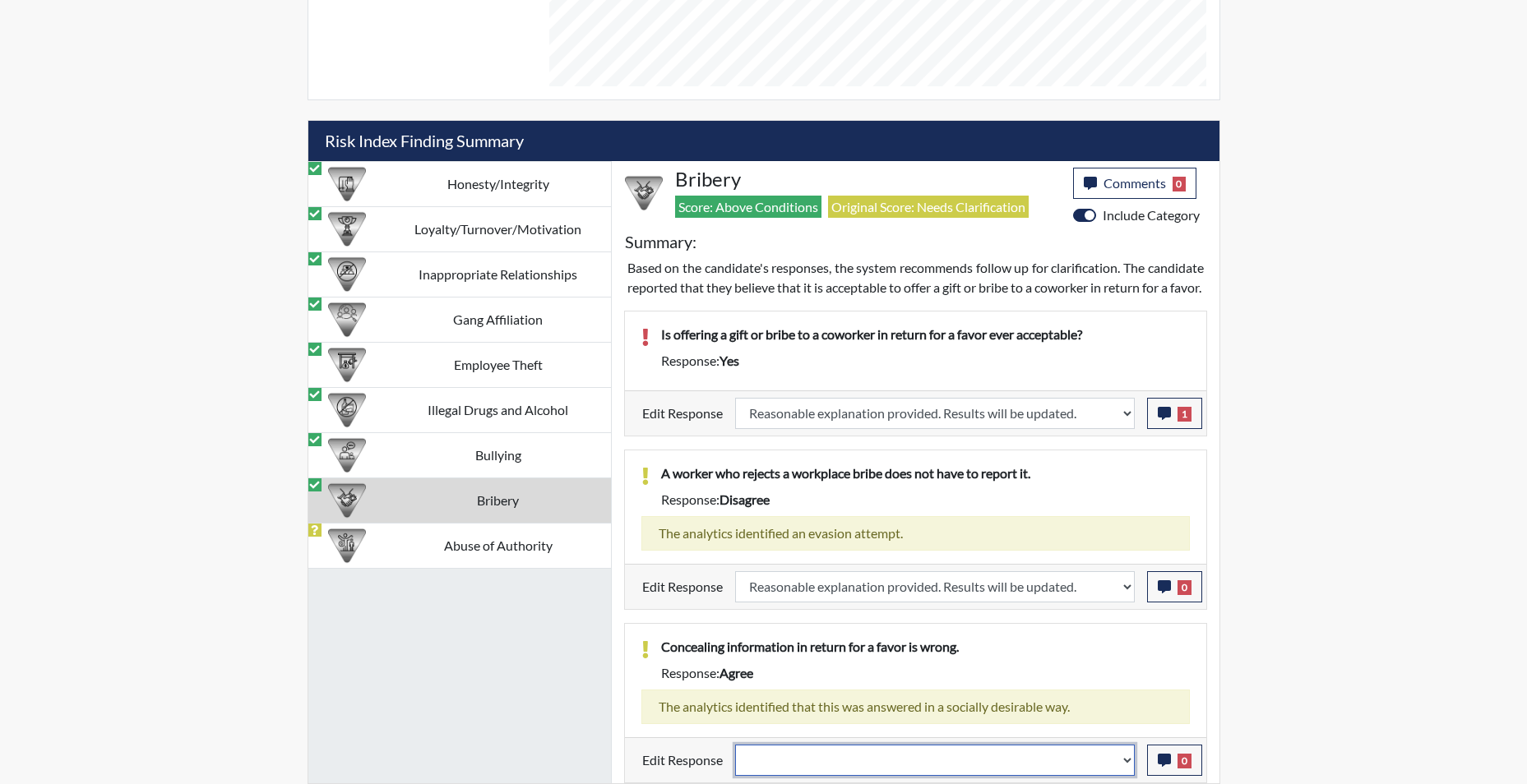
click at [1125, 763] on select "Question is not relevant. Results will be updated. Reasonable explanation provi…" at bounding box center [934, 759] width 400 height 31
click at [735, 744] on select "Question is not relevant. Results will be updated. Reasonable explanation provi…" at bounding box center [934, 759] width 400 height 31
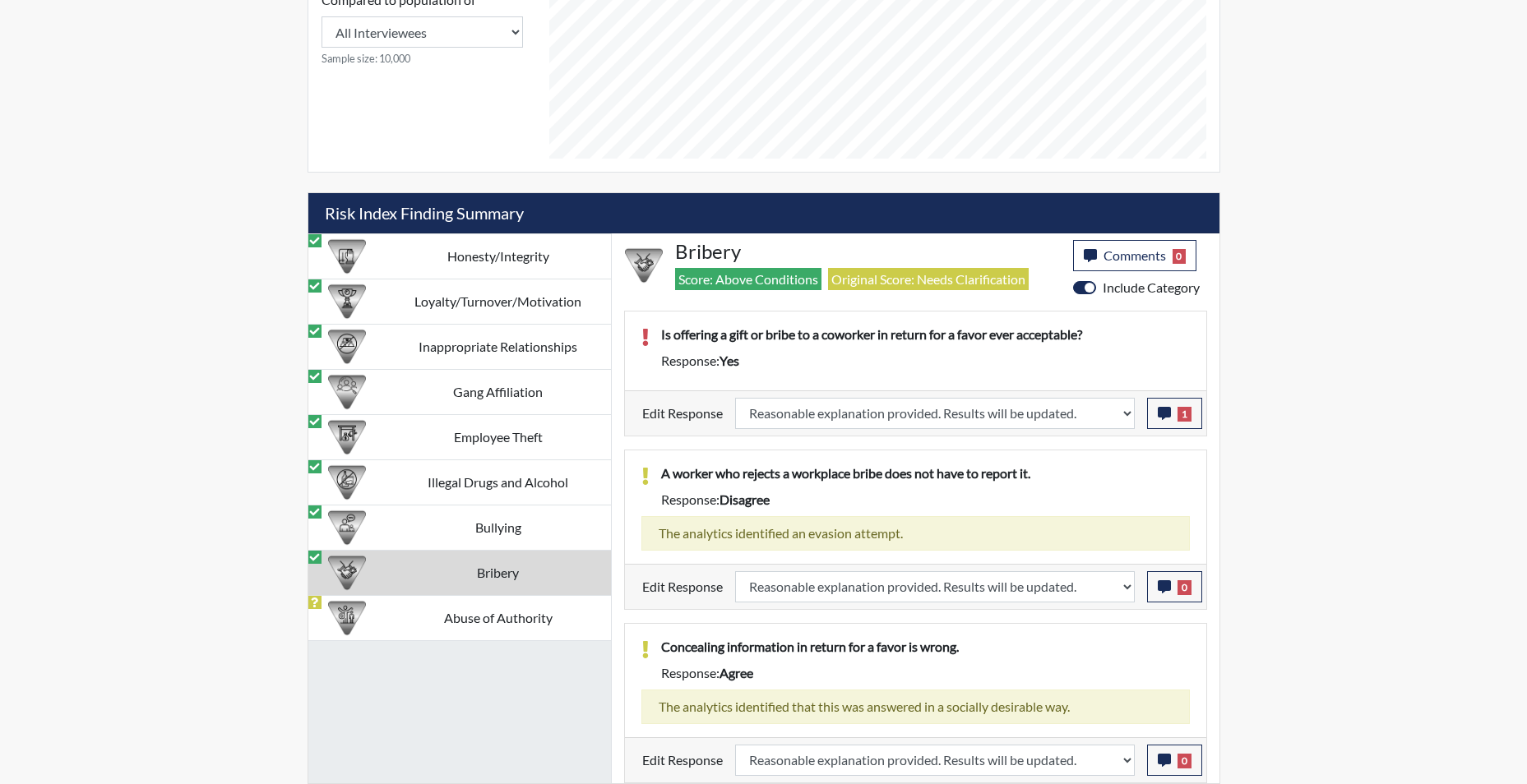
scroll to position [273, 684]
click at [493, 616] on td "Abuse of Authority" at bounding box center [498, 617] width 225 height 45
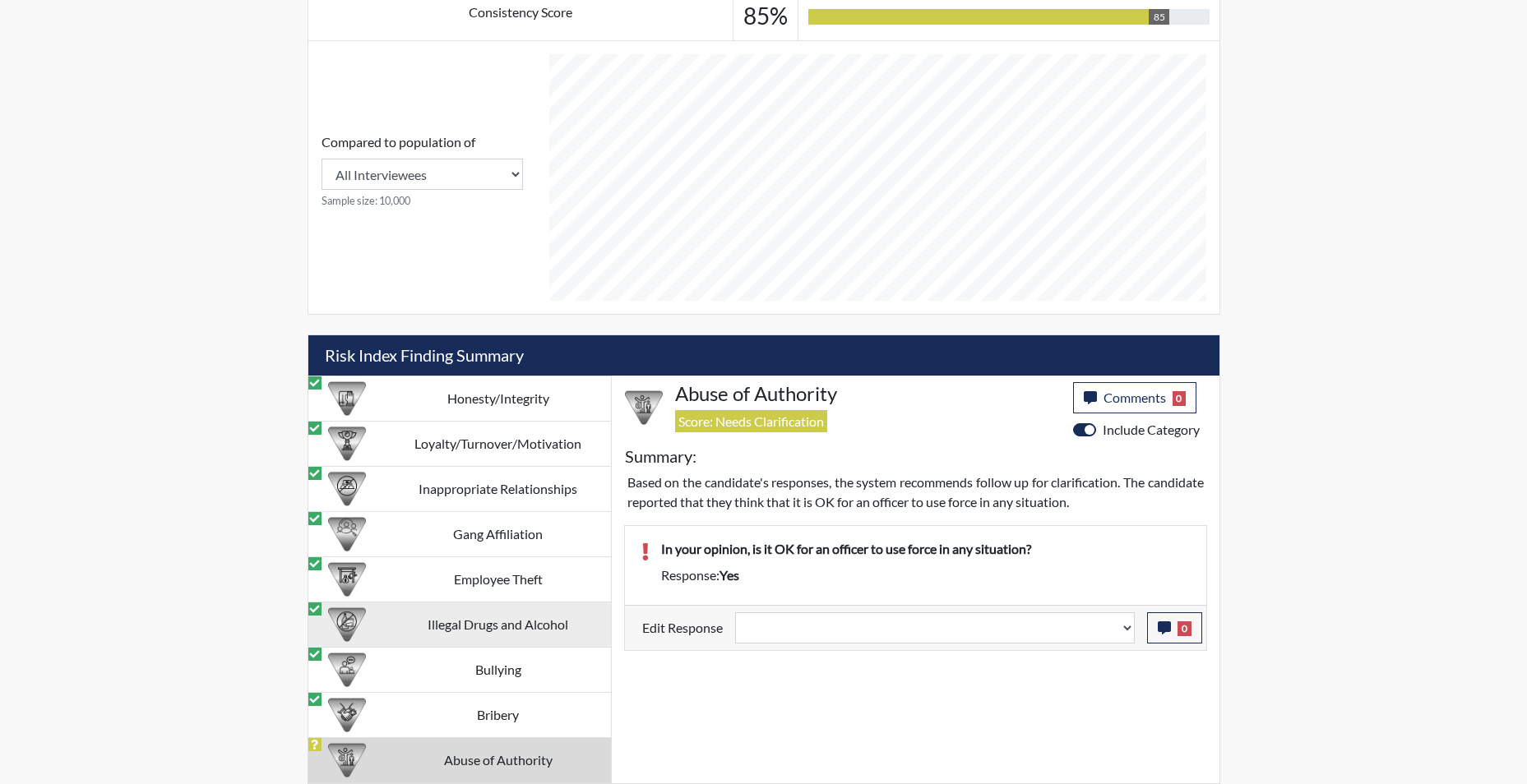
scroll to position [730, 0]
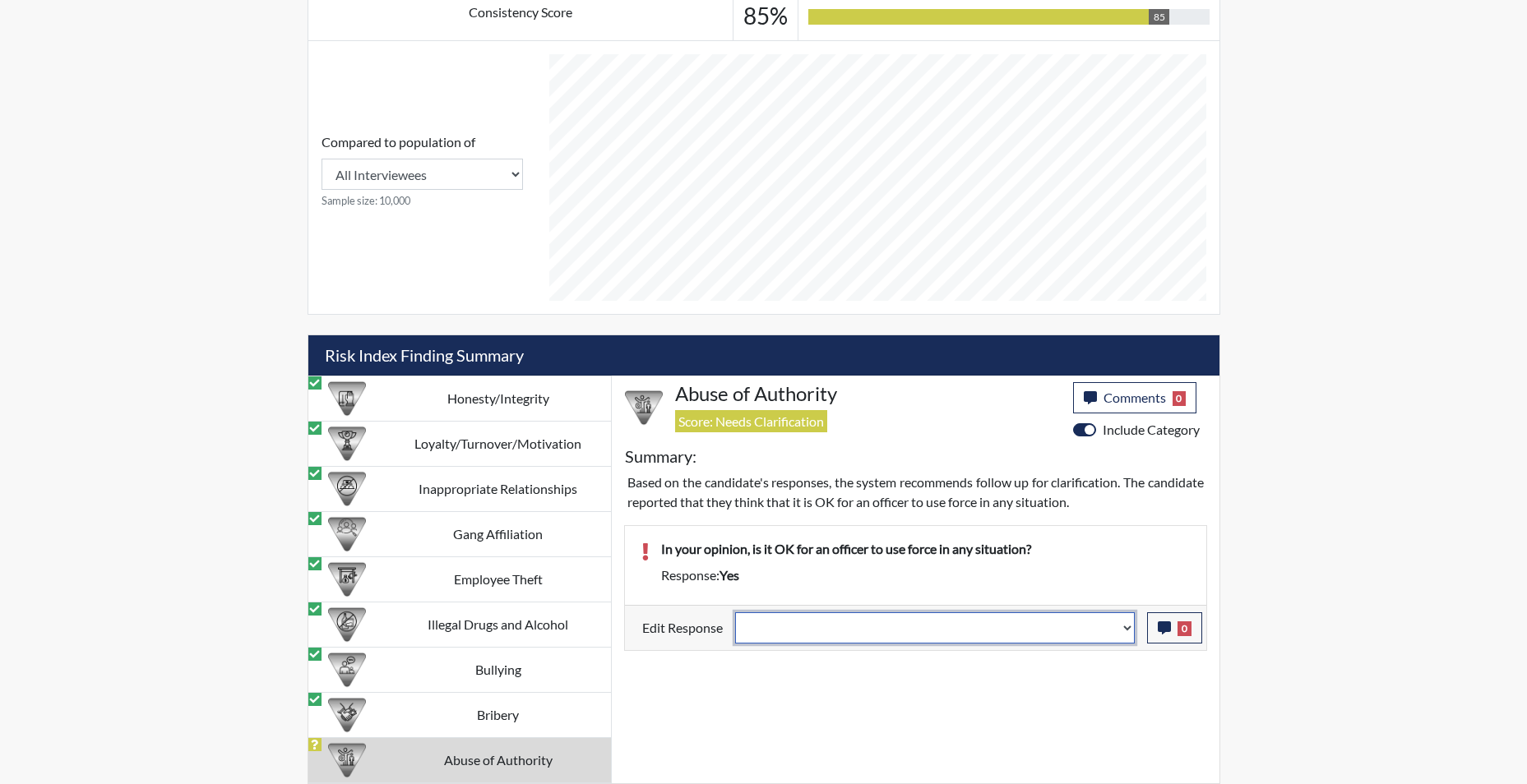
click at [1124, 629] on select "Question is not relevant. Results will be updated. Reasonable explanation provi…" at bounding box center [934, 627] width 400 height 31
click at [735, 612] on select "Question is not relevant. Results will be updated. Reasonable explanation provi…" at bounding box center [934, 627] width 400 height 31
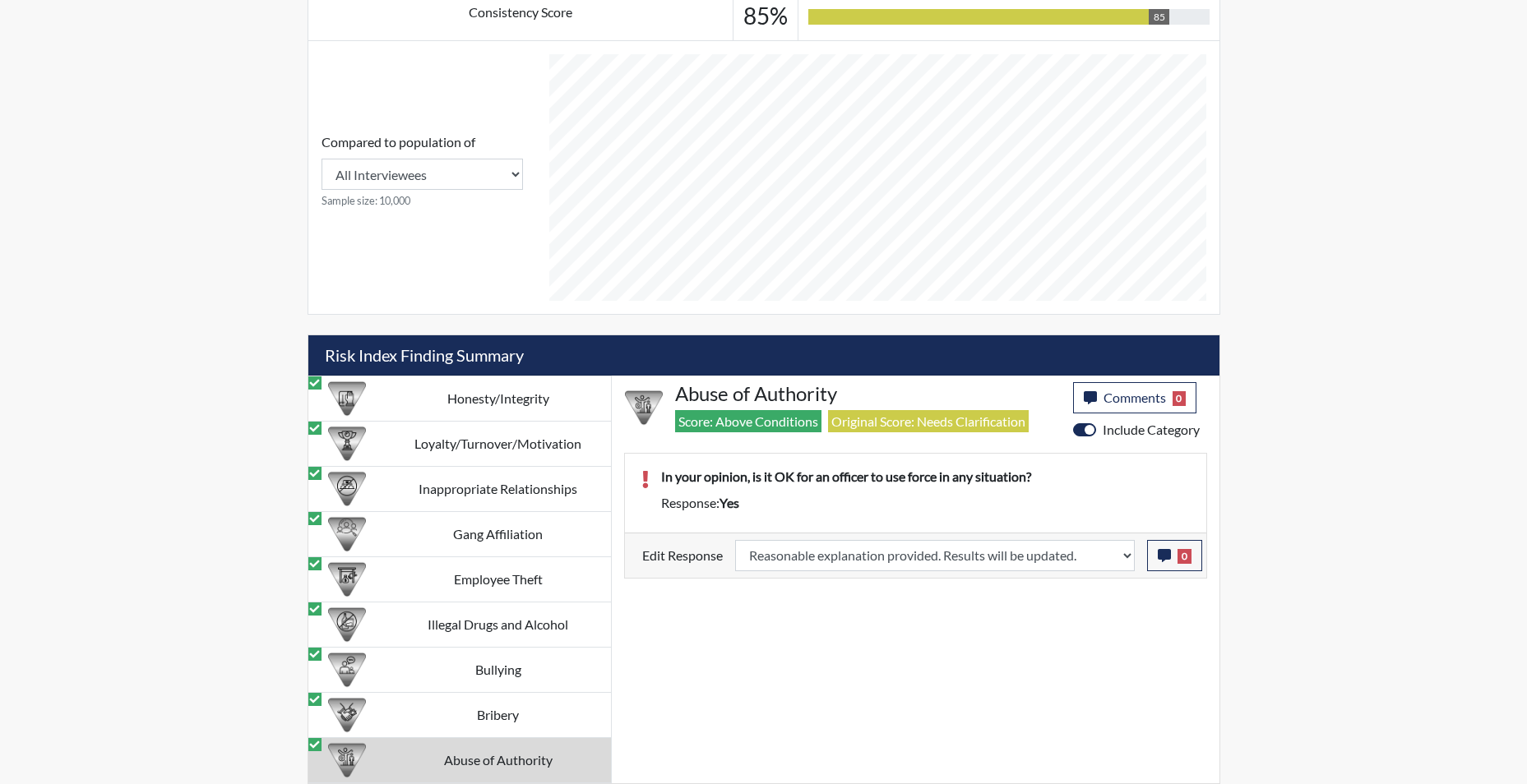
scroll to position [273, 684]
click at [1168, 557] on icon "button" at bounding box center [1163, 555] width 13 height 13
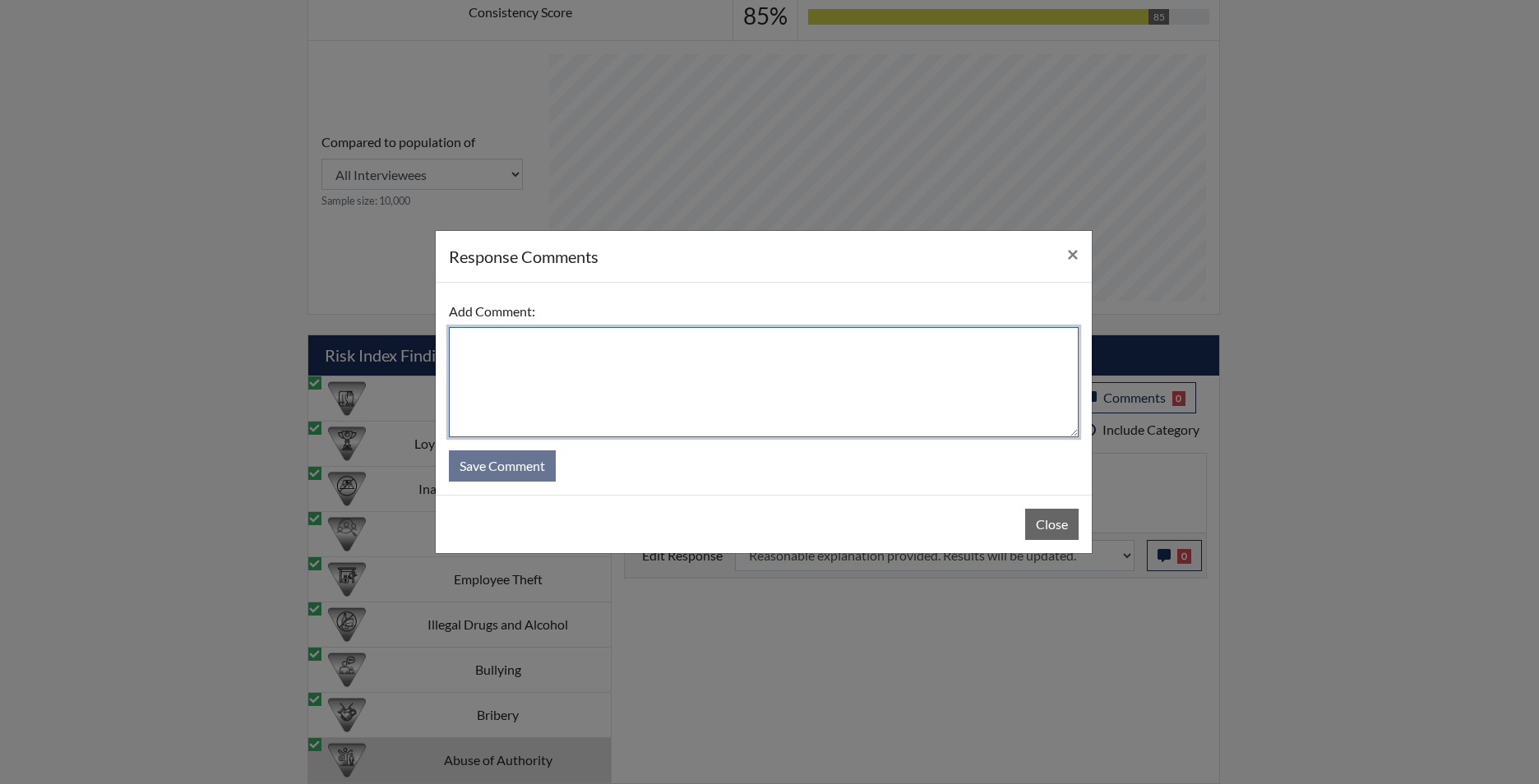
click at [849, 427] on textarea at bounding box center [764, 382] width 630 height 110
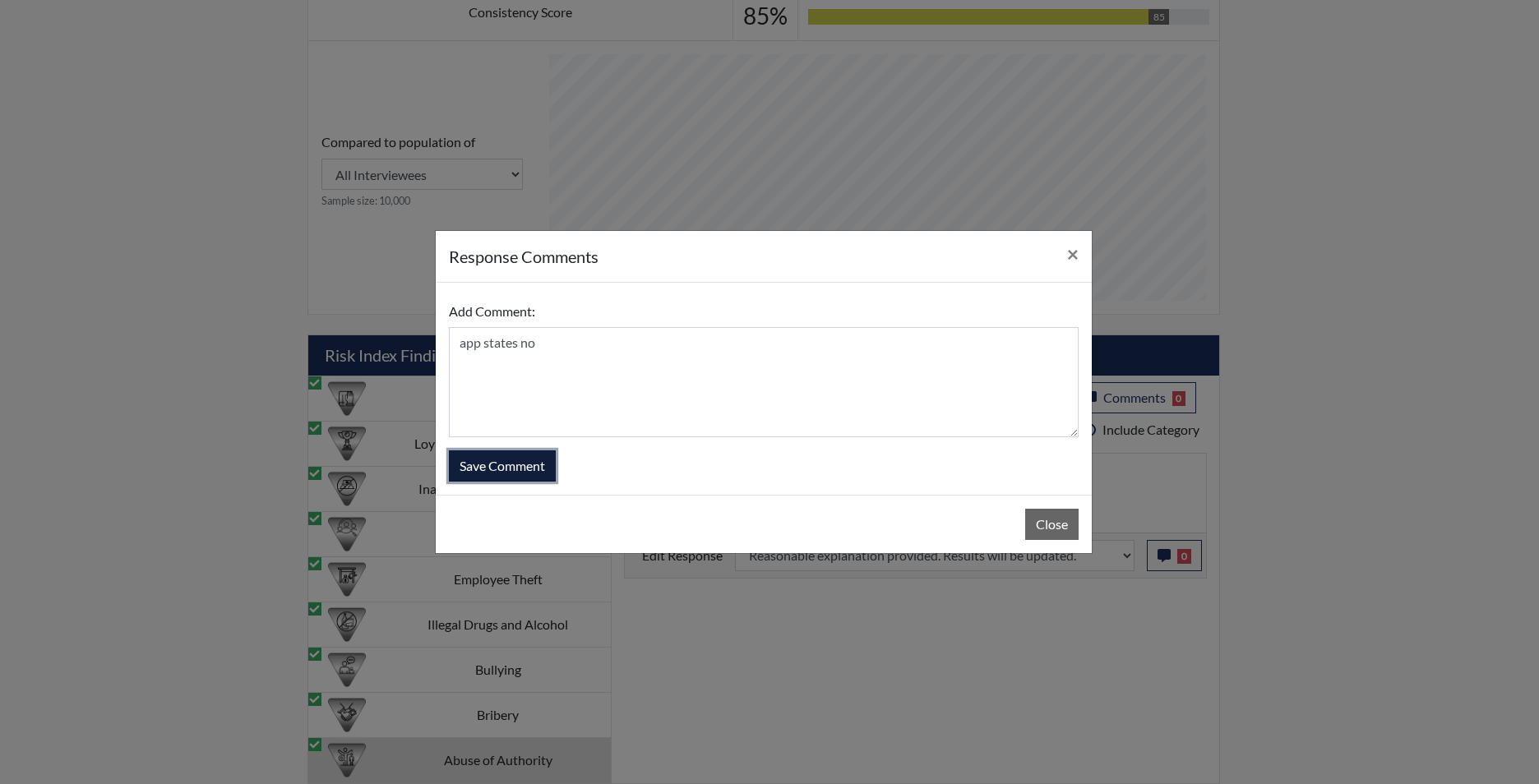
click at [533, 476] on button "Save Comment" at bounding box center [502, 465] width 107 height 31
